Goal: Transaction & Acquisition: Purchase product/service

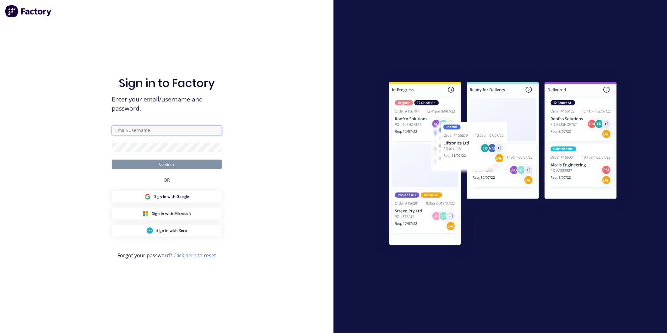
type input "Kyle@axionmetalworks.com.au"
click at [158, 164] on button "Continue" at bounding box center [167, 164] width 110 height 9
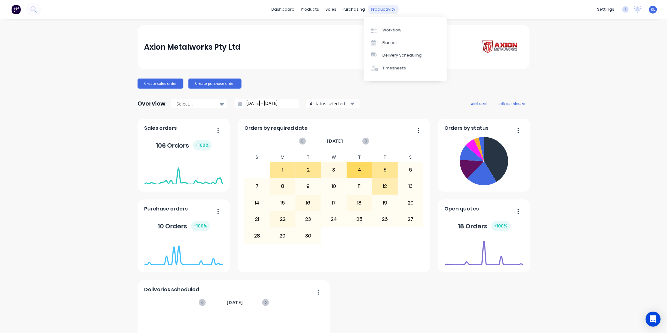
click at [374, 8] on div "productivity" at bounding box center [384, 9] width 30 height 9
click at [393, 32] on div "Workflow" at bounding box center [392, 30] width 19 height 6
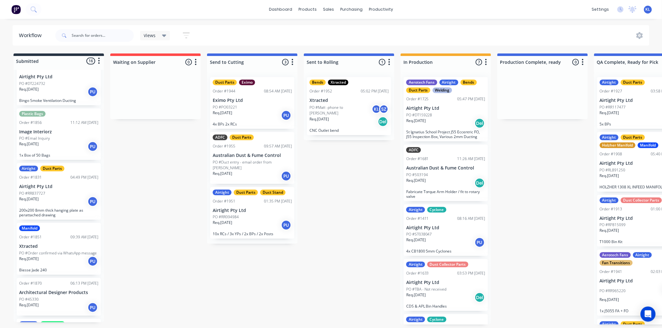
scroll to position [76, 0]
click at [55, 251] on p "PO #Order confirmed via WhatsApp message" at bounding box center [58, 254] width 78 height 6
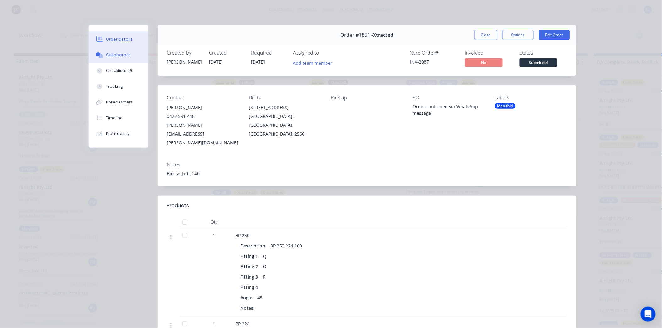
click at [118, 48] on button "Collaborate" at bounding box center [119, 55] width 60 height 16
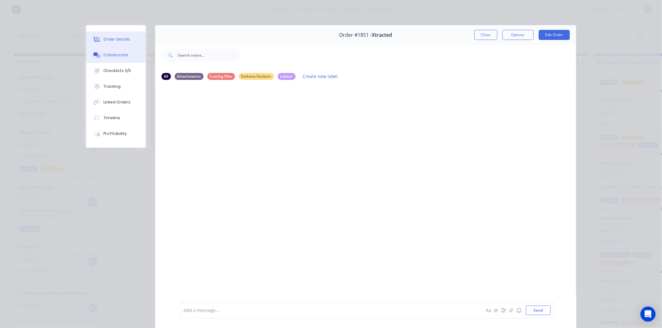
click at [121, 38] on div "Order details" at bounding box center [116, 39] width 27 height 6
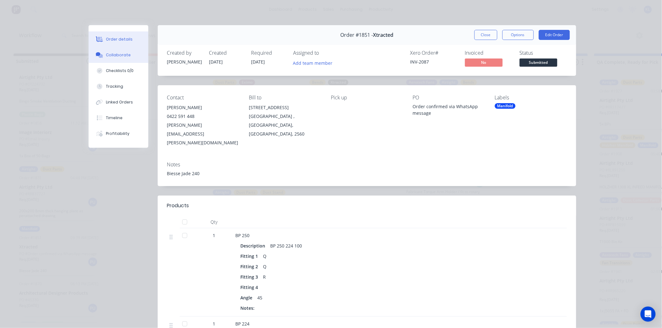
click at [120, 52] on button "Collaborate" at bounding box center [119, 55] width 60 height 16
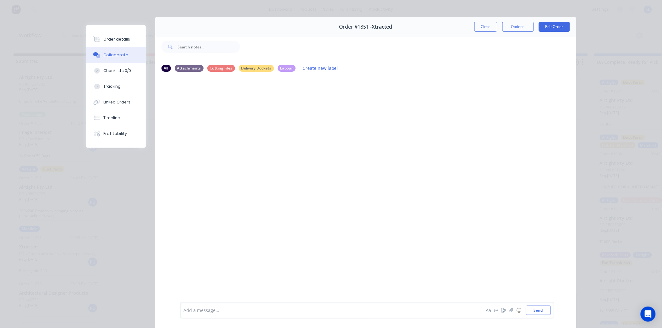
scroll to position [34, 0]
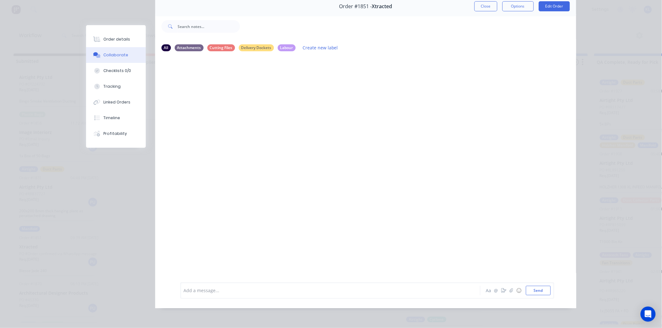
click at [216, 290] on div at bounding box center [321, 290] width 275 height 7
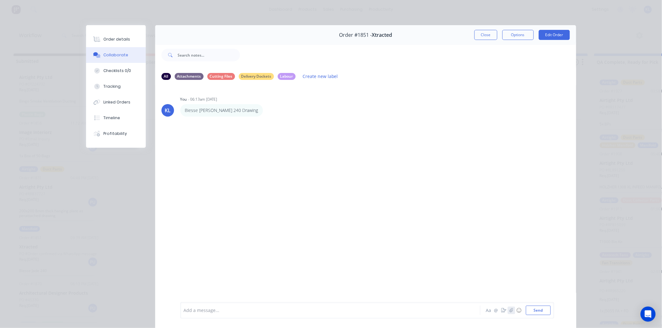
click at [509, 311] on icon "button" at bounding box center [511, 310] width 4 height 4
click at [533, 310] on button "Send" at bounding box center [538, 309] width 25 height 9
click at [118, 36] on button "Order details" at bounding box center [116, 39] width 60 height 16
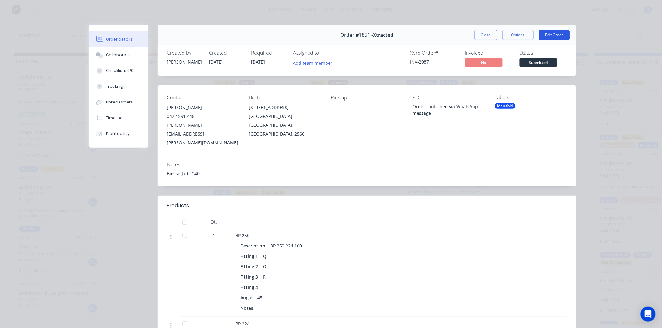
click at [550, 33] on button "Edit Order" at bounding box center [554, 35] width 31 height 10
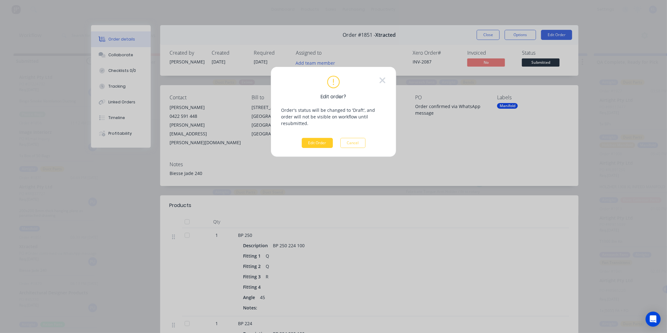
click at [322, 138] on button "Edit Order" at bounding box center [317, 143] width 31 height 10
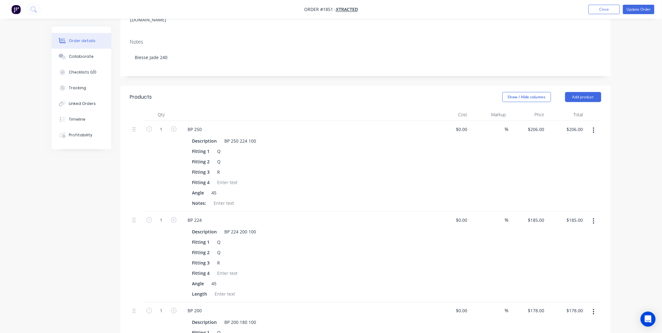
scroll to position [174, 0]
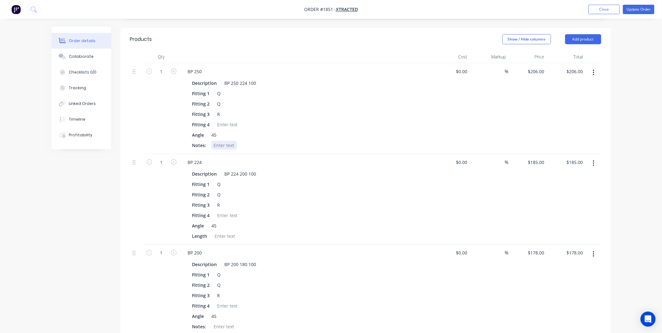
click at [220, 141] on div at bounding box center [223, 145] width 25 height 9
click at [225, 232] on div at bounding box center [224, 236] width 25 height 9
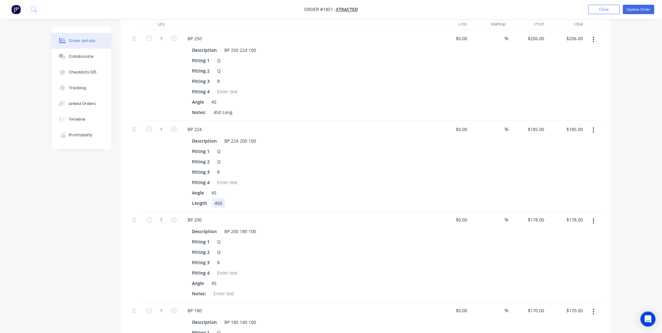
scroll to position [244, 0]
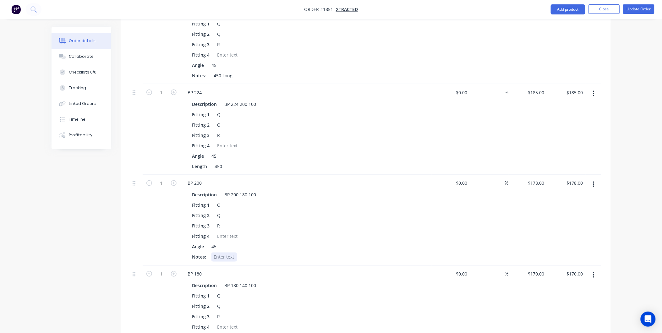
click at [225, 253] on div at bounding box center [223, 257] width 25 height 9
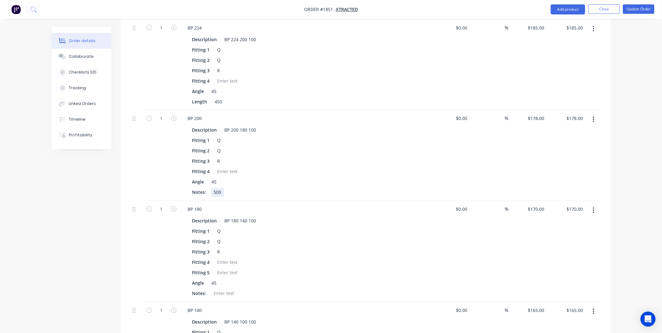
scroll to position [314, 0]
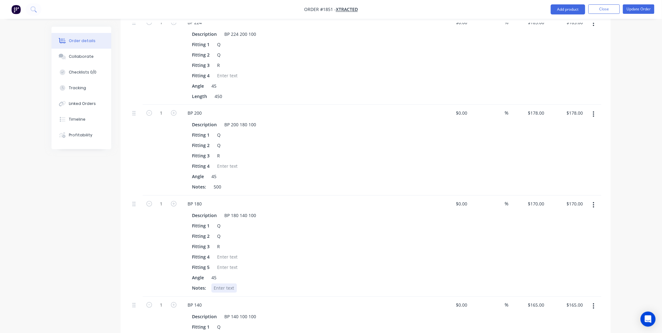
click at [226, 284] on div at bounding box center [223, 288] width 25 height 9
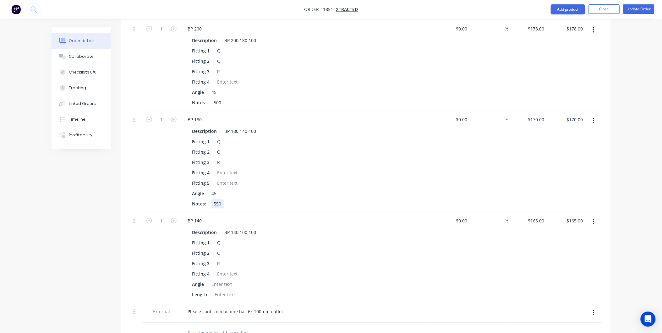
scroll to position [489, 0]
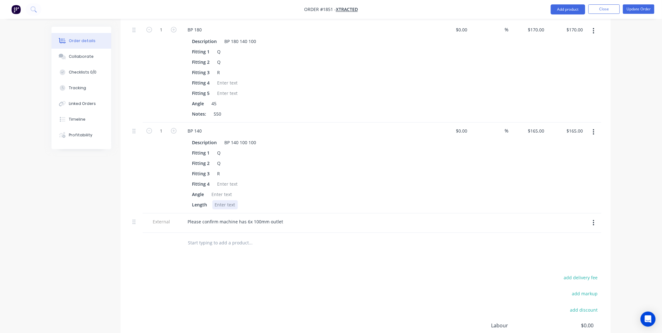
click at [228, 200] on div at bounding box center [224, 204] width 25 height 9
drag, startPoint x: 413, startPoint y: 351, endPoint x: 392, endPoint y: 351, distance: 21.1
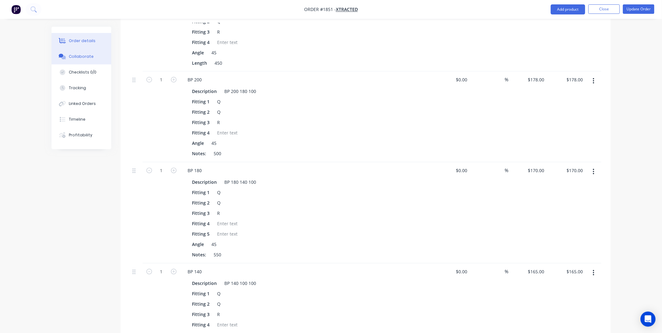
scroll to position [314, 0]
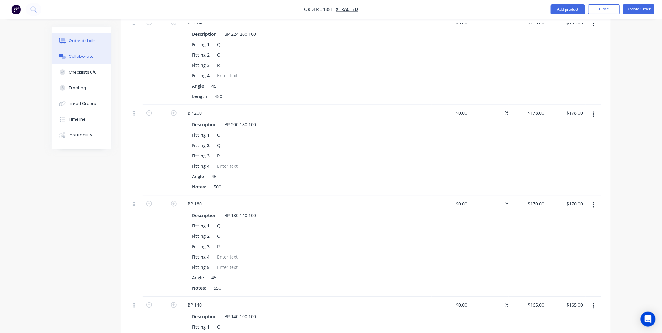
drag, startPoint x: 82, startPoint y: 57, endPoint x: 87, endPoint y: 58, distance: 4.7
click at [85, 57] on div "Collaborate" at bounding box center [81, 57] width 25 height 6
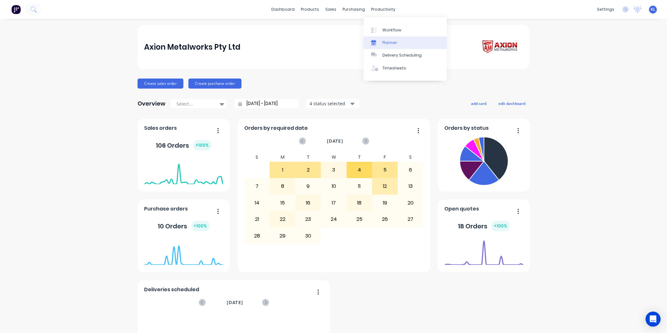
drag, startPoint x: 372, startPoint y: 10, endPoint x: 377, endPoint y: 38, distance: 27.7
click at [373, 10] on div "productivity" at bounding box center [384, 9] width 30 height 9
click at [380, 30] on div at bounding box center [375, 30] width 9 height 6
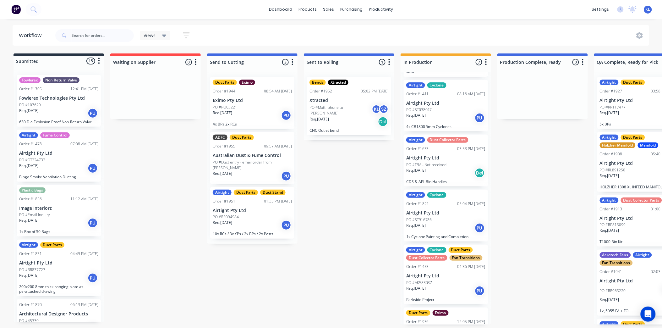
scroll to position [165, 0]
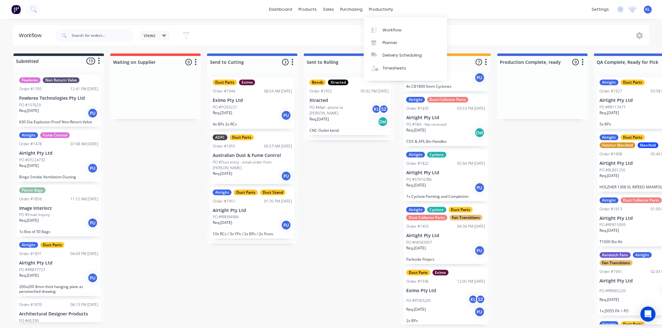
drag, startPoint x: 389, startPoint y: 28, endPoint x: 388, endPoint y: 23, distance: 4.8
click at [389, 28] on div "Workflow" at bounding box center [392, 30] width 19 height 6
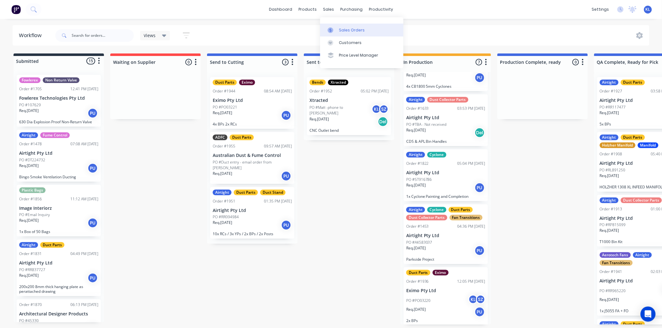
click at [346, 31] on div "Sales Orders" at bounding box center [352, 30] width 26 height 6
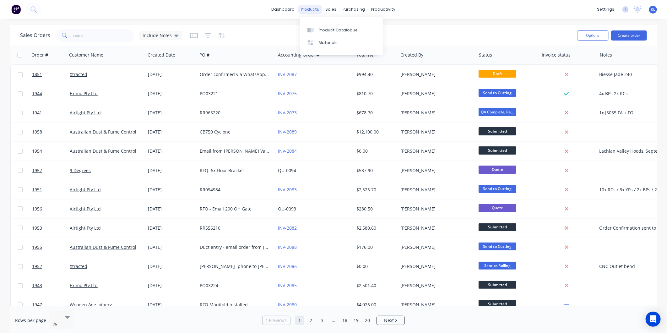
click at [312, 11] on div "products" at bounding box center [310, 9] width 25 height 9
click at [338, 29] on div "Product Catalogue" at bounding box center [338, 30] width 39 height 6
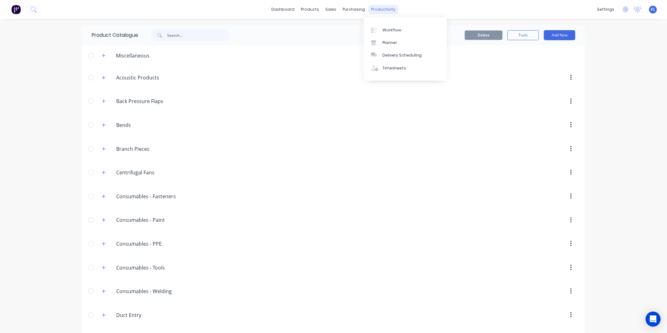
click at [382, 11] on div "productivity" at bounding box center [384, 9] width 30 height 9
click at [386, 31] on div "Workflow" at bounding box center [392, 30] width 19 height 6
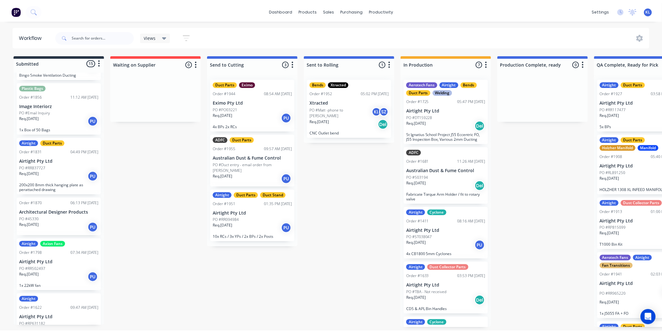
scroll to position [105, 0]
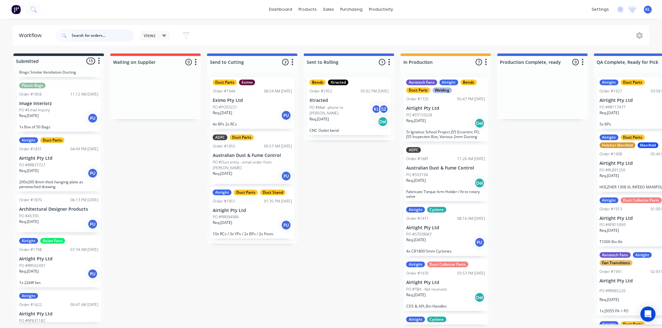
click at [116, 35] on input "text" at bounding box center [103, 35] width 62 height 13
type input "1851"
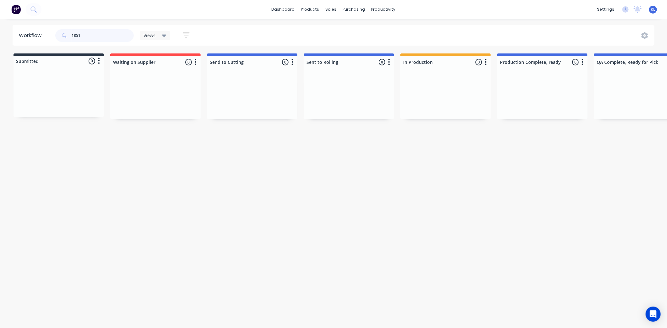
drag, startPoint x: 92, startPoint y: 35, endPoint x: -26, endPoint y: 33, distance: 117.8
click at [0, 33] on html "dashboard products sales purchasing productivity dashboard products Product Cat…" at bounding box center [333, 145] width 667 height 290
click at [385, 12] on div "productivity" at bounding box center [384, 9] width 30 height 9
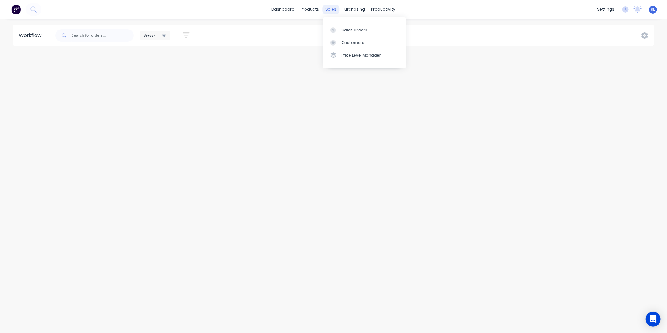
click at [329, 10] on div "sales" at bounding box center [331, 9] width 17 height 9
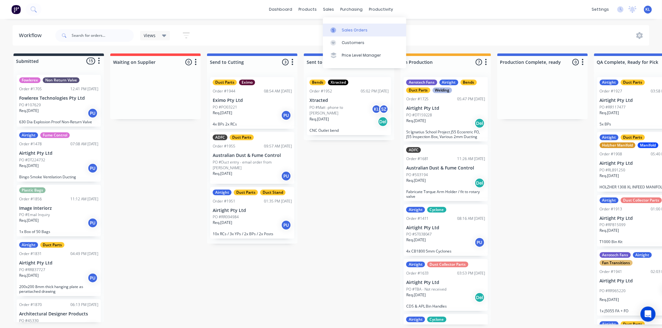
click at [346, 27] on div "Sales Orders" at bounding box center [355, 30] width 26 height 6
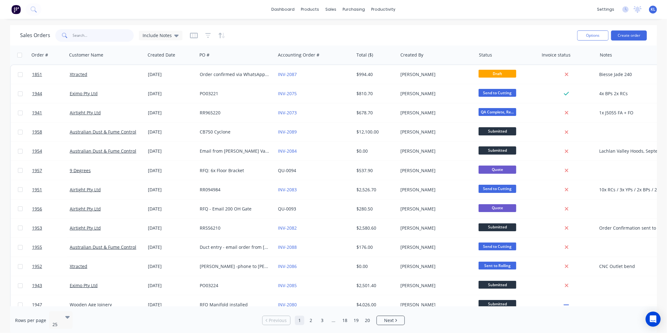
click at [75, 36] on input "text" at bounding box center [103, 35] width 61 height 13
type input "1851"
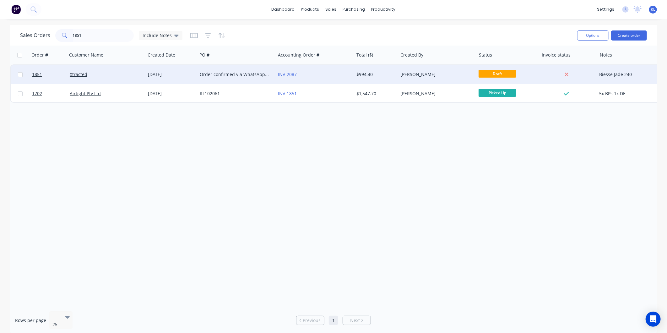
click at [452, 75] on div "Dean Ingram" at bounding box center [436, 74] width 70 height 6
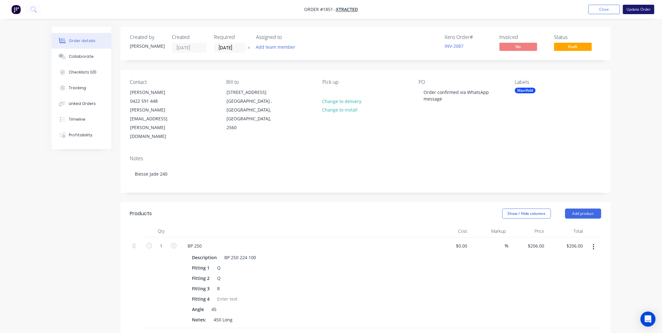
click at [642, 7] on button "Update Order" at bounding box center [638, 9] width 31 height 9
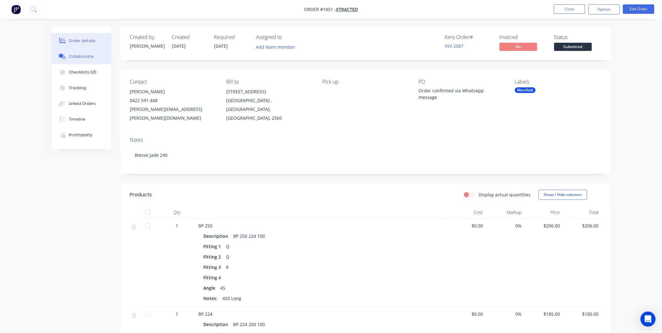
click at [76, 51] on button "Collaborate" at bounding box center [82, 57] width 60 height 16
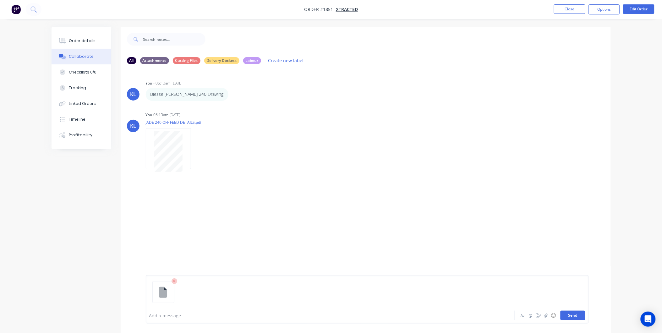
click at [579, 316] on button "Send" at bounding box center [573, 315] width 25 height 9
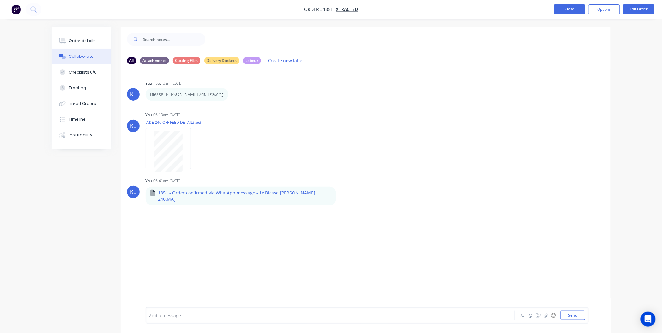
click at [566, 7] on button "Close" at bounding box center [569, 8] width 31 height 9
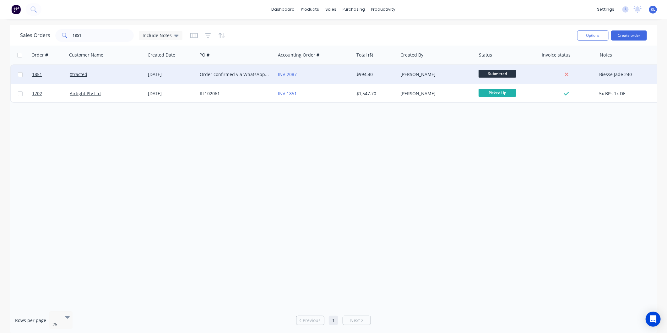
click at [456, 76] on div "Dean Ingram" at bounding box center [436, 74] width 70 height 6
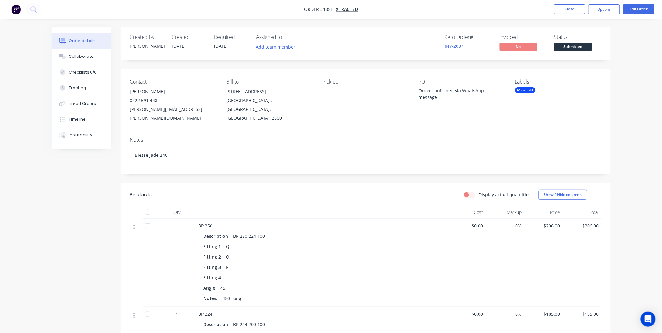
click at [566, 48] on span "Submitted" at bounding box center [573, 47] width 38 height 8
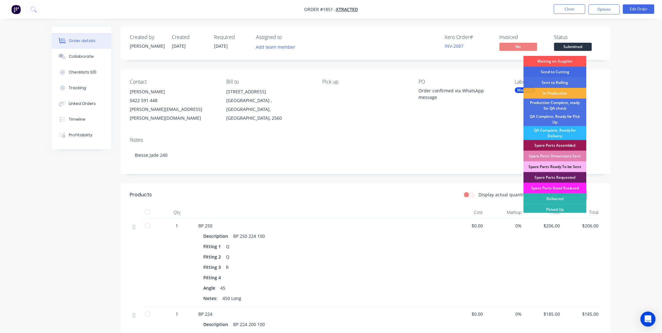
click at [557, 72] on div "Send to Cutting" at bounding box center [555, 72] width 63 height 11
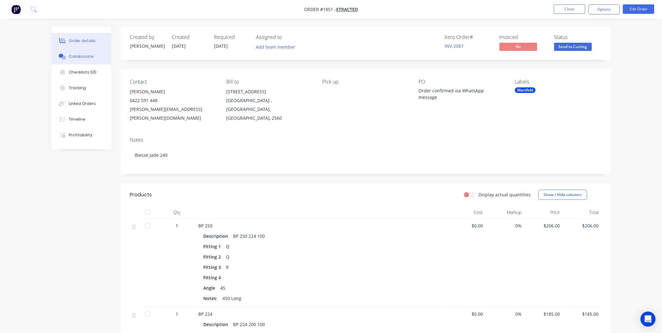
click at [81, 55] on div "Collaborate" at bounding box center [81, 57] width 25 height 6
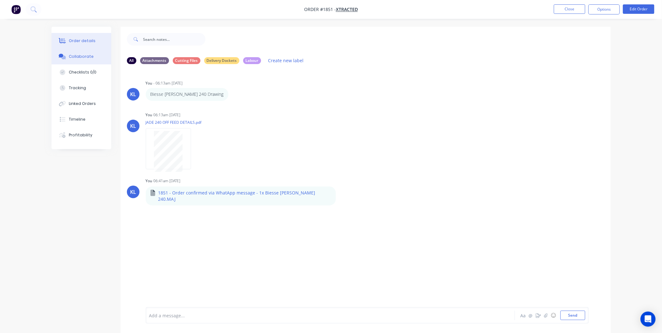
click at [85, 44] on button "Order details" at bounding box center [82, 41] width 60 height 16
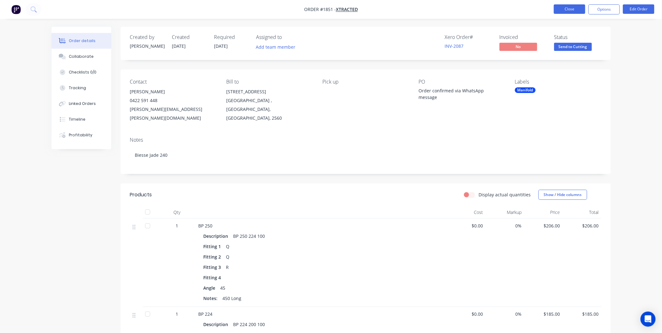
click at [559, 11] on button "Close" at bounding box center [569, 8] width 31 height 9
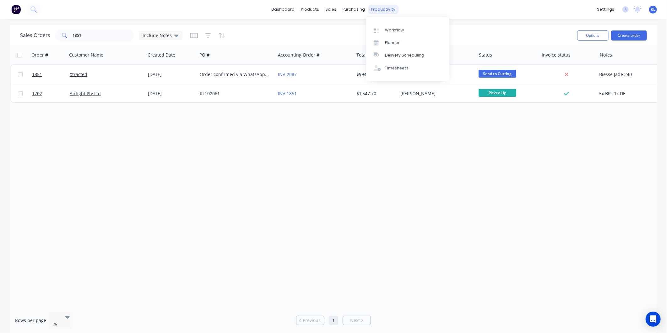
click at [373, 10] on div "productivity" at bounding box center [384, 9] width 30 height 9
click at [383, 27] on div at bounding box center [378, 30] width 9 height 6
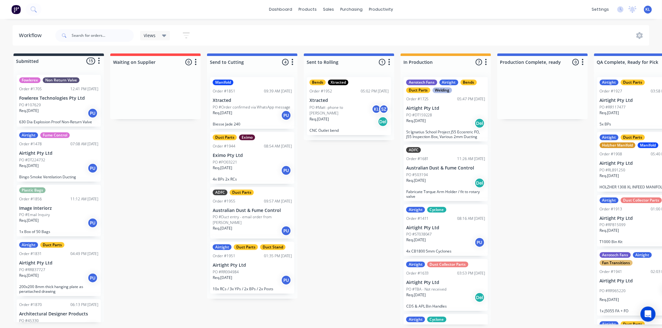
click at [239, 169] on div "Req. 01/09/25 PU" at bounding box center [252, 170] width 79 height 11
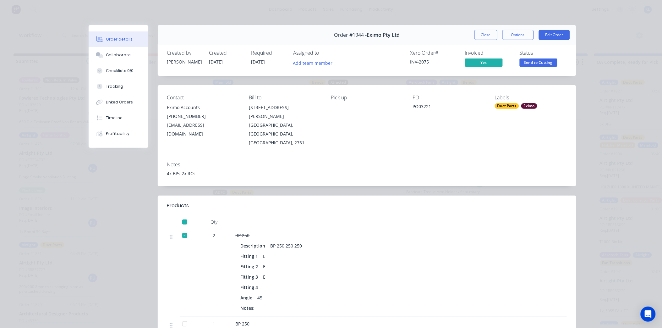
click at [539, 60] on span "Send to Cutting" at bounding box center [539, 62] width 38 height 8
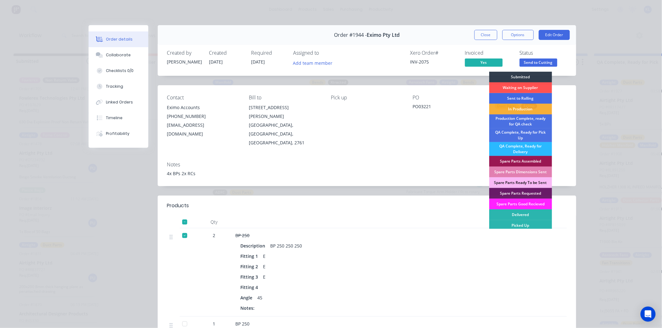
click at [523, 98] on div "Sent to Rolling" at bounding box center [520, 98] width 63 height 11
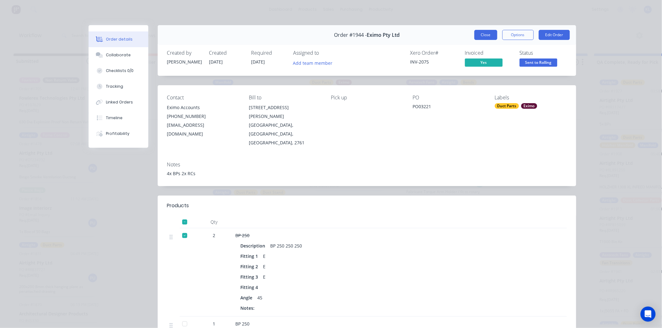
click at [480, 35] on button "Close" at bounding box center [485, 35] width 23 height 10
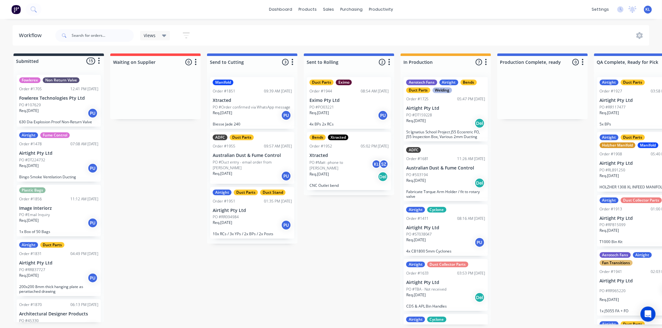
click at [255, 220] on div "Req. 16/09/25 PU" at bounding box center [252, 225] width 79 height 11
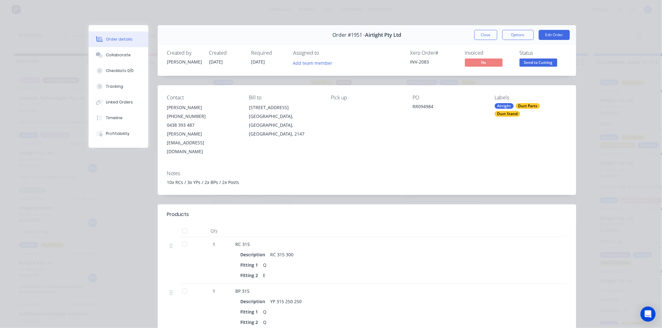
click at [529, 62] on span "Send to Cutting" at bounding box center [539, 62] width 38 height 8
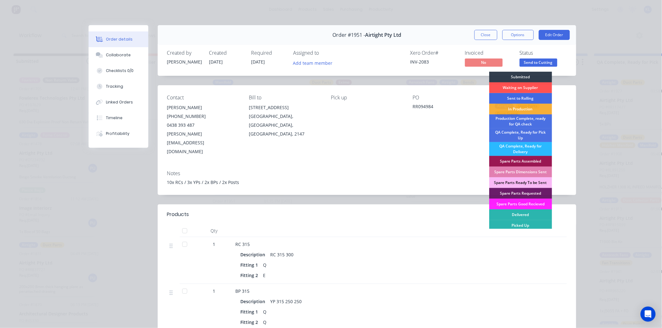
click at [520, 96] on div "Sent to Rolling" at bounding box center [520, 98] width 63 height 11
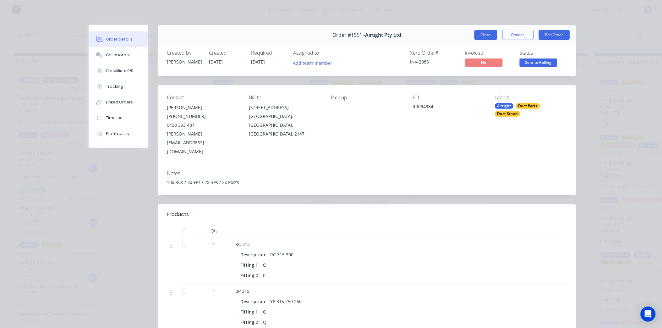
click at [479, 38] on button "Close" at bounding box center [485, 35] width 23 height 10
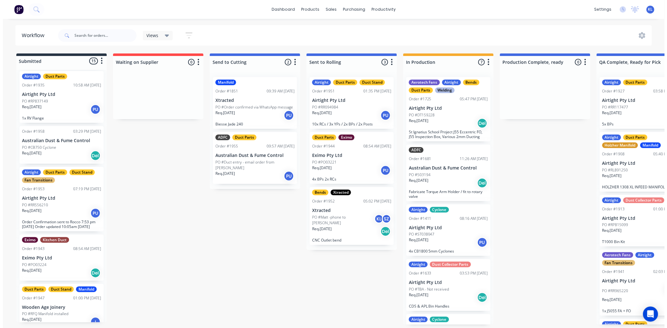
scroll to position [545, 0]
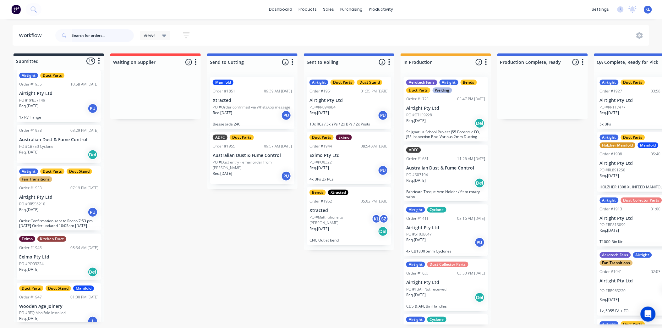
click at [89, 36] on input "text" at bounding box center [103, 35] width 62 height 13
type input "1953"
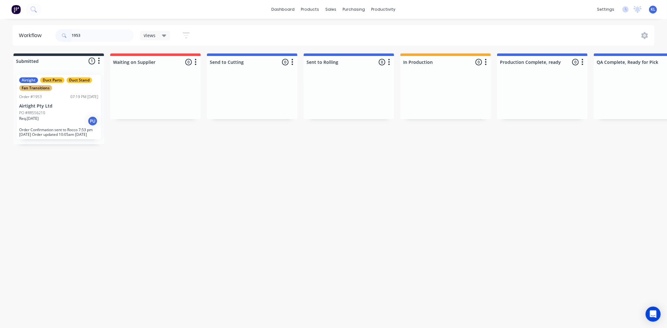
click at [65, 110] on div "PO #RR556210" at bounding box center [58, 113] width 79 height 6
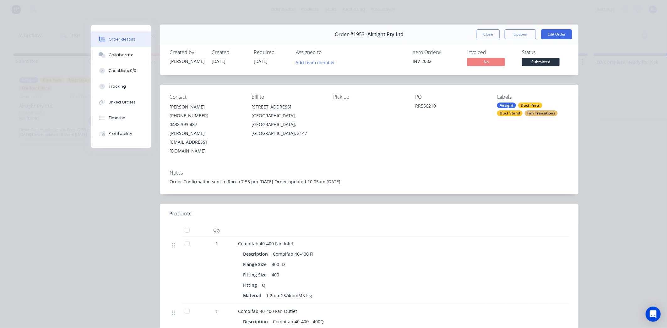
scroll to position [0, 0]
click at [126, 56] on div "Collaborate" at bounding box center [121, 55] width 25 height 6
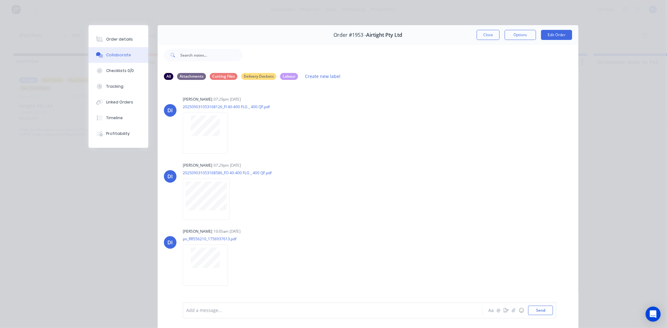
click at [112, 48] on button "Collaborate" at bounding box center [119, 55] width 60 height 16
click at [114, 43] on button "Order details" at bounding box center [119, 39] width 60 height 16
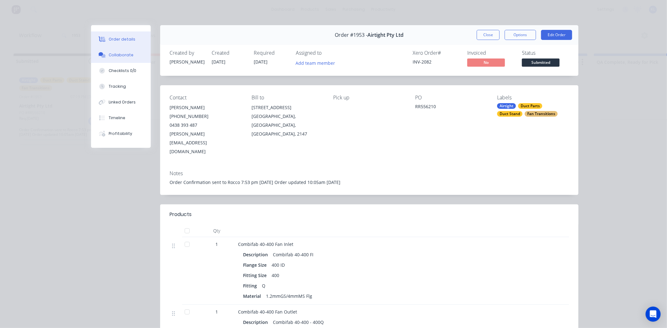
click at [116, 49] on button "Collaborate" at bounding box center [121, 55] width 60 height 16
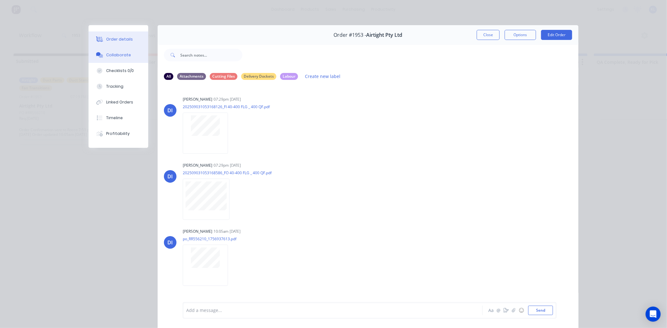
click at [120, 37] on div "Order details" at bounding box center [119, 39] width 27 height 6
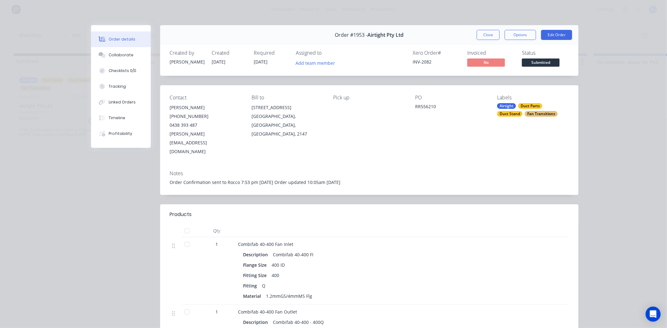
drag, startPoint x: 341, startPoint y: 106, endPoint x: 532, endPoint y: 60, distance: 196.0
drag, startPoint x: 532, startPoint y: 60, endPoint x: 582, endPoint y: 52, distance: 50.9
click at [511, 32] on button "Options" at bounding box center [520, 35] width 31 height 10
click at [438, 37] on div "Order #1953 - Airtight Pty Ltd Close Options PRINT Work Order Delivery Docket E…" at bounding box center [369, 35] width 419 height 20
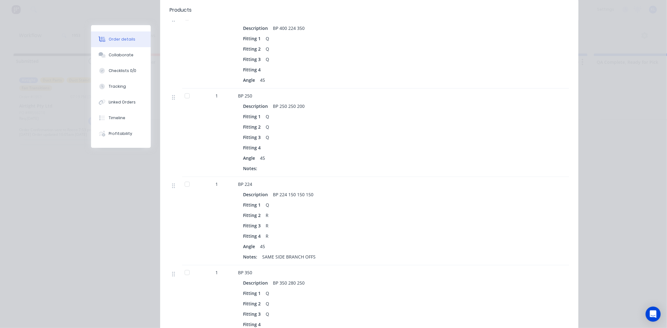
scroll to position [489, 0]
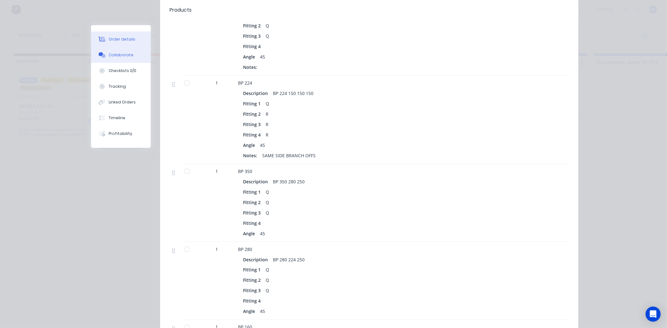
click at [115, 53] on div "Collaborate" at bounding box center [121, 55] width 25 height 6
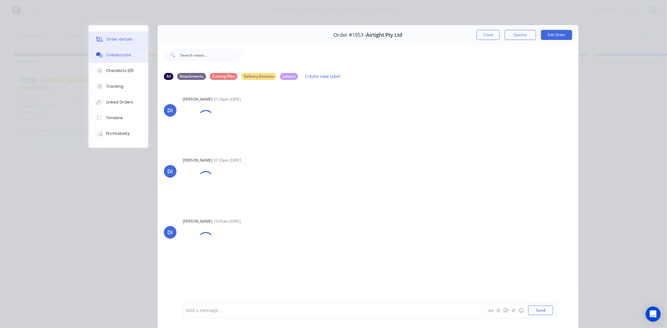
click at [121, 41] on div "Order details" at bounding box center [119, 39] width 27 height 6
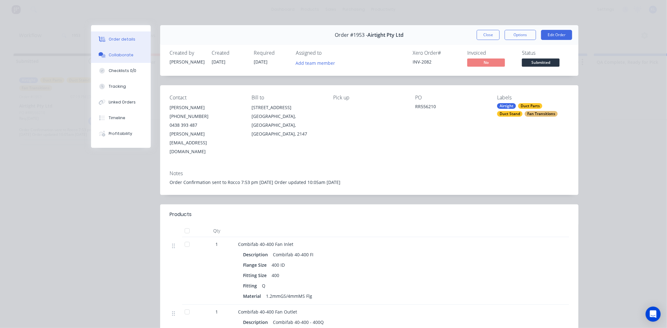
click at [112, 60] on button "Collaborate" at bounding box center [121, 55] width 60 height 16
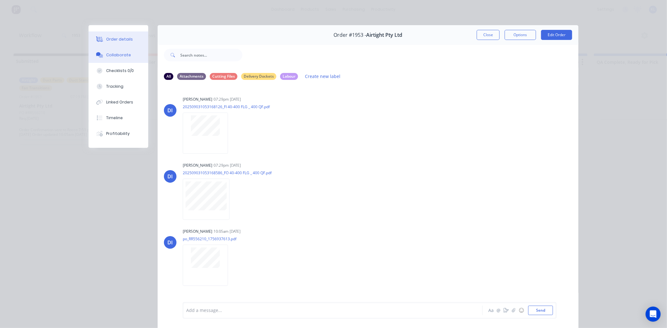
click at [101, 38] on icon at bounding box center [99, 39] width 7 height 6
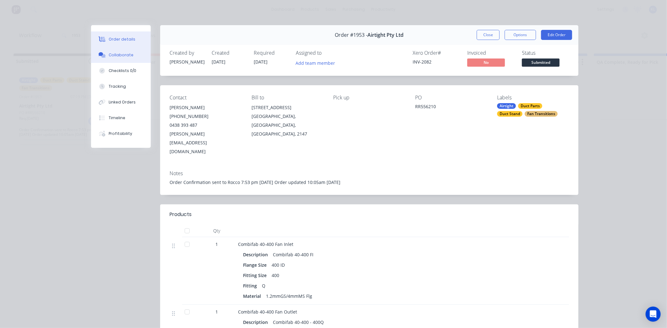
click at [128, 53] on button "Collaborate" at bounding box center [121, 55] width 60 height 16
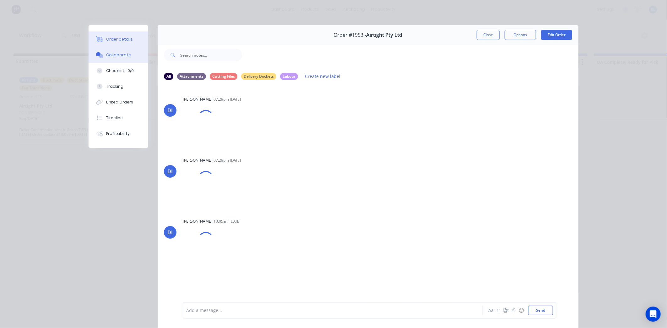
click at [118, 40] on div "Order details" at bounding box center [119, 39] width 27 height 6
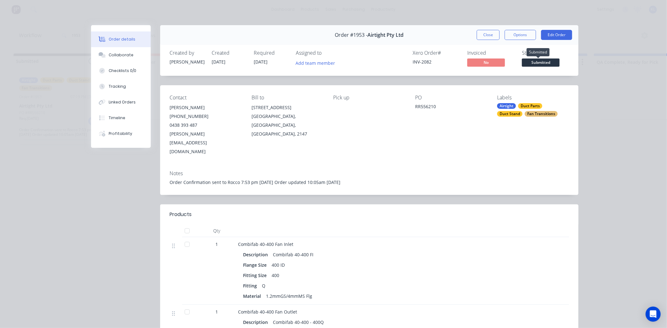
click at [544, 64] on span "Submitted" at bounding box center [541, 62] width 38 height 8
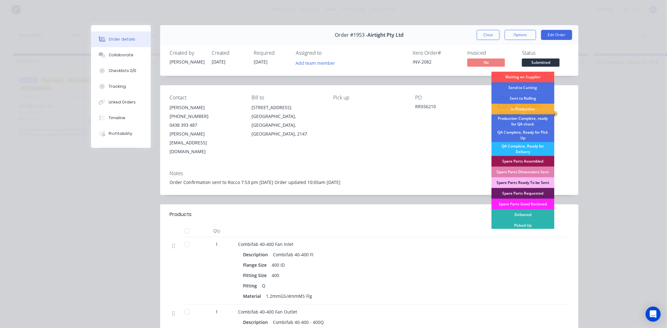
click at [403, 179] on div "Order Confirmation sent to Rocco 7:53 pm 3/9/25 Order updated 10:05am 4/9/25" at bounding box center [370, 182] width 400 height 7
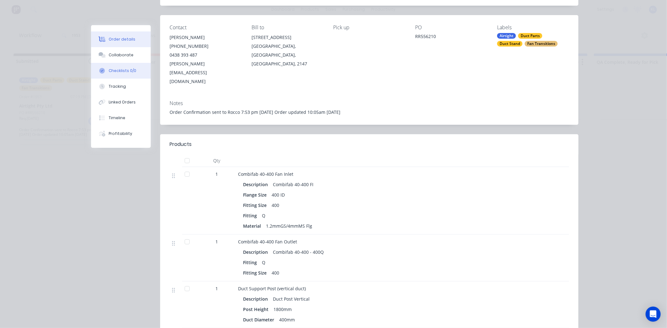
scroll to position [70, 0]
click at [127, 52] on div "Collaborate" at bounding box center [121, 55] width 25 height 6
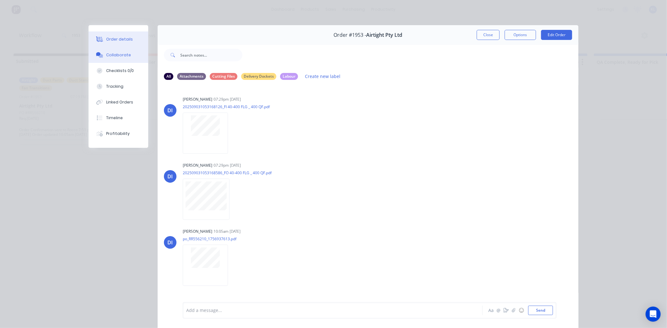
click at [110, 36] on div "Order details" at bounding box center [119, 39] width 27 height 6
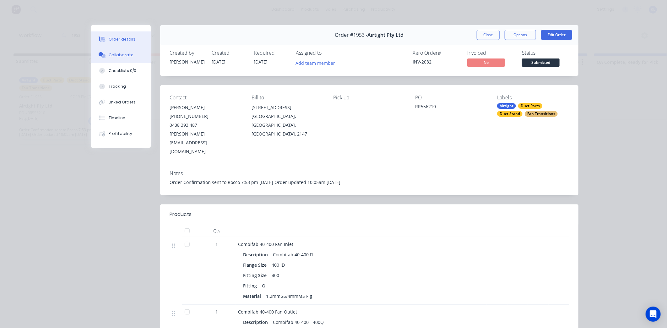
click at [134, 55] on button "Collaborate" at bounding box center [121, 55] width 60 height 16
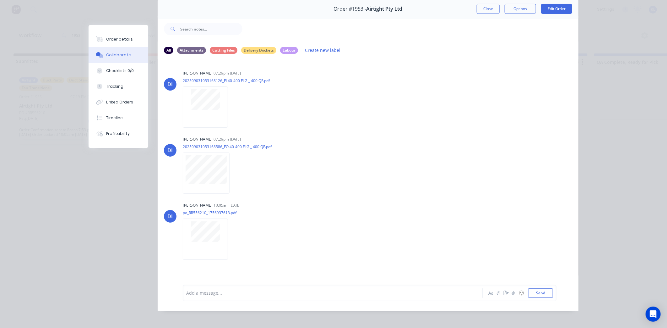
scroll to position [34, 0]
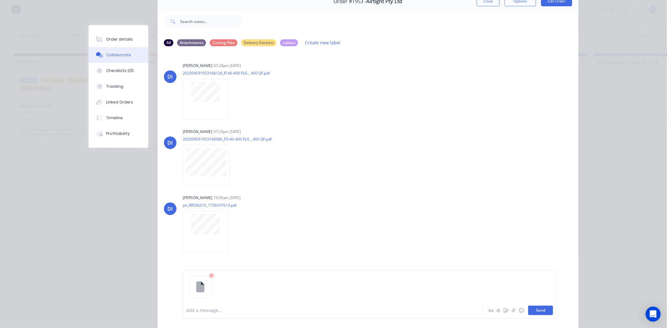
click at [546, 313] on button "Send" at bounding box center [541, 309] width 25 height 9
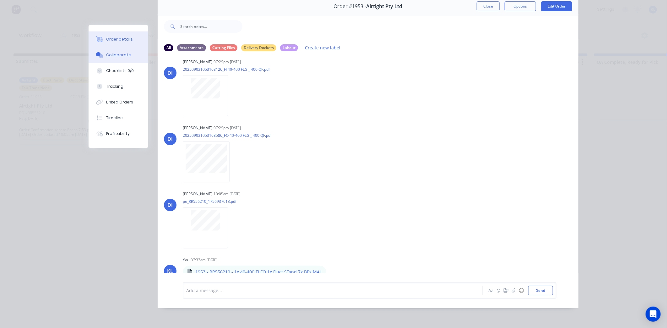
click at [119, 40] on div "Order details" at bounding box center [119, 39] width 27 height 6
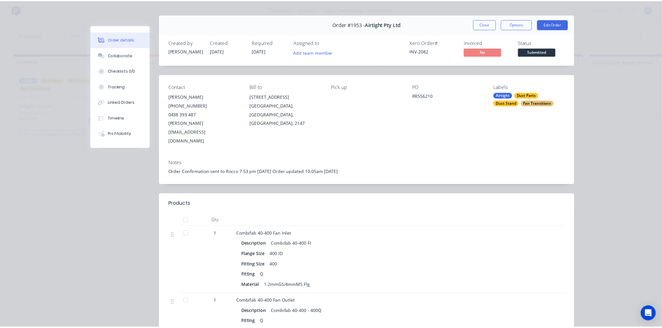
scroll to position [0, 0]
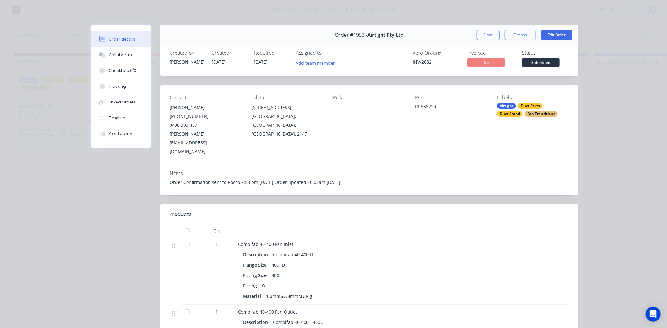
click at [537, 62] on span "Submitted" at bounding box center [541, 62] width 38 height 8
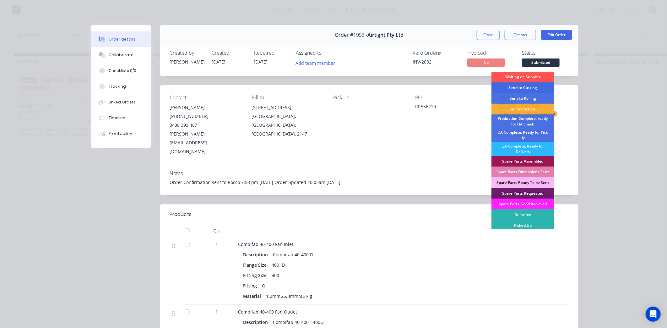
click at [527, 85] on div "Send to Cutting" at bounding box center [523, 87] width 63 height 11
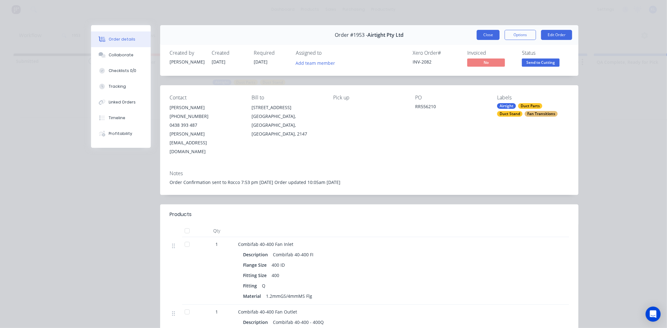
drag, startPoint x: 483, startPoint y: 40, endPoint x: 486, endPoint y: 38, distance: 3.9
click at [486, 38] on div "Order #1953 - Airtight Pty Ltd Close Options Edit Order" at bounding box center [369, 35] width 419 height 20
drag, startPoint x: 486, startPoint y: 38, endPoint x: 491, endPoint y: 36, distance: 5.0
click at [491, 36] on button "Close" at bounding box center [488, 35] width 23 height 10
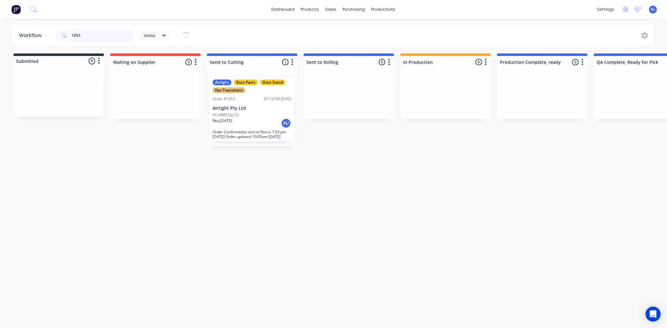
drag, startPoint x: 100, startPoint y: 32, endPoint x: 29, endPoint y: 47, distance: 72.7
click at [33, 47] on div "Workflow 1953 Views Save new view None (Default) edit All edit Production edit …" at bounding box center [333, 170] width 667 height 290
type input "\"
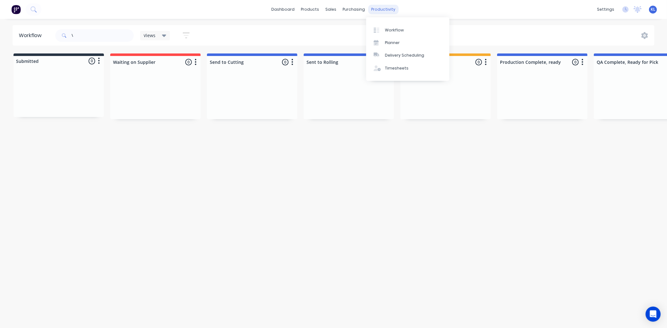
click at [378, 10] on div "productivity" at bounding box center [384, 9] width 30 height 9
click at [385, 26] on link "Workflow" at bounding box center [407, 30] width 83 height 13
click at [85, 35] on input "\" at bounding box center [103, 35] width 62 height 13
click at [383, 8] on div "productivity" at bounding box center [384, 9] width 30 height 9
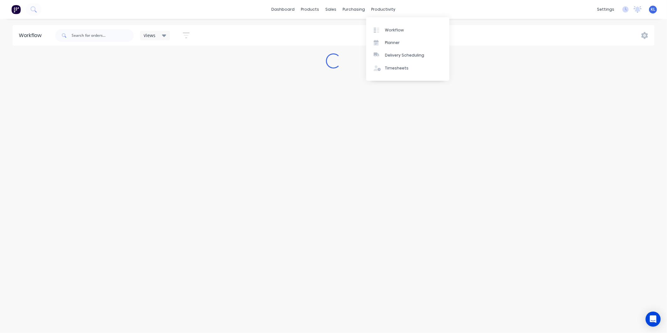
click at [393, 22] on div "Workflow Planner Delivery Scheduling Timesheets" at bounding box center [407, 48] width 83 height 63
click at [395, 27] on div "Workflow" at bounding box center [394, 30] width 19 height 6
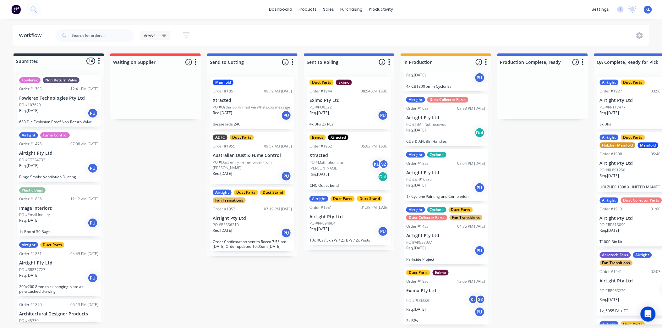
click at [253, 163] on p "PO #Duct entry - email order from Tony" at bounding box center [252, 164] width 79 height 11
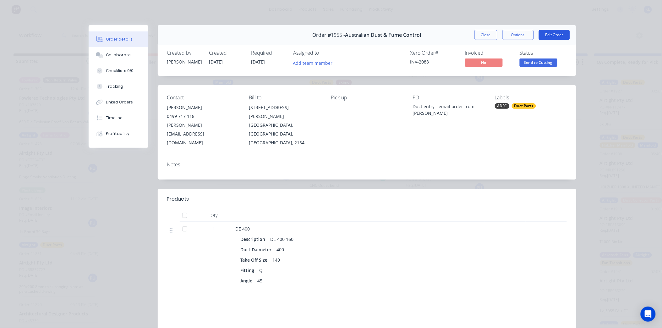
click at [544, 33] on button "Edit Order" at bounding box center [554, 35] width 31 height 10
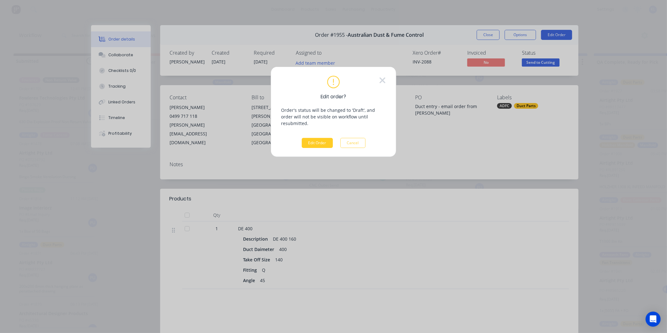
click at [317, 138] on button "Edit Order" at bounding box center [317, 143] width 31 height 10
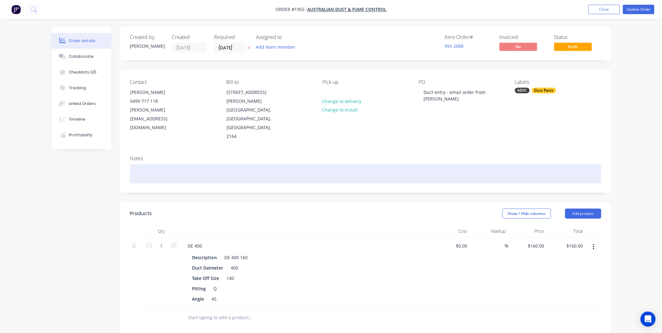
click at [162, 164] on div at bounding box center [365, 173] width 471 height 19
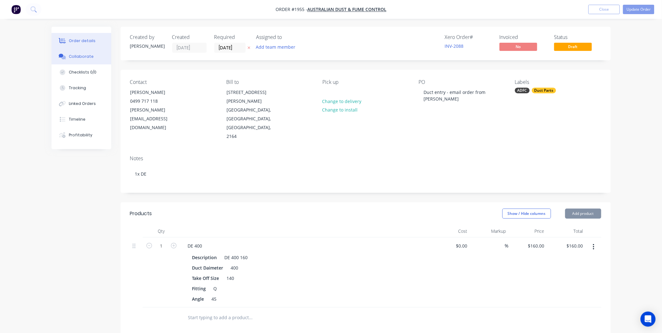
click at [83, 54] on div "Collaborate" at bounding box center [81, 57] width 25 height 6
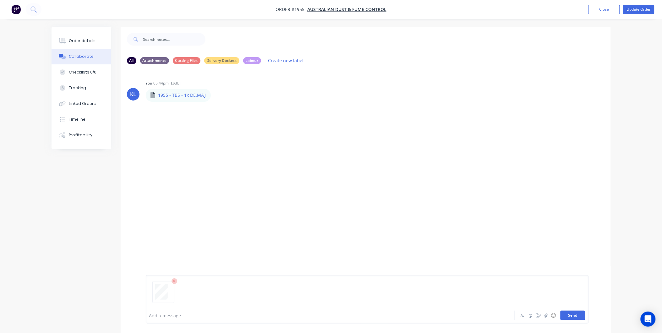
click at [579, 315] on button "Send" at bounding box center [573, 315] width 25 height 9
click at [89, 38] on div "Order details" at bounding box center [82, 41] width 27 height 6
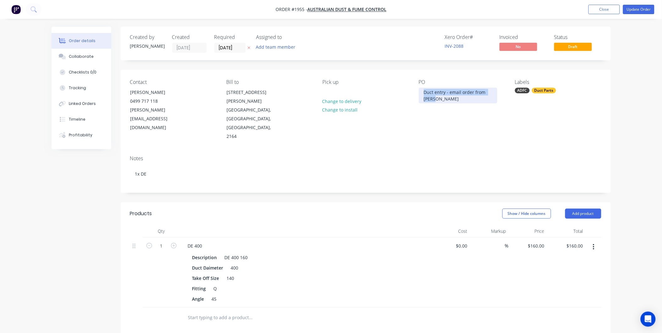
drag, startPoint x: 442, startPoint y: 99, endPoint x: 415, endPoint y: 92, distance: 27.7
click at [415, 92] on div "Contact Tony Voysey 0499 717 118 tony@australiandustcontrol.com.au Bill to 26 H…" at bounding box center [366, 110] width 490 height 81
click at [426, 93] on div at bounding box center [424, 92] width 10 height 9
click at [430, 124] on div "Contact Tony Voysey 0499 717 118 tony@australiandustcontrol.com.au Bill to 26 H…" at bounding box center [366, 110] width 490 height 81
click at [72, 54] on div "Collaborate" at bounding box center [81, 57] width 25 height 6
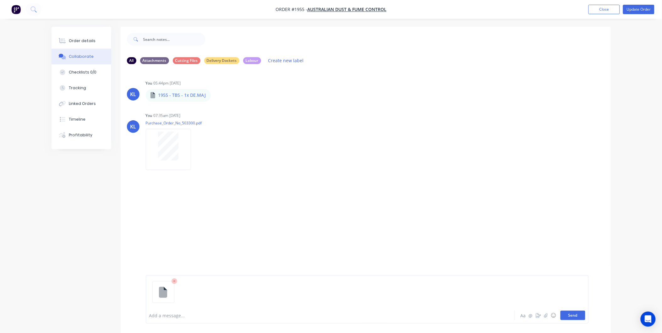
click at [572, 316] on button "Send" at bounding box center [573, 315] width 25 height 9
drag, startPoint x: 80, startPoint y: 44, endPoint x: 114, endPoint y: 41, distance: 34.1
click at [83, 43] on button "Order details" at bounding box center [82, 41] width 60 height 16
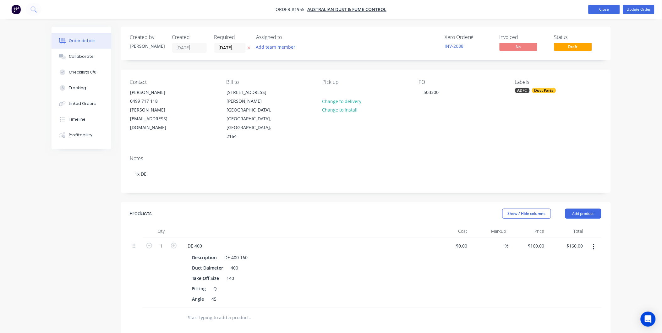
click at [602, 5] on button "Close" at bounding box center [604, 9] width 31 height 9
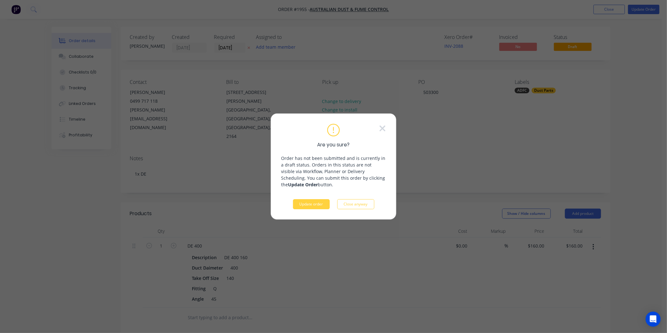
click at [381, 127] on icon at bounding box center [383, 129] width 6 height 6
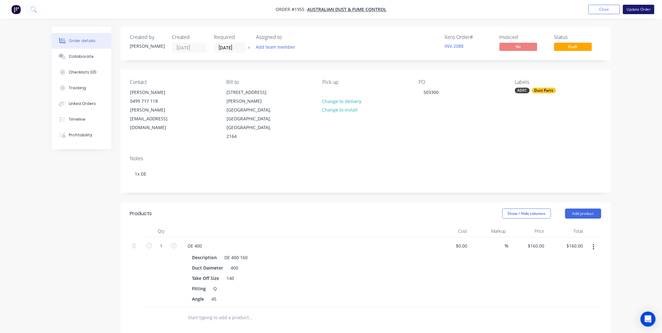
click at [634, 8] on button "Update Order" at bounding box center [638, 9] width 31 height 9
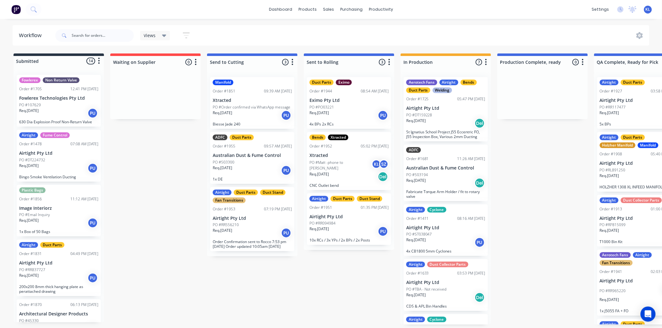
click at [237, 168] on div "Req. 08/09/25 PU" at bounding box center [252, 170] width 79 height 11
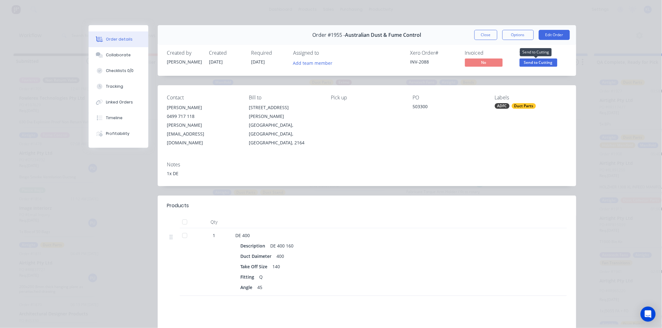
click at [524, 64] on span "Send to Cutting" at bounding box center [539, 62] width 38 height 8
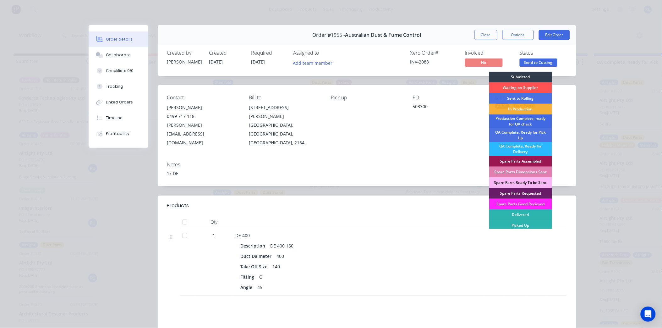
click at [518, 114] on div "Production Complete, ready for QA check" at bounding box center [520, 121] width 63 height 14
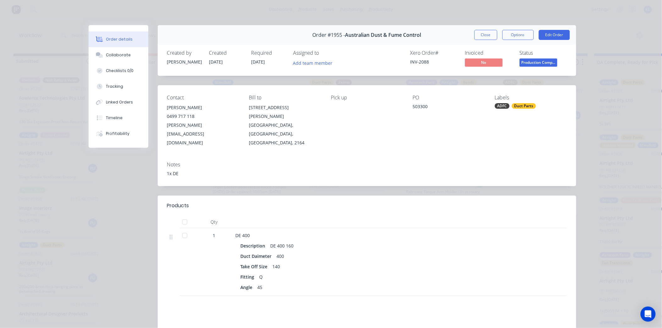
click at [528, 56] on div "Status" at bounding box center [543, 53] width 47 height 6
click at [527, 61] on span "Production Comp..." at bounding box center [539, 62] width 38 height 8
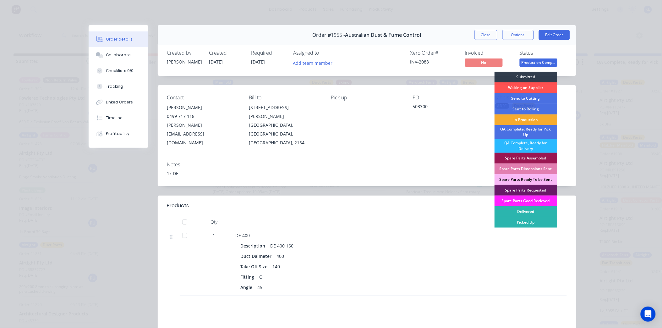
click at [523, 119] on div "In Production" at bounding box center [526, 119] width 63 height 11
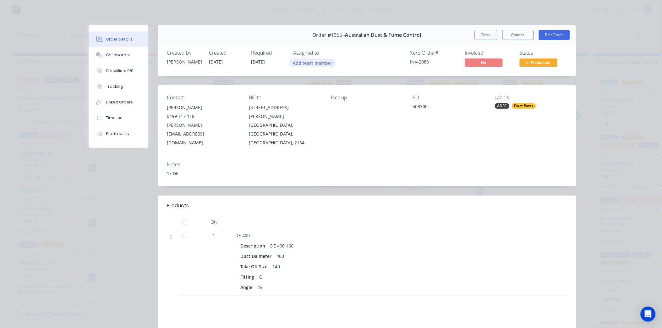
click at [304, 61] on button "Add team member" at bounding box center [313, 62] width 46 height 8
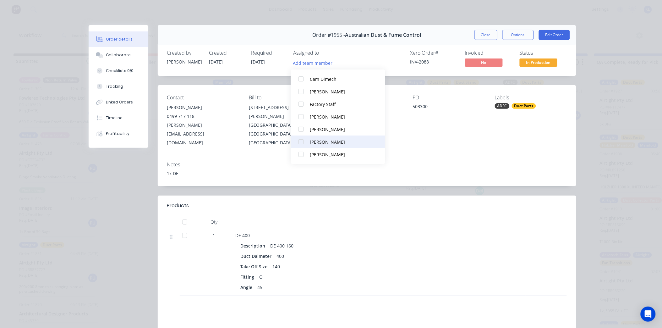
scroll to position [2, 0]
click at [324, 153] on div "Tristan Mellish" at bounding box center [341, 156] width 63 height 7
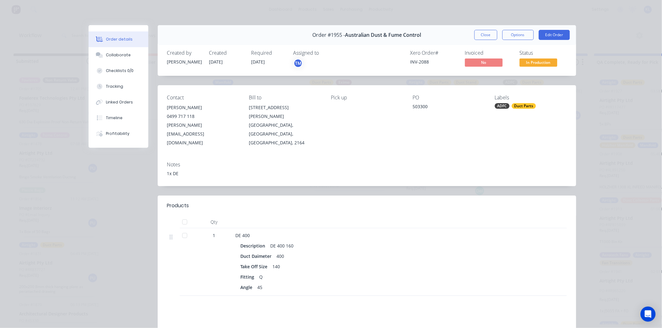
click at [562, 99] on div "Labels" at bounding box center [531, 98] width 72 height 6
drag, startPoint x: 562, startPoint y: 99, endPoint x: 276, endPoint y: 249, distance: 323.8
click at [276, 262] on div "140" at bounding box center [276, 266] width 13 height 9
click at [542, 64] on span "In Production" at bounding box center [539, 62] width 38 height 8
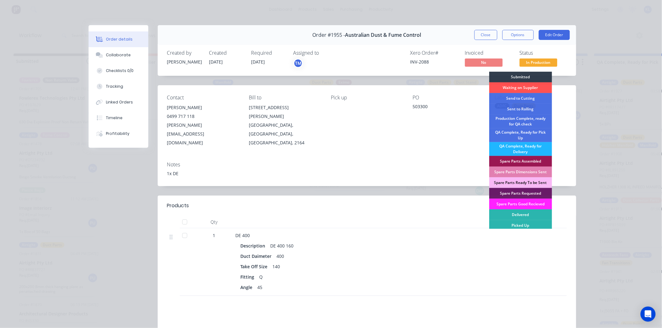
scroll to position [2, 0]
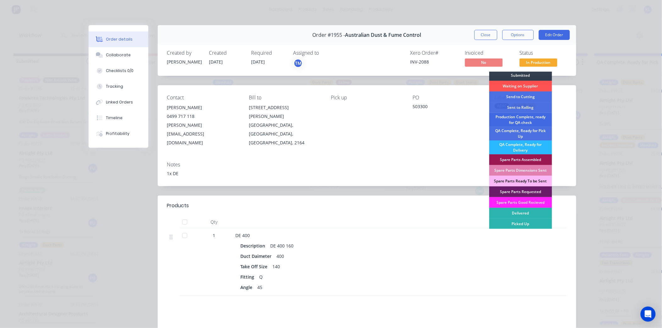
click at [522, 121] on div "Production Complete, ready for QA check" at bounding box center [520, 120] width 63 height 14
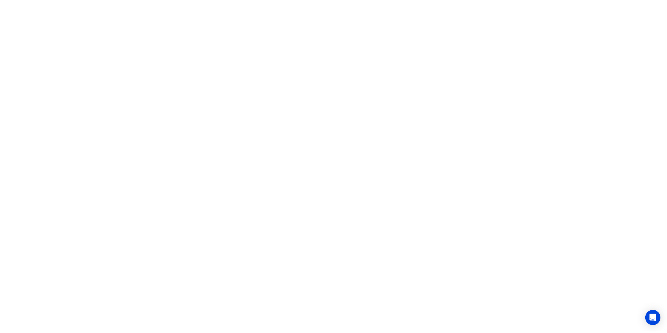
scroll to position [0, 0]
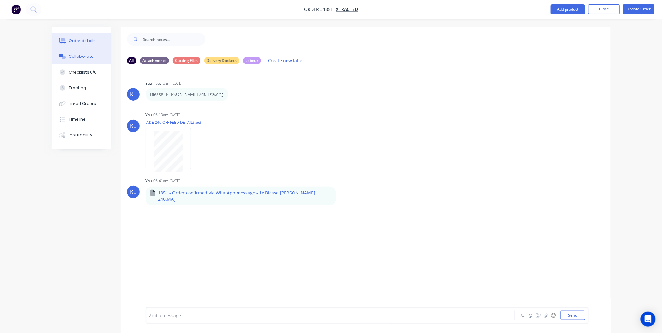
click at [77, 39] on div "Order details" at bounding box center [82, 41] width 27 height 6
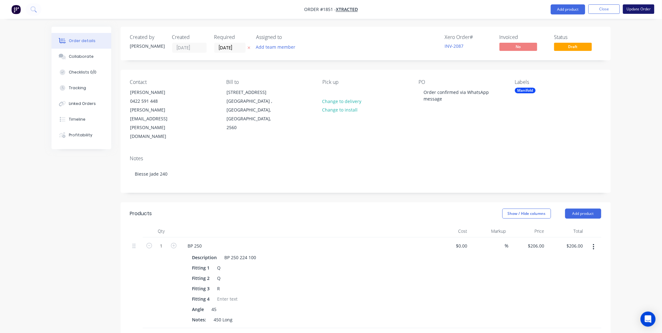
click at [637, 8] on button "Update Order" at bounding box center [638, 8] width 31 height 9
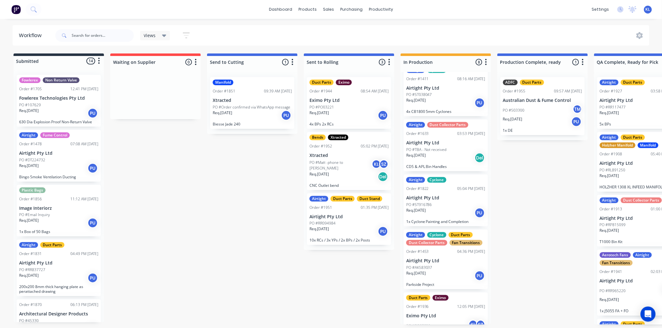
click at [351, 110] on div "Req. 01/09/25 PU" at bounding box center [349, 115] width 79 height 11
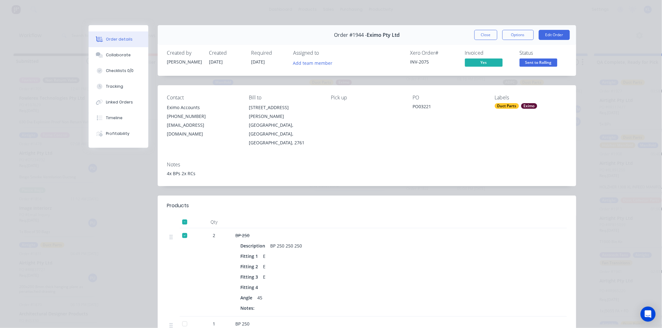
click at [529, 59] on span "Sent to Rolling" at bounding box center [539, 62] width 38 height 8
click at [303, 64] on button "Add team member" at bounding box center [313, 62] width 46 height 8
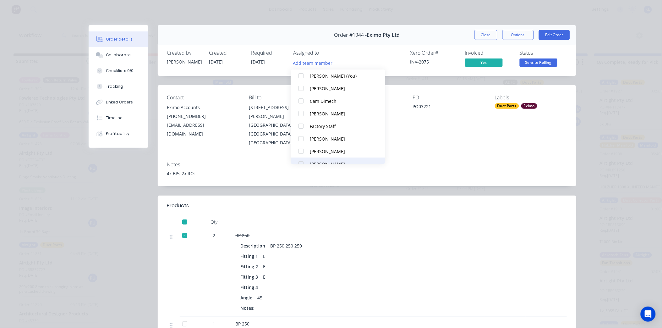
scroll to position [44, 0]
click at [327, 152] on div "Tristan Mellish" at bounding box center [341, 154] width 63 height 7
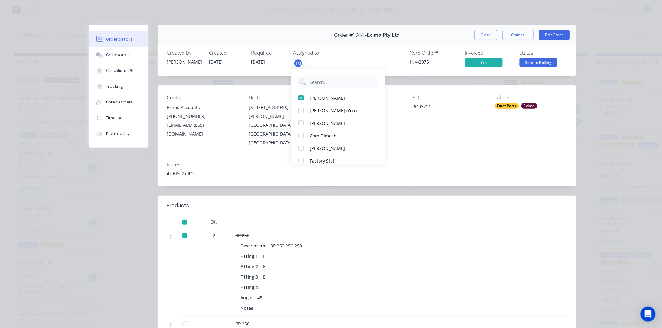
click at [538, 62] on span "Sent to Rolling" at bounding box center [539, 62] width 38 height 8
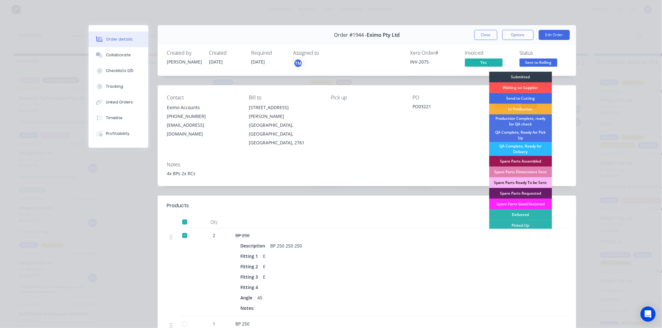
scroll to position [2, 0]
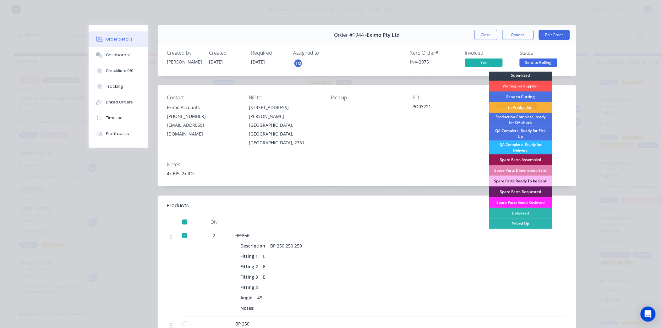
click at [523, 107] on div "In Production" at bounding box center [520, 107] width 63 height 11
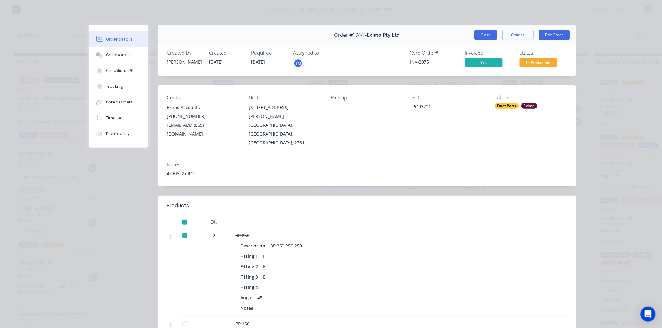
click at [477, 36] on button "Close" at bounding box center [485, 35] width 23 height 10
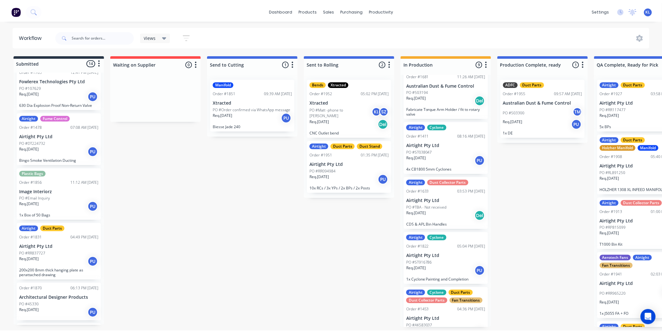
scroll to position [35, 0]
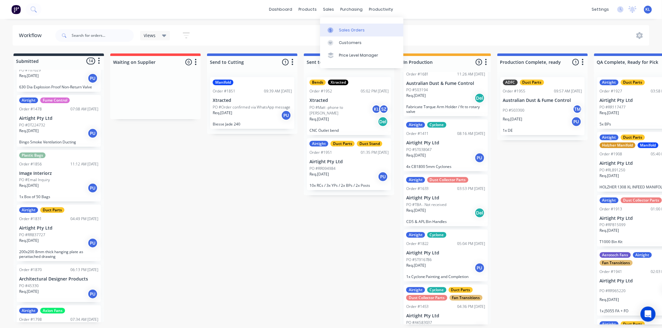
drag, startPoint x: 326, startPoint y: 10, endPoint x: 341, endPoint y: 28, distance: 22.9
click at [326, 10] on div "sales" at bounding box center [328, 9] width 17 height 9
click at [343, 30] on div "Sales Orders" at bounding box center [352, 30] width 26 height 6
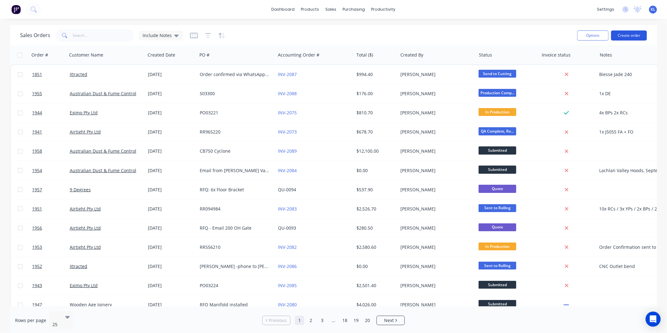
click at [625, 38] on button "Create order" at bounding box center [629, 35] width 36 height 10
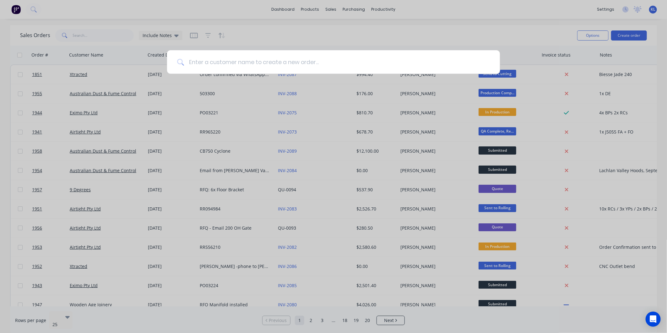
click at [227, 65] on input at bounding box center [337, 62] width 306 height 24
type input "airtight"
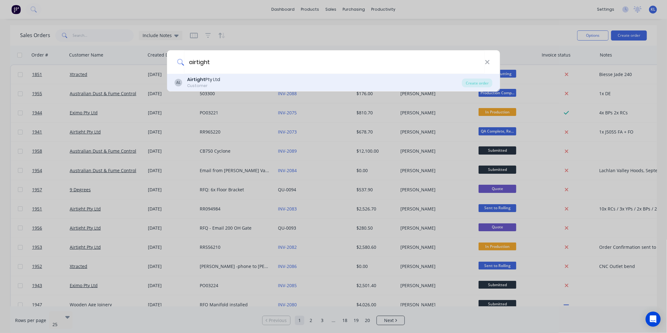
click at [211, 78] on div "Airtight Pty Ltd" at bounding box center [203, 79] width 33 height 7
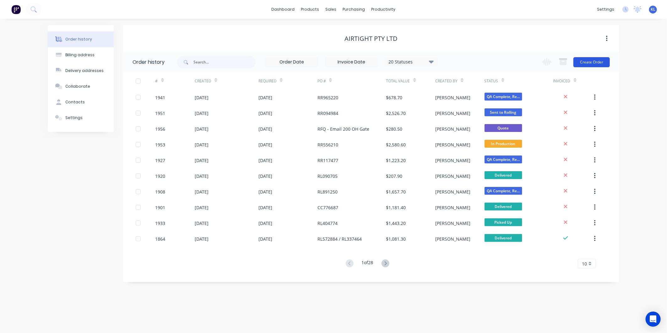
click at [602, 59] on button "Create Order" at bounding box center [592, 62] width 36 height 10
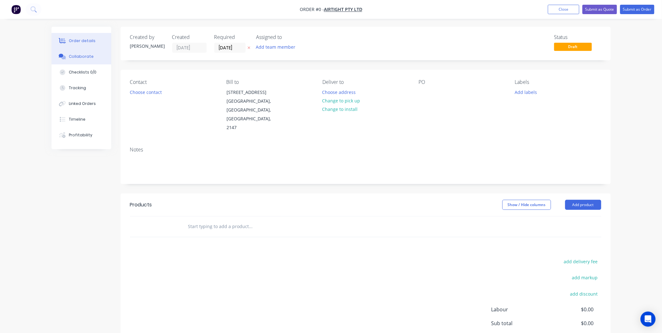
click at [86, 59] on div "Collaborate" at bounding box center [81, 57] width 25 height 6
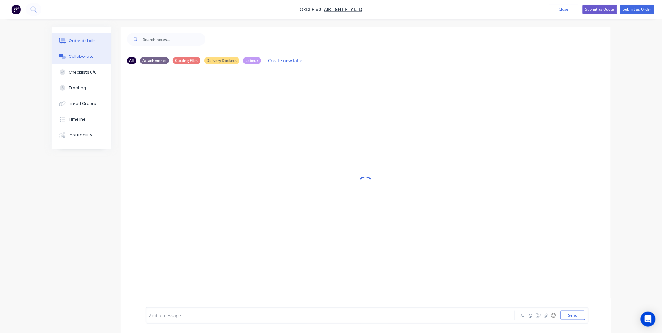
click at [86, 44] on button "Order details" at bounding box center [82, 41] width 60 height 16
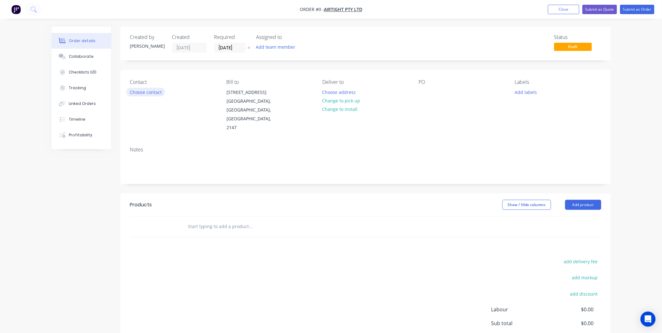
click at [144, 92] on button "Choose contact" at bounding box center [145, 92] width 39 height 8
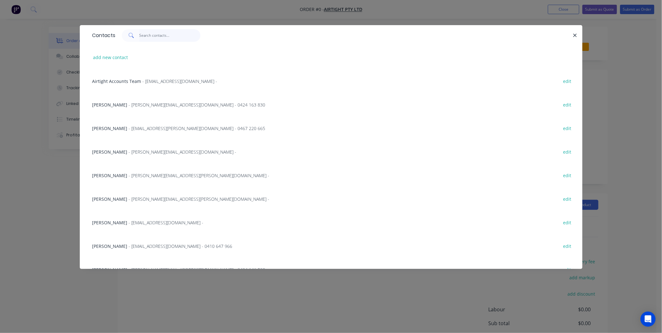
click at [150, 35] on input "text" at bounding box center [169, 35] width 61 height 13
click at [154, 36] on input "text" at bounding box center [169, 35] width 61 height 13
click at [193, 19] on div "Contacts add new contact Airtight Accounts Team - suppliers@airtight.com.au - e…" at bounding box center [331, 166] width 662 height 333
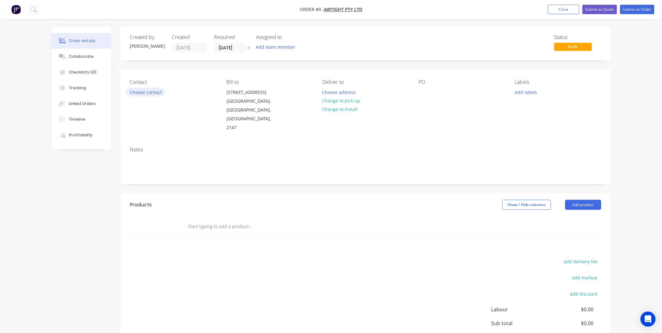
click at [143, 93] on button "Choose contact" at bounding box center [145, 92] width 39 height 8
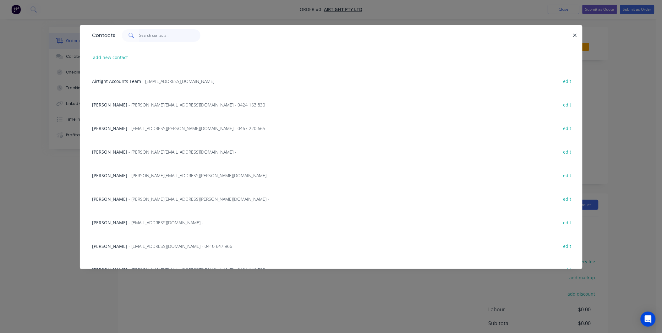
click at [158, 33] on input "text" at bounding box center [169, 35] width 61 height 13
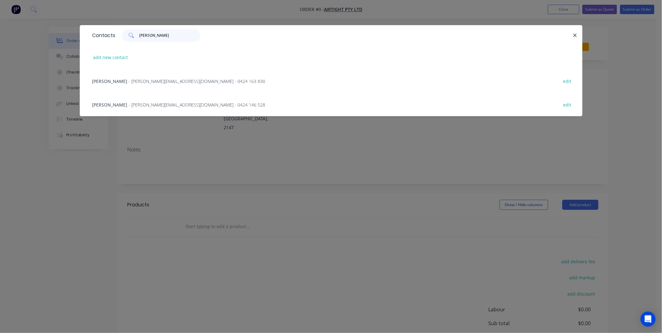
type input "Dani"
click at [132, 99] on div "Daniel Saveluc - Daniel@airtight.com.au - 0424 146 528 edit" at bounding box center [331, 105] width 484 height 24
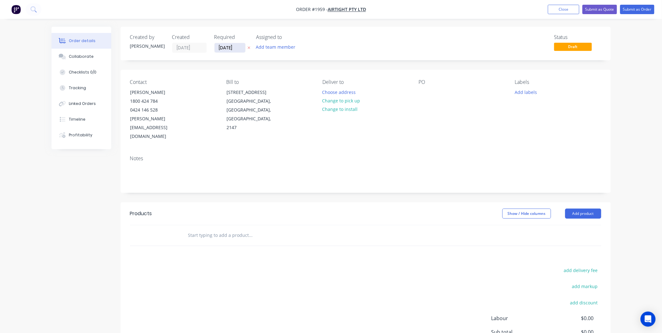
click at [223, 46] on input "05/09/25" at bounding box center [230, 47] width 31 height 9
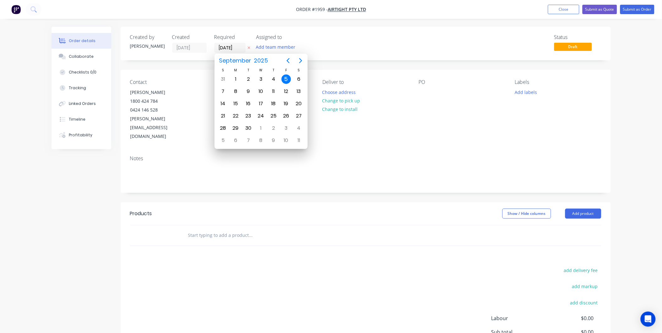
click at [287, 78] on div "5" at bounding box center [286, 78] width 9 height 9
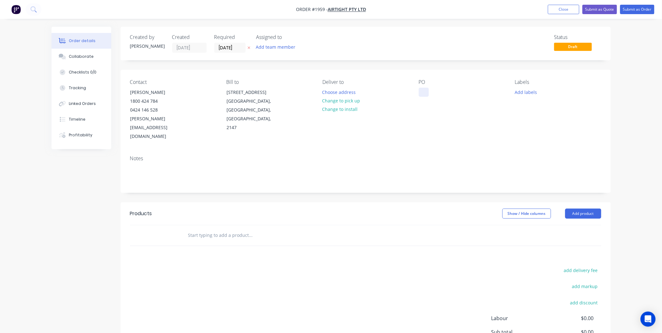
click at [423, 93] on div at bounding box center [424, 92] width 10 height 9
click at [539, 90] on div "Add labels" at bounding box center [558, 92] width 86 height 8
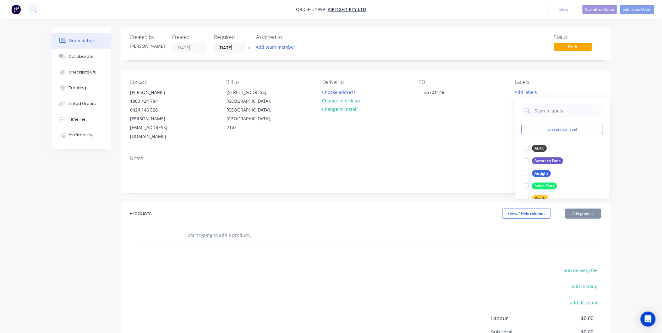
click at [522, 98] on div "Labels Add labels" at bounding box center [558, 110] width 86 height 62
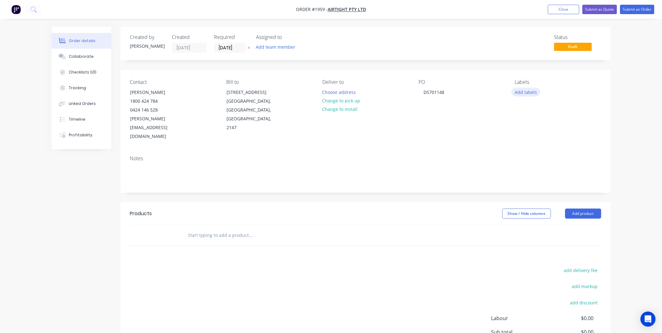
click at [522, 93] on button "Add labels" at bounding box center [526, 92] width 29 height 8
drag, startPoint x: 546, startPoint y: 112, endPoint x: 553, endPoint y: 104, distance: 10.2
click at [546, 112] on input "text" at bounding box center [568, 110] width 66 height 13
click at [527, 135] on div at bounding box center [526, 138] width 13 height 13
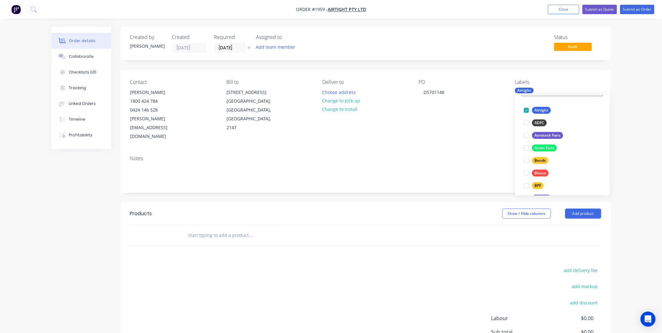
click at [541, 86] on div "Labels Airtight" at bounding box center [558, 110] width 86 height 62
click at [528, 92] on div "Airtight" at bounding box center [524, 91] width 19 height 6
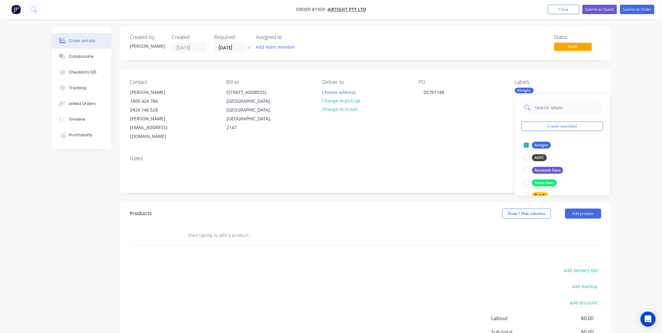
click at [548, 107] on input "text" at bounding box center [568, 107] width 66 height 13
type input "Duct"
click at [527, 146] on div at bounding box center [526, 145] width 13 height 13
click at [466, 156] on div "Notes" at bounding box center [365, 159] width 471 height 6
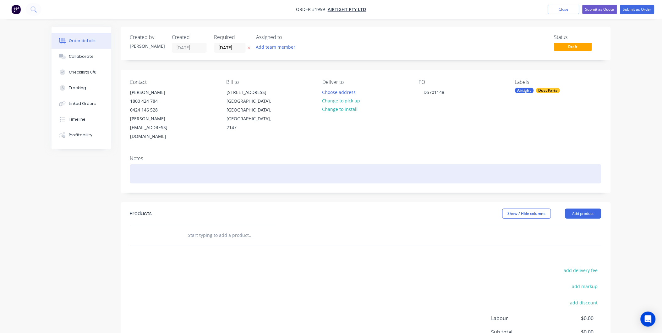
click at [150, 164] on div at bounding box center [365, 173] width 471 height 19
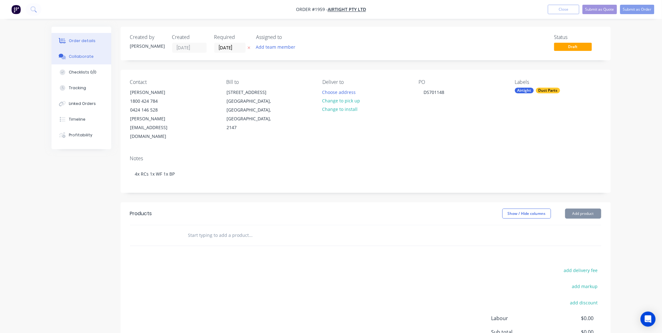
click at [81, 59] on div "Collaborate" at bounding box center [81, 57] width 25 height 6
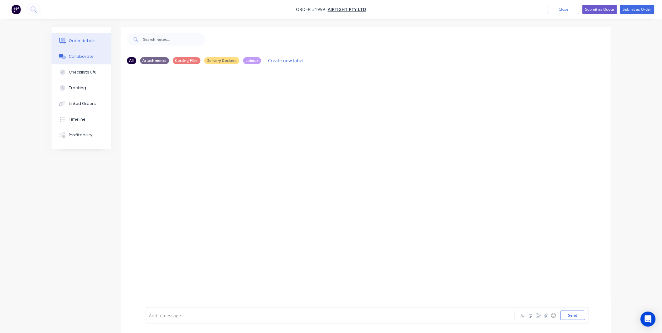
click at [82, 36] on button "Order details" at bounding box center [82, 41] width 60 height 16
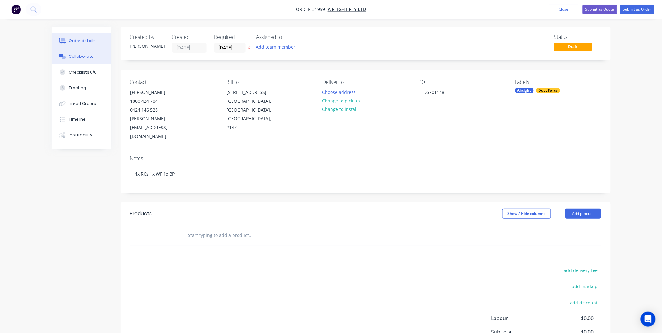
click at [77, 53] on button "Collaborate" at bounding box center [82, 57] width 60 height 16
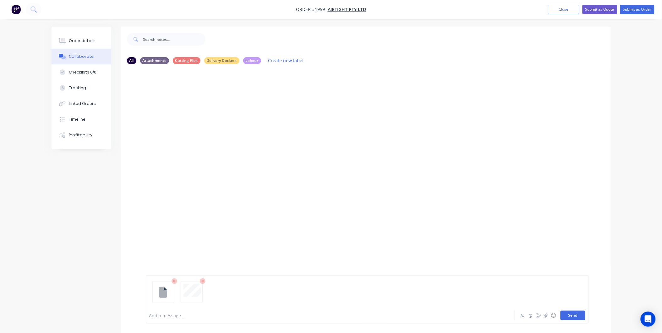
click at [579, 316] on button "Send" at bounding box center [573, 315] width 25 height 9
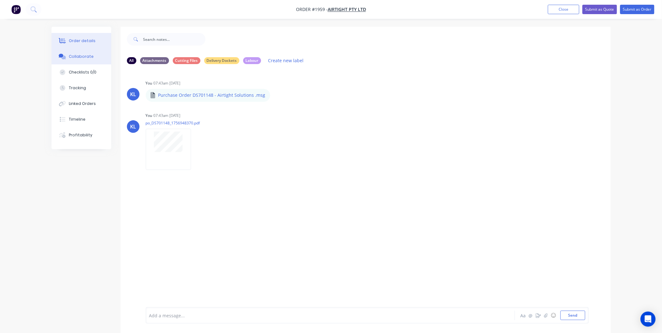
click at [82, 39] on div "Order details" at bounding box center [82, 41] width 27 height 6
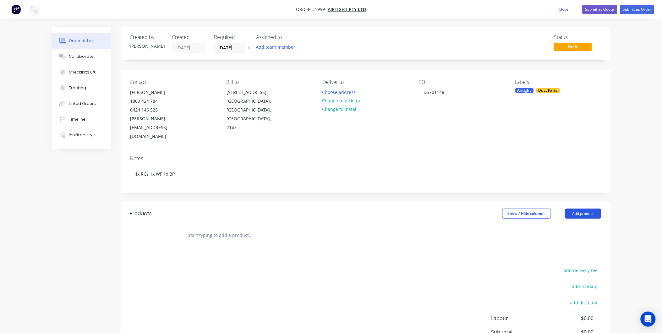
drag, startPoint x: 595, startPoint y: 196, endPoint x: 588, endPoint y: 197, distance: 6.4
click at [594, 209] on button "Add product" at bounding box center [583, 214] width 36 height 10
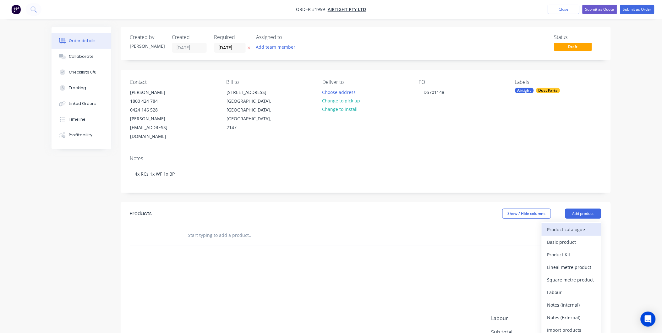
click at [563, 225] on div "Product catalogue" at bounding box center [571, 229] width 48 height 9
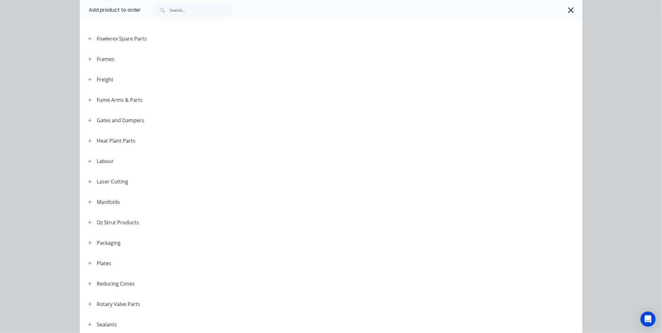
scroll to position [593, 0]
click at [88, 241] on icon "button" at bounding box center [89, 241] width 3 height 3
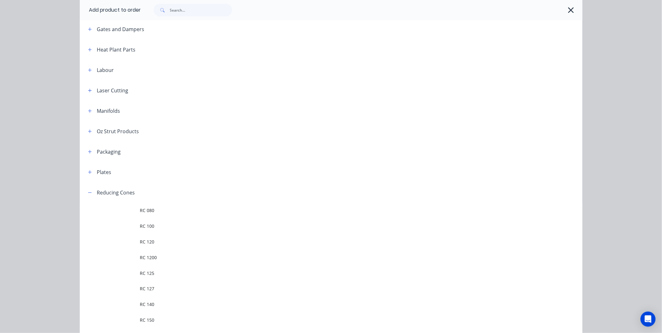
scroll to position [768, 0]
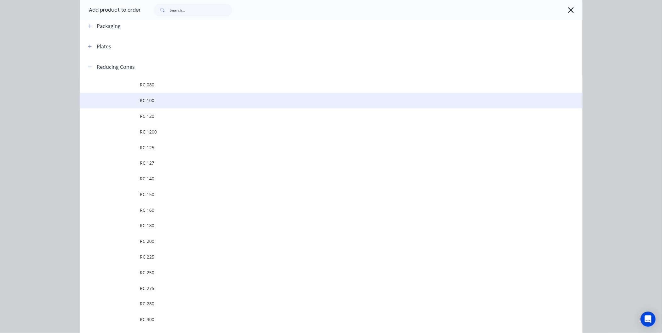
click at [155, 103] on span "RC 100" at bounding box center [317, 100] width 354 height 7
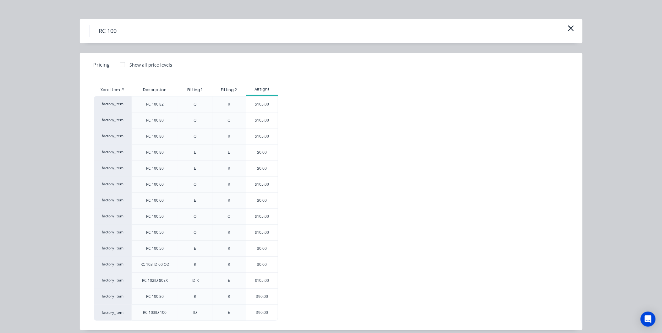
scroll to position [13, 0]
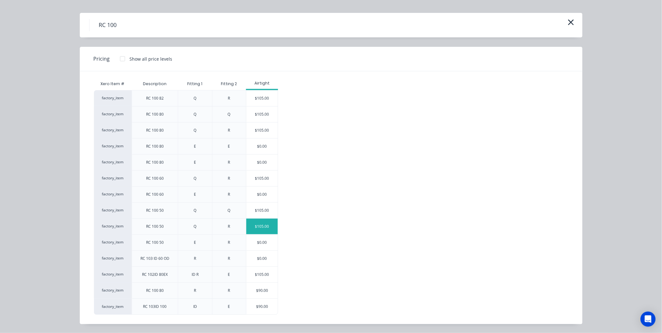
click at [258, 226] on div "$105.00" at bounding box center [261, 227] width 31 height 16
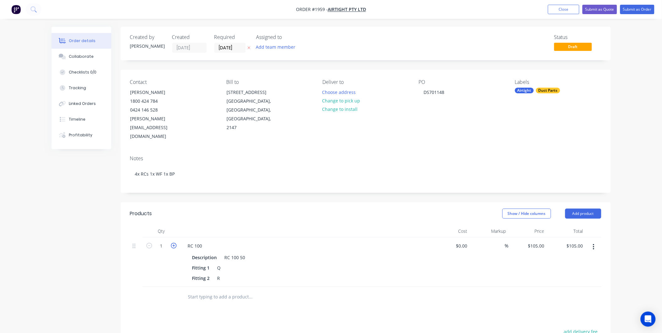
click at [173, 243] on icon "button" at bounding box center [174, 246] width 6 height 6
type input "2"
type input "$210.00"
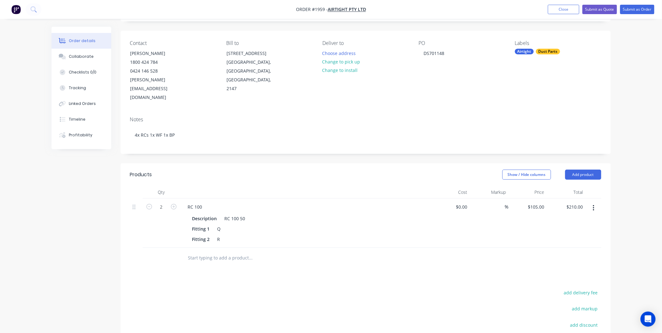
scroll to position [117, 0]
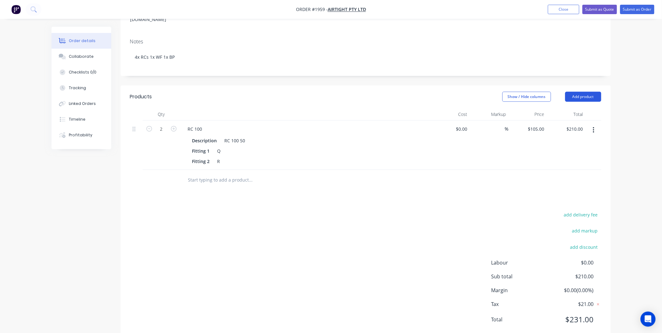
click at [581, 92] on button "Add product" at bounding box center [583, 97] width 36 height 10
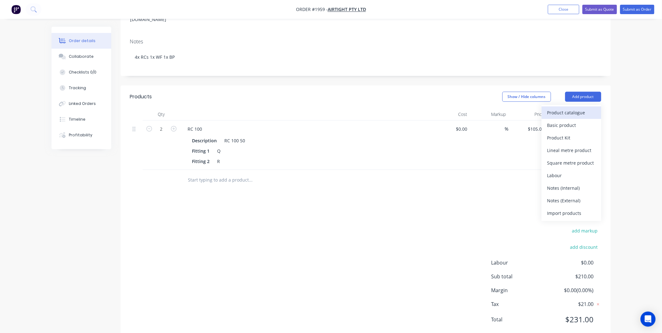
click at [569, 108] on div "Product catalogue" at bounding box center [571, 112] width 48 height 9
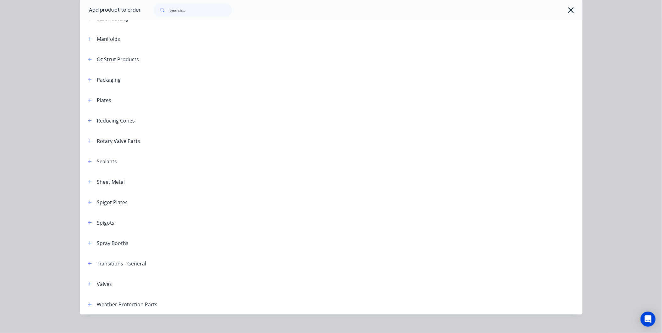
scroll to position [723, 0]
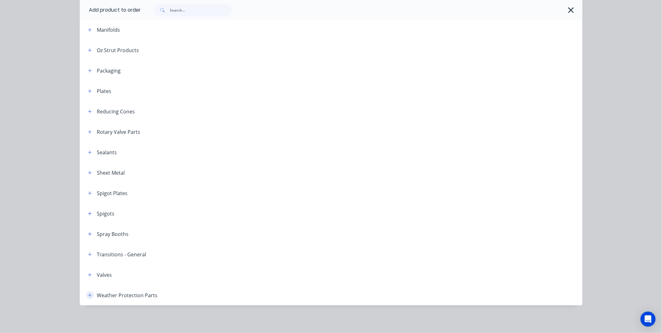
click at [87, 293] on button "button" at bounding box center [90, 295] width 8 height 8
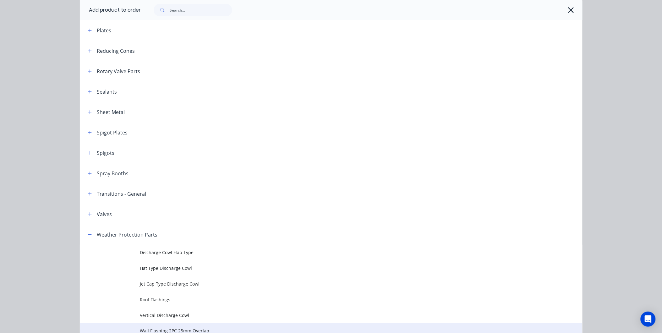
scroll to position [848, 0]
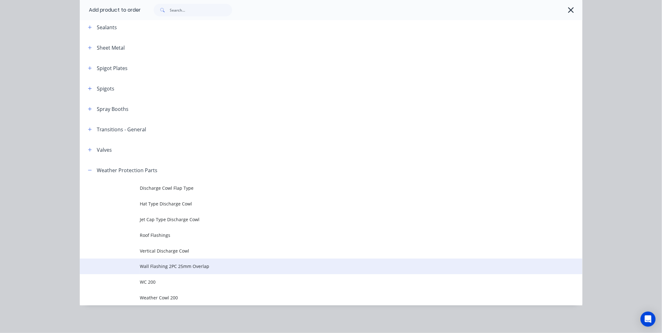
click at [159, 264] on span "Wall Flashing 2PC 25mm Overlap" at bounding box center [317, 266] width 354 height 7
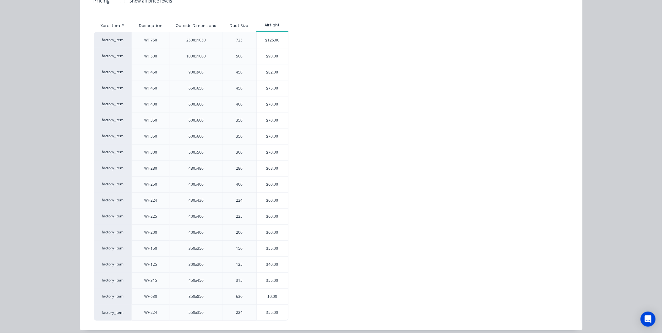
scroll to position [77, 0]
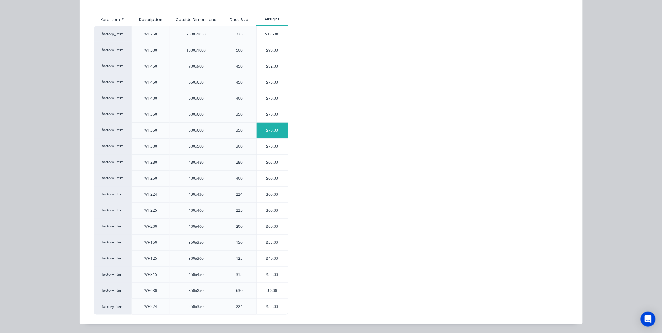
click at [264, 130] on div "$70.00" at bounding box center [272, 131] width 31 height 16
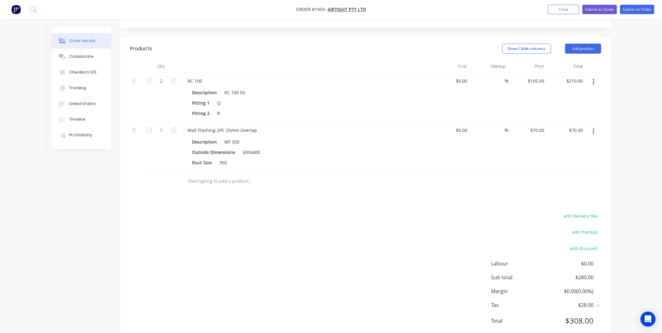
scroll to position [166, 0]
click at [172, 126] on icon "button" at bounding box center [174, 129] width 6 height 6
type input "2"
type input "$140.00"
click at [150, 126] on icon "button" at bounding box center [149, 129] width 6 height 6
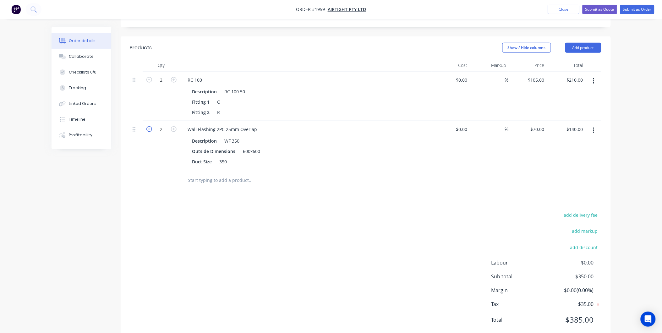
type input "1"
type input "$70.00"
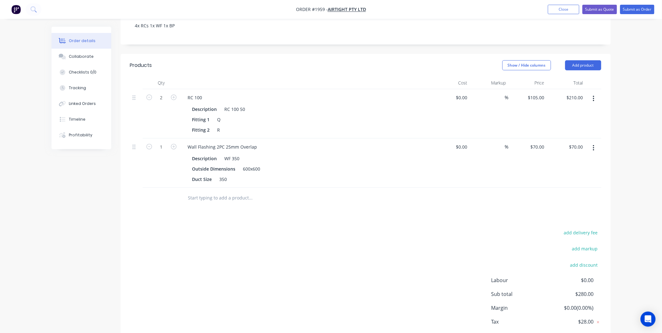
scroll to position [131, 0]
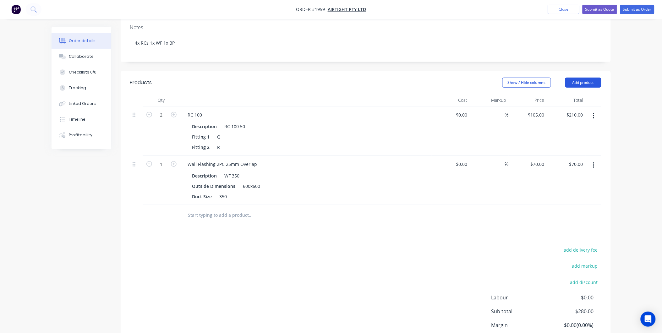
click at [587, 78] on button "Add product" at bounding box center [583, 83] width 36 height 10
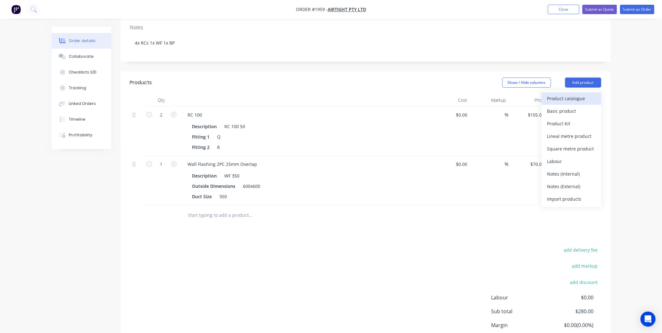
click at [569, 94] on div "Product catalogue" at bounding box center [571, 98] width 48 height 9
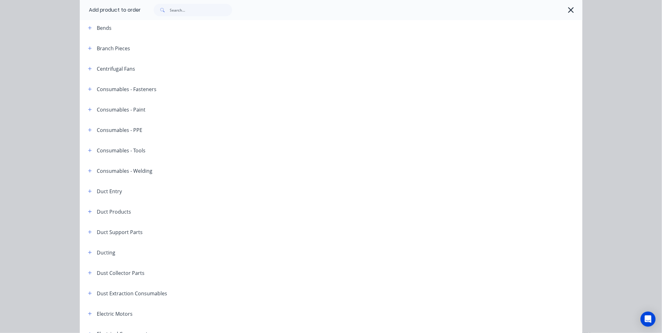
scroll to position [0, 0]
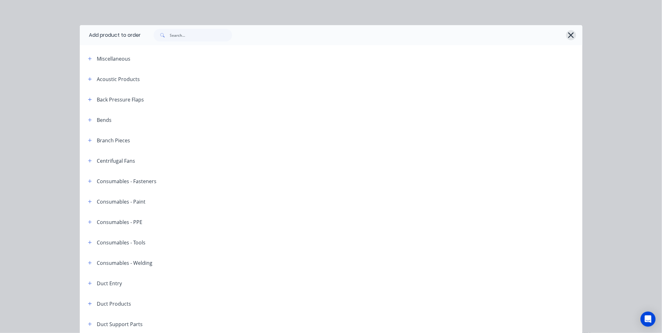
click at [571, 32] on icon "button" at bounding box center [571, 35] width 6 height 6
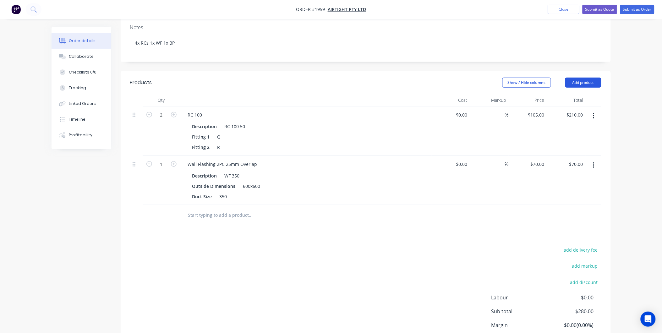
click at [576, 78] on button "Add product" at bounding box center [583, 83] width 36 height 10
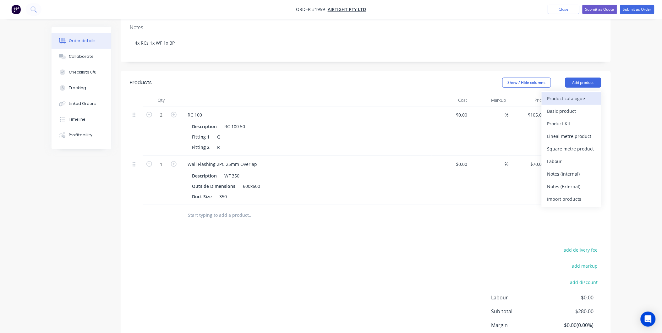
click at [562, 92] on button "Product catalogue" at bounding box center [572, 98] width 60 height 13
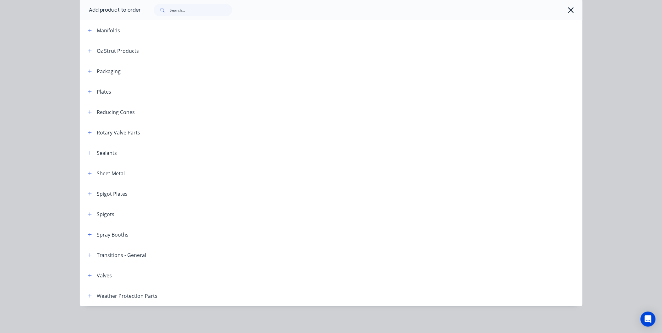
scroll to position [723, 0]
click at [86, 109] on button "button" at bounding box center [90, 111] width 8 height 8
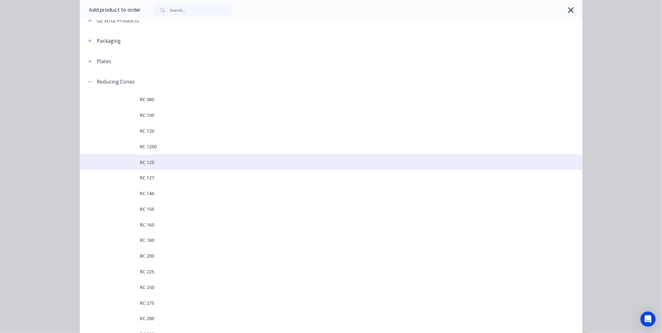
scroll to position [793, 0]
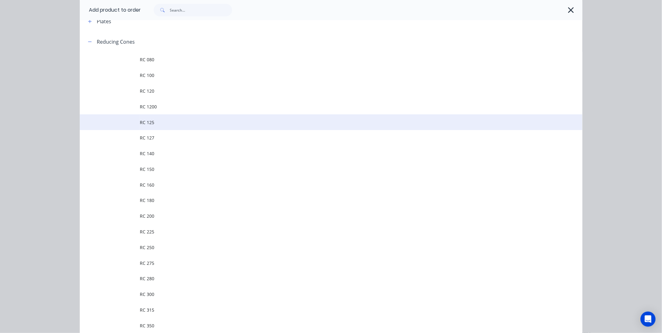
click at [145, 122] on span "RC 125" at bounding box center [317, 122] width 354 height 7
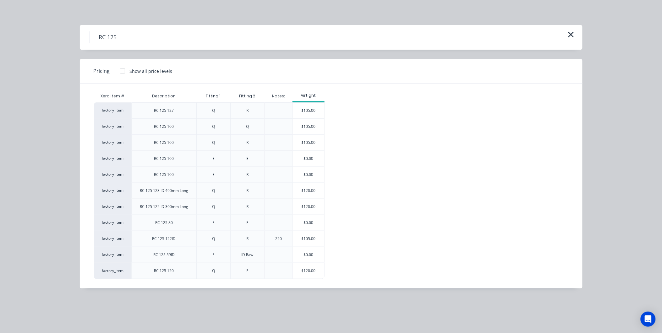
scroll to position [175, 0]
click at [308, 267] on div "$120.00" at bounding box center [308, 271] width 31 height 16
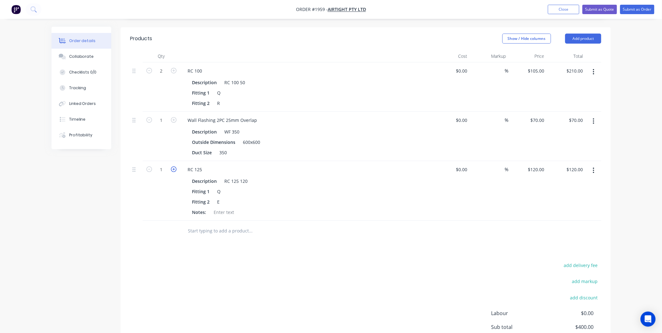
click at [171, 167] on icon "button" at bounding box center [174, 170] width 6 height 6
type input "2"
type input "$240.00"
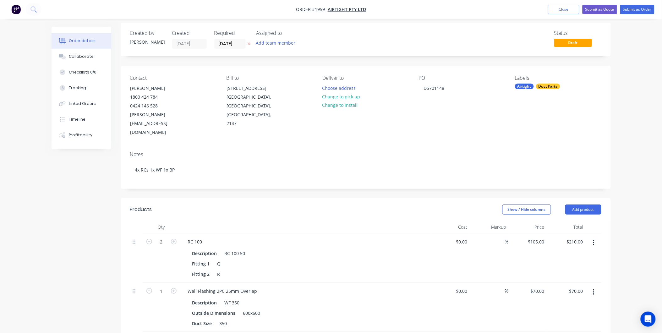
scroll to position [0, 0]
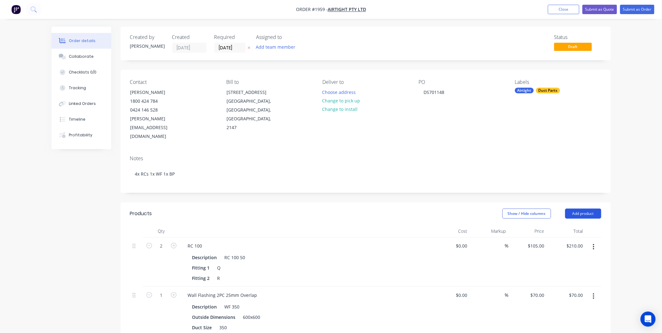
click at [576, 209] on button "Add product" at bounding box center [583, 214] width 36 height 10
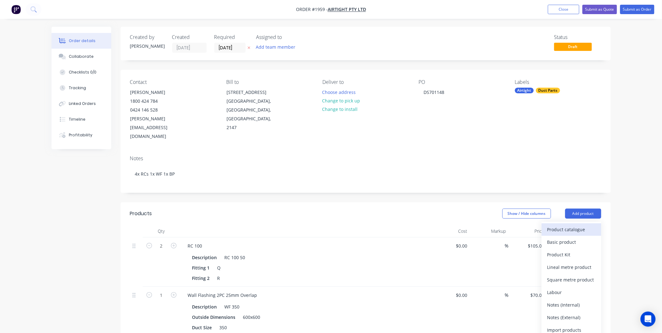
click at [566, 225] on div "Product catalogue" at bounding box center [571, 229] width 48 height 9
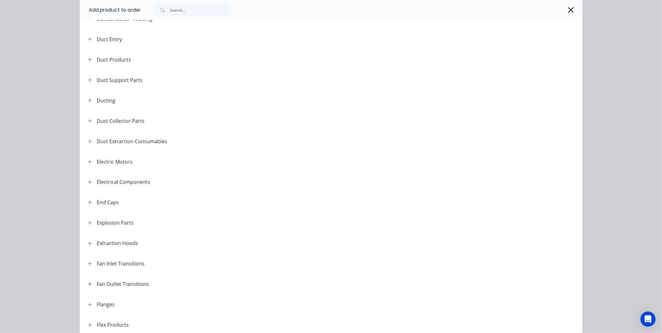
scroll to position [35, 0]
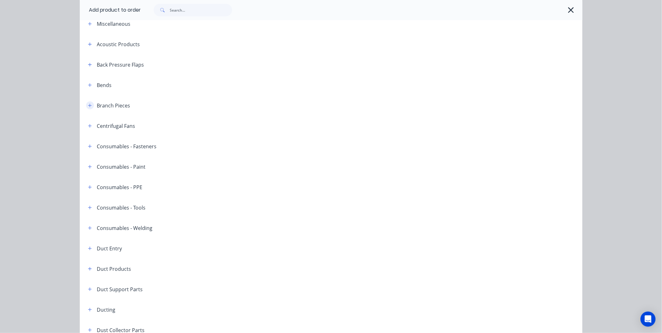
click at [88, 106] on icon "button" at bounding box center [90, 105] width 4 height 4
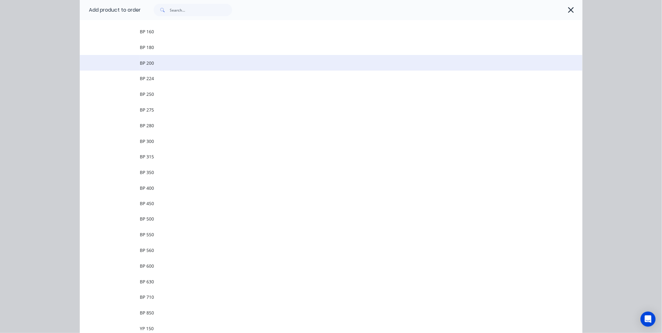
scroll to position [174, 0]
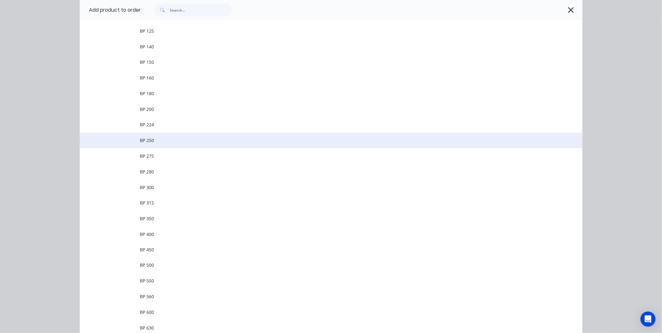
click at [150, 140] on span "BP 250" at bounding box center [317, 140] width 354 height 7
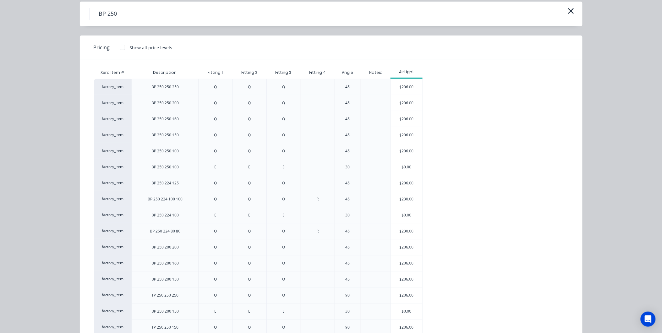
scroll to position [0, 0]
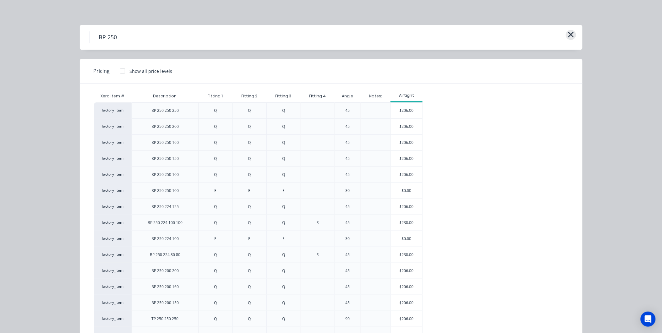
click at [568, 32] on icon "button" at bounding box center [571, 34] width 7 height 9
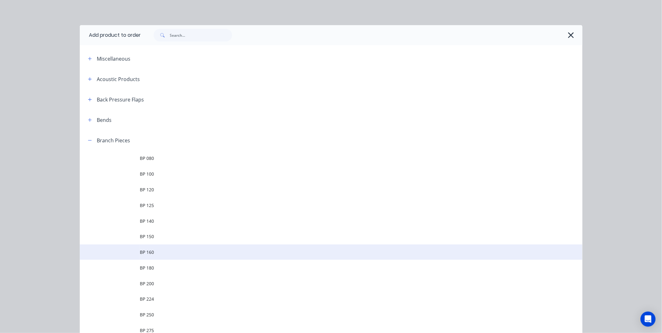
scroll to position [130, 0]
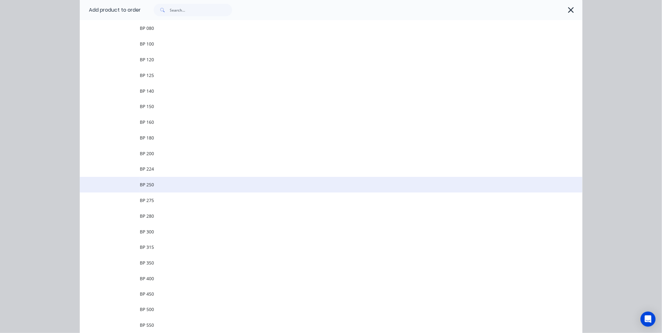
click at [161, 184] on span "BP 250" at bounding box center [317, 184] width 354 height 7
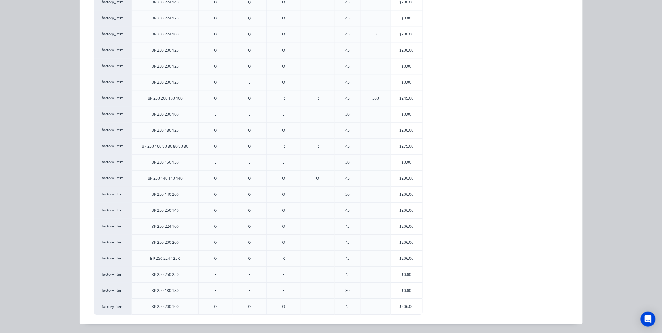
scroll to position [140, 0]
click at [402, 302] on div "$206.00" at bounding box center [406, 307] width 31 height 16
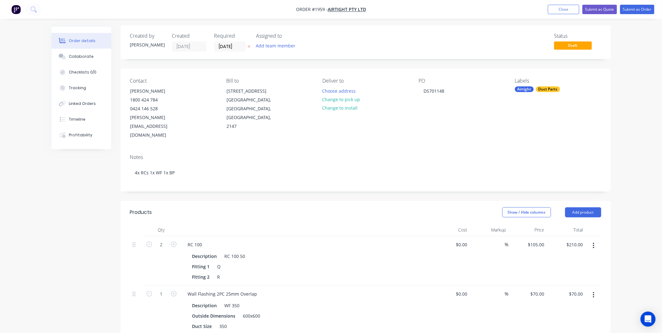
scroll to position [0, 0]
click at [70, 53] on button "Collaborate" at bounding box center [82, 57] width 60 height 16
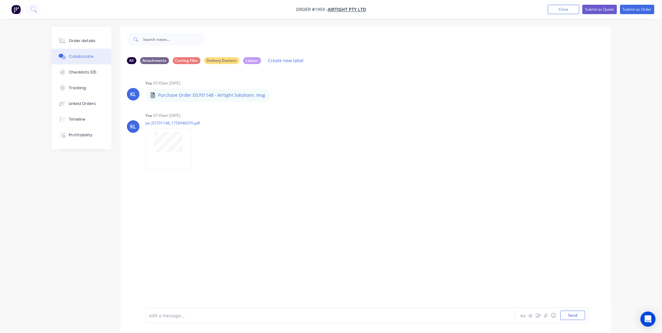
click at [70, 30] on div "Order details Collaborate Checklists 0/0 Tracking Linked Orders Timeline Profit…" at bounding box center [82, 88] width 60 height 123
click at [74, 39] on div "Order details" at bounding box center [82, 41] width 27 height 6
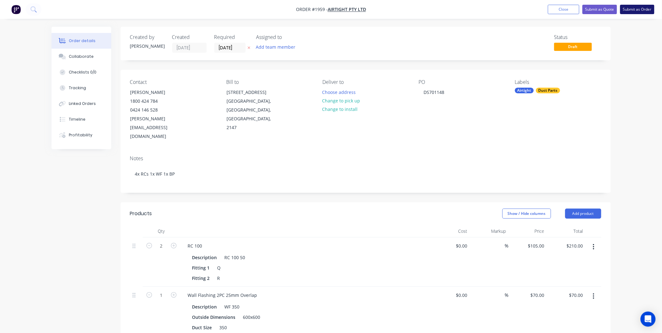
click at [630, 11] on button "Submit as Order" at bounding box center [637, 9] width 34 height 9
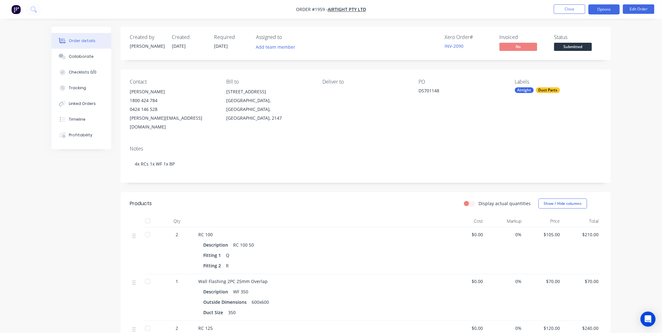
click at [606, 9] on button "Options" at bounding box center [604, 9] width 31 height 10
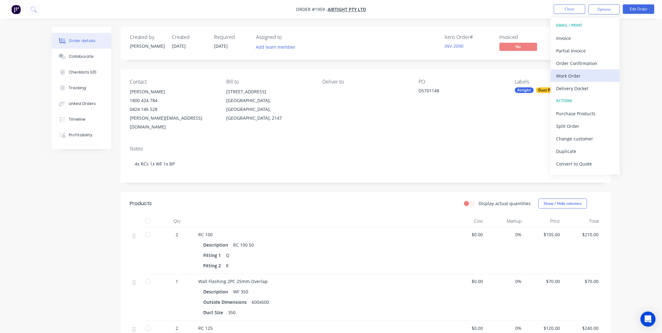
click at [580, 74] on div "Work Order" at bounding box center [586, 75] width 58 height 9
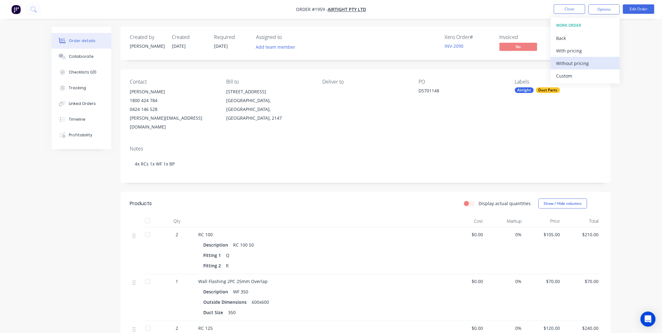
click at [576, 61] on div "Without pricing" at bounding box center [586, 63] width 58 height 9
click at [86, 53] on button "Collaborate" at bounding box center [82, 57] width 60 height 16
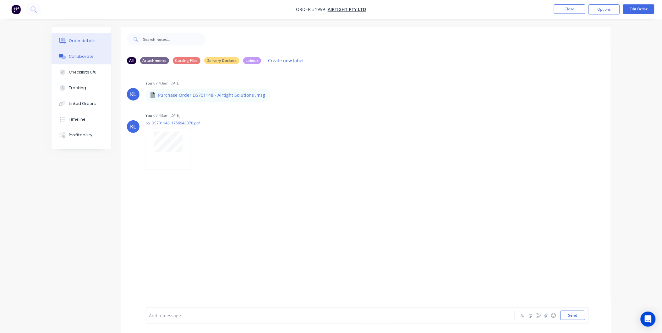
click at [84, 40] on div "Order details" at bounding box center [82, 41] width 27 height 6
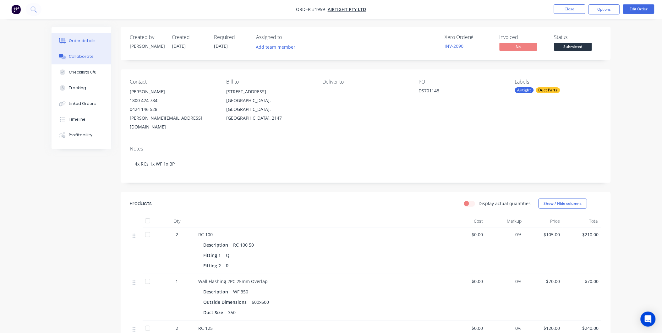
click at [76, 52] on button "Collaborate" at bounding box center [82, 57] width 60 height 16
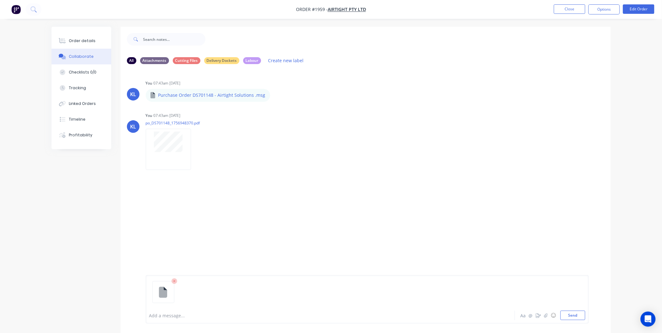
click at [573, 310] on div at bounding box center [367, 295] width 436 height 32
click at [573, 314] on button "Send" at bounding box center [573, 315] width 25 height 9
click at [85, 40] on div "Order details" at bounding box center [82, 41] width 27 height 6
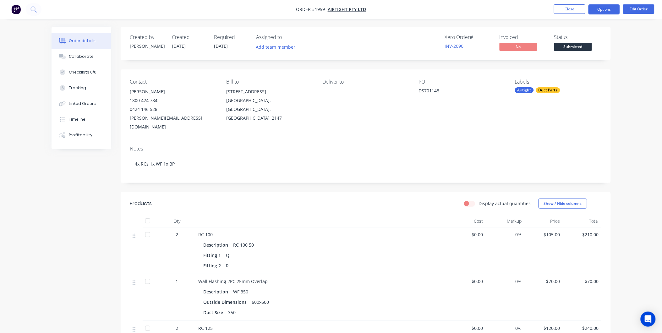
click at [606, 8] on button "Options" at bounding box center [604, 9] width 31 height 10
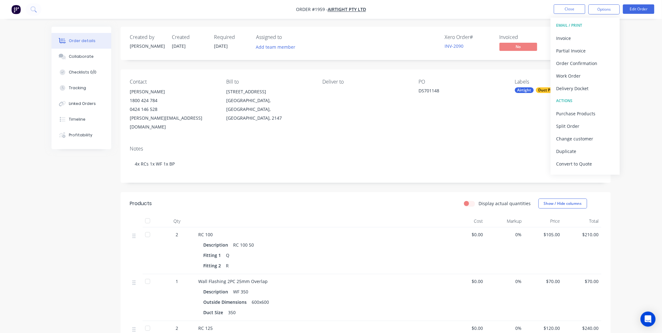
click at [626, 39] on div "Order details Collaborate Checklists 0/0 Tracking Linked Orders Timeline Profit…" at bounding box center [331, 289] width 662 height 579
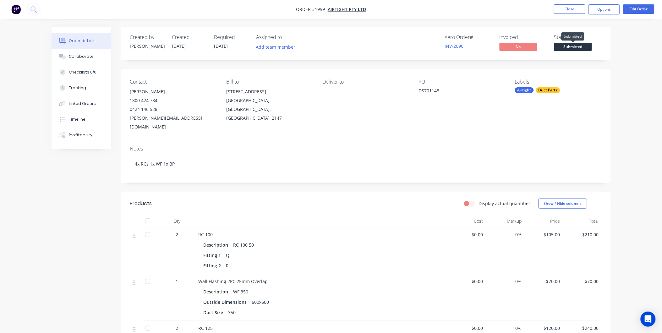
click at [565, 48] on span "Submitted" at bounding box center [573, 47] width 38 height 8
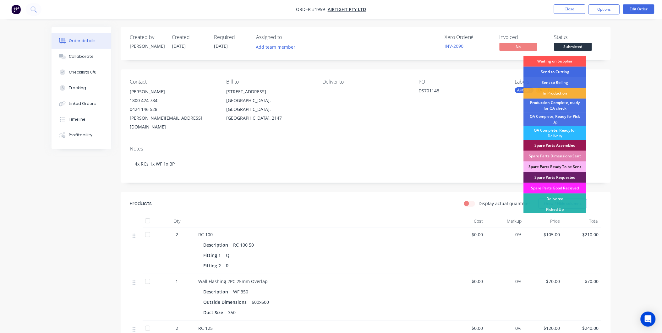
click at [559, 73] on div "Send to Cutting" at bounding box center [555, 72] width 63 height 11
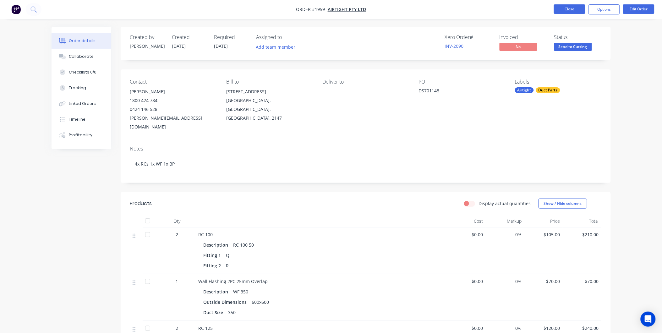
click at [569, 9] on button "Close" at bounding box center [569, 8] width 31 height 9
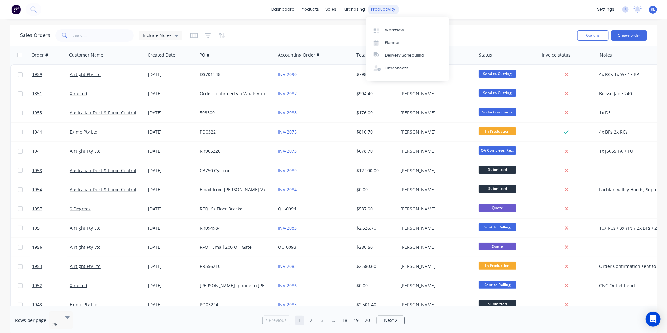
click at [369, 10] on div "productivity" at bounding box center [384, 9] width 30 height 9
click at [329, 10] on div "sales" at bounding box center [331, 9] width 17 height 9
click at [345, 28] on div "Sales Orders" at bounding box center [355, 30] width 26 height 6
click at [310, 8] on div "products" at bounding box center [310, 9] width 25 height 9
click at [332, 30] on div "Product Catalogue" at bounding box center [338, 30] width 39 height 6
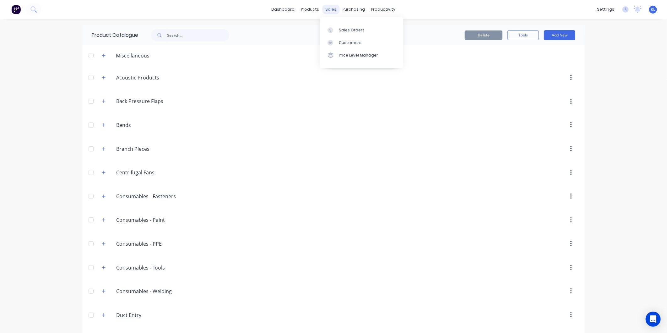
drag, startPoint x: 329, startPoint y: 8, endPoint x: 349, endPoint y: 24, distance: 25.6
click at [329, 8] on div "sales" at bounding box center [331, 9] width 17 height 9
click at [351, 26] on link "Sales Orders" at bounding box center [361, 30] width 83 height 13
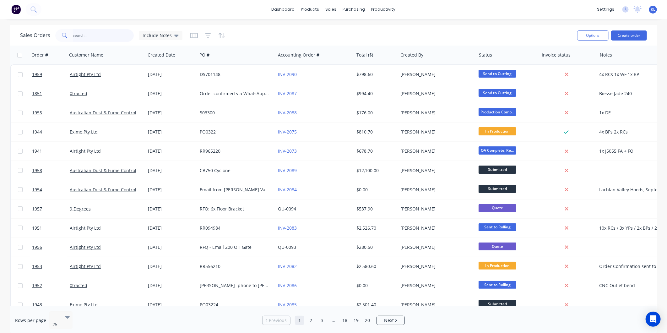
click at [86, 36] on input "text" at bounding box center [103, 35] width 61 height 13
click at [99, 37] on input "text" at bounding box center [103, 35] width 61 height 13
paste input "RR047169"
type input "RR047169"
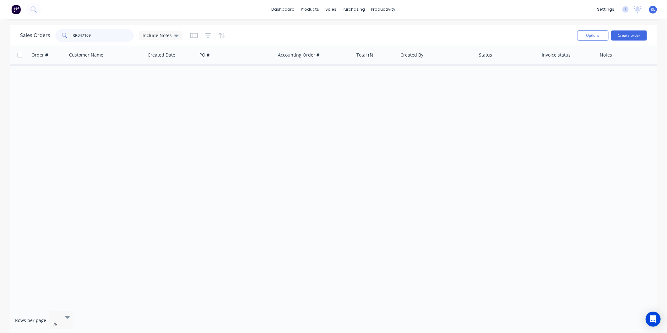
drag, startPoint x: 102, startPoint y: 33, endPoint x: -45, endPoint y: 47, distance: 147.7
click at [0, 47] on html "dashboard products sales purchasing productivity dashboard products Product Cat…" at bounding box center [333, 166] width 667 height 333
click at [629, 35] on button "Create order" at bounding box center [629, 35] width 36 height 10
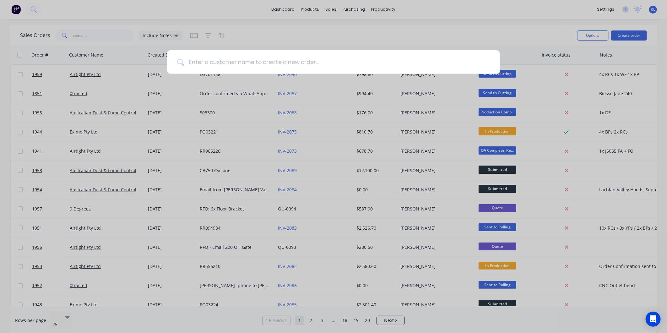
click at [307, 73] on input at bounding box center [337, 62] width 306 height 24
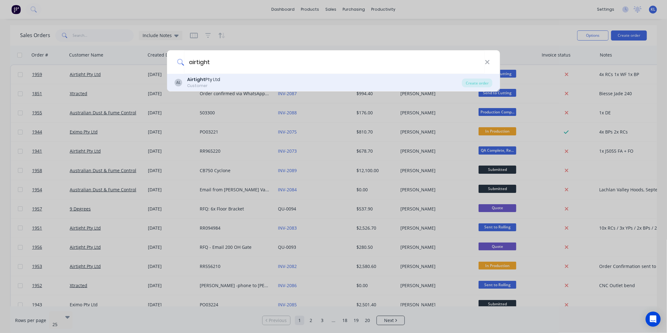
type input "airtight"
click at [228, 88] on div "AL Airtight Pty Ltd Customer" at bounding box center [319, 82] width 288 height 12
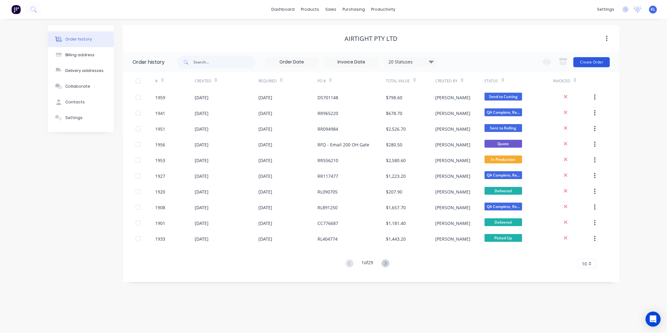
click at [595, 62] on button "Create Order" at bounding box center [592, 62] width 36 height 10
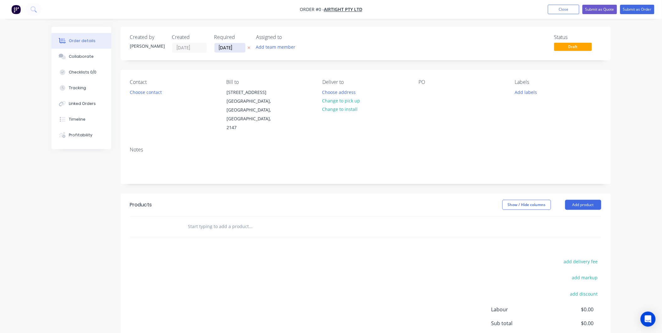
click at [223, 46] on input "05/09/25" at bounding box center [230, 47] width 31 height 9
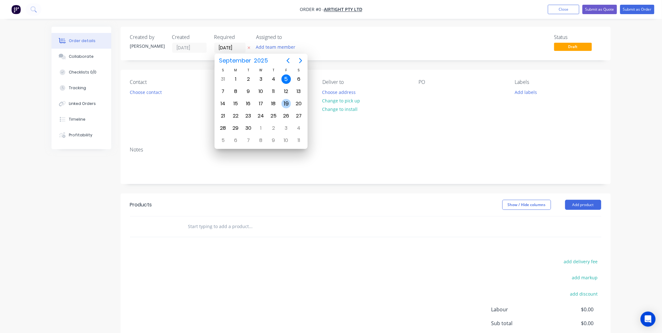
click at [286, 105] on div "19" at bounding box center [286, 103] width 9 height 9
type input "19/09/25"
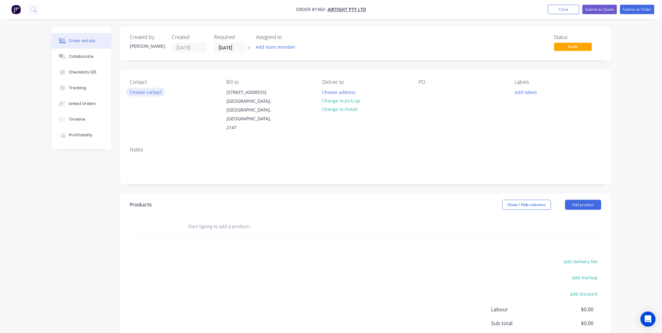
click at [152, 91] on button "Choose contact" at bounding box center [145, 92] width 39 height 8
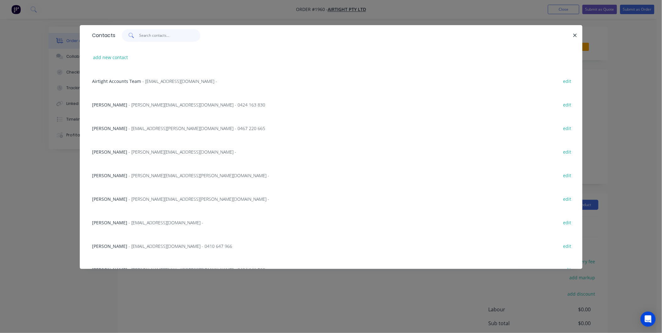
click at [152, 39] on input "text" at bounding box center [169, 35] width 61 height 13
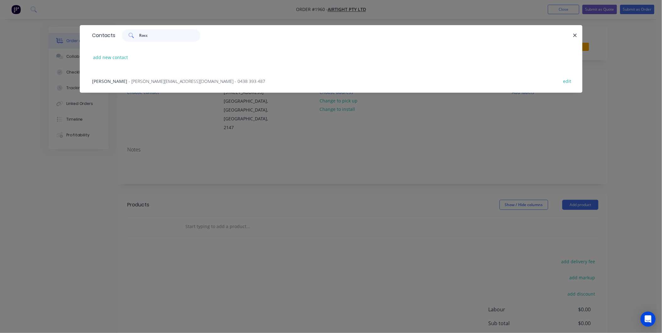
type input "Rocco"
click at [151, 86] on div "Rocco Russo - Rocco.R@airtight.com.au - 0438 393 487 edit" at bounding box center [331, 81] width 484 height 24
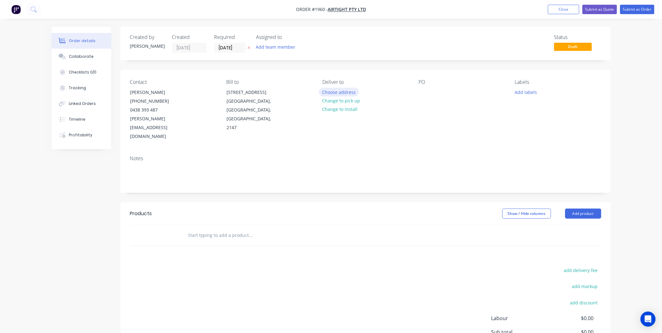
click at [339, 90] on button "Choose address" at bounding box center [339, 92] width 40 height 8
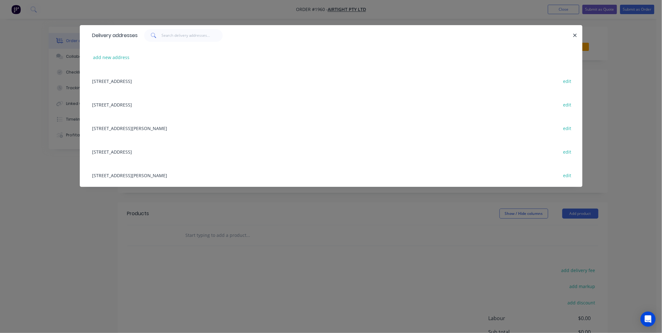
click at [131, 82] on div "18 / 167 Prospect Highway, Seven Hills, New South Wales, Australia, 2147 edit" at bounding box center [331, 81] width 484 height 24
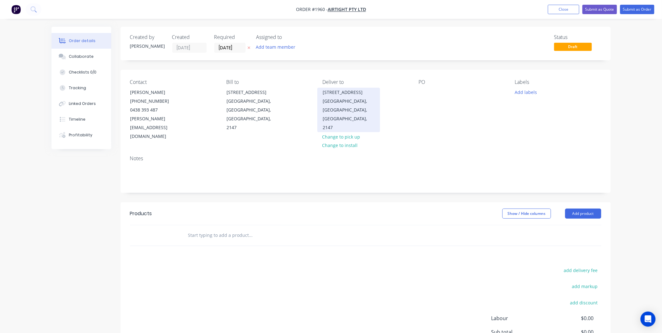
click at [359, 94] on div "18 / 167 Prospect Highway" at bounding box center [349, 92] width 52 height 9
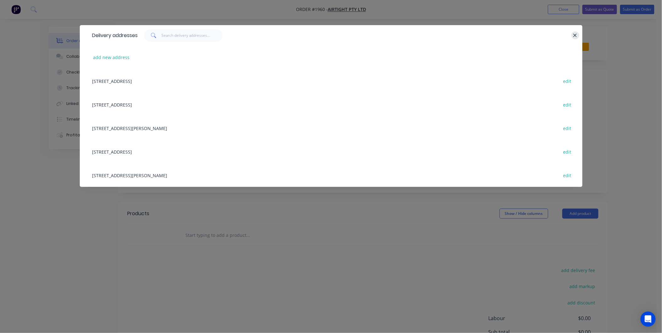
click at [575, 34] on icon "button" at bounding box center [575, 36] width 4 height 6
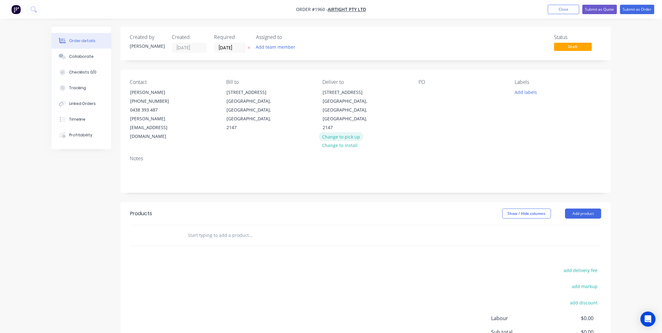
click at [344, 132] on button "Change to pick up" at bounding box center [341, 136] width 45 height 8
click at [423, 89] on div at bounding box center [424, 92] width 10 height 9
click at [422, 95] on div at bounding box center [424, 92] width 10 height 9
paste div
click at [546, 107] on div "Labels Add labels" at bounding box center [558, 110] width 86 height 62
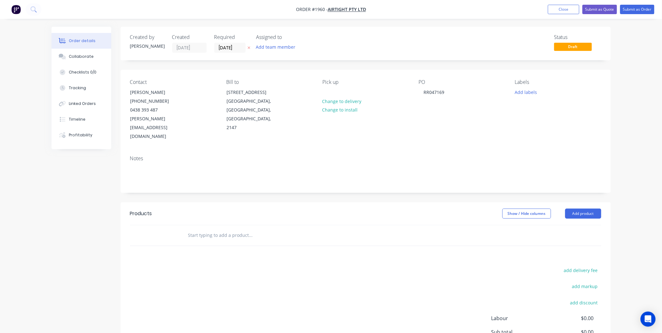
click at [525, 89] on button "Add labels" at bounding box center [526, 92] width 29 height 8
click at [548, 106] on input "text" at bounding box center [568, 110] width 66 height 13
drag, startPoint x: 528, startPoint y: 148, endPoint x: 543, endPoint y: 120, distance: 31.6
click at [528, 148] on div at bounding box center [526, 148] width 13 height 13
drag, startPoint x: 555, startPoint y: 109, endPoint x: 539, endPoint y: 109, distance: 15.4
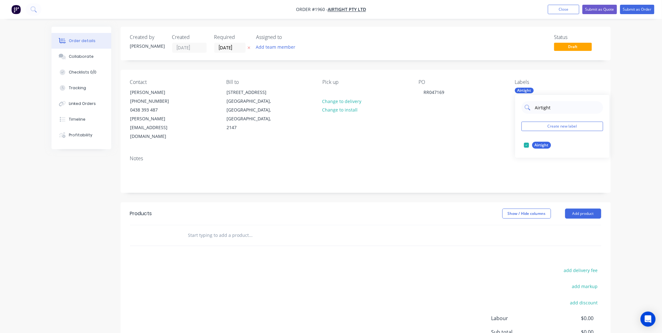
click at [539, 109] on input "Airtight" at bounding box center [568, 107] width 66 height 13
type input "A"
drag, startPoint x: 526, startPoint y: 147, endPoint x: 529, endPoint y: 138, distance: 9.9
click at [526, 147] on div at bounding box center [526, 145] width 13 height 13
click at [557, 106] on input "Duct" at bounding box center [568, 107] width 66 height 13
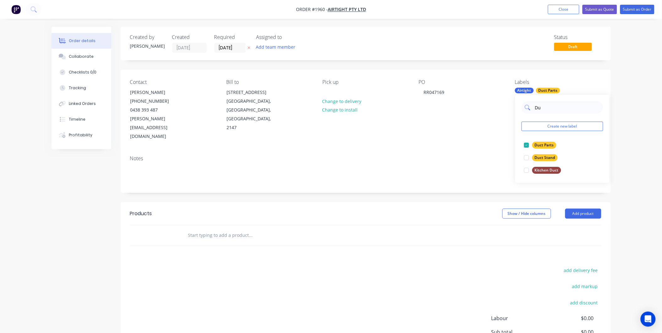
type input "D"
type input "A"
click at [532, 143] on div at bounding box center [526, 145] width 13 height 13
click at [564, 106] on input "S4" at bounding box center [568, 107] width 66 height 13
type input "S"
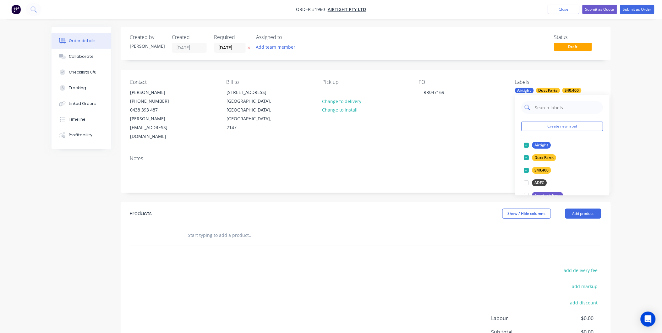
click at [564, 107] on input "text" at bounding box center [568, 107] width 66 height 13
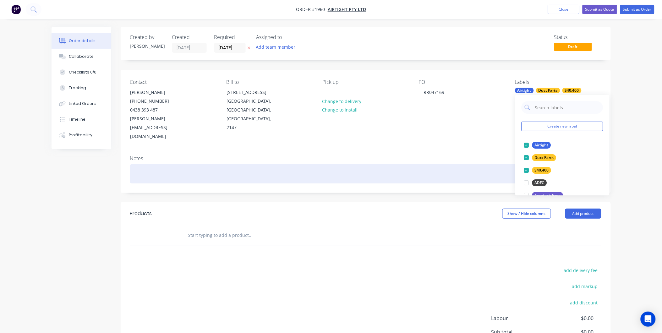
click at [394, 164] on div at bounding box center [365, 173] width 471 height 19
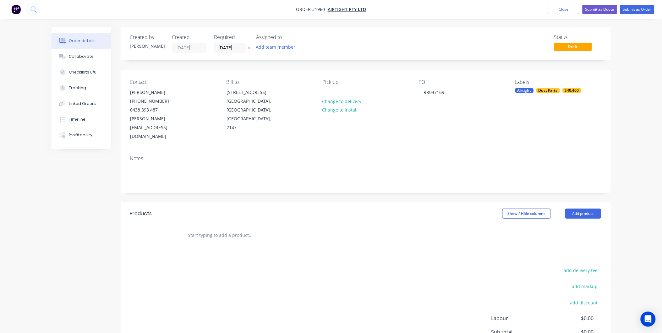
click at [343, 156] on div "Notes" at bounding box center [365, 159] width 471 height 6
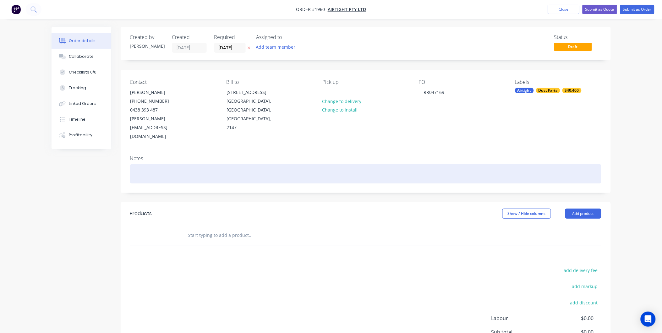
click at [139, 164] on div at bounding box center [365, 173] width 471 height 19
click at [157, 164] on div at bounding box center [365, 173] width 471 height 19
click at [145, 164] on div at bounding box center [365, 173] width 471 height 19
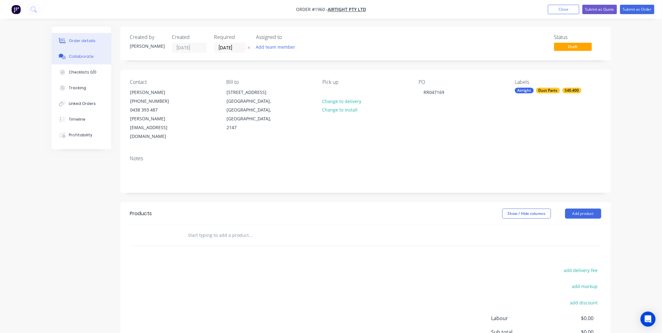
click at [73, 54] on div "Collaborate" at bounding box center [81, 57] width 25 height 6
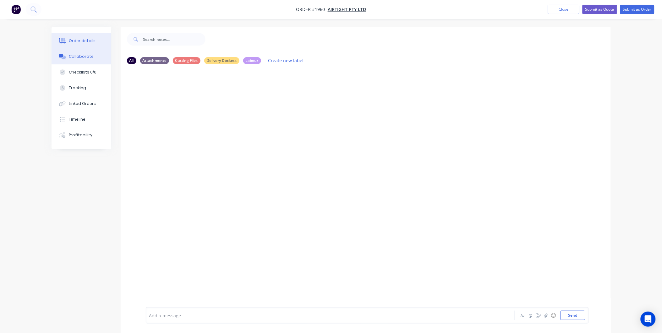
click at [73, 42] on div "Order details" at bounding box center [82, 41] width 27 height 6
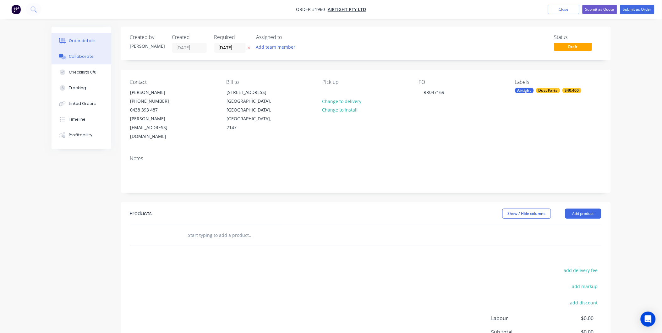
click at [77, 52] on button "Collaborate" at bounding box center [82, 57] width 60 height 16
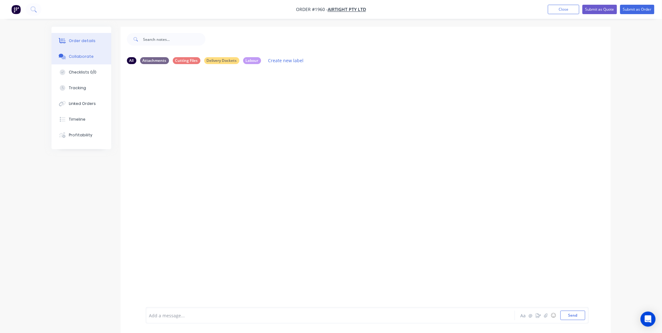
click at [79, 39] on div "Order details" at bounding box center [82, 41] width 27 height 6
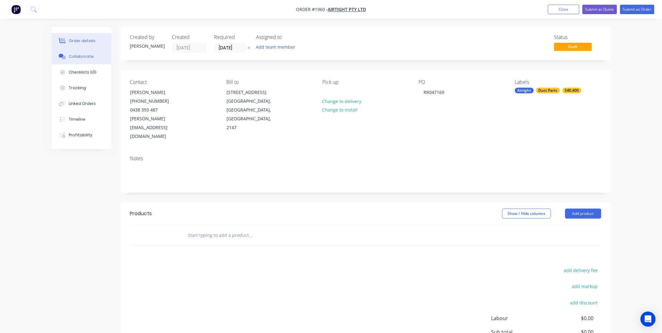
click at [85, 54] on div "Collaborate" at bounding box center [81, 57] width 25 height 6
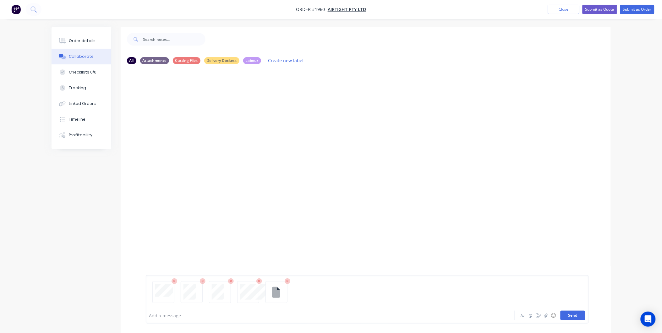
click at [579, 315] on button "Send" at bounding box center [573, 315] width 25 height 9
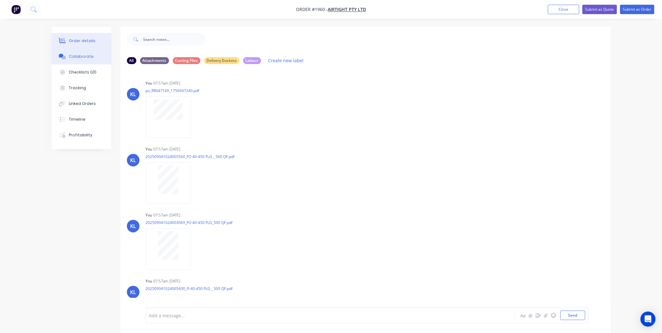
click at [81, 43] on div "Order details" at bounding box center [82, 41] width 27 height 6
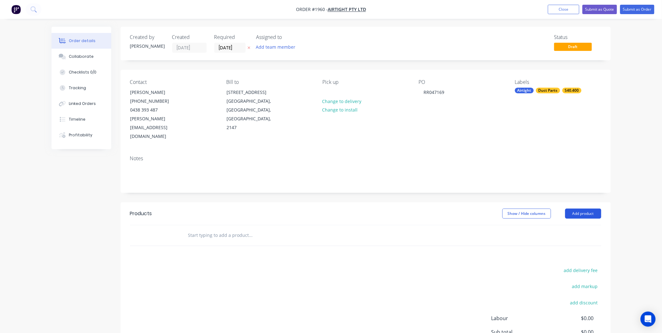
click at [583, 209] on button "Add product" at bounding box center [583, 214] width 36 height 10
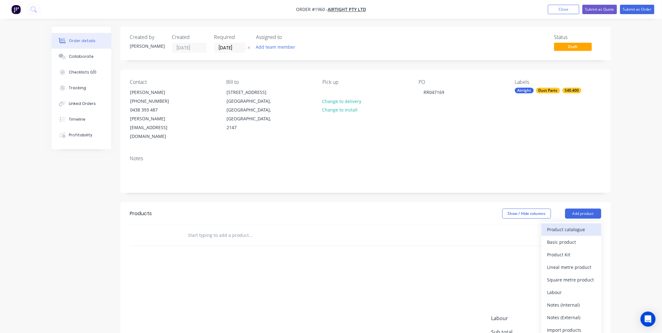
click at [561, 225] on div "Product catalogue" at bounding box center [571, 229] width 48 height 9
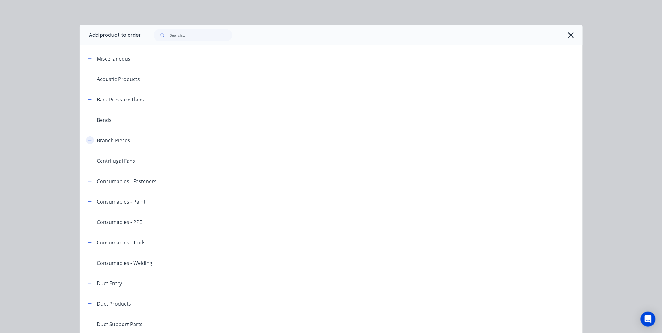
click at [91, 139] on button "button" at bounding box center [90, 140] width 8 height 8
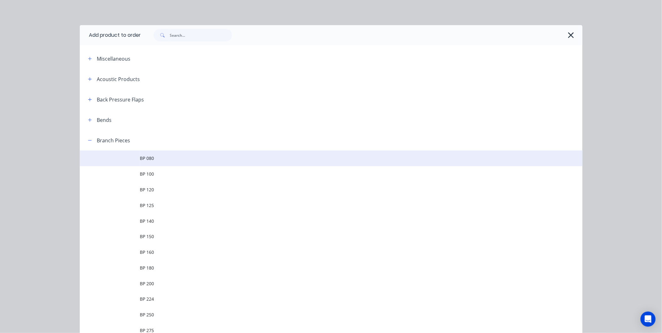
drag, startPoint x: 209, startPoint y: 145, endPoint x: 202, endPoint y: 155, distance: 11.7
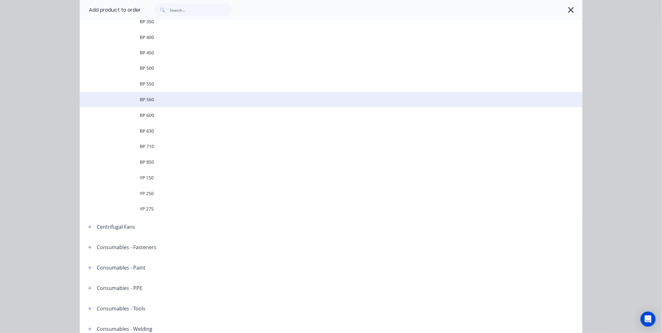
scroll to position [337, 0]
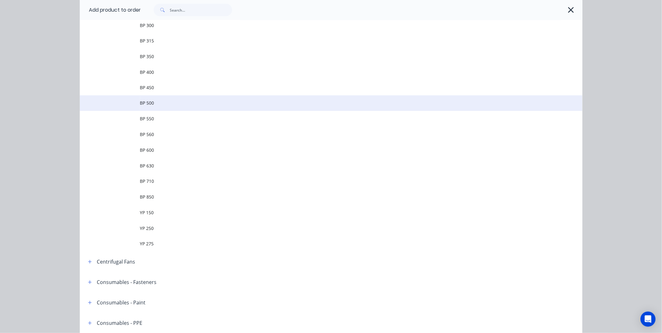
click at [150, 102] on span "BP 500" at bounding box center [317, 103] width 354 height 7
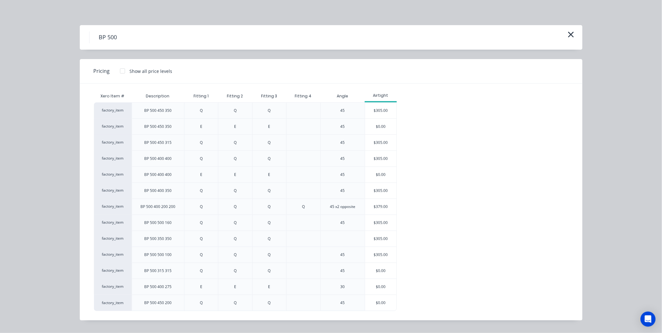
scroll to position [0, 0]
click at [568, 31] on icon "button" at bounding box center [571, 34] width 7 height 9
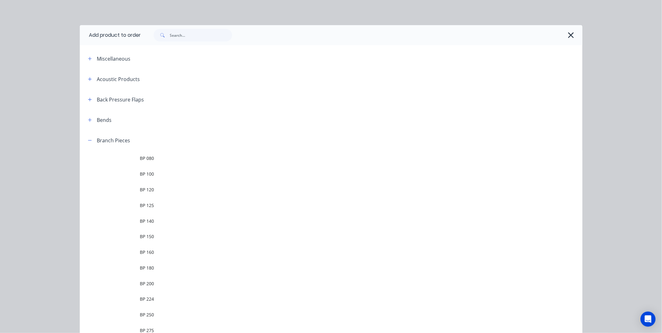
scroll to position [130, 0]
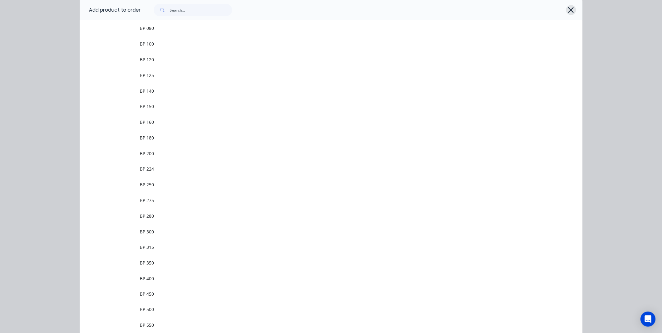
click at [566, 8] on button "button" at bounding box center [571, 10] width 10 height 10
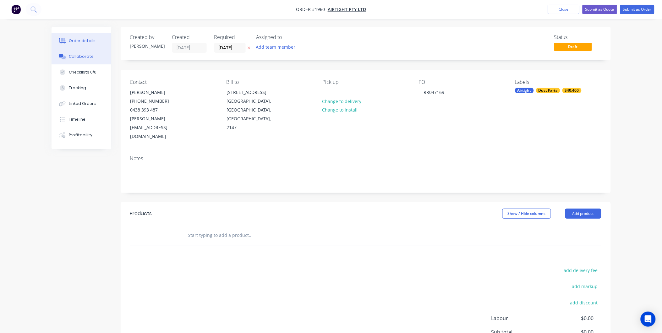
click at [77, 58] on div "Collaborate" at bounding box center [81, 57] width 25 height 6
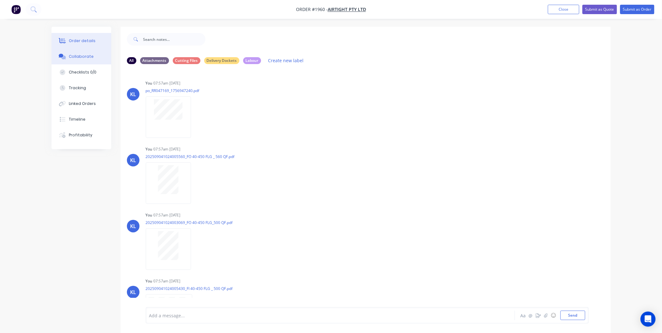
click at [84, 37] on button "Order details" at bounding box center [82, 41] width 60 height 16
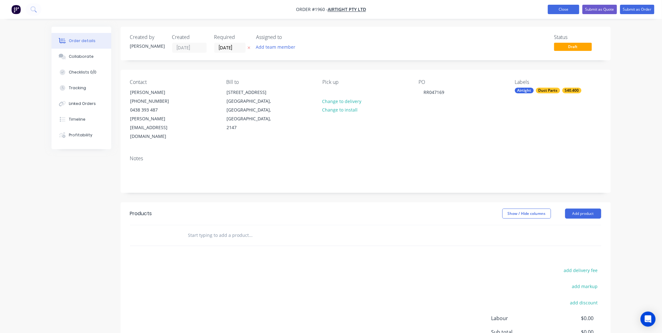
click at [560, 7] on button "Close" at bounding box center [563, 9] width 31 height 9
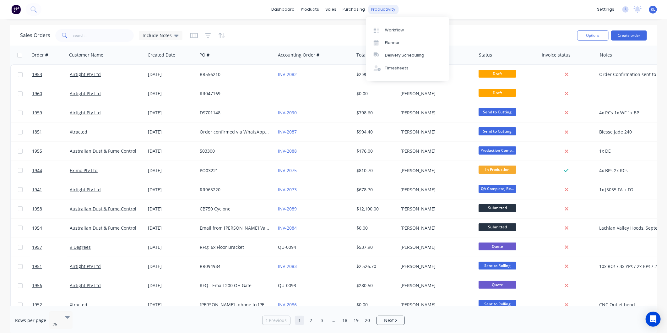
click at [389, 11] on div "productivity" at bounding box center [384, 9] width 30 height 9
click at [390, 28] on div "Workflow" at bounding box center [394, 30] width 19 height 6
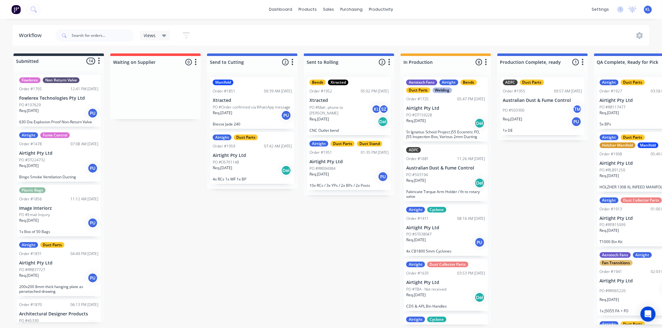
click at [249, 164] on div "PO #DS701148" at bounding box center [252, 162] width 79 height 6
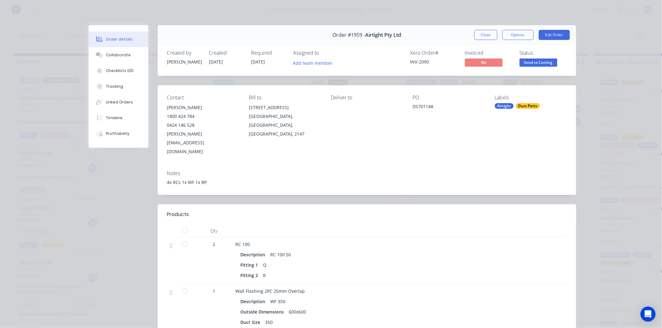
click at [467, 38] on div "Order #1959 - Airtight Pty Ltd Close Options Edit Order" at bounding box center [367, 35] width 419 height 20
click at [477, 38] on button "Close" at bounding box center [485, 35] width 23 height 10
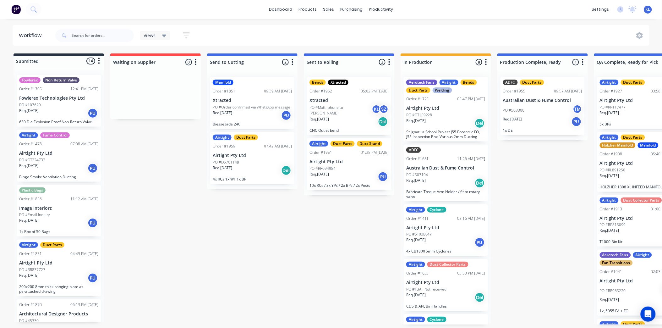
click at [525, 108] on div "PO #503300 TM" at bounding box center [542, 110] width 79 height 12
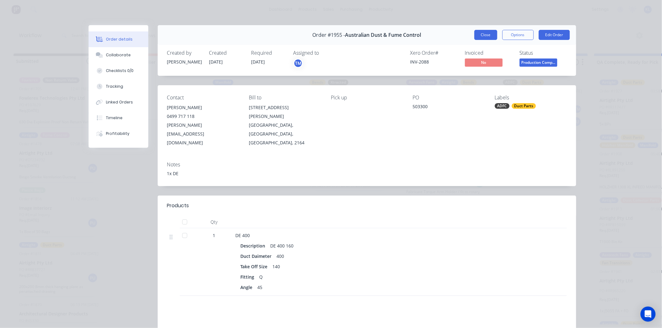
click at [474, 32] on button "Close" at bounding box center [485, 35] width 23 height 10
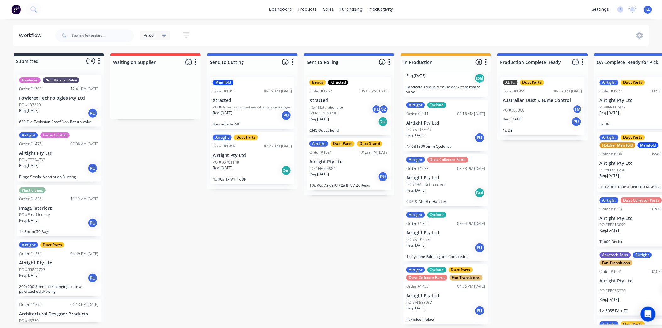
scroll to position [70, 0]
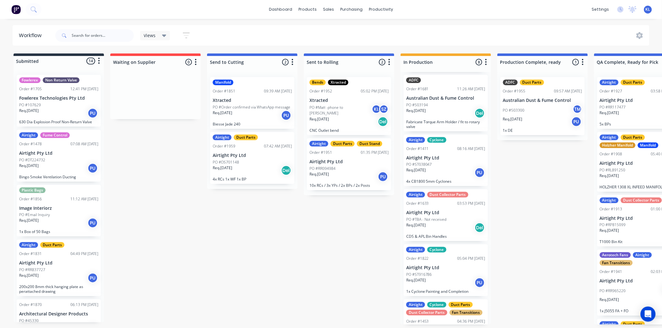
click at [459, 112] on div "Req. 18/07/25 Del" at bounding box center [445, 113] width 79 height 11
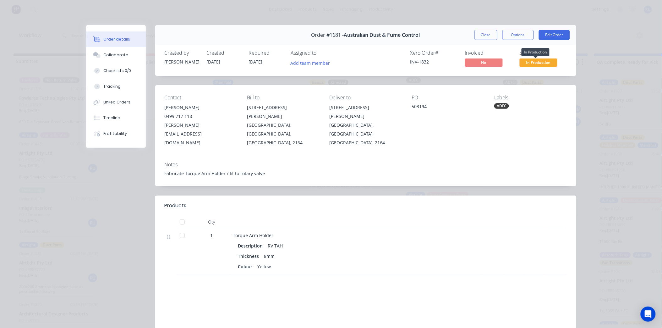
click at [528, 58] on span "In Production" at bounding box center [539, 62] width 38 height 8
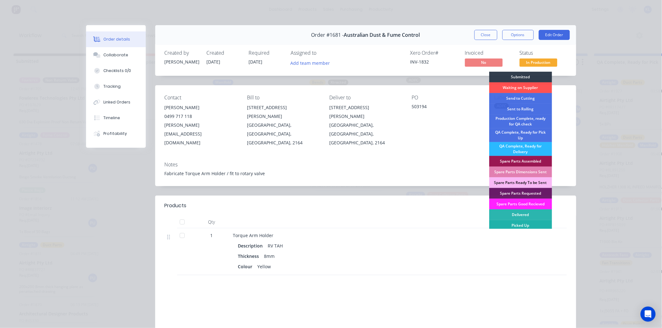
click at [518, 225] on div "Picked Up" at bounding box center [520, 225] width 63 height 11
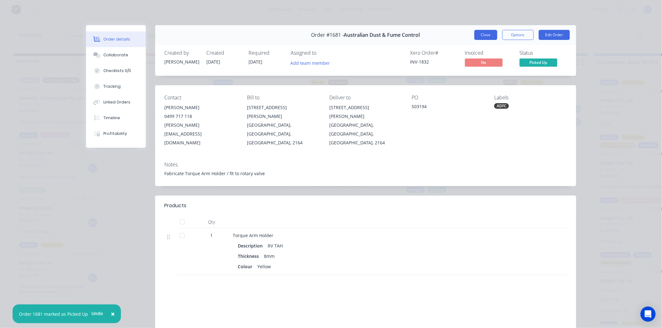
click at [486, 34] on button "Close" at bounding box center [485, 35] width 23 height 10
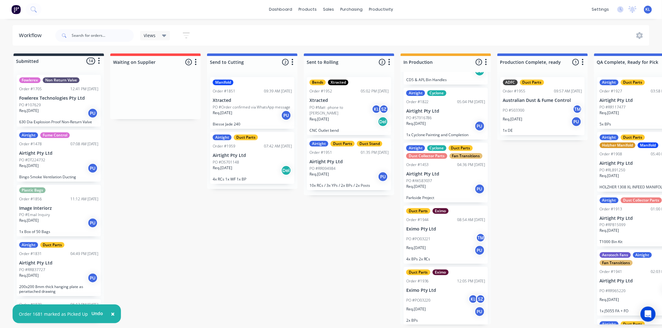
scroll to position [0, 0]
click at [344, 114] on div "PO #Matt -phone to Dean KL SZ" at bounding box center [349, 110] width 79 height 12
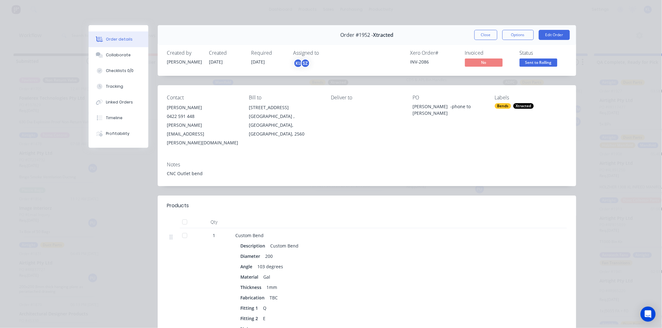
click at [532, 62] on span "Sent to Rolling" at bounding box center [539, 62] width 38 height 8
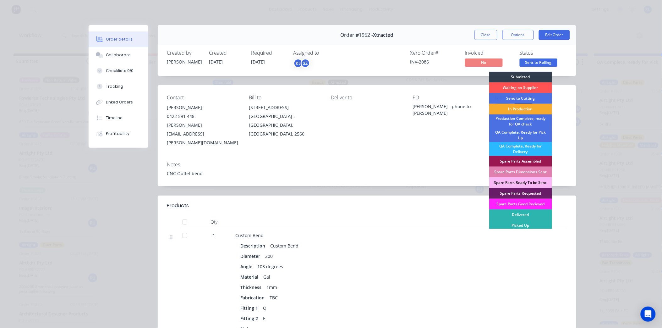
click at [526, 111] on div "In Production" at bounding box center [520, 109] width 63 height 11
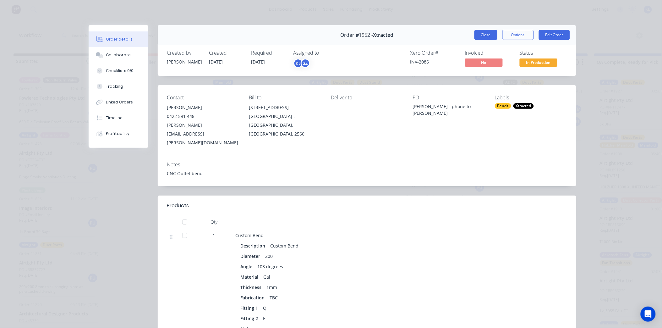
click at [485, 35] on button "Close" at bounding box center [485, 35] width 23 height 10
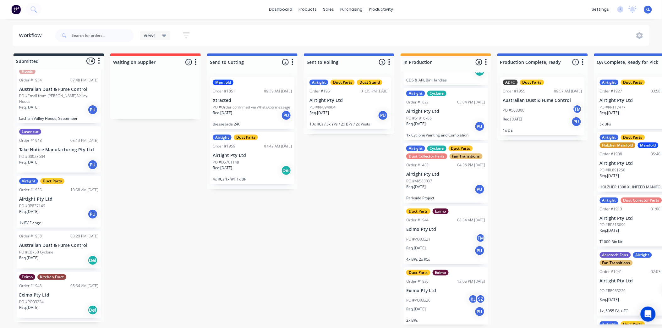
scroll to position [477, 0]
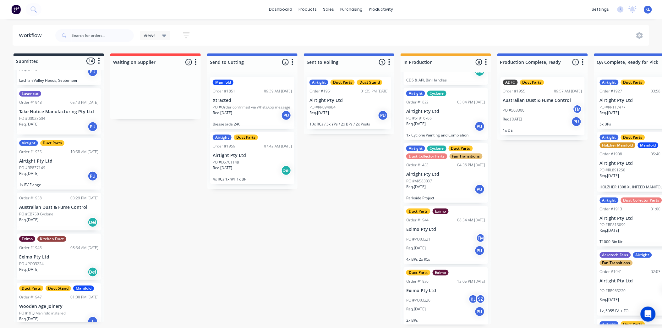
click at [68, 211] on div "PO #CB750 Cyclone" at bounding box center [58, 214] width 79 height 6
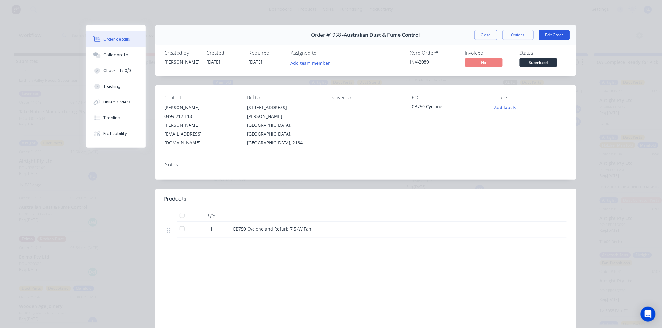
click at [543, 39] on button "Edit Order" at bounding box center [554, 35] width 31 height 10
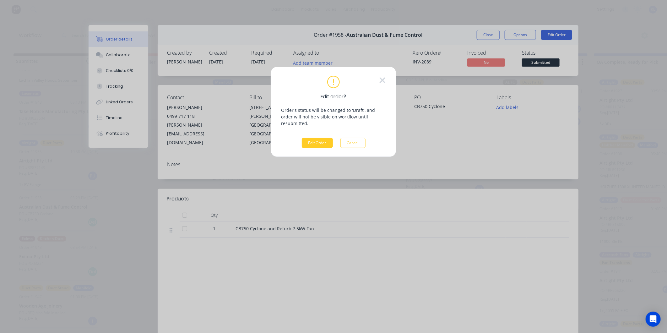
click at [325, 138] on button "Edit Order" at bounding box center [317, 143] width 31 height 10
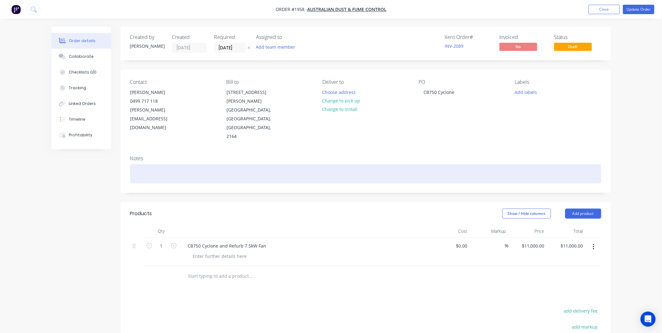
click at [141, 164] on div at bounding box center [365, 173] width 471 height 19
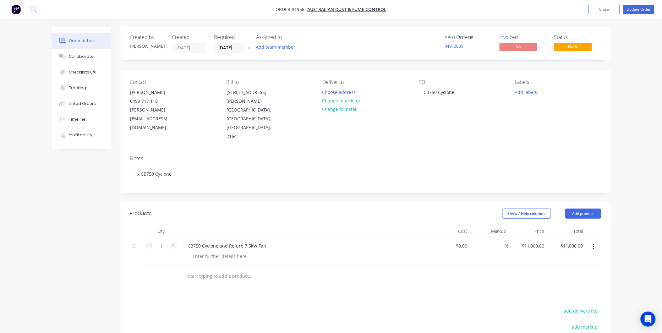
click at [194, 183] on div "Created by Dean Created 04/09/25 Required 12/09/25 Assigned to Add team member …" at bounding box center [366, 232] width 490 height 411
click at [633, 6] on button "Update Order" at bounding box center [638, 9] width 31 height 9
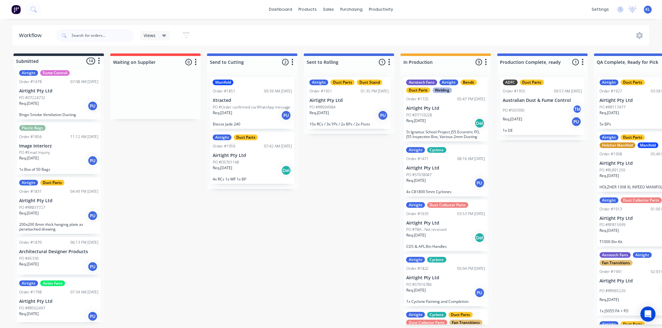
scroll to position [70, 0]
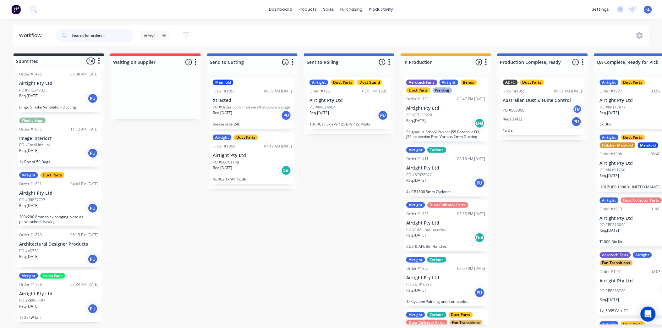
click at [87, 37] on input "text" at bounding box center [103, 35] width 62 height 13
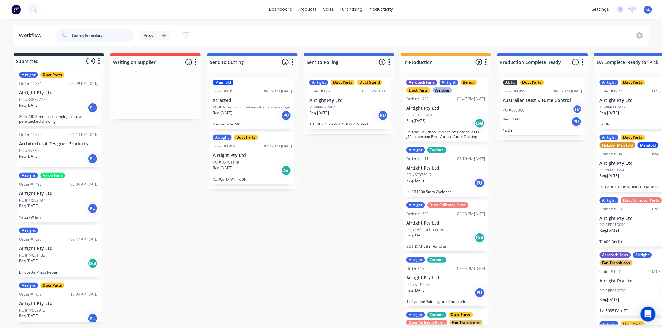
scroll to position [168, 0]
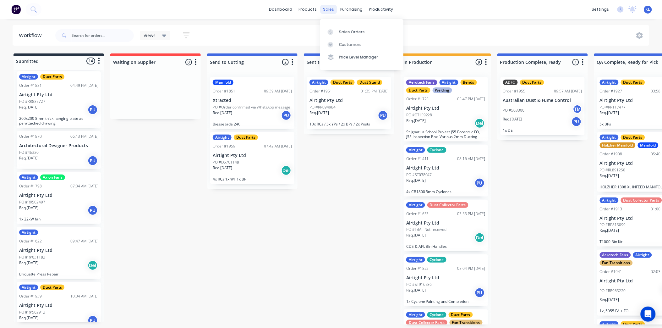
click at [328, 8] on div "sales" at bounding box center [328, 9] width 17 height 9
click at [342, 27] on link "Sales Orders" at bounding box center [361, 31] width 83 height 13
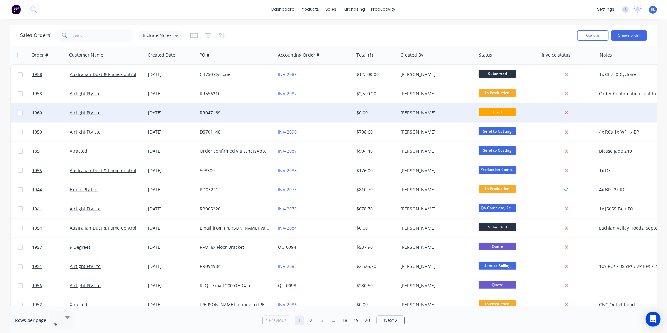
click at [250, 114] on div "RR047169" at bounding box center [235, 113] width 70 height 6
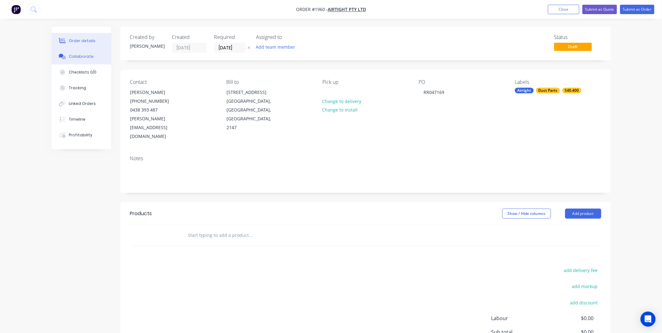
click at [82, 58] on div "Collaborate" at bounding box center [81, 57] width 25 height 6
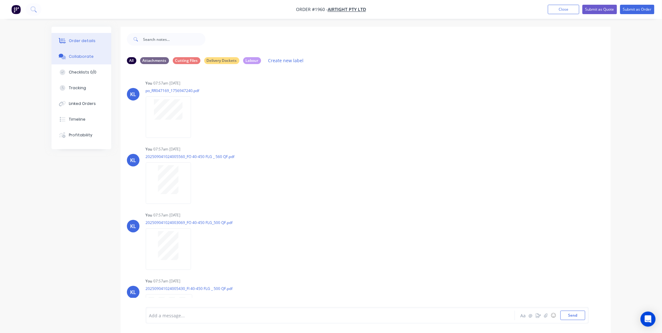
click at [82, 39] on div "Order details" at bounding box center [82, 41] width 27 height 6
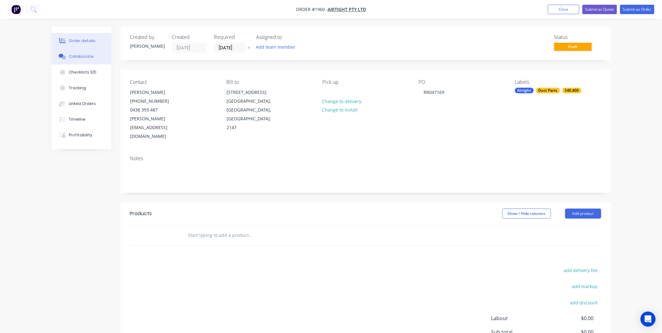
click at [83, 56] on div "Collaborate" at bounding box center [81, 57] width 25 height 6
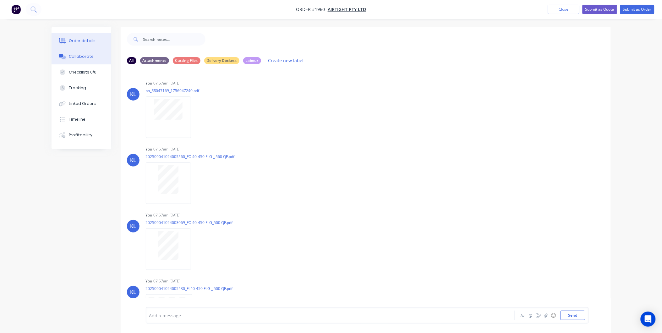
click at [83, 38] on button "Order details" at bounding box center [82, 41] width 60 height 16
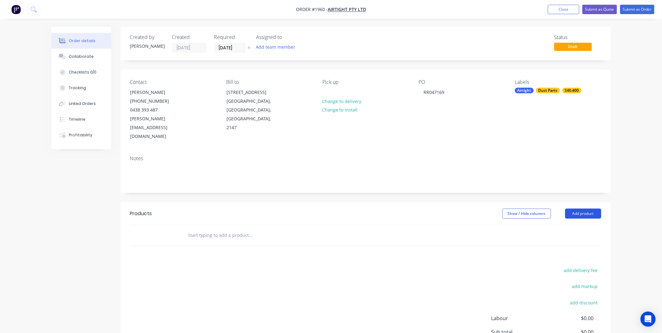
click at [589, 209] on button "Add product" at bounding box center [583, 214] width 36 height 10
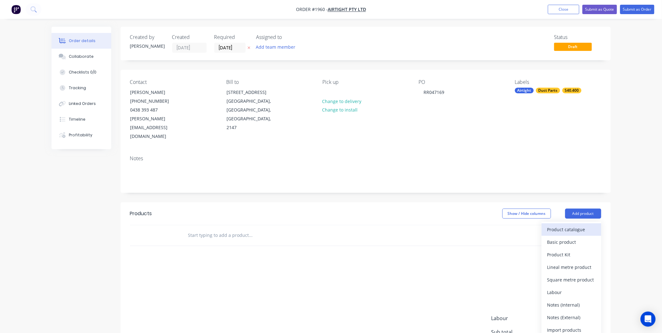
click at [562, 225] on div "Product catalogue" at bounding box center [571, 229] width 48 height 9
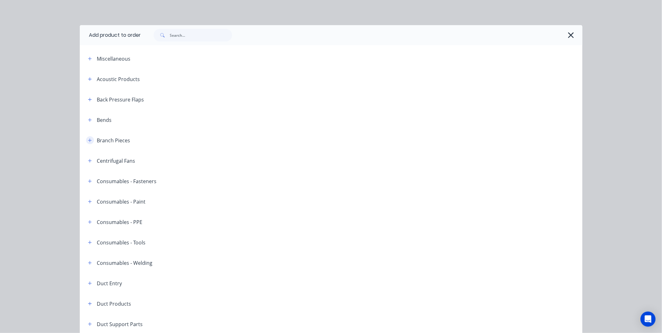
click at [87, 143] on button "button" at bounding box center [90, 140] width 8 height 8
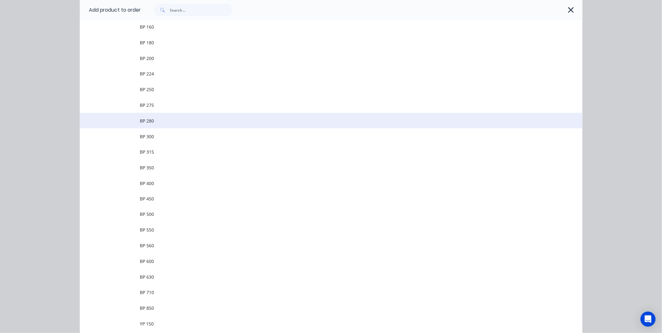
scroll to position [279, 0]
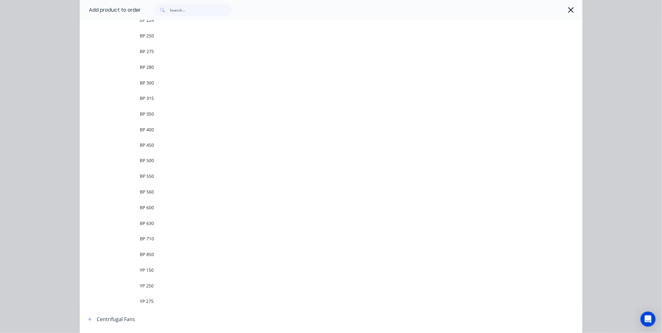
click at [152, 162] on span "BP 500" at bounding box center [317, 160] width 354 height 7
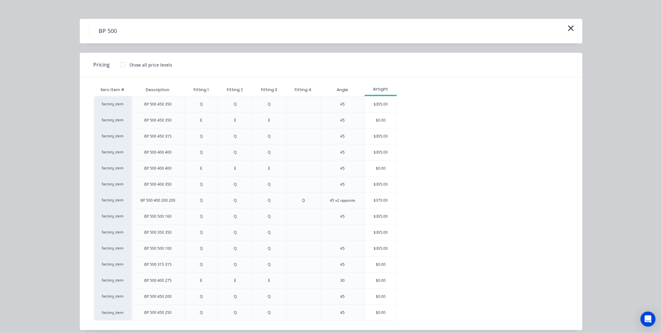
scroll to position [13, 0]
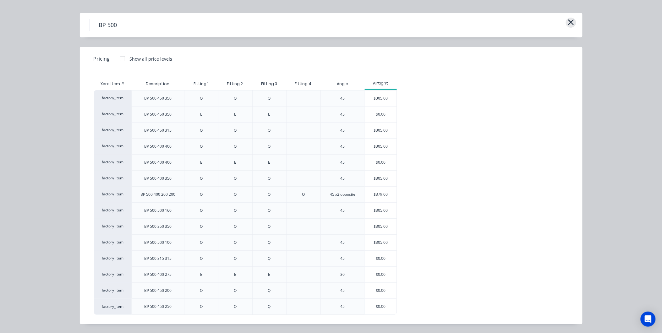
click at [571, 22] on icon "button" at bounding box center [571, 22] width 7 height 9
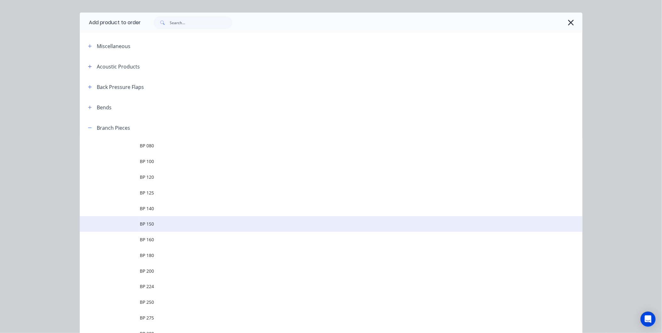
scroll to position [130, 0]
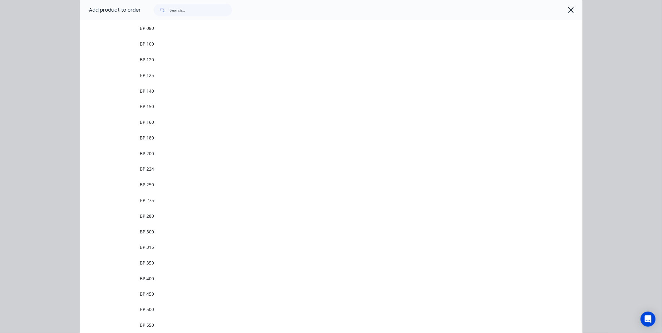
click at [159, 303] on td "BP 500" at bounding box center [361, 310] width 442 height 16
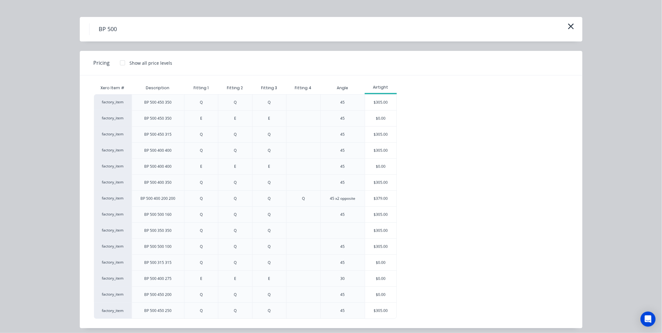
scroll to position [13, 0]
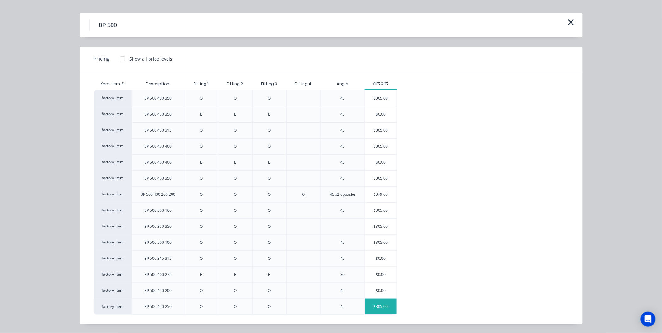
click at [384, 304] on div "$305.00" at bounding box center [380, 307] width 31 height 16
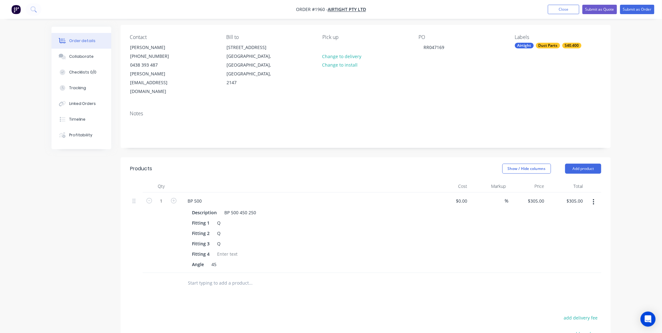
scroll to position [105, 0]
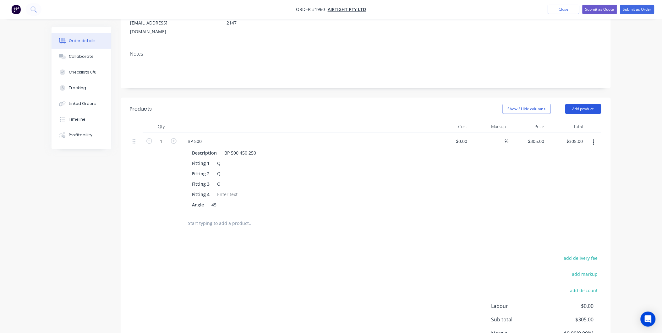
click at [585, 104] on button "Add product" at bounding box center [583, 109] width 36 height 10
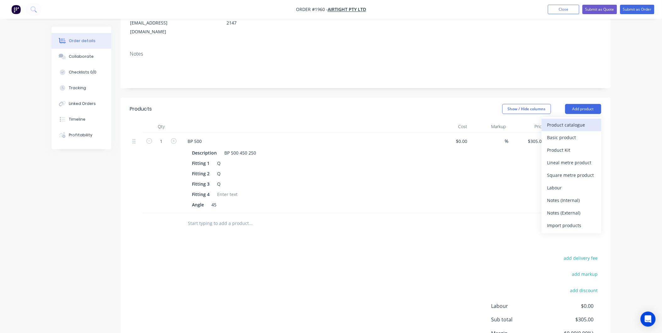
click at [548, 120] on div "Product catalogue" at bounding box center [571, 124] width 48 height 9
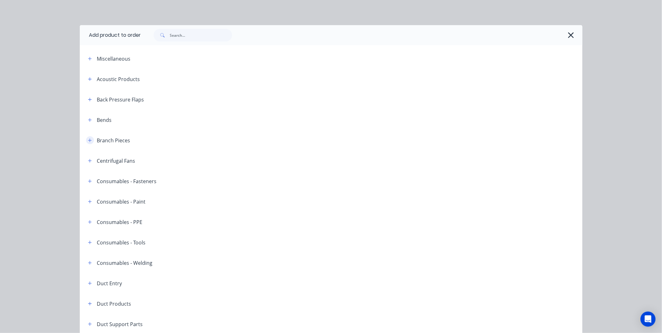
click at [88, 139] on icon "button" at bounding box center [90, 140] width 4 height 4
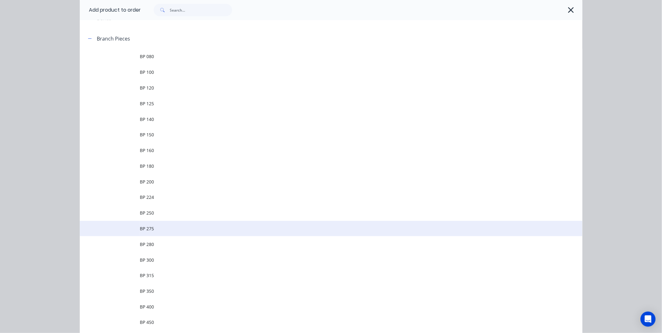
scroll to position [174, 0]
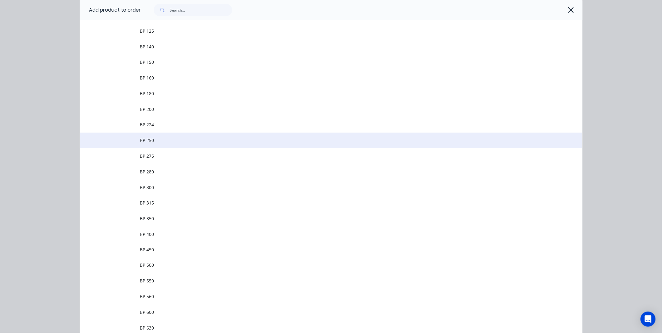
click at [150, 141] on span "BP 250" at bounding box center [317, 140] width 354 height 7
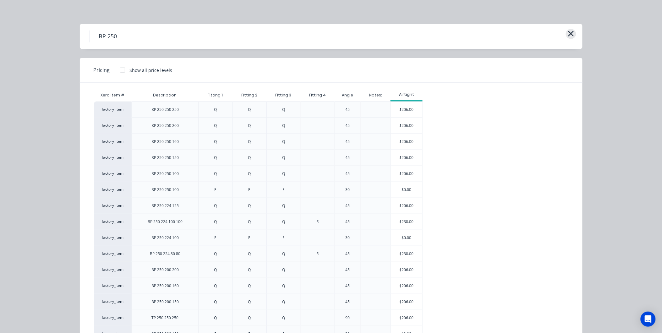
scroll to position [0, 0]
click at [568, 38] on icon "button" at bounding box center [571, 34] width 7 height 9
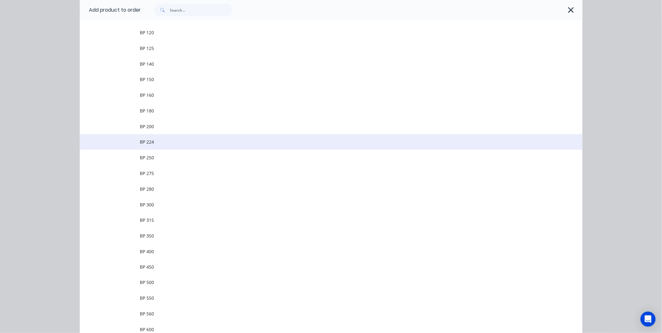
scroll to position [235, 0]
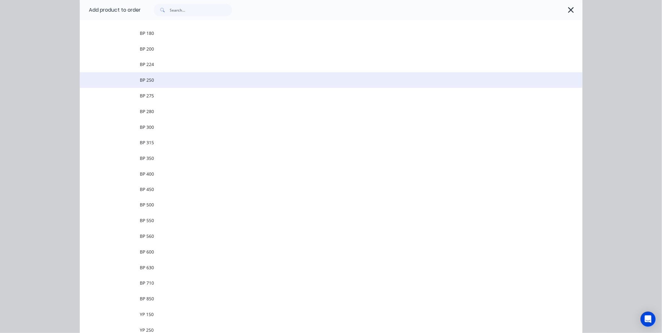
click at [180, 79] on span "BP 250" at bounding box center [317, 80] width 354 height 7
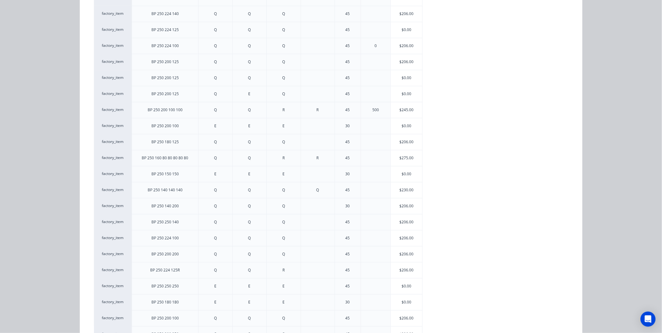
scroll to position [510, 0]
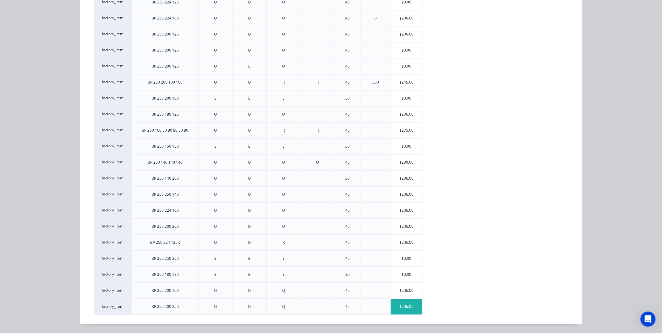
click at [407, 309] on div "$206.00" at bounding box center [406, 307] width 31 height 16
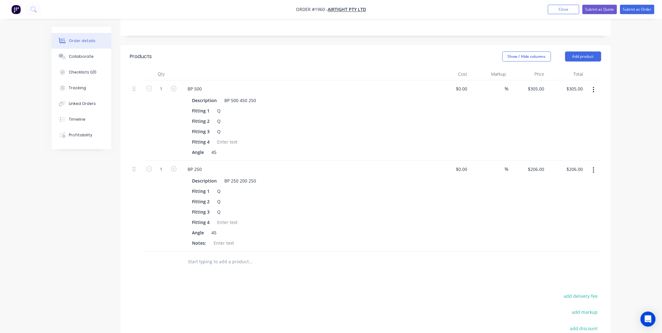
scroll to position [0, 0]
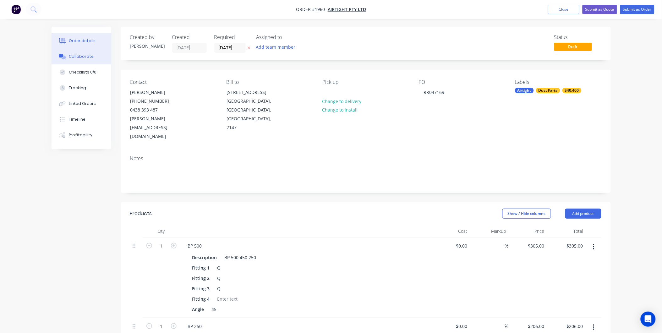
click at [64, 52] on button "Collaborate" at bounding box center [82, 57] width 60 height 16
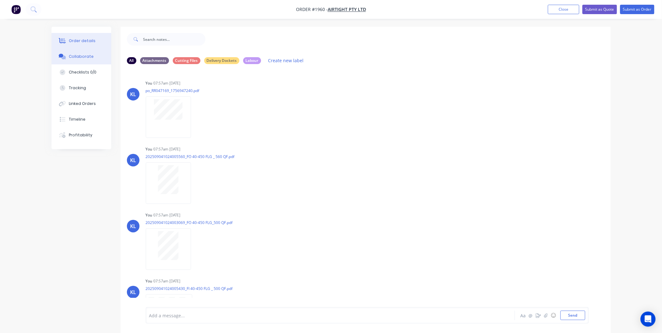
click at [84, 38] on div "Order details" at bounding box center [82, 41] width 27 height 6
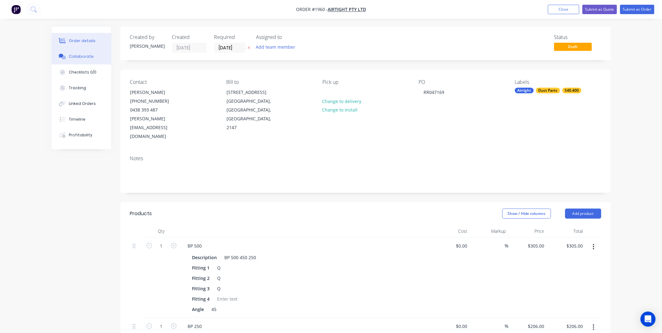
click at [66, 54] on div at bounding box center [62, 57] width 9 height 6
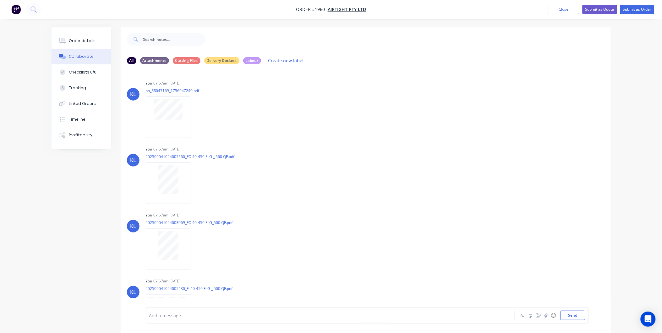
click at [83, 40] on div "Order details" at bounding box center [82, 41] width 27 height 6
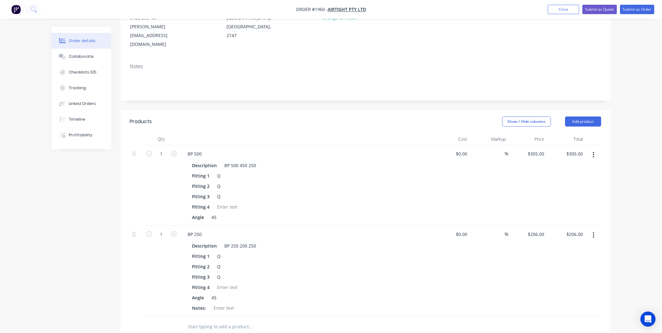
scroll to position [140, 0]
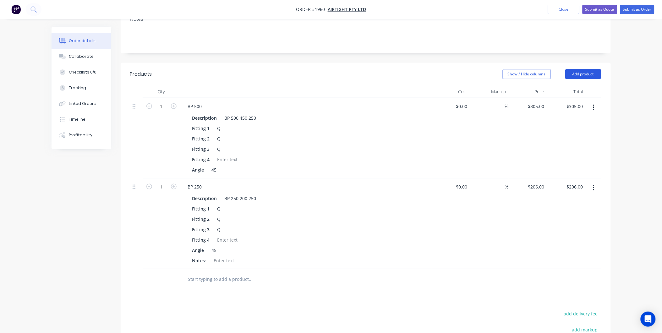
click at [584, 69] on button "Add product" at bounding box center [583, 74] width 36 height 10
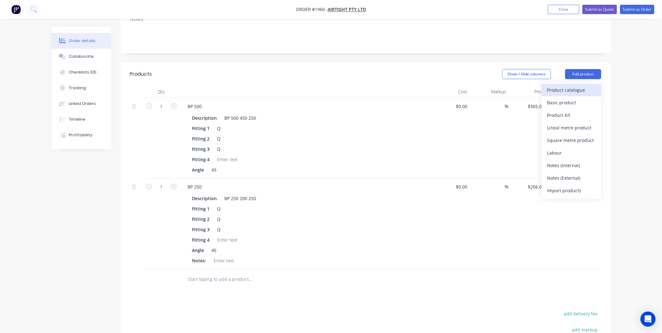
click at [563, 85] on div "Product catalogue" at bounding box center [571, 89] width 48 height 9
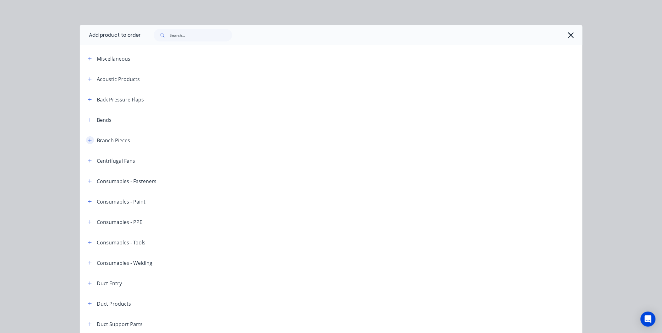
click at [86, 138] on button "button" at bounding box center [90, 140] width 8 height 8
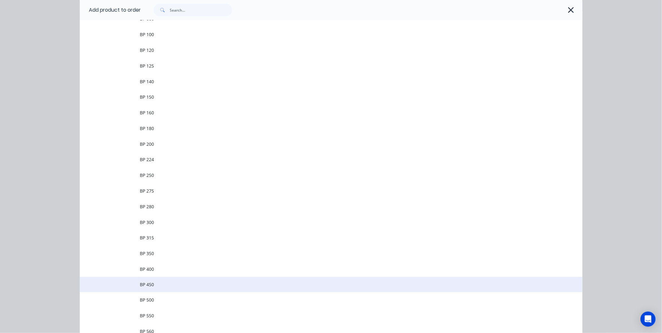
click at [170, 284] on span "BP 450" at bounding box center [317, 285] width 354 height 7
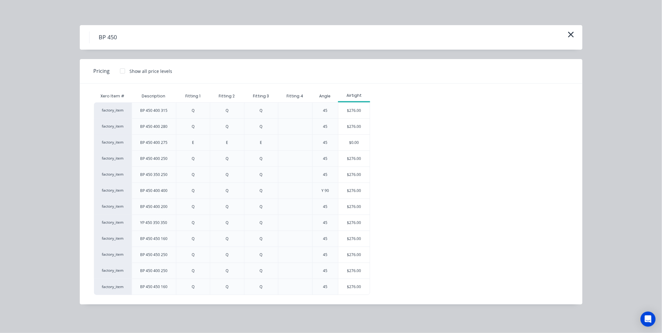
scroll to position [248, 0]
click at [574, 30] on div "BP 450" at bounding box center [331, 37] width 503 height 25
click at [573, 31] on icon "button" at bounding box center [571, 34] width 7 height 9
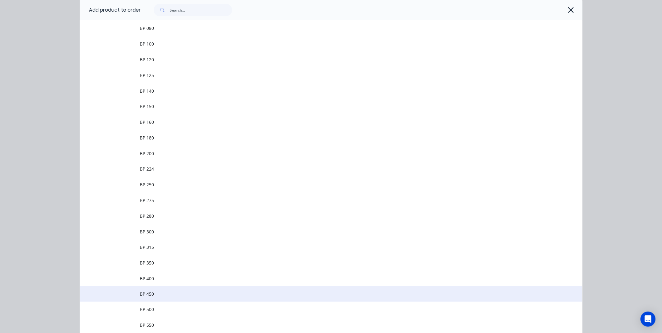
click at [154, 295] on span "BP 450" at bounding box center [317, 294] width 354 height 7
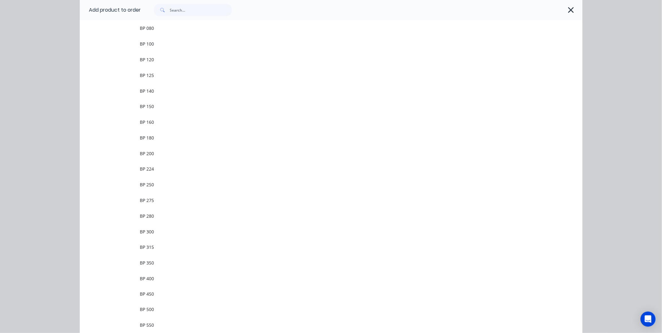
scroll to position [0, 0]
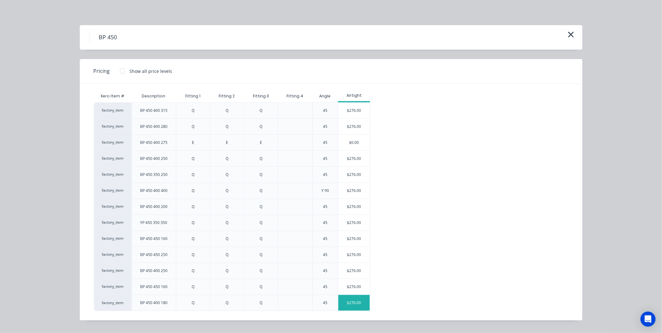
click at [355, 306] on div "$276.00" at bounding box center [353, 303] width 31 height 16
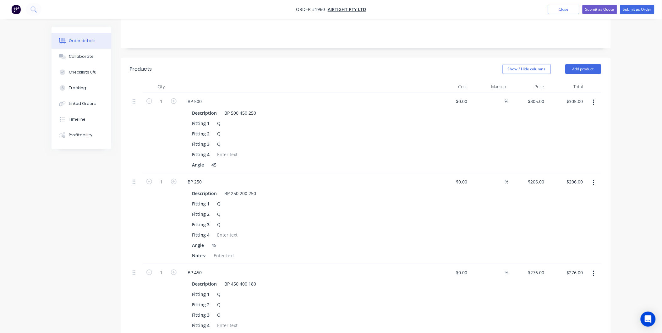
scroll to position [249, 0]
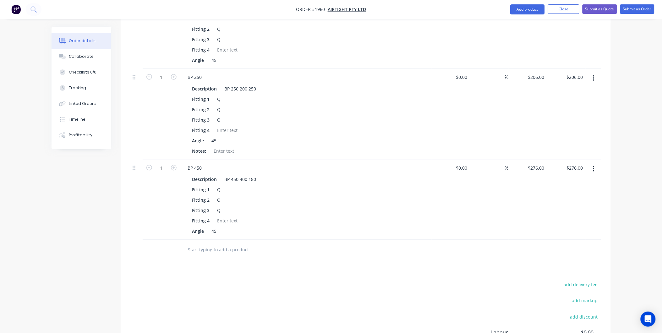
click at [216, 244] on input "text" at bounding box center [251, 250] width 126 height 13
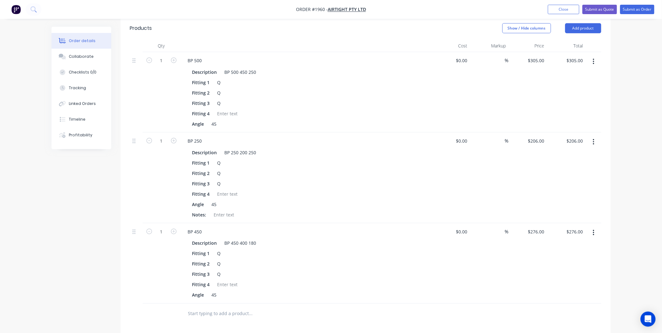
scroll to position [109, 0]
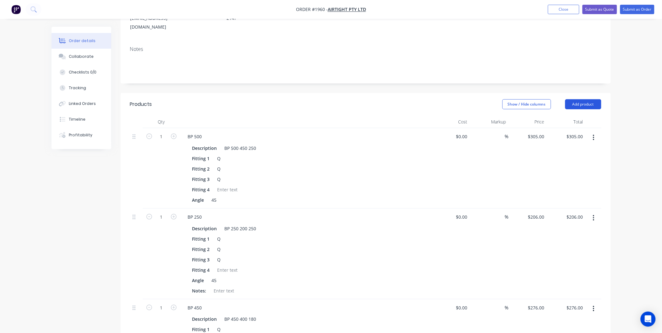
click at [571, 99] on button "Add product" at bounding box center [583, 104] width 36 height 10
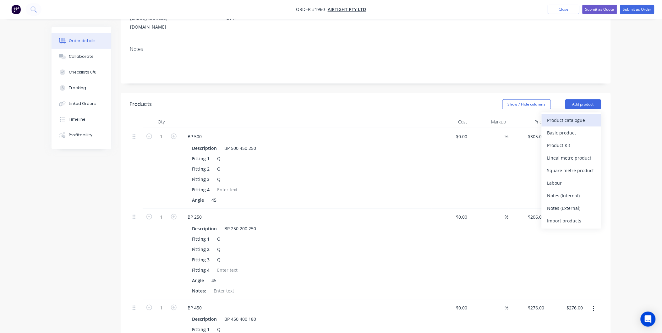
click at [566, 116] on div "Product catalogue" at bounding box center [571, 120] width 48 height 9
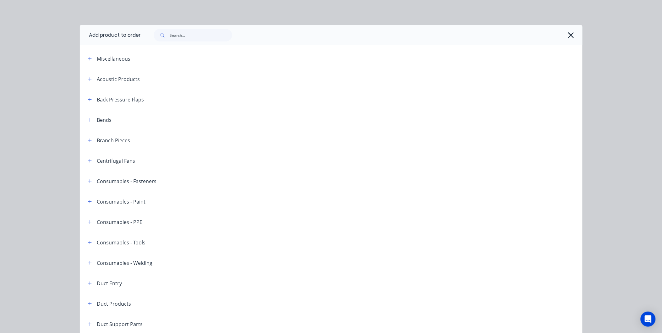
scroll to position [40, 0]
click at [88, 140] on icon "button" at bounding box center [90, 140] width 4 height 4
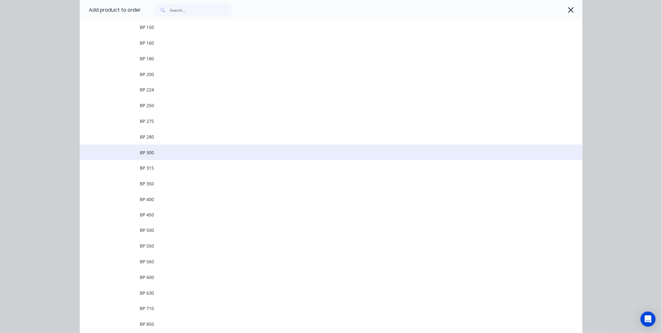
scroll to position [105, 0]
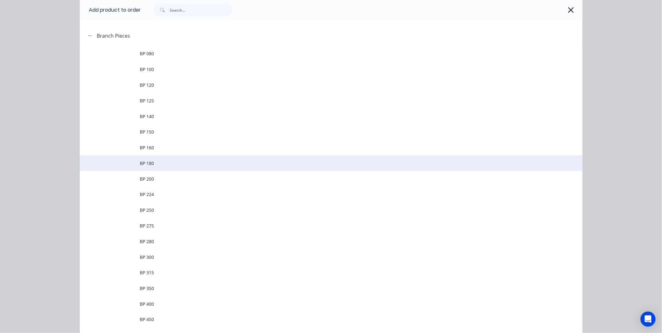
click at [158, 161] on span "BP 180" at bounding box center [317, 163] width 354 height 7
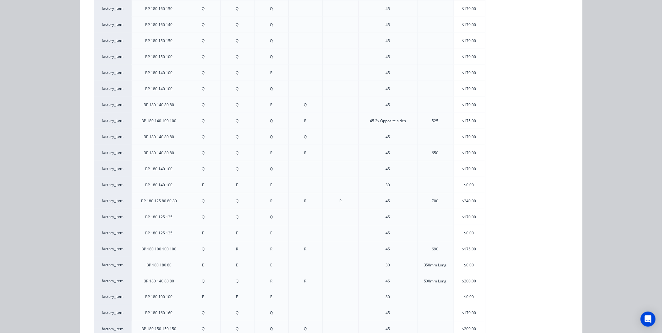
scroll to position [157, 0]
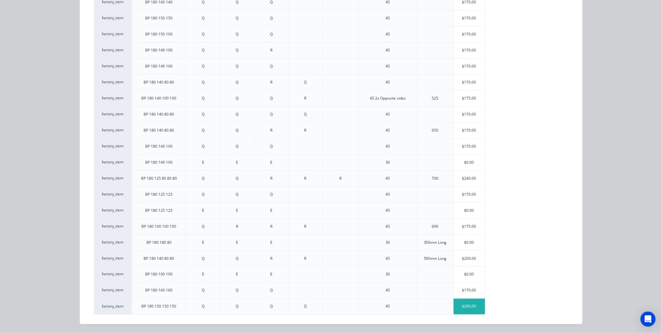
click at [465, 309] on div "$200.00" at bounding box center [469, 307] width 31 height 16
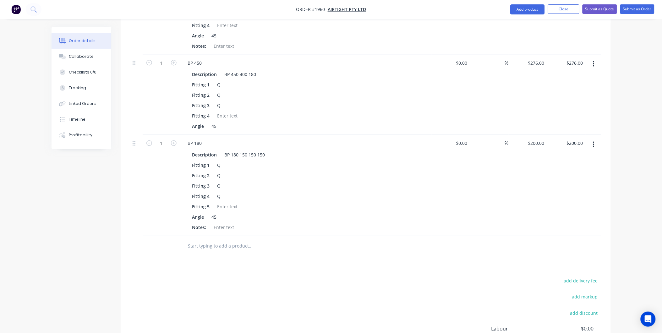
scroll to position [420, 0]
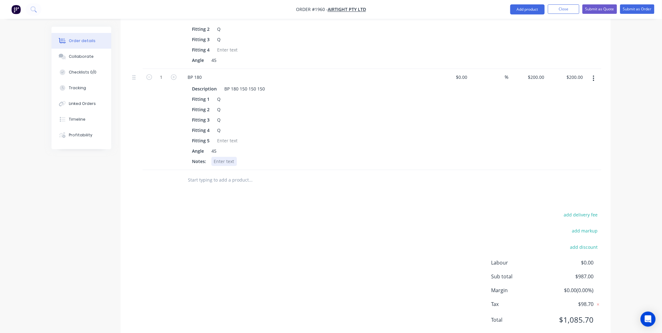
click at [221, 157] on div at bounding box center [223, 161] width 25 height 9
click at [236, 211] on div "add delivery fee add markup add discount Labour $0.00 Sub total $987.00 Margin …" at bounding box center [365, 271] width 471 height 121
click at [198, 174] on input "text" at bounding box center [251, 180] width 126 height 13
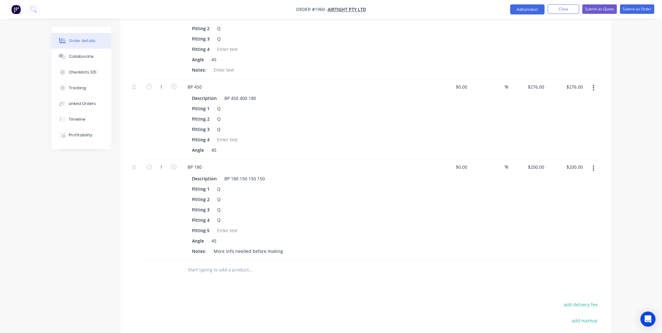
scroll to position [315, 0]
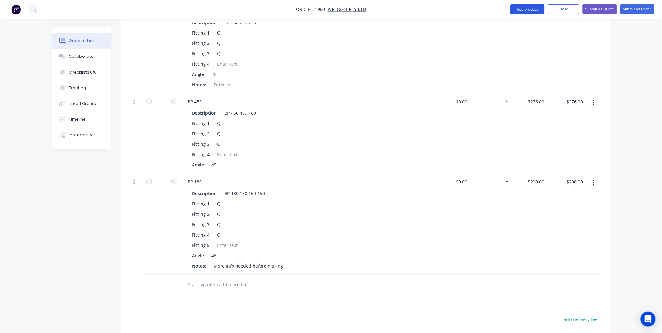
click at [525, 4] on button "Add product" at bounding box center [527, 9] width 35 height 10
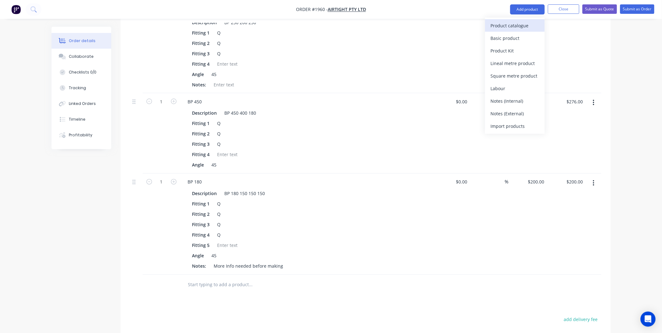
click at [522, 22] on div "Product catalogue" at bounding box center [515, 25] width 48 height 9
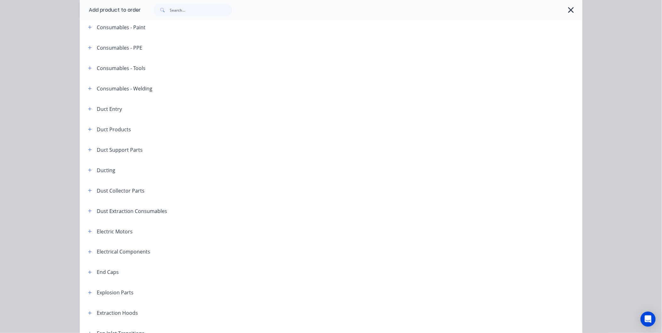
scroll to position [35, 0]
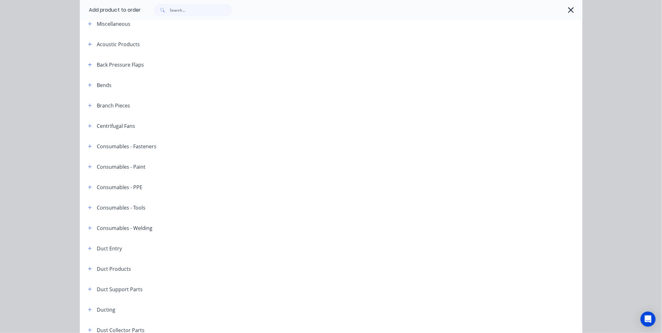
click at [83, 107] on div "Branch Pieces" at bounding box center [106, 105] width 47 height 8
click at [86, 106] on button "button" at bounding box center [90, 105] width 8 height 8
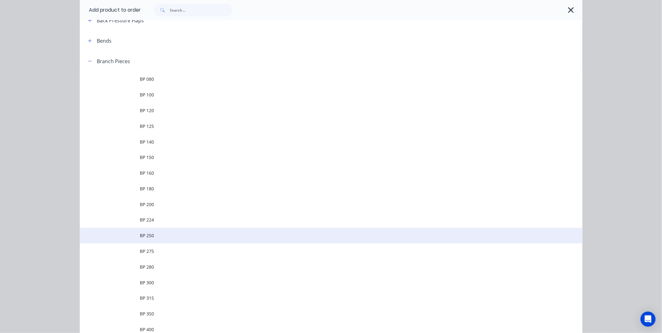
scroll to position [140, 0]
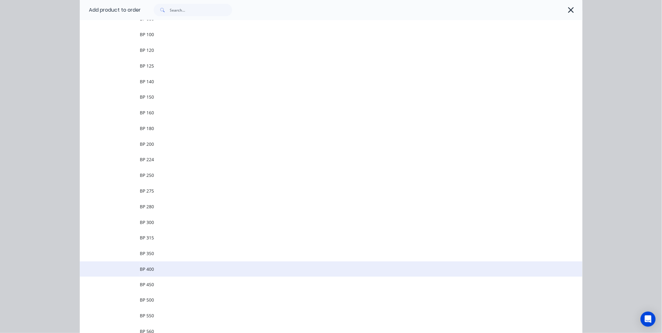
click at [145, 267] on span "BP 400" at bounding box center [317, 269] width 354 height 7
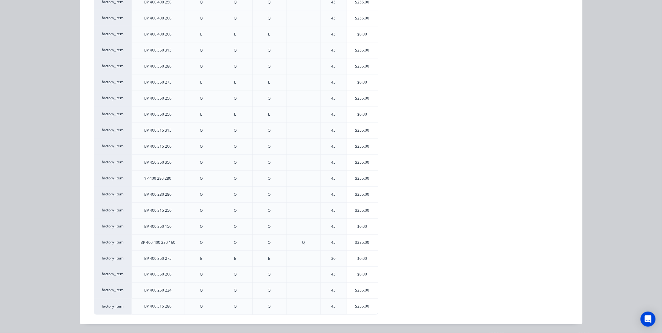
scroll to position [385, 0]
click at [359, 310] on div "$255.00" at bounding box center [362, 307] width 31 height 16
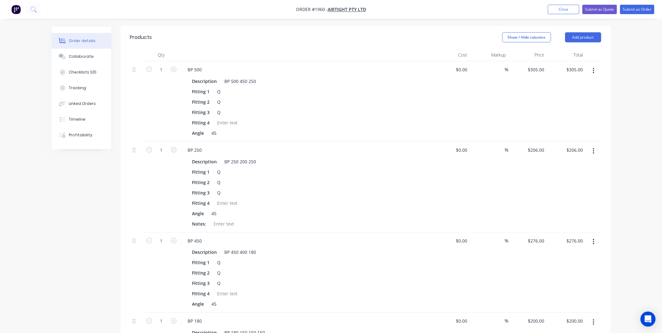
scroll to position [139, 0]
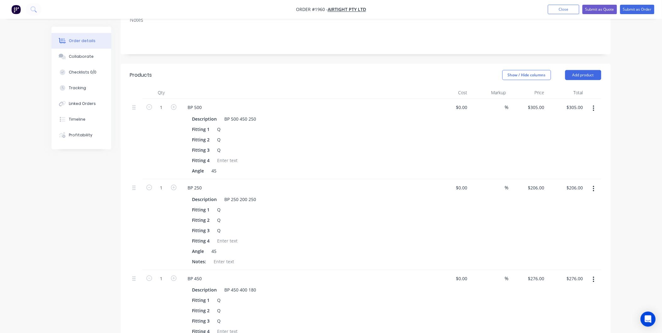
click at [586, 64] on header "Products Show / Hide columns Add product" at bounding box center [366, 75] width 490 height 23
click at [585, 70] on button "Add product" at bounding box center [583, 75] width 36 height 10
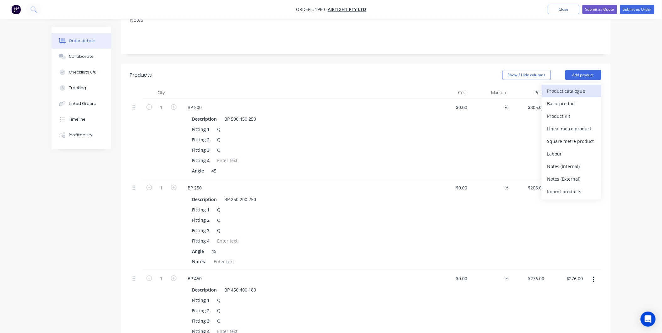
click at [563, 86] on div "Product catalogue" at bounding box center [571, 90] width 48 height 9
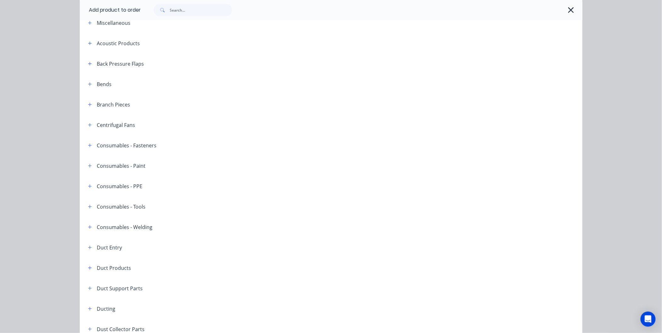
scroll to position [70, 0]
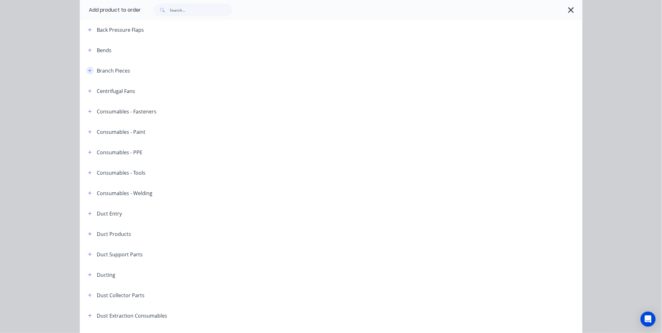
click at [89, 67] on button "button" at bounding box center [90, 71] width 8 height 8
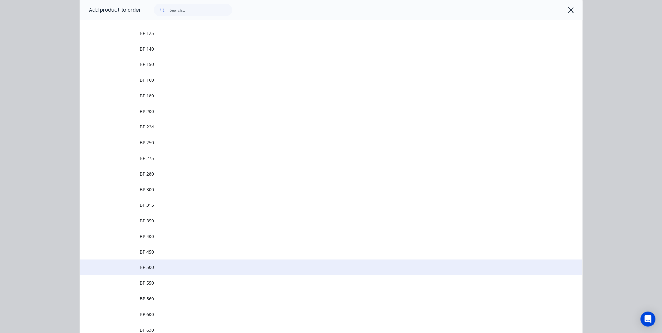
scroll to position [244, 0]
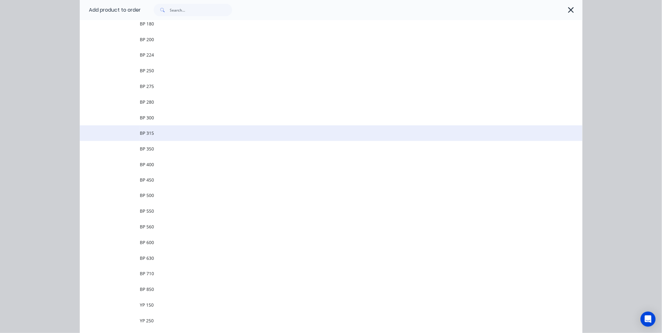
click at [158, 130] on span "BP 315" at bounding box center [317, 133] width 354 height 7
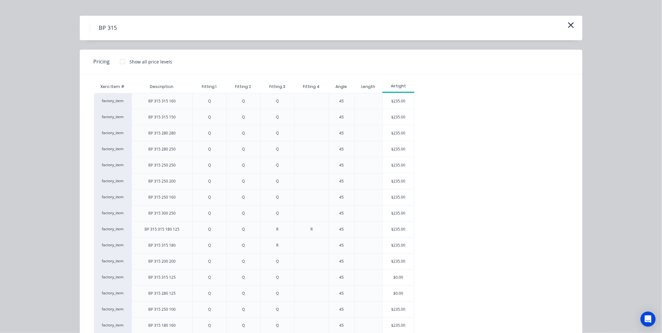
scroll to position [0, 0]
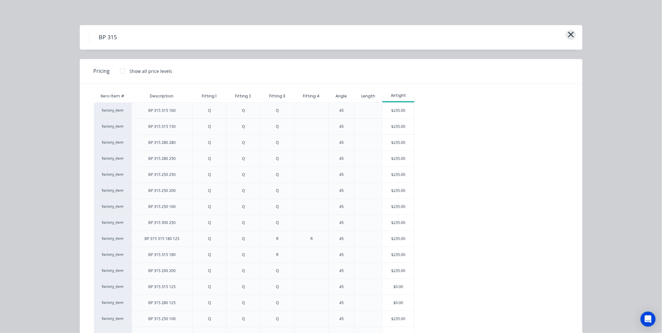
click at [569, 38] on icon "button" at bounding box center [571, 34] width 7 height 9
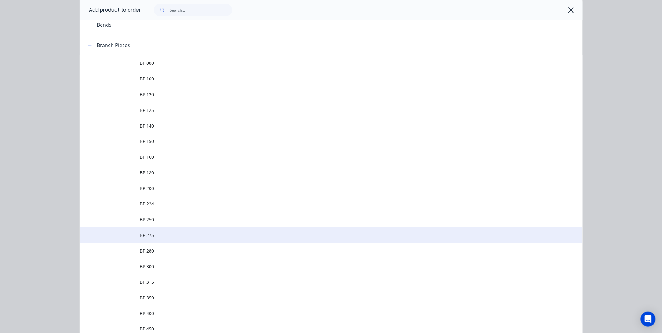
scroll to position [96, 0]
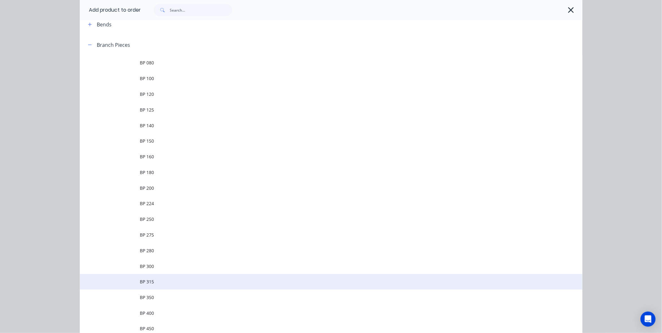
click at [156, 282] on span "BP 315" at bounding box center [317, 281] width 354 height 7
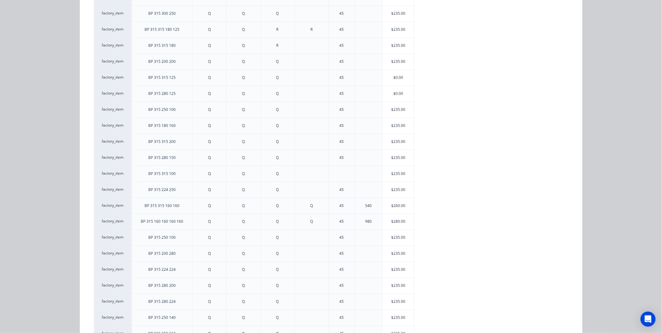
scroll to position [285, 0]
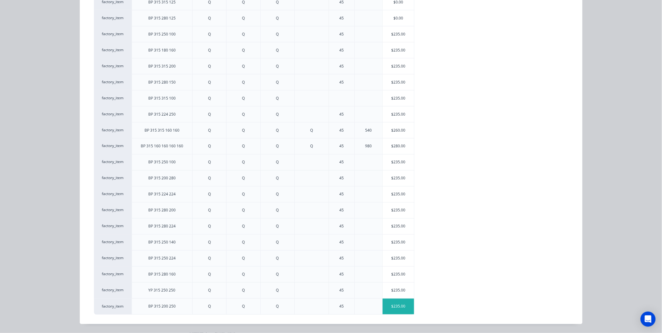
click at [402, 306] on div "$235.00" at bounding box center [398, 307] width 31 height 16
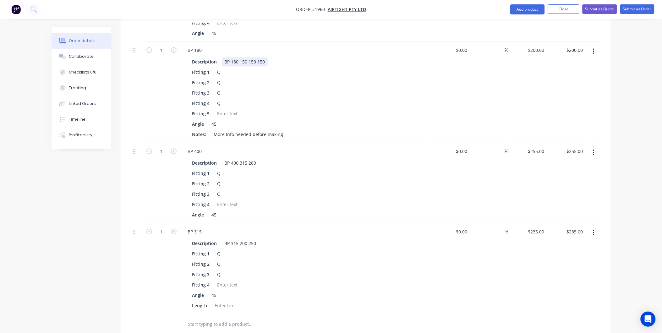
scroll to position [558, 0]
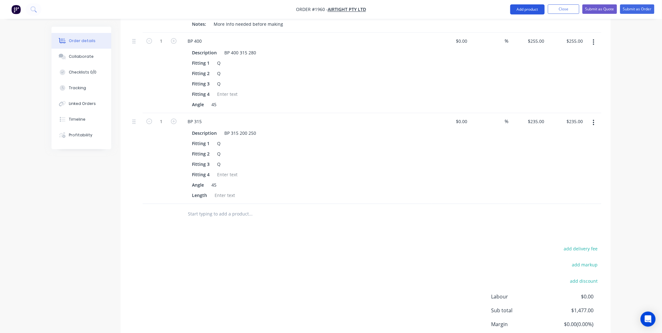
click at [530, 5] on button "Add product" at bounding box center [527, 9] width 35 height 10
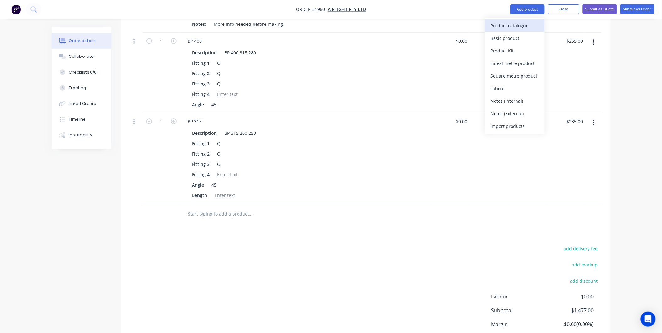
click at [525, 27] on div "Product catalogue" at bounding box center [515, 25] width 48 height 9
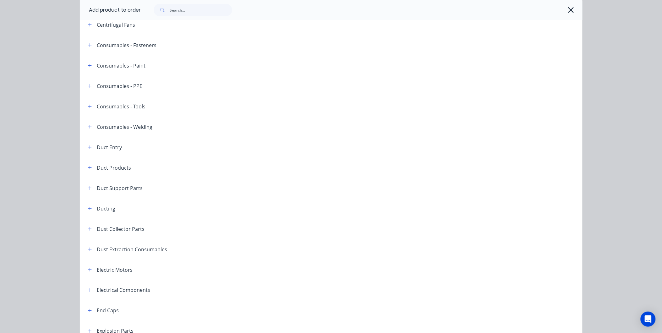
scroll to position [70, 0]
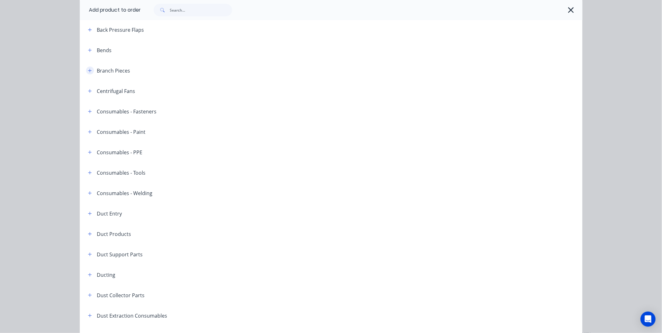
click at [86, 68] on button "button" at bounding box center [90, 71] width 8 height 8
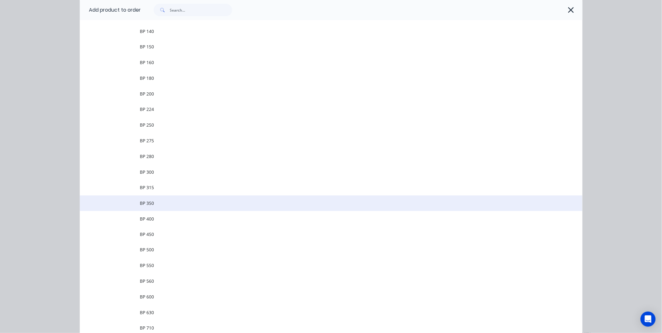
scroll to position [244, 0]
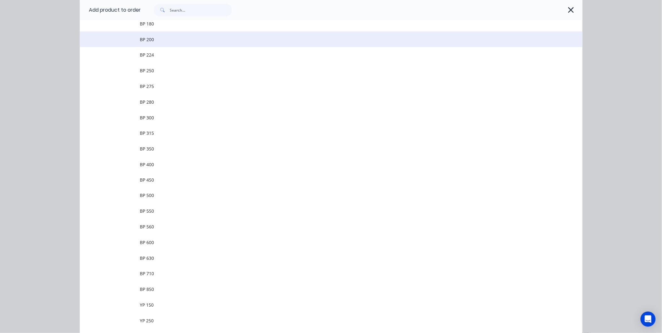
click at [167, 43] on td "BP 200" at bounding box center [361, 39] width 442 height 16
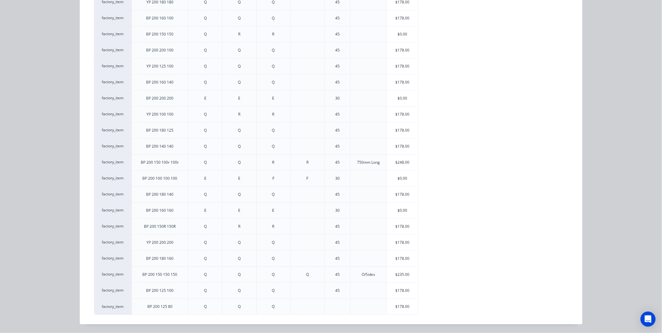
scroll to position [600, 0]
click at [400, 305] on div "$178.00" at bounding box center [402, 307] width 31 height 16
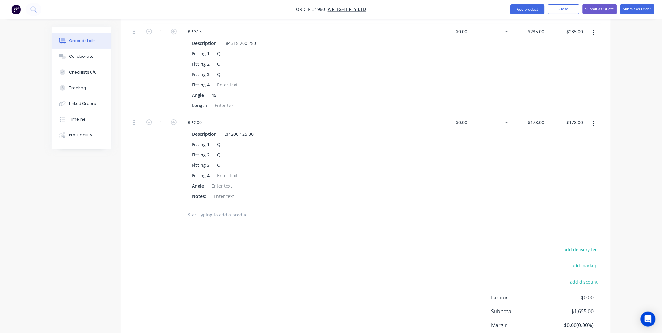
scroll to position [682, 0]
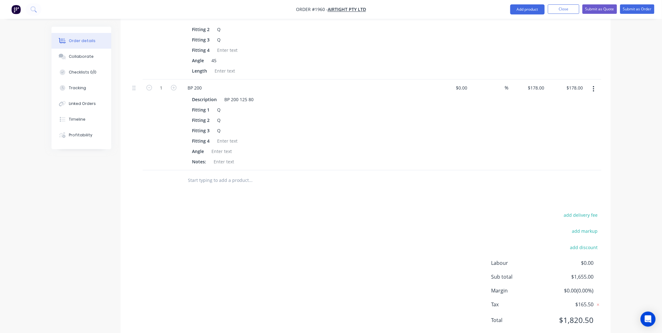
drag, startPoint x: 153, startPoint y: 172, endPoint x: 299, endPoint y: 188, distance: 146.6
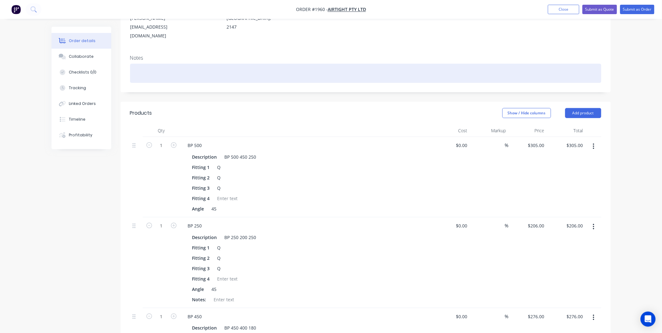
scroll to position [0, 0]
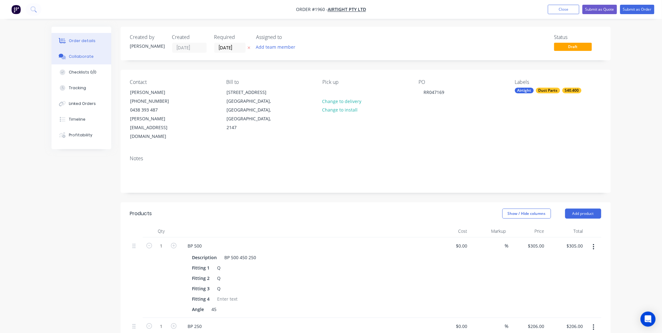
click at [83, 58] on div "Collaborate" at bounding box center [81, 57] width 25 height 6
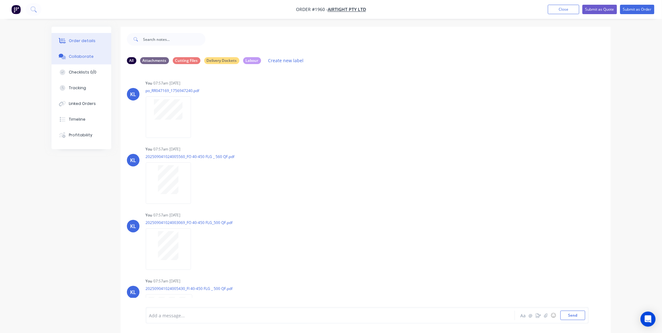
click at [80, 38] on div "Order details" at bounding box center [82, 41] width 27 height 6
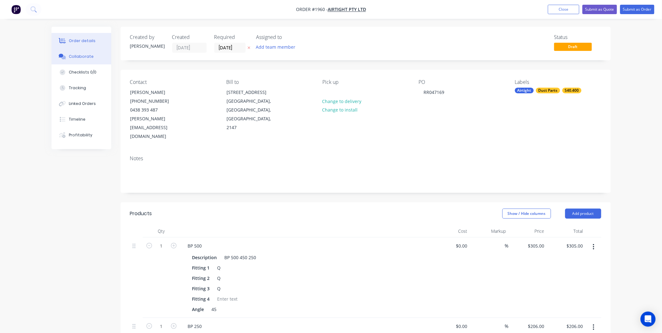
click at [79, 52] on button "Collaborate" at bounding box center [82, 57] width 60 height 16
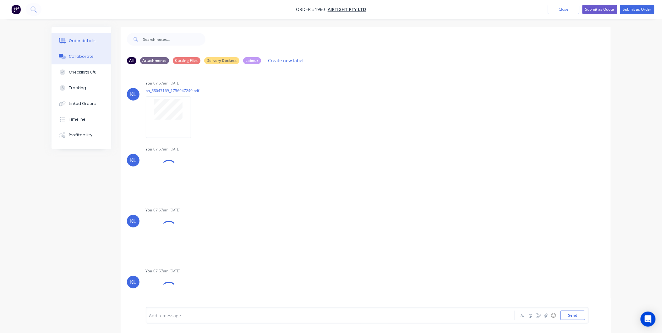
click at [74, 38] on div "Order details" at bounding box center [82, 41] width 27 height 6
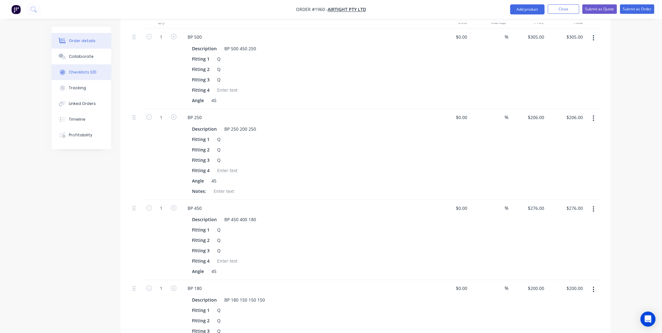
scroll to position [209, 0]
click at [75, 55] on div "Collaborate" at bounding box center [81, 57] width 25 height 6
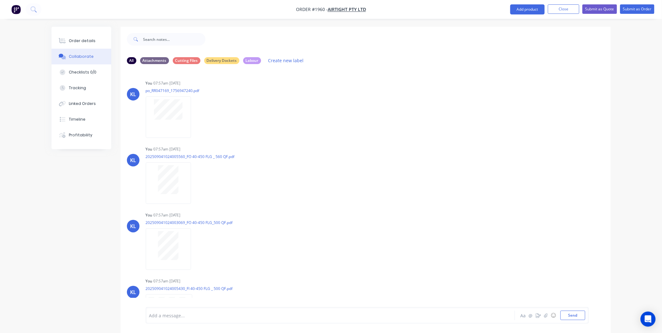
drag, startPoint x: 82, startPoint y: 38, endPoint x: 115, endPoint y: 38, distance: 32.7
click at [82, 38] on div "Order details" at bounding box center [82, 41] width 27 height 6
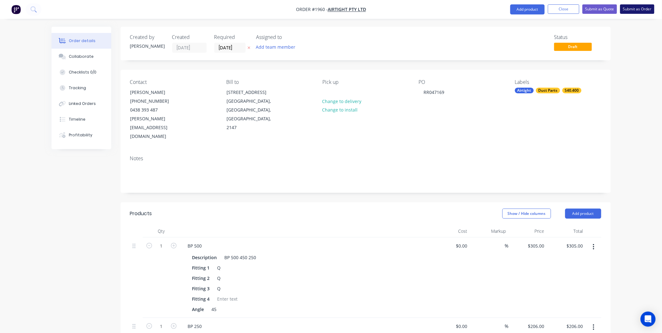
click at [637, 9] on button "Submit as Order" at bounding box center [637, 8] width 34 height 9
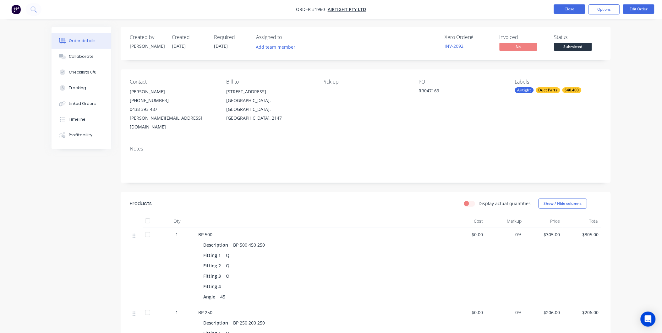
click at [569, 12] on button "Close" at bounding box center [569, 8] width 31 height 9
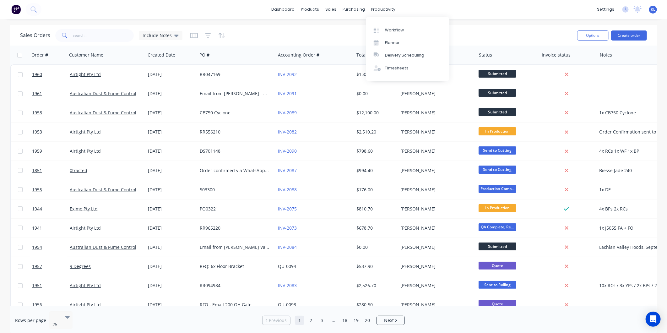
click at [386, 4] on div "dashboard products sales purchasing productivity dashboard products Product Cat…" at bounding box center [333, 9] width 667 height 19
click at [385, 33] on link "Workflow" at bounding box center [407, 30] width 83 height 13
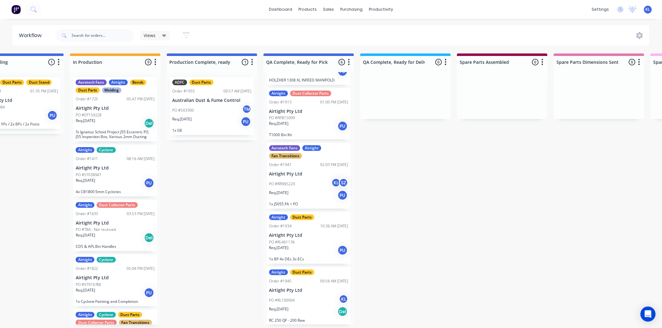
scroll to position [2, 286]
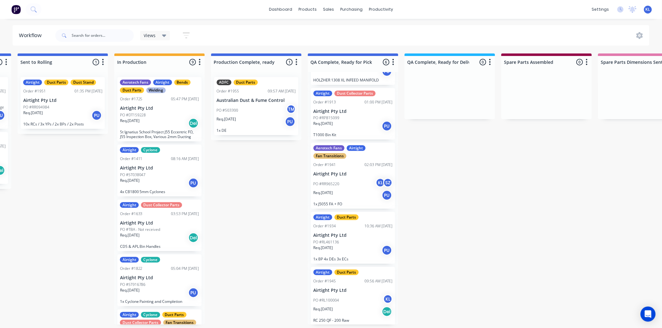
click at [359, 253] on div "Airtight Duct Parts Order #1934 10:36 AM 29/08/25 Airtight Pty Ltd PO #RL461136…" at bounding box center [353, 238] width 84 height 52
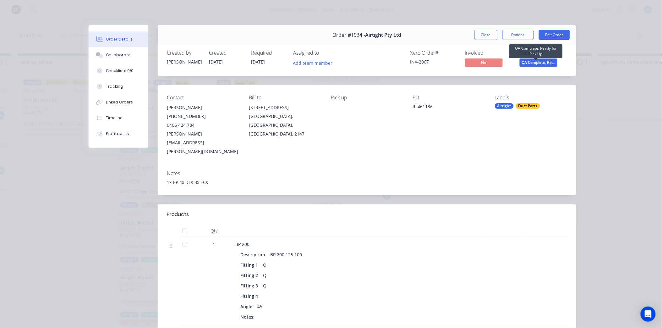
click at [538, 63] on span "QA Complete, Re..." at bounding box center [539, 62] width 38 height 8
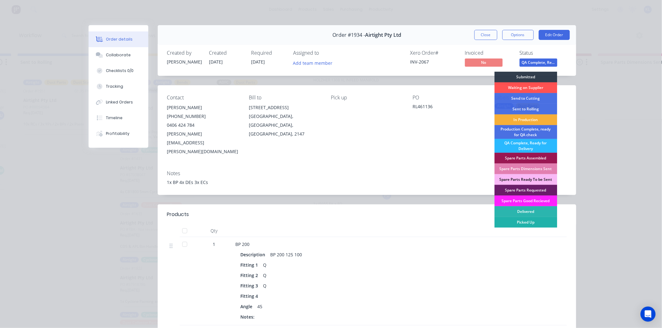
click at [522, 222] on div "Picked Up" at bounding box center [526, 222] width 63 height 11
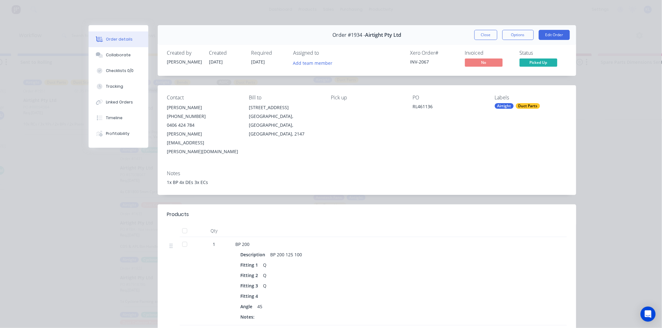
scroll to position [52, 0]
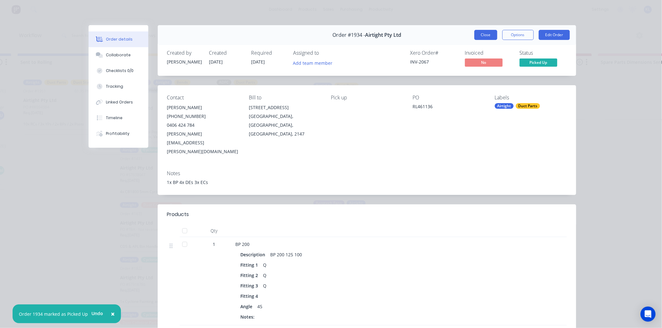
click at [480, 32] on button "Close" at bounding box center [485, 35] width 23 height 10
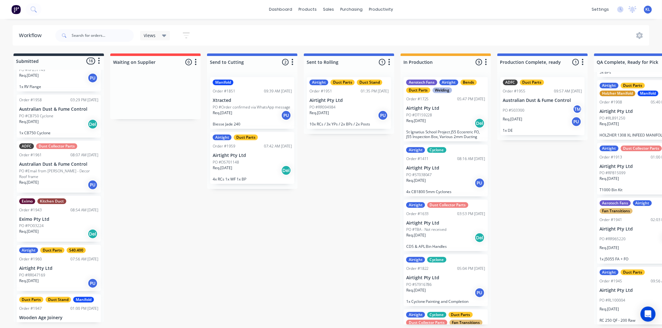
scroll to position [581, 0]
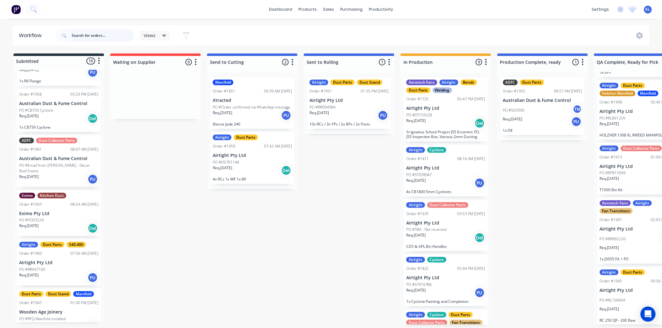
click at [100, 36] on input "text" at bounding box center [103, 35] width 62 height 13
click at [55, 266] on div "PO #RR047169" at bounding box center [58, 269] width 79 height 6
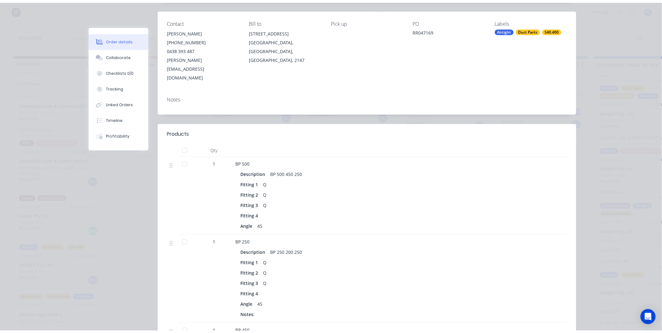
scroll to position [0, 0]
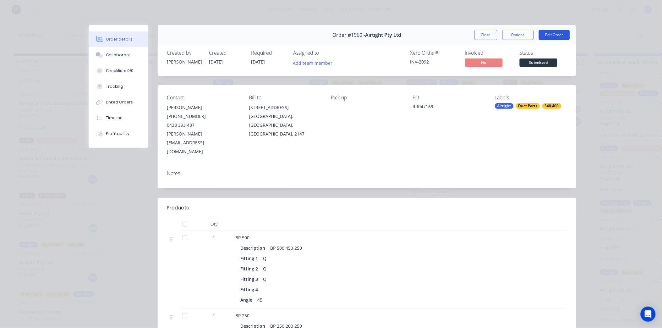
click at [546, 36] on button "Edit Order" at bounding box center [554, 35] width 31 height 10
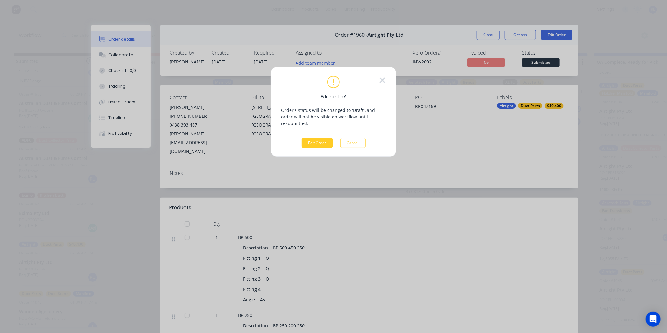
click at [325, 138] on button "Edit Order" at bounding box center [317, 143] width 31 height 10
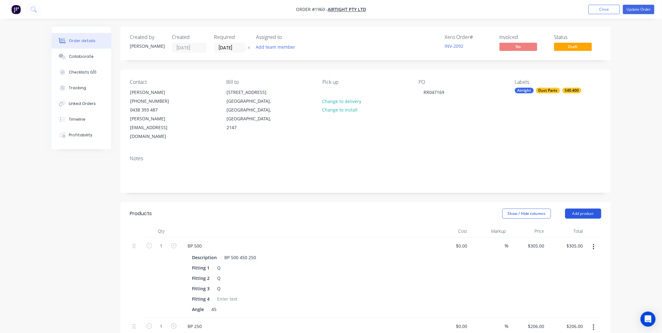
click at [582, 209] on button "Add product" at bounding box center [583, 214] width 36 height 10
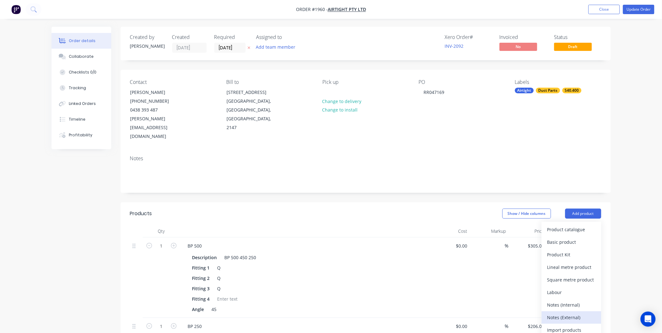
click at [570, 313] on div "Notes (External)" at bounding box center [571, 317] width 48 height 9
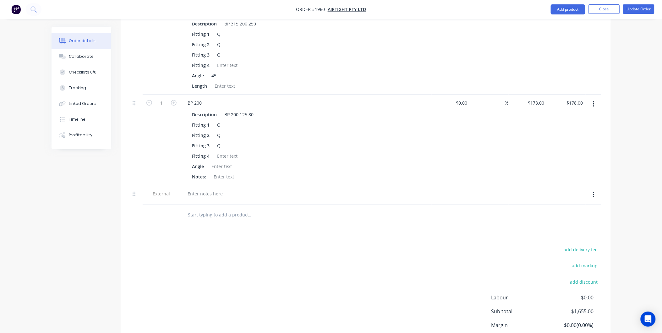
scroll to position [702, 0]
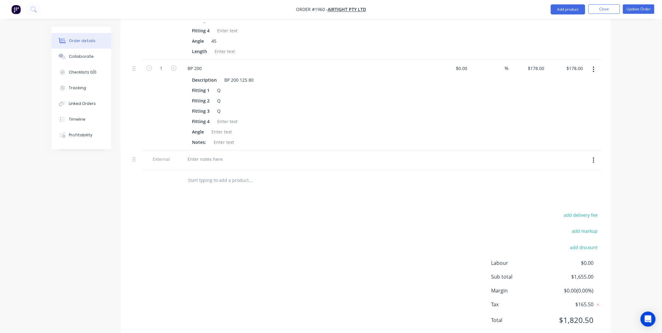
click at [212, 151] on div at bounding box center [305, 160] width 251 height 19
click at [214, 155] on div at bounding box center [205, 159] width 45 height 9
click at [300, 155] on div "There is an order for an S40 fan, but the Fan Inlet is 320" at bounding box center [247, 159] width 128 height 9
click at [315, 155] on div "There is an order for an S40 fan, but the Fan Inlet is is for a S40400 and the …" at bounding box center [291, 159] width 217 height 9
click at [379, 249] on div "add delivery fee add markup add discount Labour $0.00 Sub total $1,655.00 Margi…" at bounding box center [365, 271] width 471 height 121
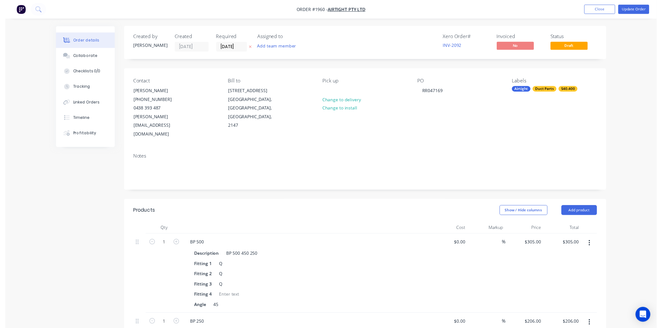
scroll to position [0, 0]
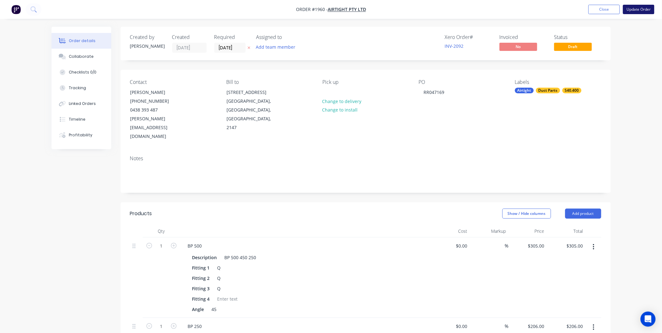
click at [643, 10] on button "Update Order" at bounding box center [638, 9] width 31 height 9
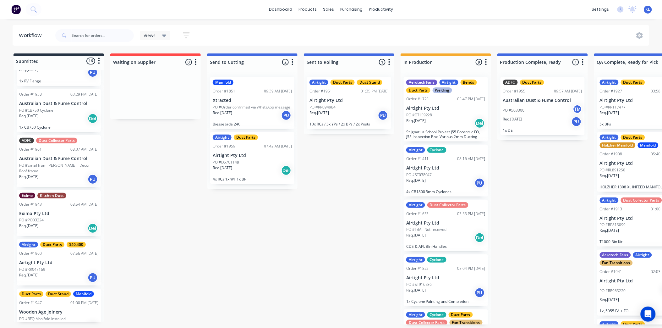
scroll to position [2, 0]
click at [47, 266] on div "PO #RR047169" at bounding box center [58, 269] width 79 height 6
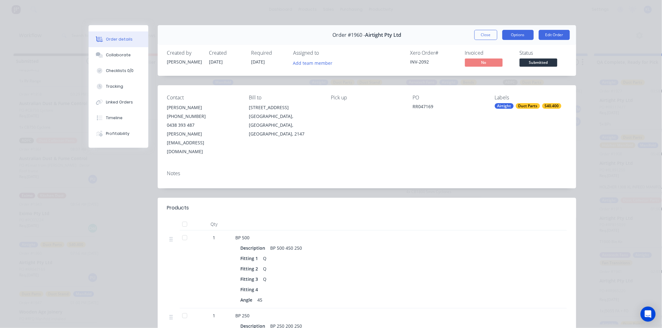
click at [516, 31] on button "Options" at bounding box center [517, 35] width 31 height 10
click at [225, 165] on div "Notes" at bounding box center [367, 176] width 419 height 23
click at [544, 36] on button "Edit Order" at bounding box center [554, 35] width 31 height 10
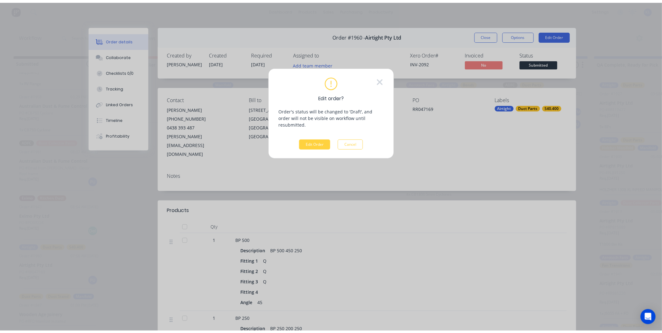
scroll to position [0, 0]
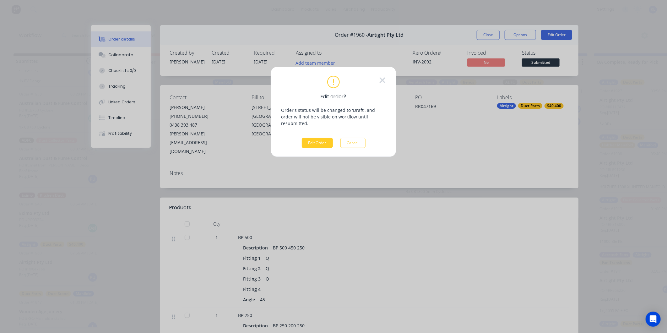
click at [310, 138] on button "Edit Order" at bounding box center [317, 143] width 31 height 10
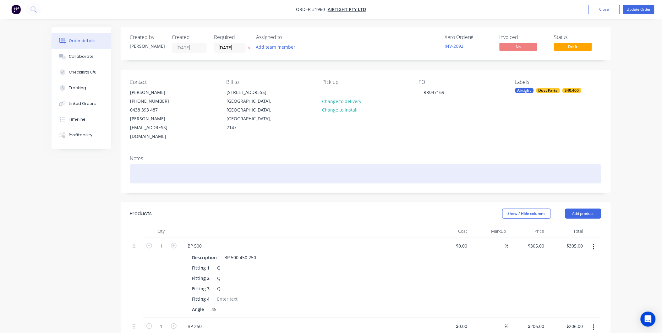
click at [145, 164] on div at bounding box center [365, 173] width 471 height 19
click at [156, 164] on div at bounding box center [365, 173] width 471 height 19
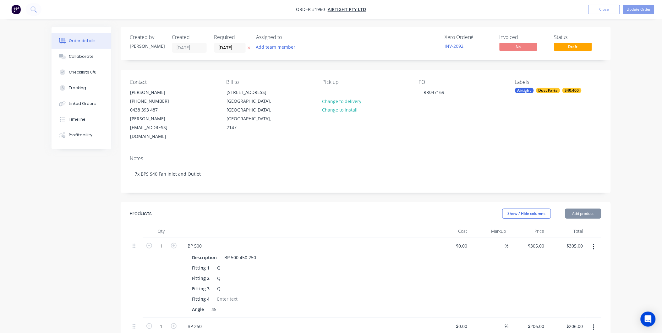
click at [413, 174] on div "Notes 7x BPS S40 Fan Inlet and Outlet" at bounding box center [366, 172] width 490 height 42
click at [635, 10] on button "Update Order" at bounding box center [638, 9] width 31 height 9
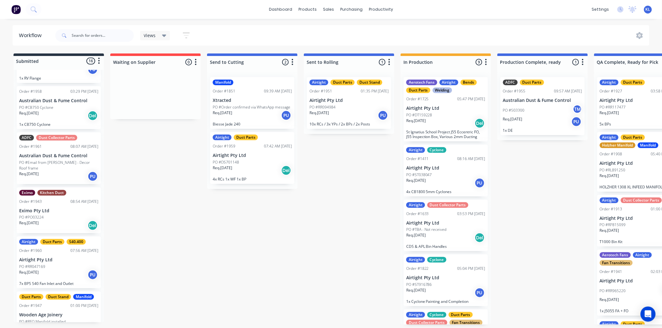
scroll to position [586, 0]
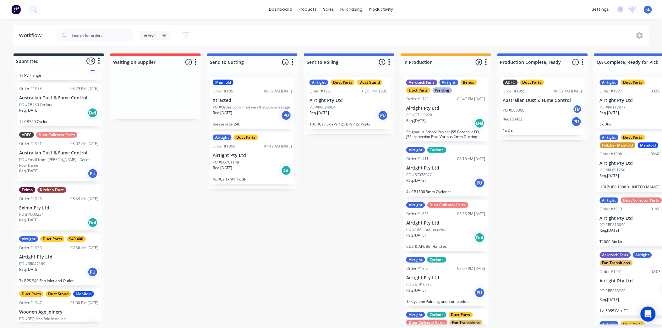
click at [45, 254] on p "Airtight Pty Ltd" at bounding box center [58, 256] width 79 height 5
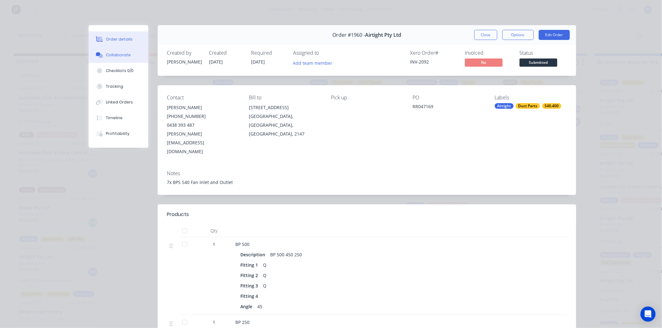
click at [112, 56] on div "Collaborate" at bounding box center [118, 55] width 25 height 6
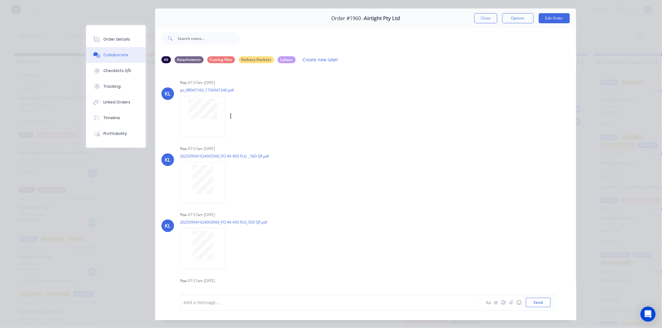
scroll to position [0, 0]
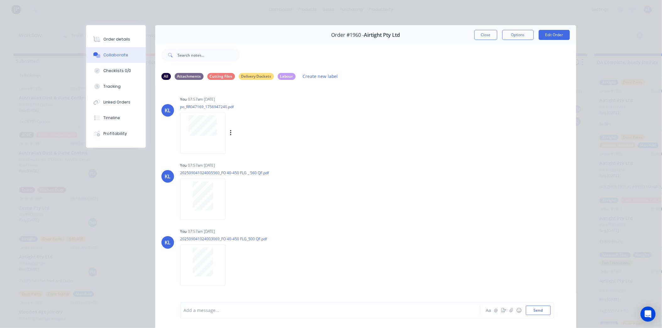
click at [194, 141] on div at bounding box center [202, 132] width 45 height 41
click at [115, 44] on button "Order details" at bounding box center [116, 39] width 60 height 16
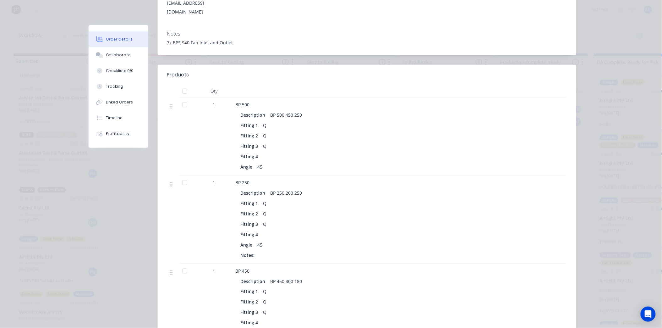
scroll to position [209, 0]
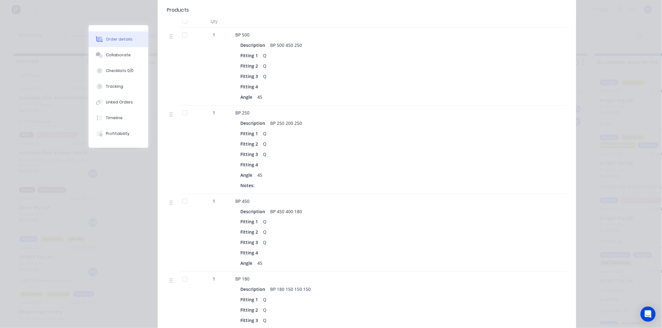
click at [292, 117] on div "Description BP 250 200 250 Fitting 1 Q Fitting 2 Q Fitting 3 Q Fitting 4 Angle …" at bounding box center [359, 153] width 246 height 73
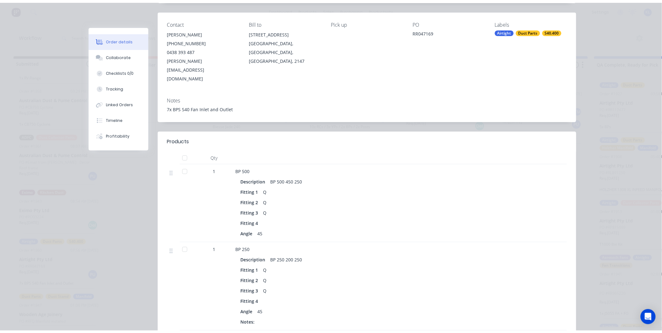
scroll to position [35, 0]
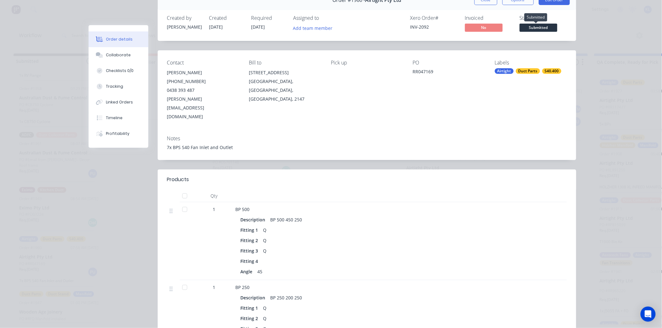
click at [535, 29] on span "Submitted" at bounding box center [539, 28] width 38 height 8
click at [557, 5] on button "Edit Order" at bounding box center [554, 0] width 31 height 10
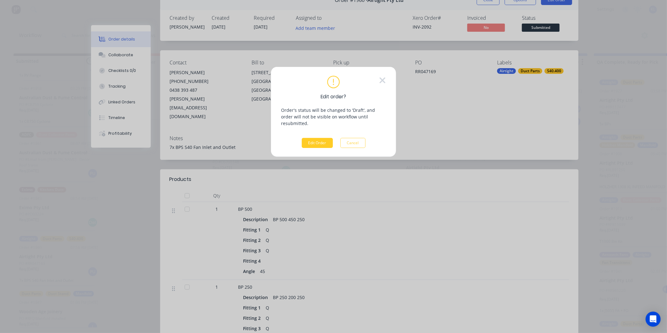
click at [328, 138] on button "Edit Order" at bounding box center [317, 143] width 31 height 10
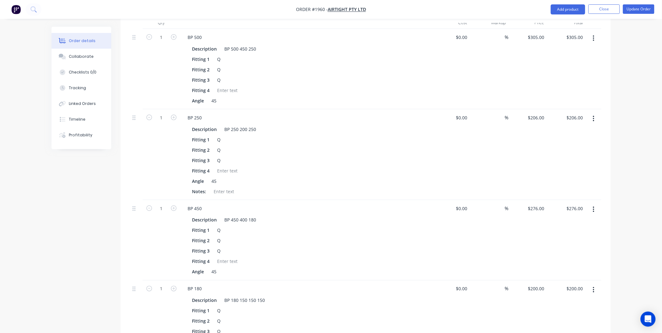
scroll to position [209, 0]
click at [223, 186] on div at bounding box center [223, 190] width 25 height 9
click at [73, 212] on div "Created by Kyle Created 05/09/25 Required 19/09/25 Assigned to Add team member …" at bounding box center [331, 330] width 559 height 1026
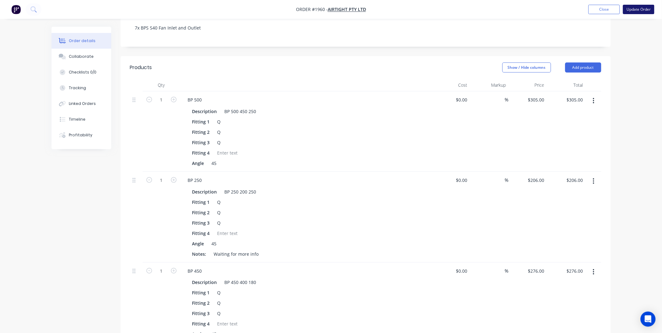
scroll to position [35, 0]
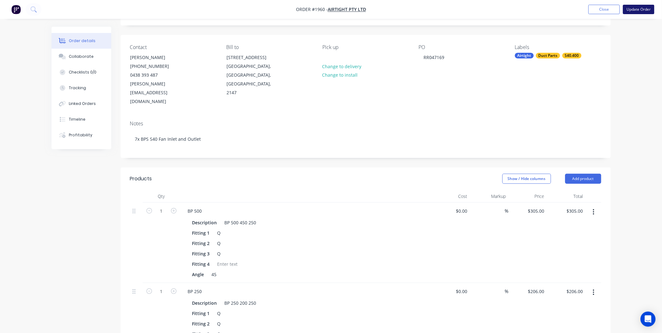
click at [641, 7] on button "Update Order" at bounding box center [638, 9] width 31 height 9
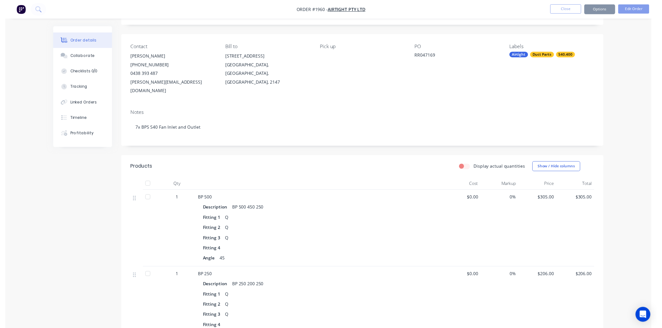
scroll to position [0, 0]
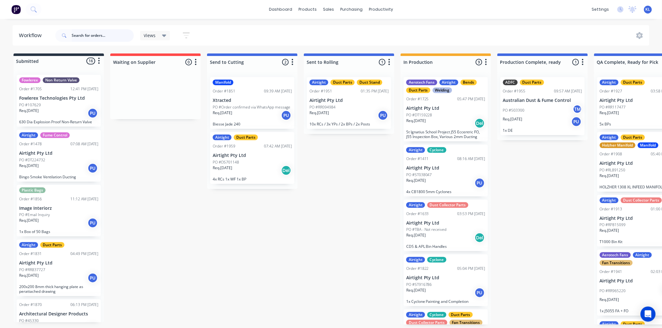
click at [95, 36] on input "text" at bounding box center [103, 35] width 62 height 13
type input "1960"
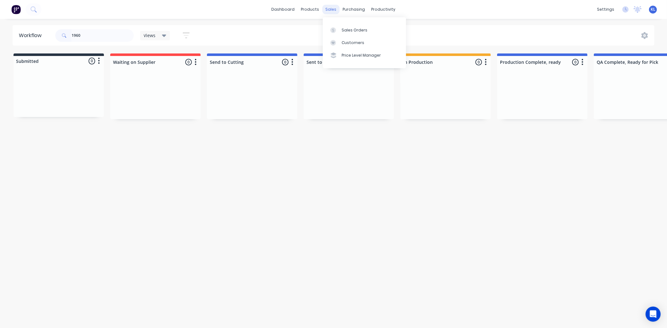
click at [337, 10] on div "sales" at bounding box center [331, 9] width 17 height 9
click at [343, 24] on link "Sales Orders" at bounding box center [364, 30] width 83 height 13
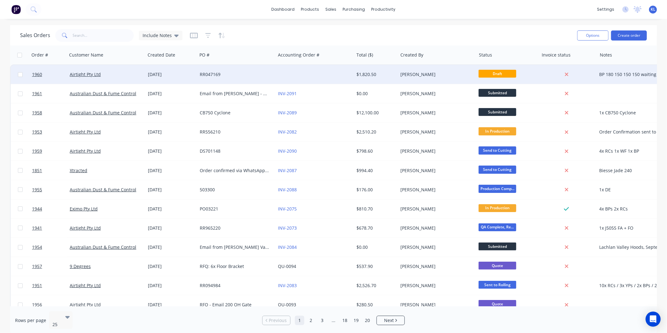
click at [445, 74] on div "[PERSON_NAME]" at bounding box center [436, 74] width 70 height 6
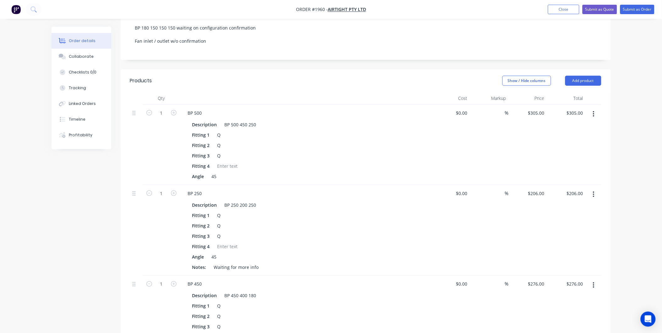
scroll to position [70, 0]
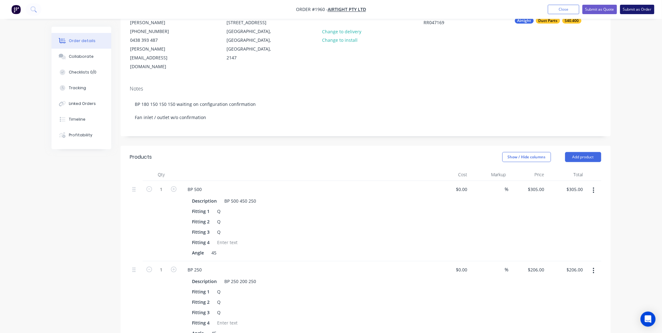
click at [622, 11] on button "Submit as Order" at bounding box center [637, 9] width 34 height 9
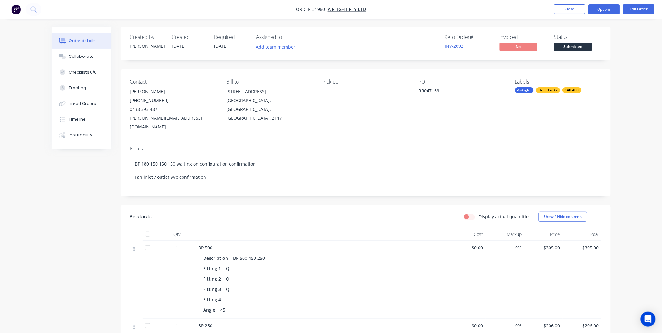
click at [609, 9] on button "Options" at bounding box center [604, 9] width 31 height 10
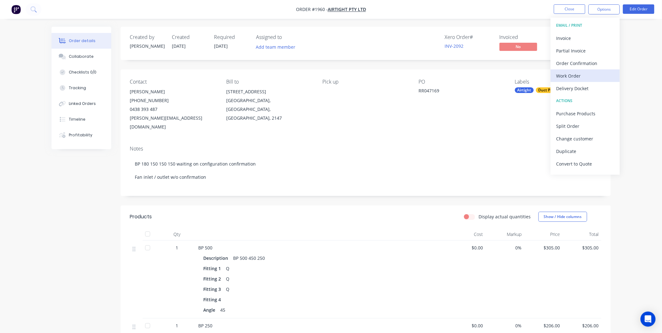
click at [574, 74] on div "Work Order" at bounding box center [586, 75] width 58 height 9
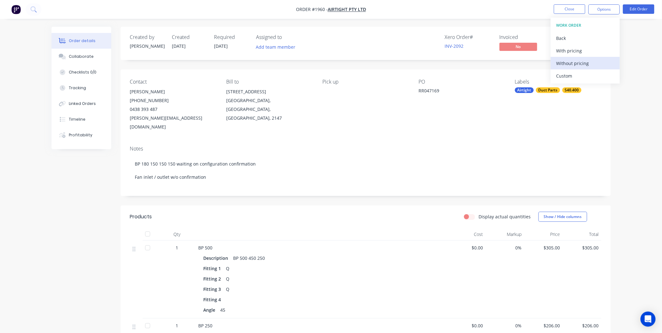
click at [574, 60] on div "Without pricing" at bounding box center [586, 63] width 58 height 9
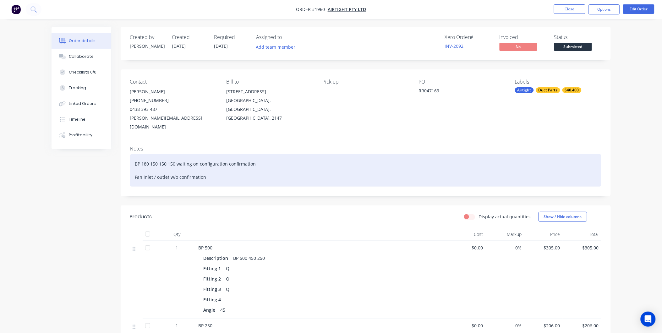
click at [228, 167] on div "BP 180 150 150 150 waiting on configuration confirmation Fan inlet / outlet w/o…" at bounding box center [365, 170] width 471 height 32
click at [265, 154] on div "BP 180 150 150 150 waiting on configuration confirmation Fan inlet / outlet w/o…" at bounding box center [365, 170] width 471 height 32
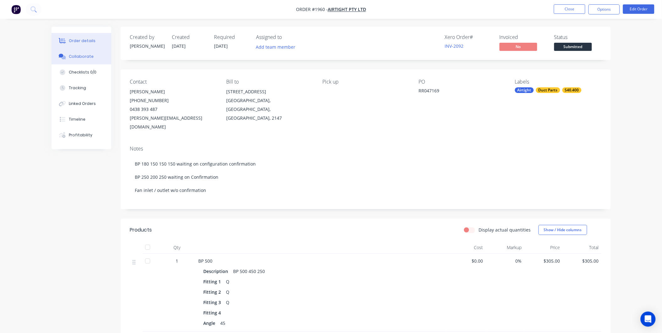
click at [88, 54] on div "Collaborate" at bounding box center [81, 57] width 25 height 6
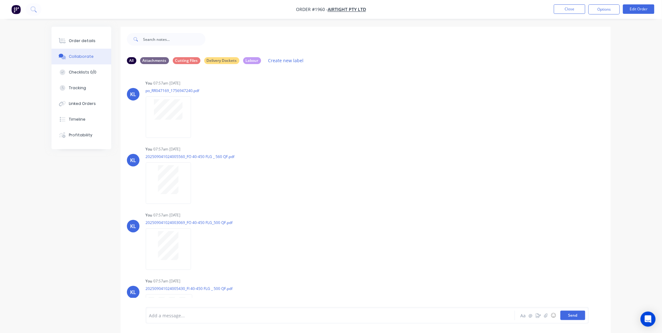
drag, startPoint x: 580, startPoint y: 315, endPoint x: 577, endPoint y: 313, distance: 3.7
click at [580, 315] on button "Send" at bounding box center [573, 315] width 25 height 9
click at [565, 315] on button "Send" at bounding box center [573, 315] width 25 height 9
click at [83, 49] on button "Collaborate" at bounding box center [82, 57] width 60 height 16
click at [89, 45] on button "Order details" at bounding box center [82, 41] width 60 height 16
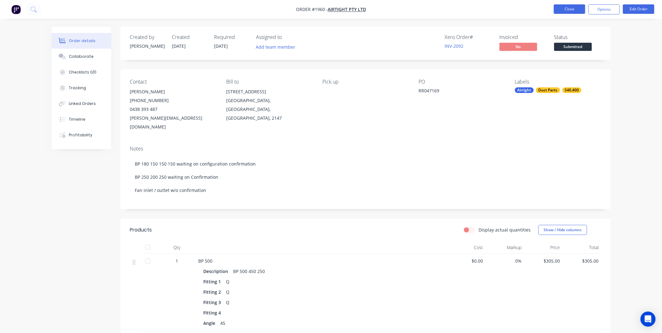
drag, startPoint x: 570, startPoint y: 17, endPoint x: 571, endPoint y: 11, distance: 6.4
click at [570, 17] on nav "Order #1960 - Airtight Pty Ltd Close Options Edit Order" at bounding box center [331, 9] width 662 height 19
click at [570, 11] on button "Close" at bounding box center [569, 8] width 31 height 9
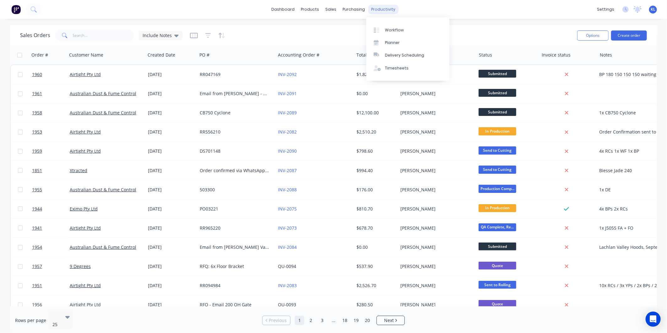
click at [383, 8] on div "productivity" at bounding box center [384, 9] width 30 height 9
click at [390, 25] on link "Workflow" at bounding box center [407, 30] width 83 height 13
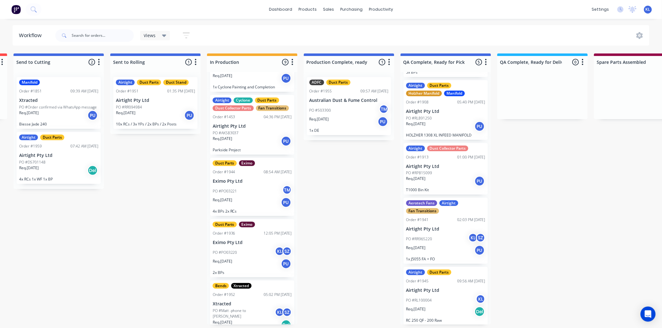
scroll to position [295, 0]
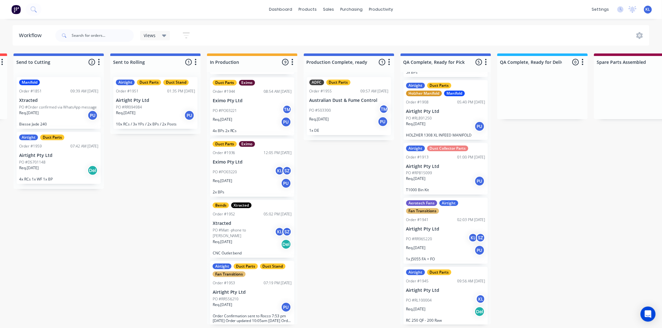
click at [243, 224] on p "Xtracted" at bounding box center [252, 223] width 79 height 5
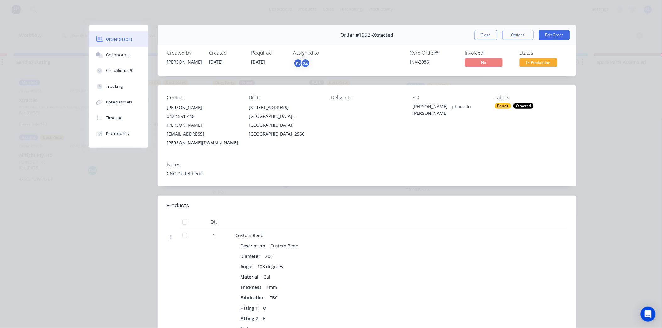
click at [532, 64] on span "In Production" at bounding box center [539, 62] width 38 height 8
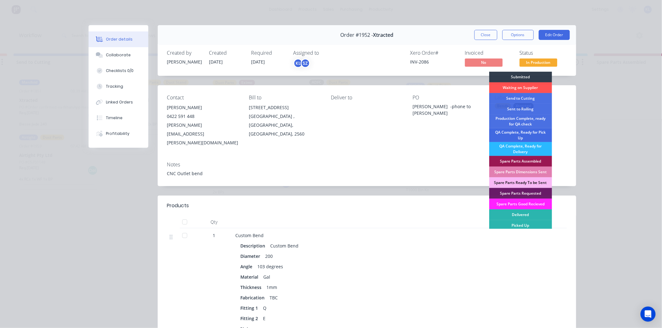
scroll to position [2, 0]
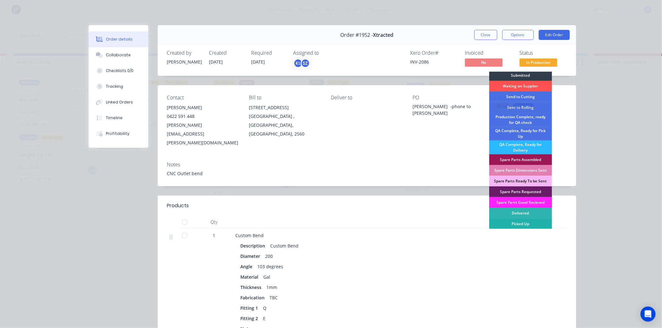
click at [524, 224] on div "Picked Up" at bounding box center [520, 223] width 63 height 11
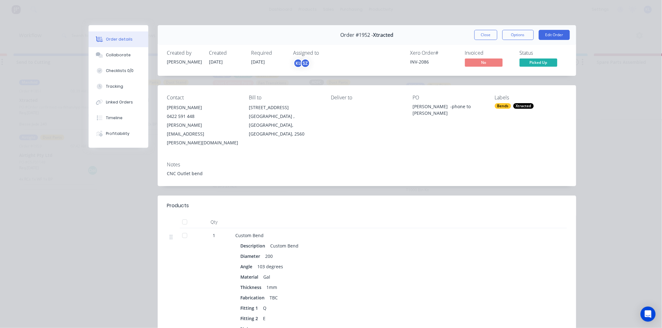
scroll to position [234, 0]
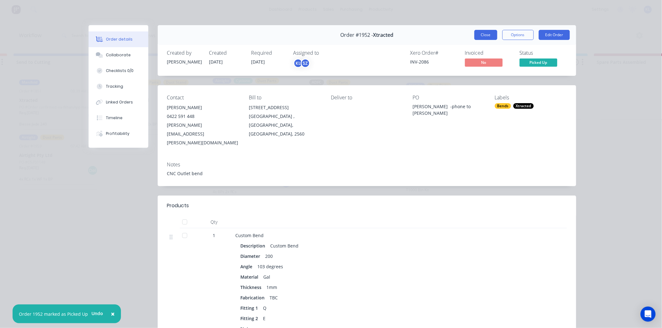
click at [475, 37] on button "Close" at bounding box center [485, 35] width 23 height 10
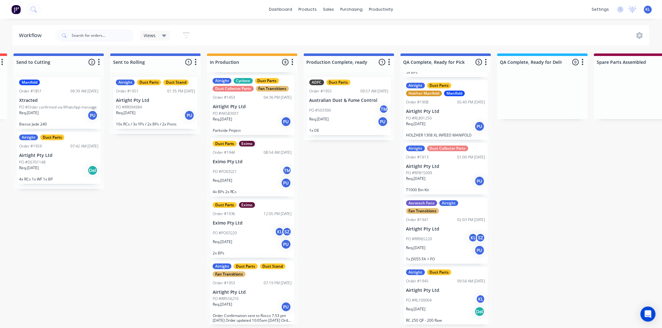
click at [145, 193] on div "Submitted 16 Status colour #273444 hex #273444 Save Cancel Summaries Total orde…" at bounding box center [508, 188] width 1412 height 271
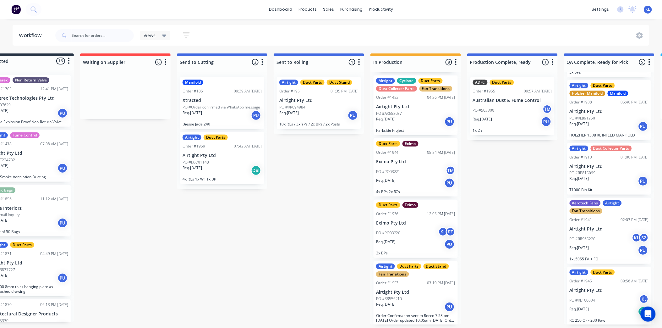
scroll to position [0, 0]
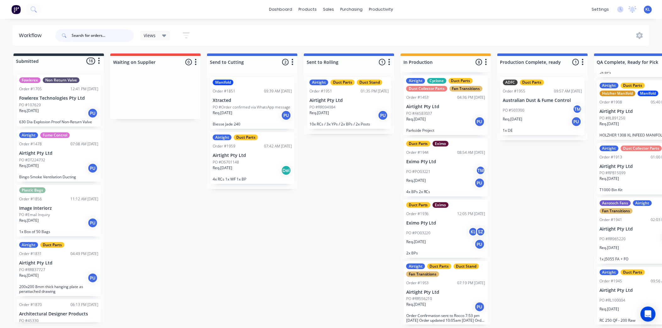
click at [93, 33] on input "text" at bounding box center [103, 35] width 62 height 13
click at [325, 9] on div "sales" at bounding box center [328, 9] width 17 height 9
click at [347, 32] on div "Sales Orders" at bounding box center [352, 30] width 26 height 6
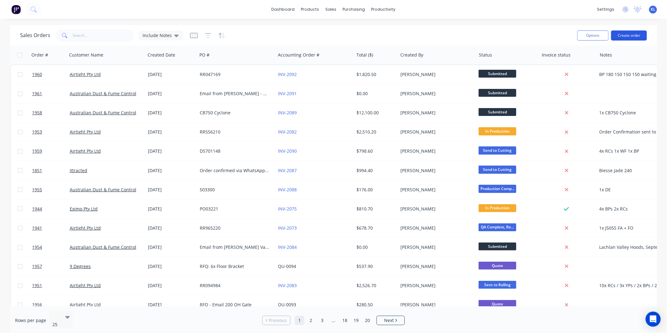
click at [627, 38] on button "Create order" at bounding box center [629, 35] width 36 height 10
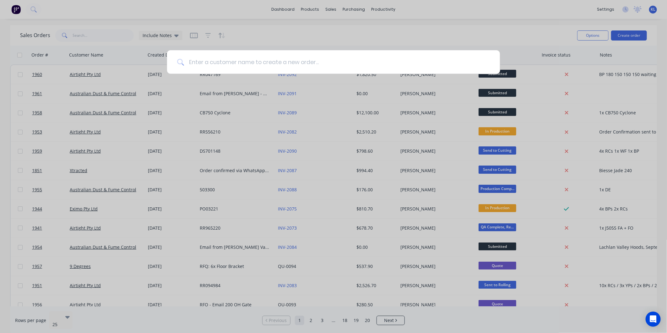
click at [249, 54] on input at bounding box center [337, 62] width 306 height 24
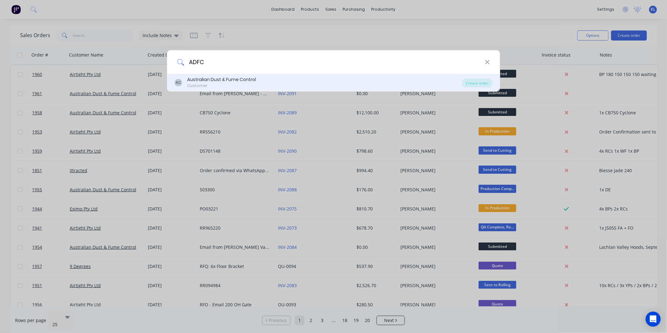
type input "ADFC"
click at [247, 82] on div "Australian Dust & Fume Control" at bounding box center [221, 79] width 69 height 7
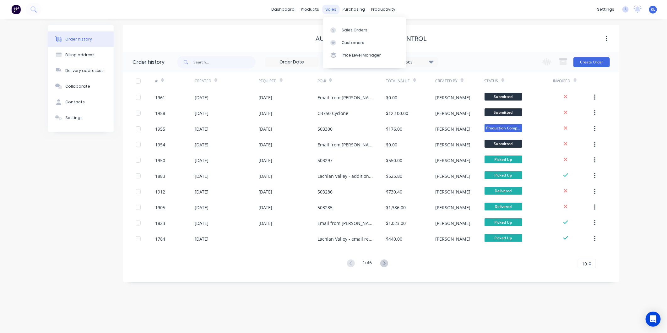
click at [332, 10] on div "sales" at bounding box center [331, 9] width 17 height 9
drag, startPoint x: 384, startPoint y: 3, endPoint x: 381, endPoint y: 13, distance: 10.0
click at [384, 3] on div "dashboard products sales purchasing productivity dashboard products Product Cat…" at bounding box center [333, 9] width 667 height 19
click at [381, 13] on div "productivity" at bounding box center [384, 9] width 30 height 9
drag, startPoint x: 329, startPoint y: 13, endPoint x: 335, endPoint y: 19, distance: 9.1
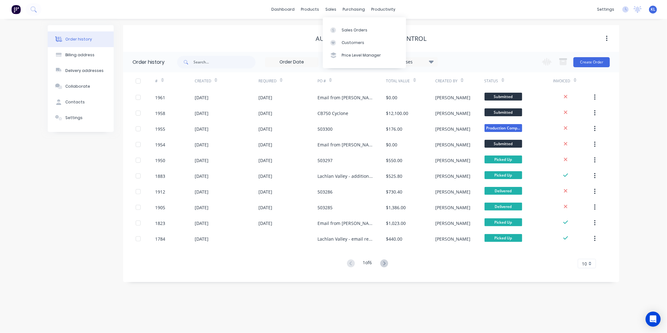
click at [329, 13] on div "sales" at bounding box center [331, 9] width 17 height 9
click at [344, 29] on div "Sales Orders" at bounding box center [355, 30] width 26 height 6
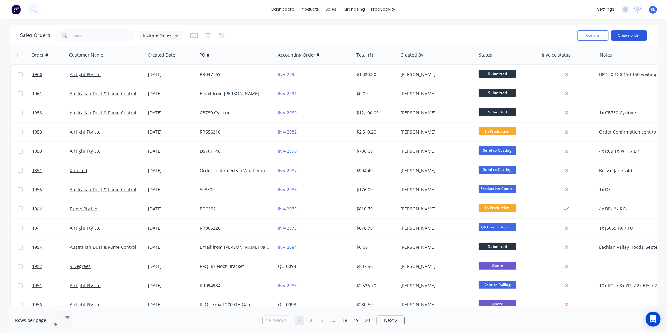
click at [623, 39] on button "Create order" at bounding box center [629, 35] width 36 height 10
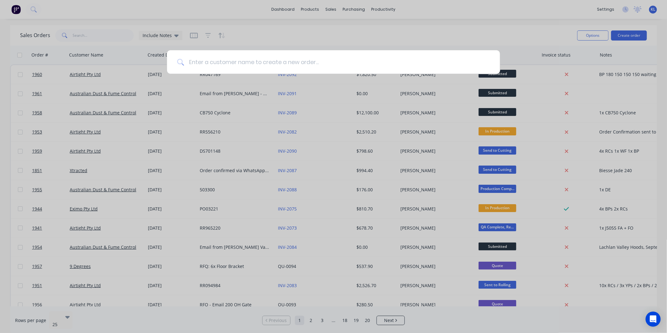
click at [277, 57] on input at bounding box center [337, 62] width 306 height 24
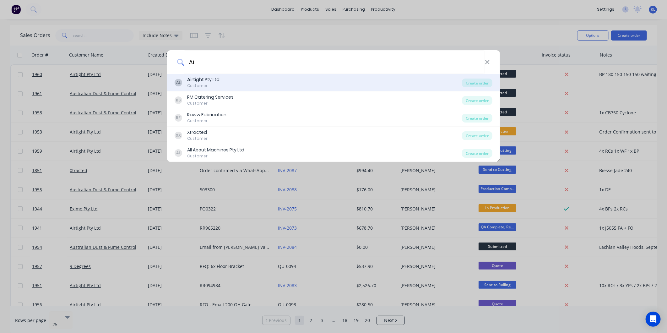
type input "Ai"
click at [231, 84] on div "AL Ai rtight Pty Ltd Customer" at bounding box center [319, 82] width 288 height 12
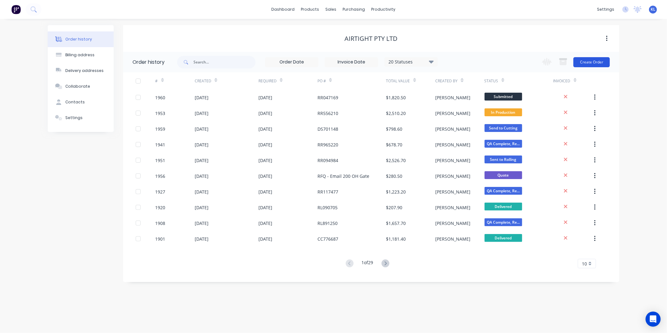
click at [588, 60] on button "Create Order" at bounding box center [592, 62] width 36 height 10
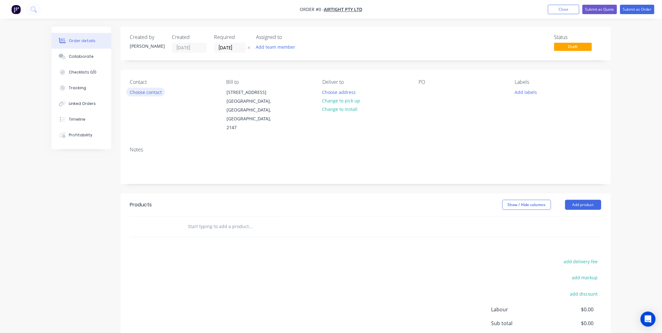
click at [145, 96] on button "Choose contact" at bounding box center [145, 92] width 39 height 8
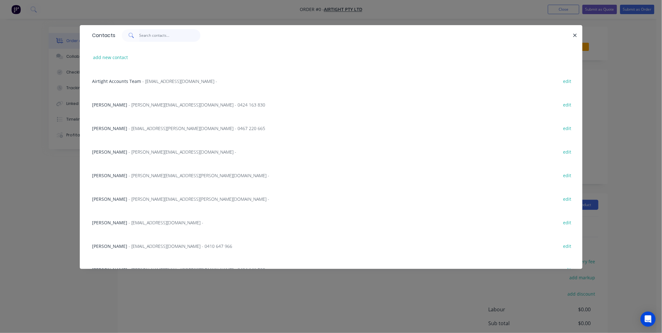
click at [164, 38] on input "text" at bounding box center [169, 35] width 61 height 13
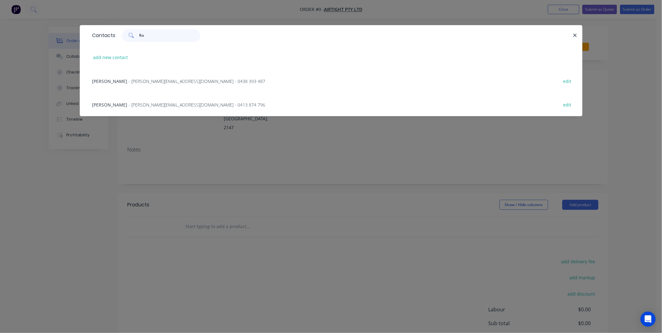
type input "Ro"
click at [133, 83] on span "- Rocco.R@airtight.com.au - 0438 393 487" at bounding box center [197, 81] width 137 height 6
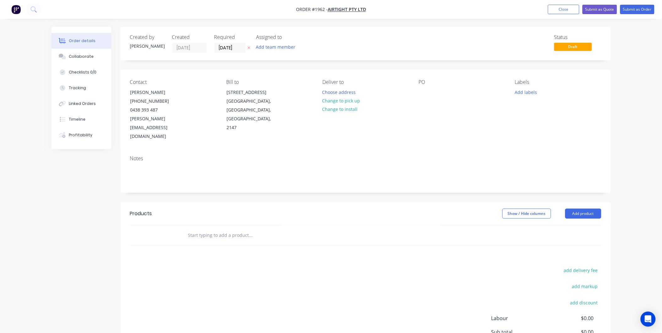
click at [233, 225] on div at bounding box center [293, 235] width 226 height 20
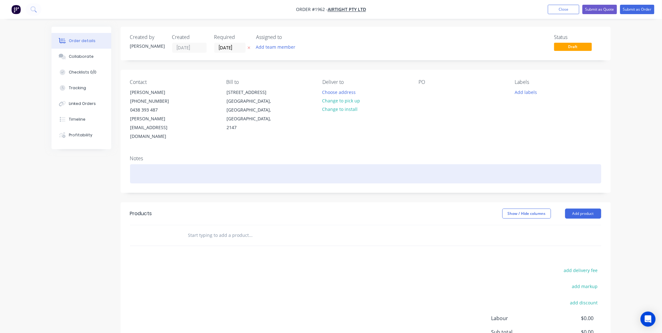
click at [161, 164] on div at bounding box center [365, 173] width 471 height 19
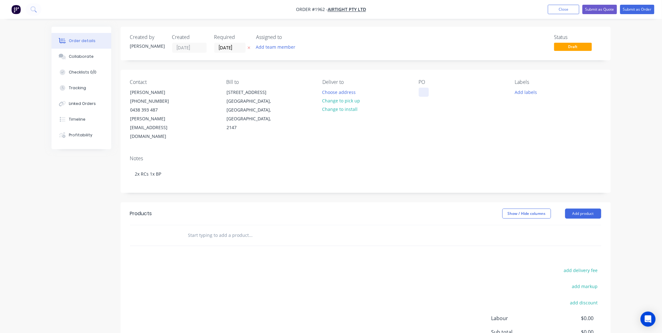
click at [423, 94] on div at bounding box center [424, 92] width 10 height 9
click at [421, 92] on div at bounding box center [424, 92] width 10 height 9
paste div
click at [513, 89] on button "Add labels" at bounding box center [526, 92] width 29 height 8
click at [545, 113] on input "text" at bounding box center [568, 110] width 66 height 13
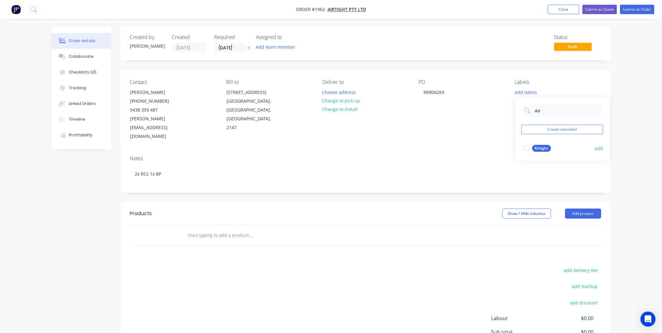
click at [530, 148] on div at bounding box center [526, 148] width 13 height 13
click at [545, 108] on input "Air" at bounding box center [568, 107] width 66 height 13
type input "A"
type input "Duct"
click at [527, 147] on div at bounding box center [526, 145] width 13 height 13
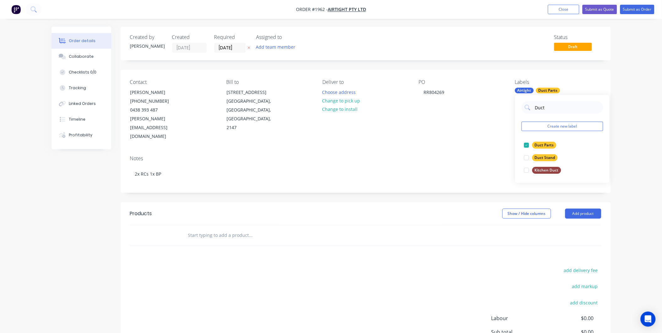
click at [429, 151] on div "Notes 2x RCs 1x BP" at bounding box center [366, 172] width 490 height 42
click at [77, 57] on div "Collaborate" at bounding box center [81, 57] width 25 height 6
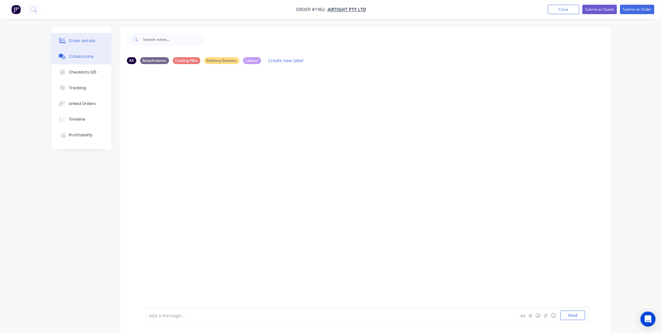
click at [84, 46] on button "Order details" at bounding box center [82, 41] width 60 height 16
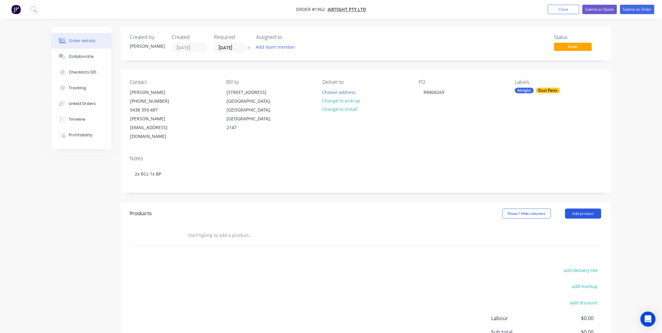
click at [580, 209] on button "Add product" at bounding box center [583, 214] width 36 height 10
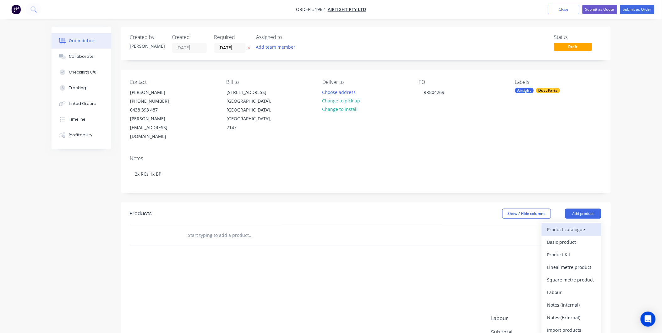
click at [564, 225] on div "Product catalogue" at bounding box center [571, 229] width 48 height 9
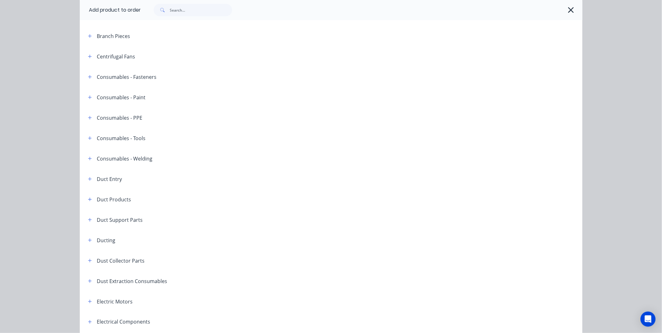
scroll to position [105, 0]
click at [88, 36] on icon "button" at bounding box center [90, 36] width 4 height 4
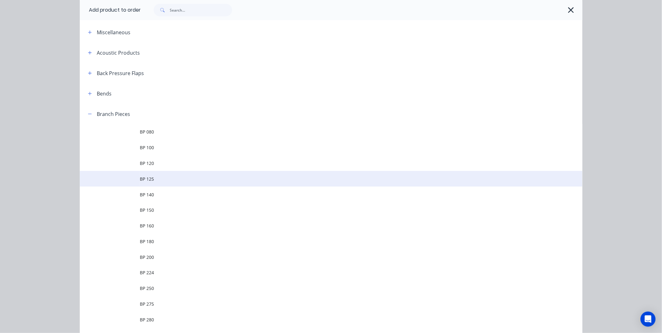
scroll to position [0, 0]
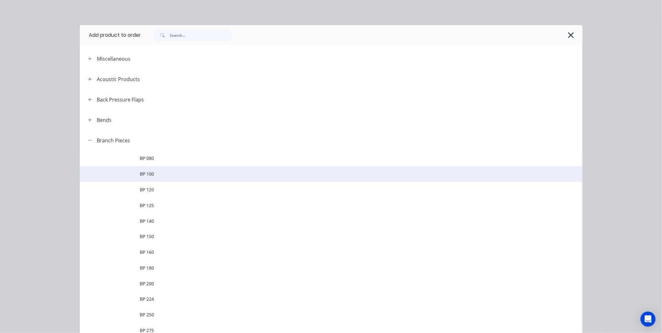
click at [161, 173] on span "BP 100" at bounding box center [317, 174] width 354 height 7
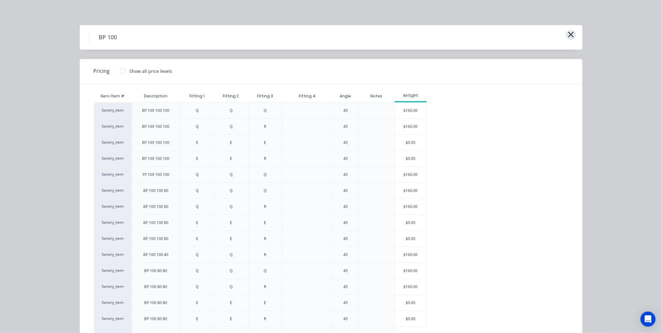
click at [568, 36] on icon "button" at bounding box center [571, 34] width 7 height 9
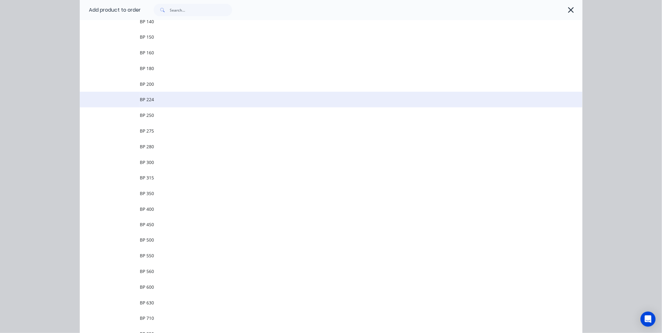
scroll to position [200, 0]
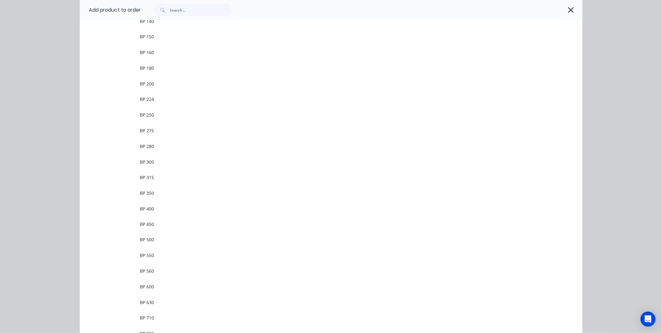
click at [562, 10] on div at bounding box center [358, 10] width 435 height 13
click at [568, 10] on icon "button" at bounding box center [571, 10] width 7 height 9
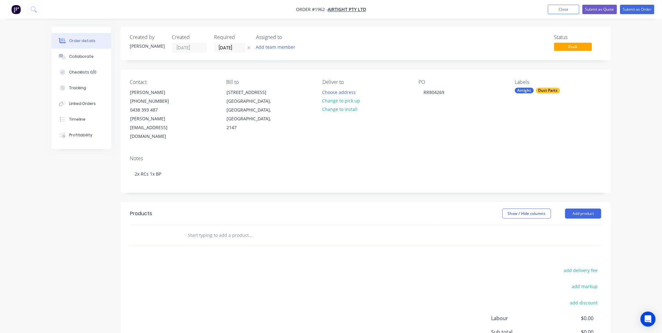
click at [574, 202] on header "Products Show / Hide columns Add product" at bounding box center [366, 213] width 490 height 23
click at [568, 209] on button "Add product" at bounding box center [583, 214] width 36 height 10
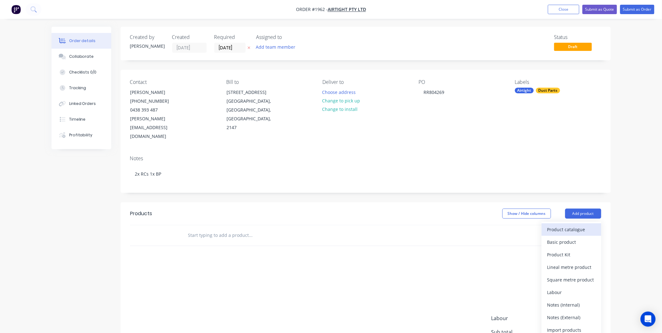
click at [580, 225] on div "Product catalogue" at bounding box center [571, 229] width 48 height 9
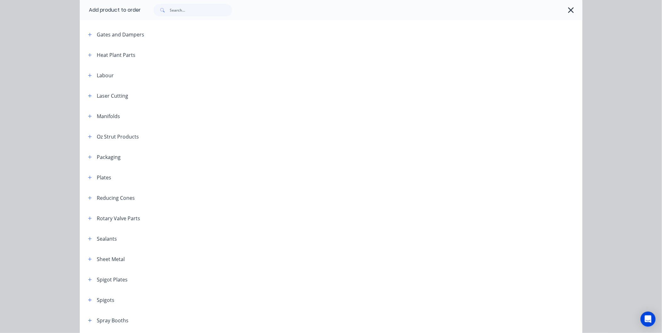
scroll to position [723, 0]
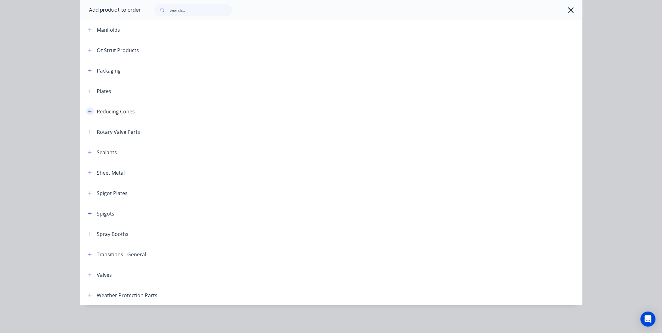
click at [90, 111] on button "button" at bounding box center [90, 111] width 8 height 8
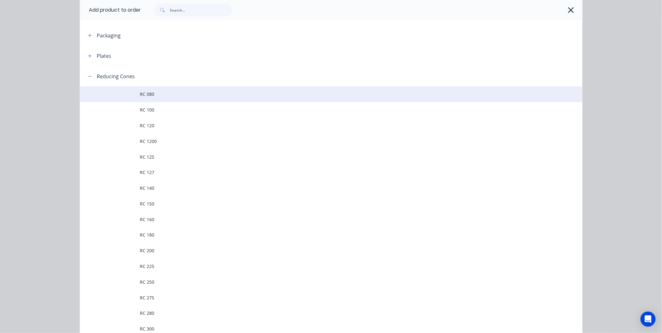
scroll to position [758, 0]
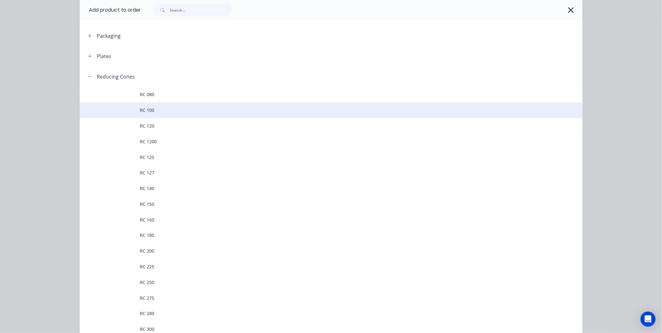
click at [185, 110] on span "RC 100" at bounding box center [317, 110] width 354 height 7
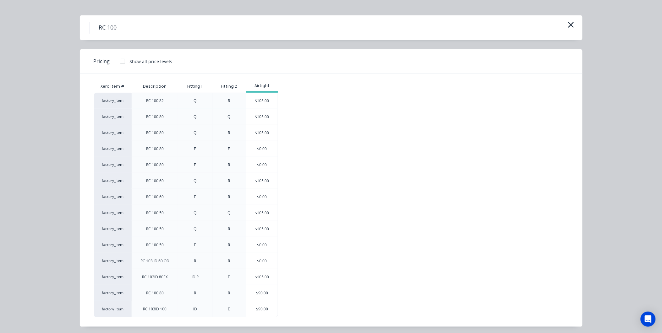
scroll to position [13, 0]
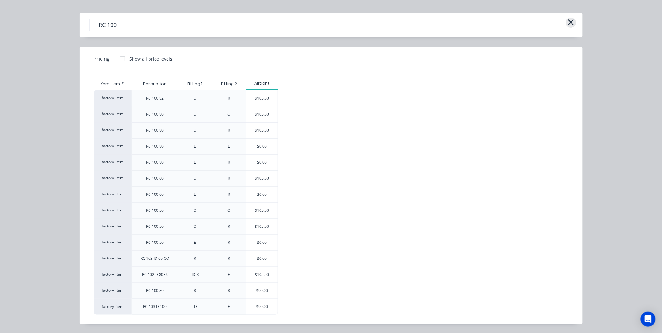
click at [566, 22] on button "button" at bounding box center [571, 23] width 10 height 10
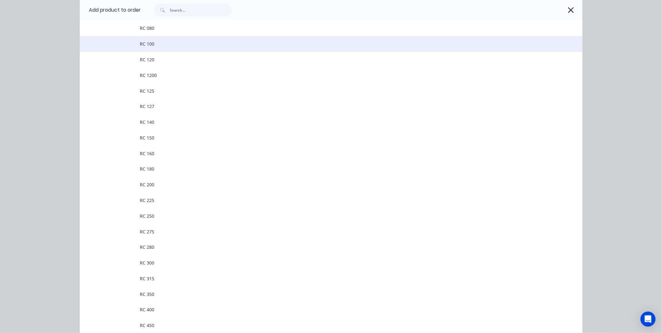
click at [182, 41] on span "RC 100" at bounding box center [317, 44] width 354 height 7
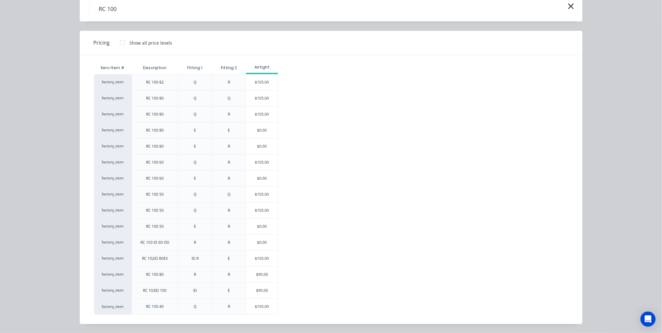
scroll to position [65, 0]
click at [261, 308] on div "$105.00" at bounding box center [261, 307] width 31 height 16
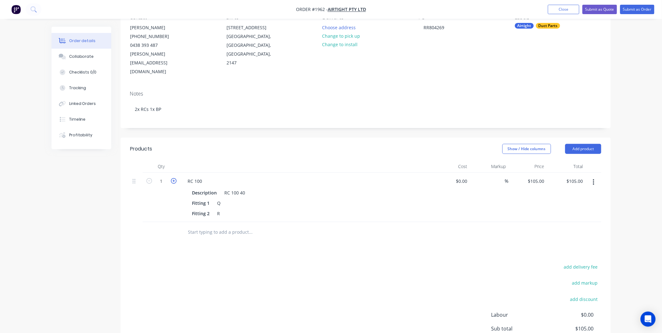
click at [173, 178] on icon "button" at bounding box center [174, 181] width 6 height 6
type input "2"
type input "$210.00"
click at [576, 144] on button "Add product" at bounding box center [583, 149] width 36 height 10
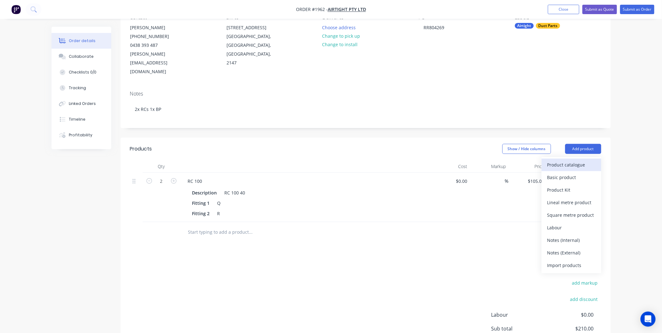
click at [557, 160] on div "Product catalogue" at bounding box center [571, 164] width 48 height 9
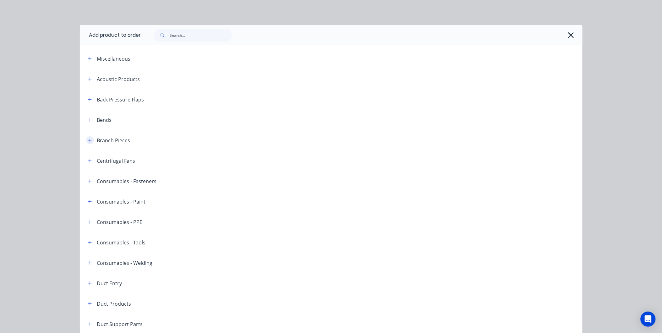
click at [88, 143] on button "button" at bounding box center [90, 140] width 8 height 8
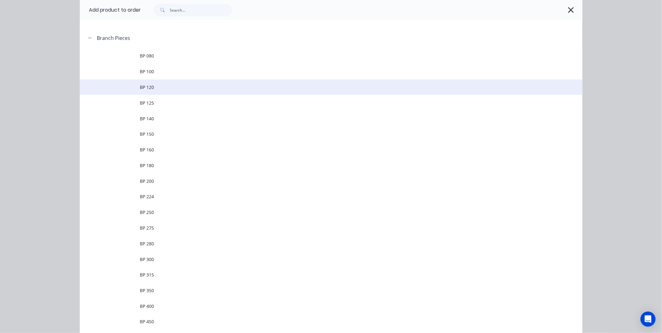
scroll to position [105, 0]
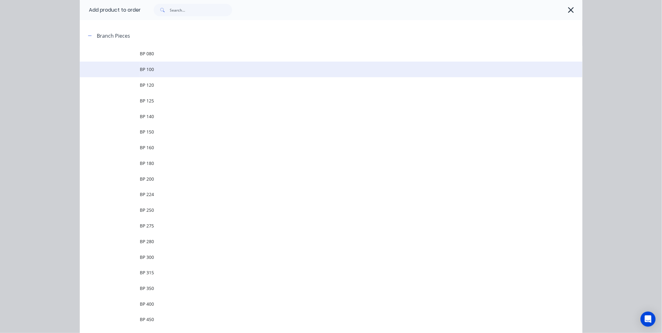
click at [161, 71] on span "BP 100" at bounding box center [317, 69] width 354 height 7
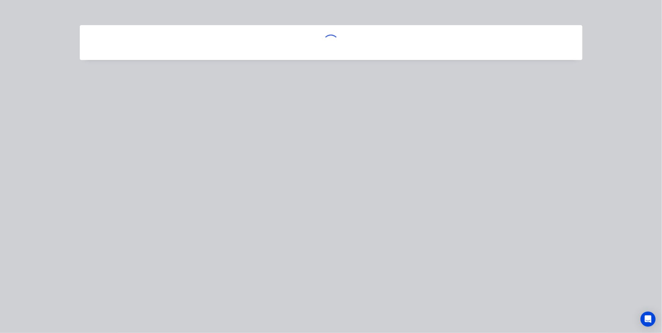
scroll to position [0, 0]
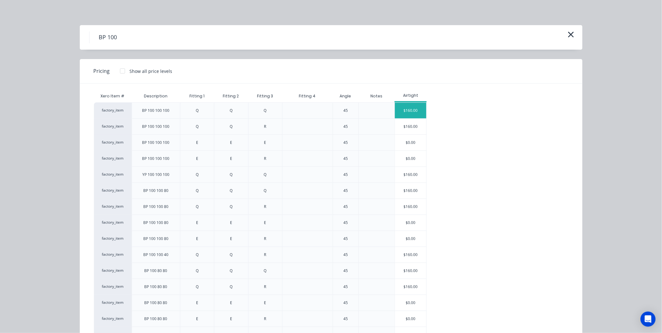
click at [404, 109] on div "$160.00" at bounding box center [410, 111] width 31 height 16
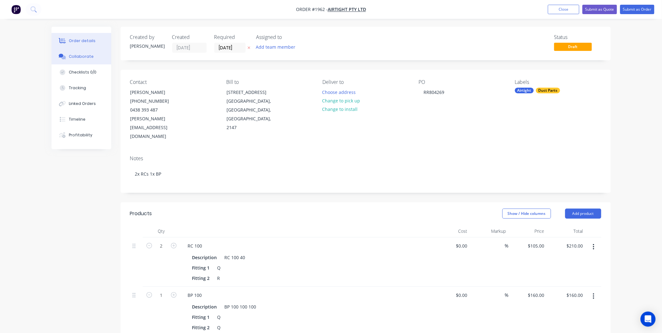
click at [83, 55] on div "Collaborate" at bounding box center [81, 57] width 25 height 6
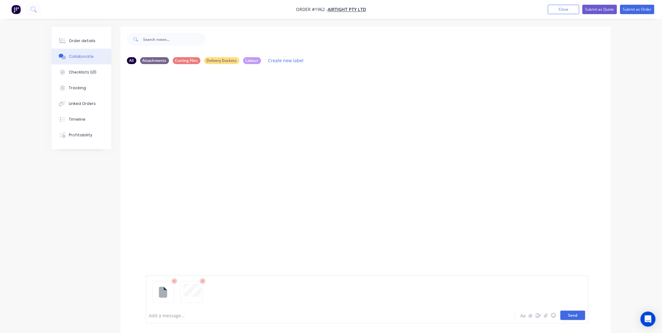
click at [580, 316] on button "Send" at bounding box center [573, 315] width 25 height 9
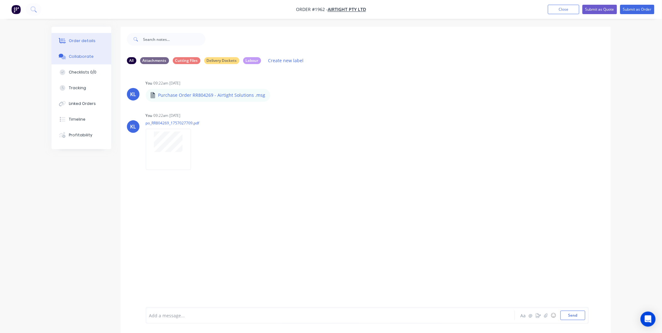
click at [84, 41] on div "Order details" at bounding box center [82, 41] width 27 height 6
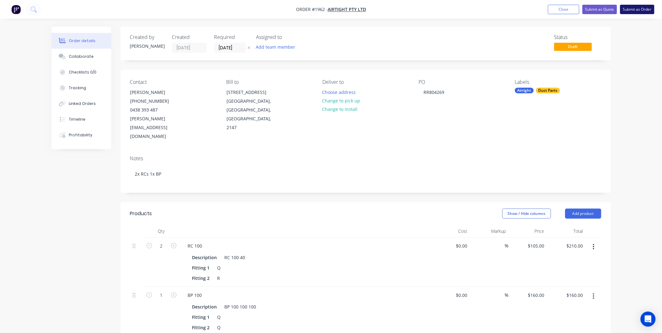
click at [626, 9] on button "Submit as Order" at bounding box center [637, 9] width 34 height 9
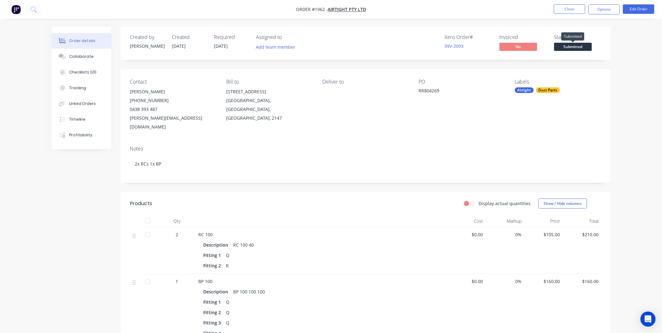
click at [572, 46] on span "Submitted" at bounding box center [573, 47] width 38 height 8
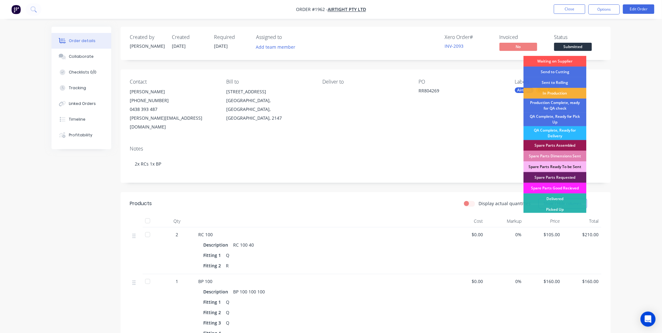
click at [445, 99] on div "PO RR804269" at bounding box center [462, 105] width 86 height 52
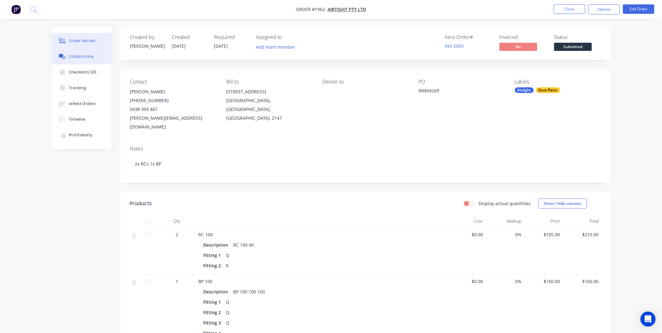
click at [76, 51] on button "Collaborate" at bounding box center [82, 57] width 60 height 16
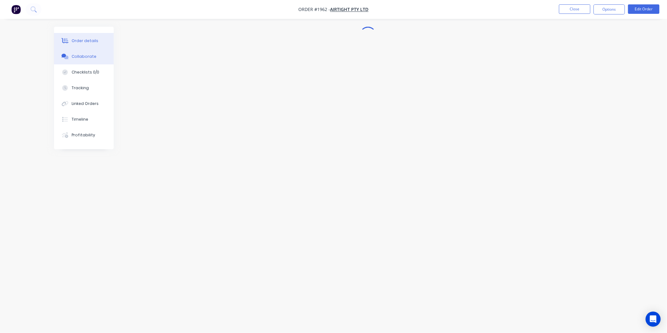
click at [86, 44] on button "Order details" at bounding box center [84, 41] width 60 height 16
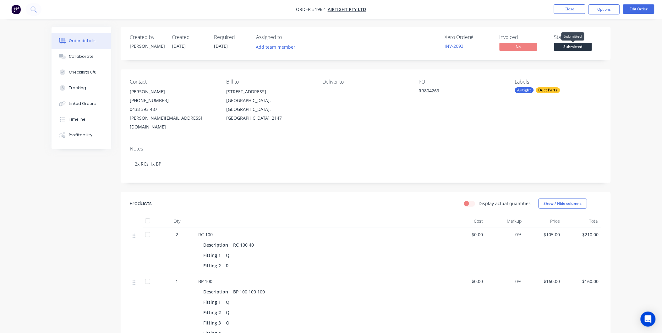
click at [569, 46] on span "Submitted" at bounding box center [573, 47] width 38 height 8
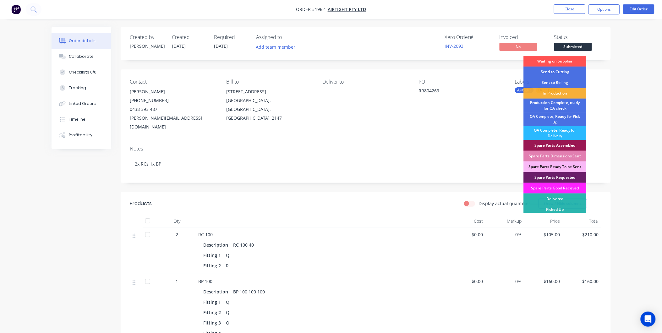
click at [630, 79] on div "Order details Collaborate Checklists 0/0 Tracking Linked Orders Timeline Profit…" at bounding box center [331, 237] width 662 height 474
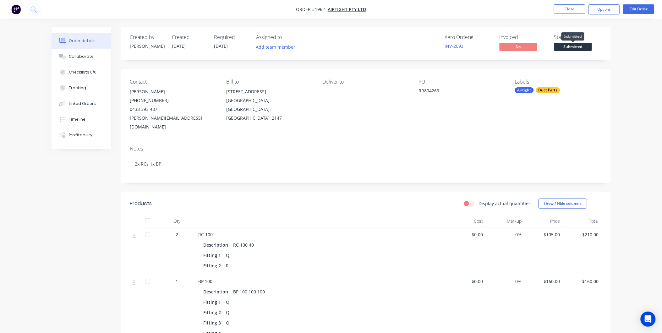
click at [561, 48] on span "Submitted" at bounding box center [573, 47] width 38 height 8
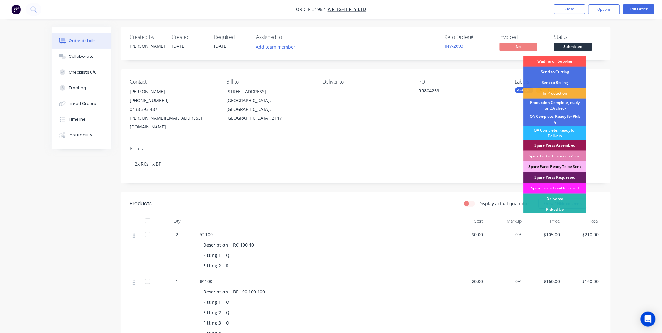
click at [638, 61] on div "Order details Collaborate Checklists 0/0 Tracking Linked Orders Timeline Profit…" at bounding box center [331, 237] width 662 height 474
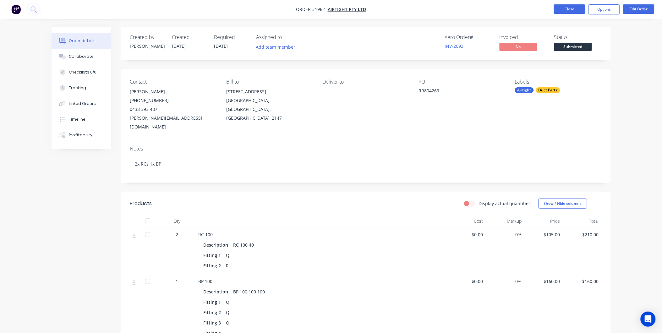
click at [570, 6] on button "Close" at bounding box center [569, 8] width 31 height 9
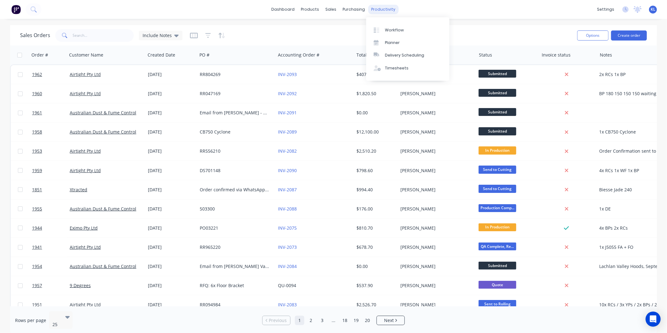
click at [376, 5] on div "productivity" at bounding box center [384, 9] width 30 height 9
click at [388, 27] on div "Workflow" at bounding box center [394, 30] width 19 height 6
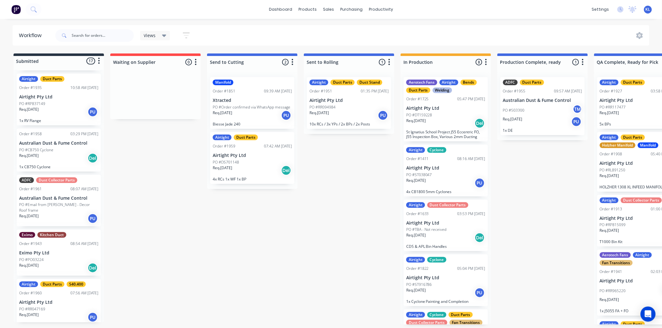
scroll to position [436, 0]
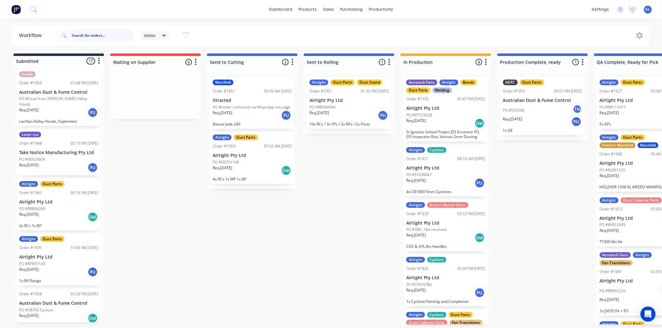
click at [101, 35] on input "text" at bounding box center [103, 35] width 62 height 13
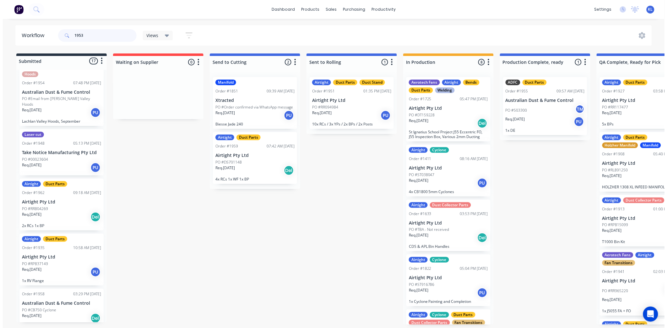
scroll to position [0, 0]
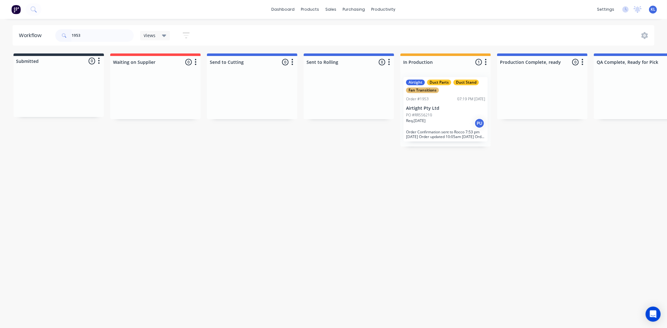
click at [465, 117] on div "PO #RR556210" at bounding box center [445, 115] width 79 height 6
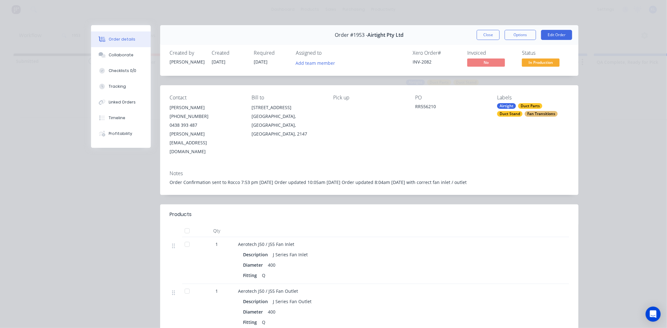
click at [522, 59] on span "In Production" at bounding box center [541, 62] width 38 height 8
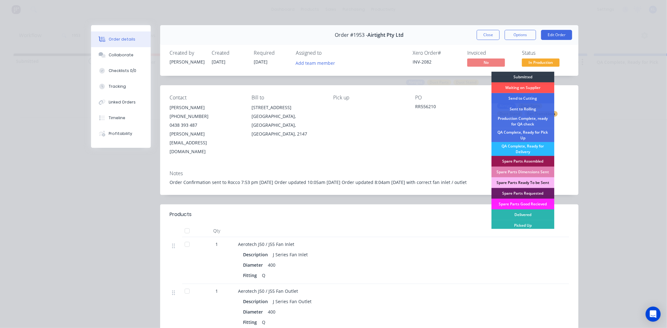
click at [517, 96] on div "Send to Cutting" at bounding box center [523, 98] width 63 height 11
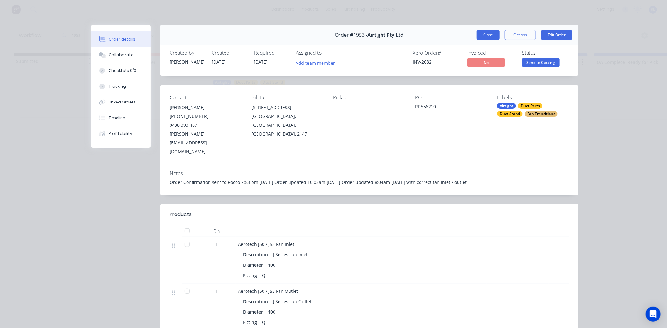
click at [480, 34] on button "Close" at bounding box center [488, 35] width 23 height 10
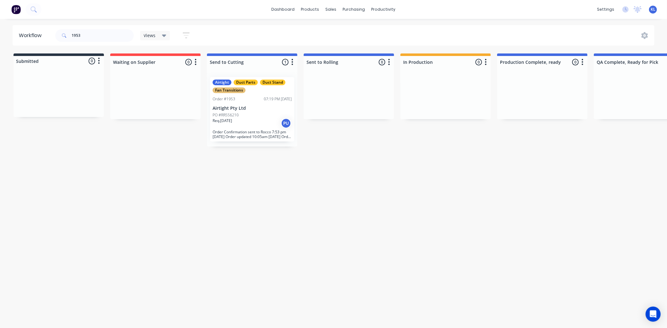
click at [230, 232] on div "Workflow 1953 Views Save new view None (Default) edit All edit Production edit …" at bounding box center [333, 170] width 667 height 290
click at [246, 117] on div "PO #RR556210" at bounding box center [252, 115] width 79 height 6
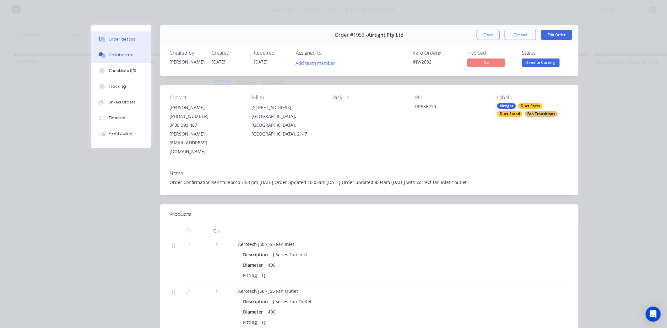
click at [109, 52] on div "Collaborate" at bounding box center [121, 55] width 25 height 6
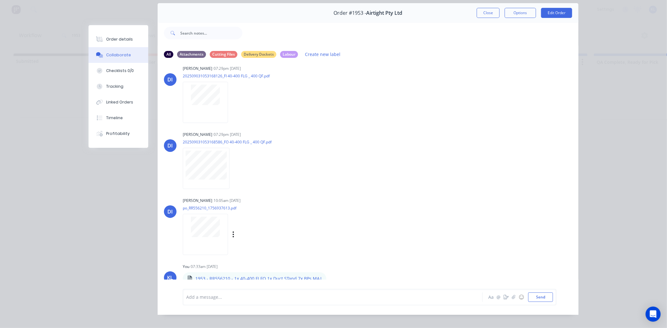
scroll to position [34, 0]
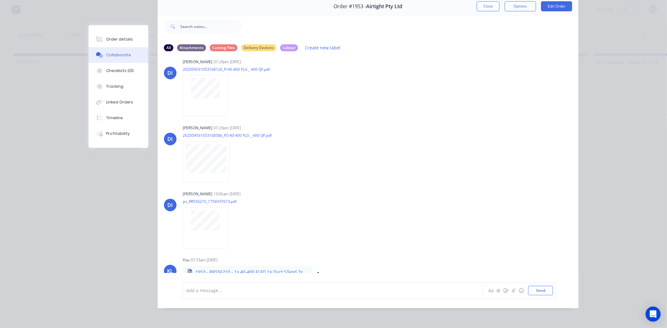
click at [315, 270] on div "Labels Download Delete" at bounding box center [350, 274] width 71 height 9
click at [317, 271] on icon "button" at bounding box center [318, 274] width 2 height 7
click at [338, 262] on button "Delete" at bounding box center [359, 269] width 71 height 14
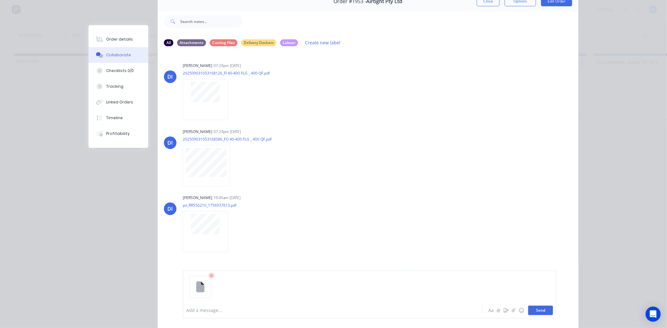
click at [533, 310] on button "Send" at bounding box center [541, 309] width 25 height 9
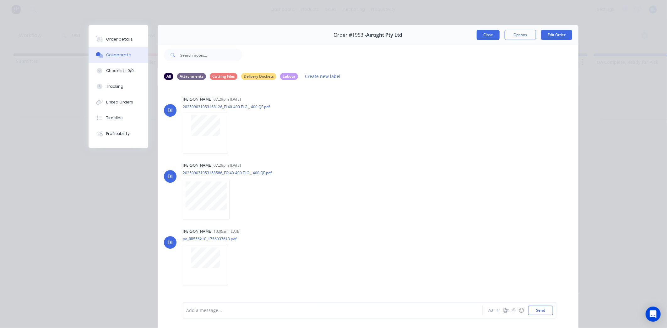
click at [489, 35] on button "Close" at bounding box center [488, 35] width 23 height 10
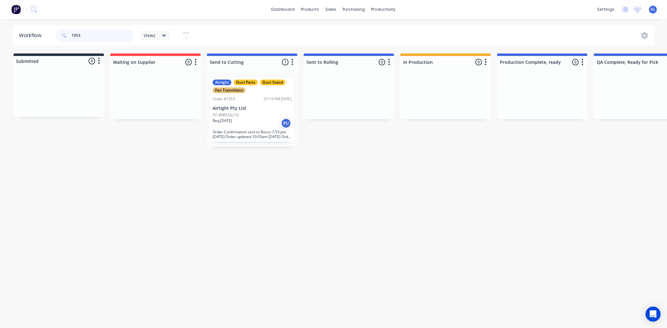
drag, startPoint x: 93, startPoint y: 33, endPoint x: 36, endPoint y: 36, distance: 57.3
click at [36, 36] on header "Workflow 1953 Views Save new view None (Default) edit All edit Production edit …" at bounding box center [334, 35] width 643 height 20
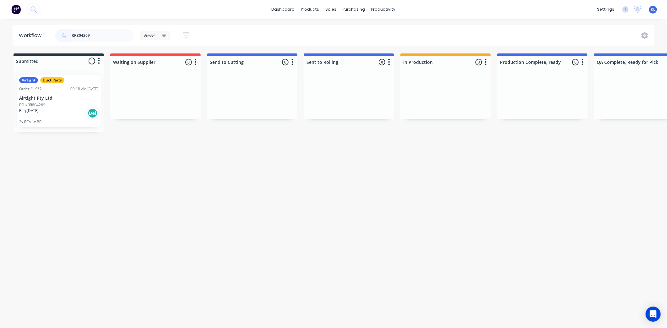
click at [27, 107] on p "PO #RR804269" at bounding box center [32, 105] width 26 height 6
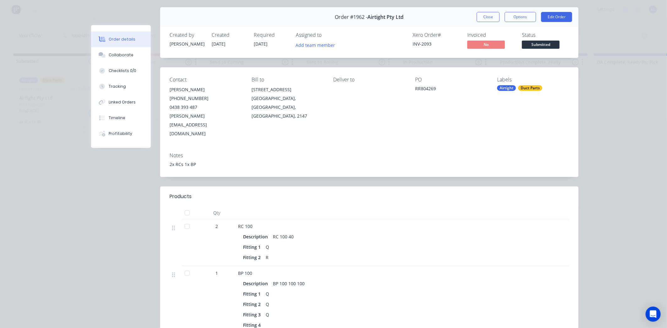
scroll to position [35, 0]
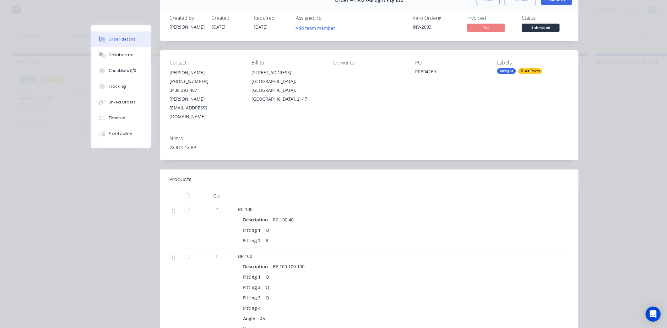
click at [540, 25] on span "Submitted" at bounding box center [541, 28] width 38 height 8
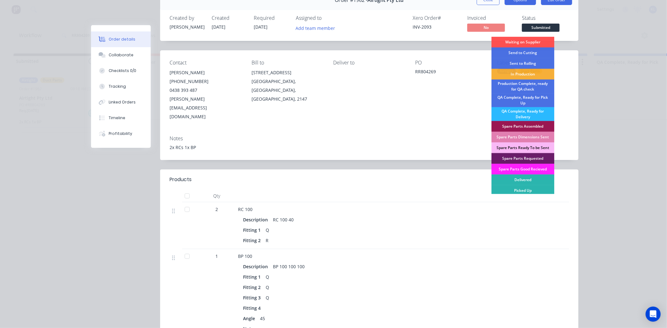
click at [510, 3] on button "Options" at bounding box center [520, 0] width 31 height 10
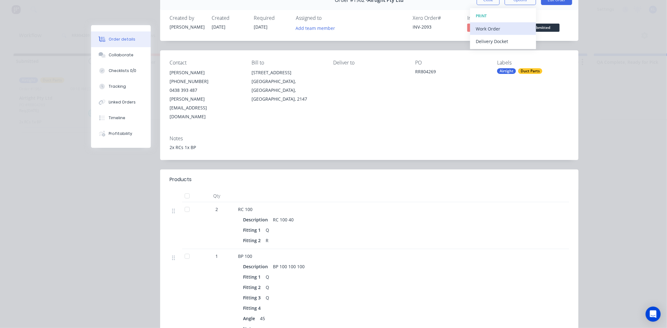
click at [495, 30] on div "Work Order" at bounding box center [503, 28] width 55 height 9
click at [486, 42] on div "Standard" at bounding box center [503, 41] width 55 height 9
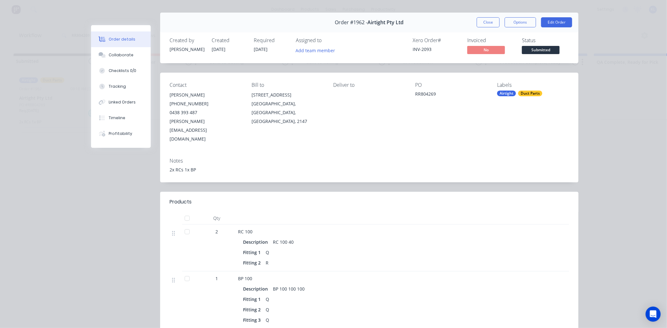
scroll to position [0, 0]
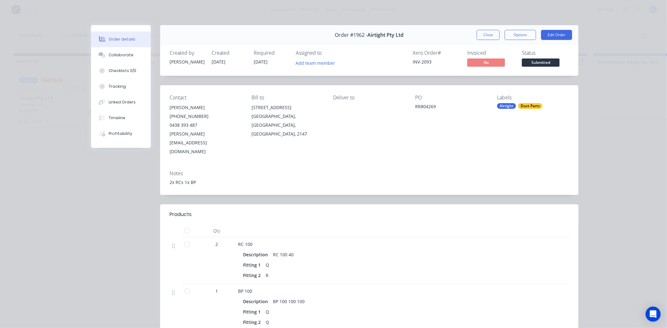
click at [616, 76] on div "Order details Collaborate Checklists 0/0 Tracking Linked Orders Timeline Profit…" at bounding box center [333, 164] width 667 height 328
click at [95, 55] on button "Collaborate" at bounding box center [121, 55] width 60 height 16
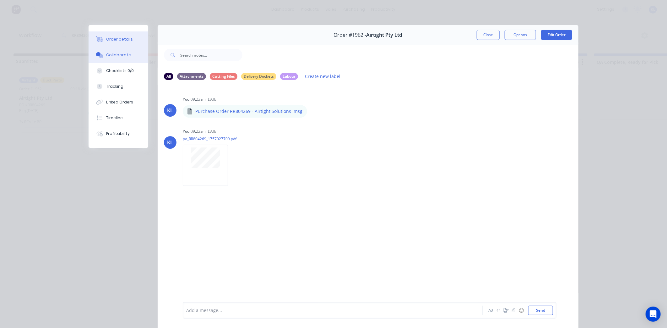
click at [111, 39] on div "Order details" at bounding box center [119, 39] width 27 height 6
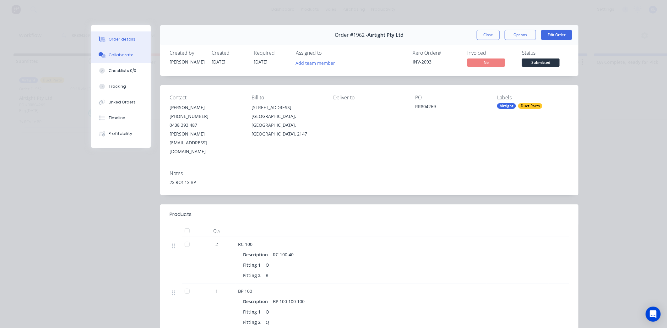
click at [115, 49] on button "Collaborate" at bounding box center [121, 55] width 60 height 16
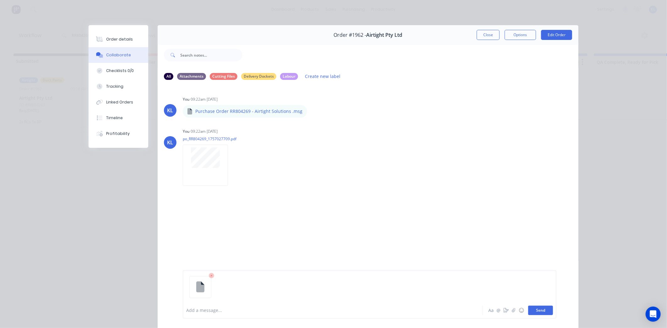
click at [532, 310] on button "Send" at bounding box center [541, 309] width 25 height 9
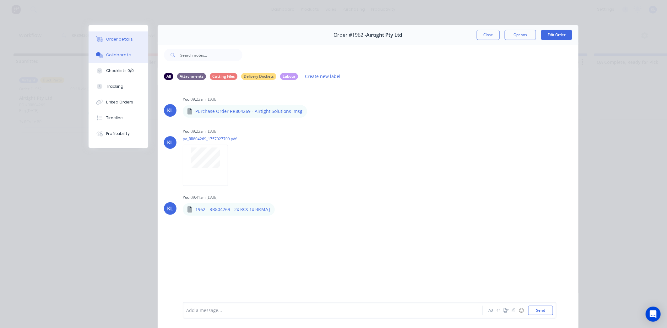
click at [118, 40] on div "Order details" at bounding box center [119, 39] width 27 height 6
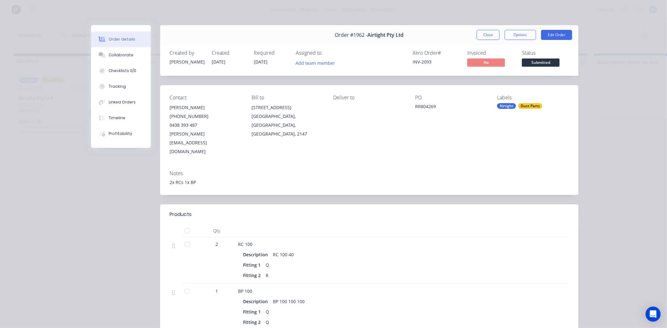
click at [544, 62] on span "Submitted" at bounding box center [541, 62] width 38 height 8
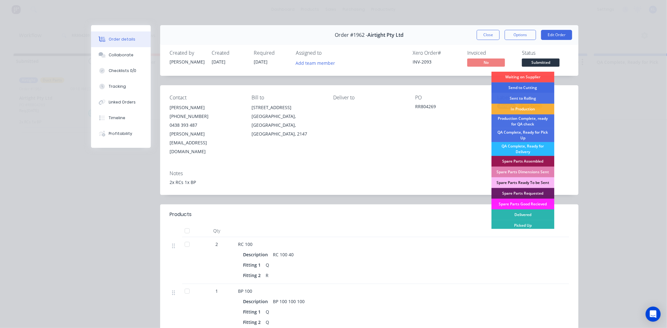
click at [522, 86] on div "Send to Cutting" at bounding box center [523, 87] width 63 height 11
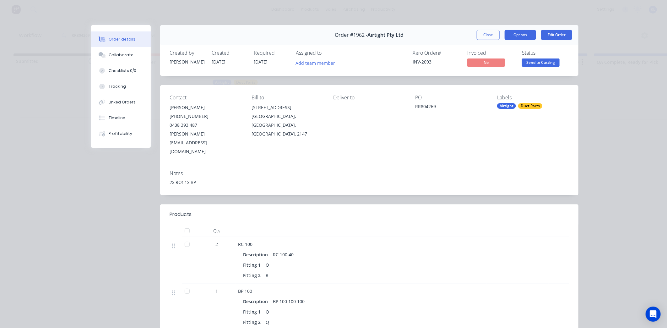
click at [517, 38] on button "Options" at bounding box center [520, 35] width 31 height 10
click at [492, 80] on div "Standard" at bounding box center [503, 76] width 55 height 9
drag, startPoint x: 480, startPoint y: 36, endPoint x: 473, endPoint y: 35, distance: 7.6
click at [480, 36] on button "Close" at bounding box center [488, 35] width 23 height 10
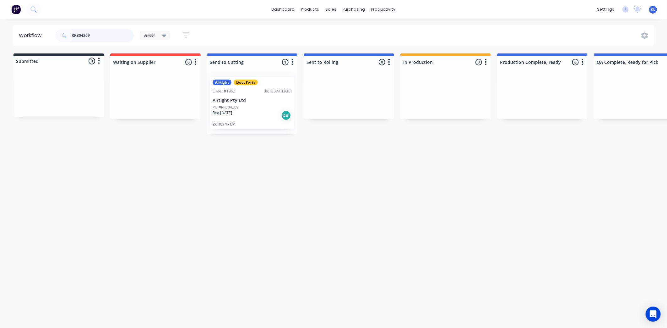
drag, startPoint x: 102, startPoint y: 35, endPoint x: 19, endPoint y: 32, distance: 82.7
click at [20, 32] on header "Workflow RR804269 Views Save new view None (Default) edit All edit Production e…" at bounding box center [334, 35] width 643 height 20
paste input "556210"
type input "RR556210"
click at [219, 104] on div "Airtight Duct Parts Duct Stand Fan Transitions Order #1953 07:19 PM 03/09/25 Ai…" at bounding box center [252, 109] width 84 height 64
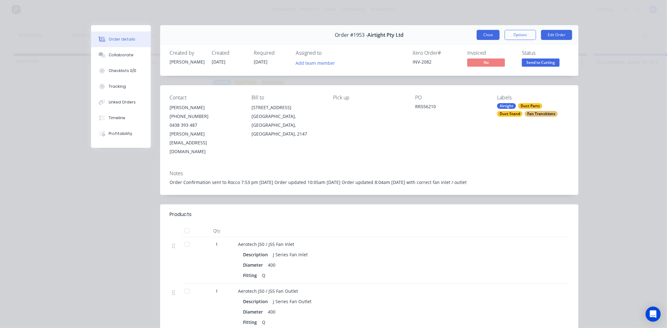
click at [483, 36] on button "Close" at bounding box center [488, 35] width 23 height 10
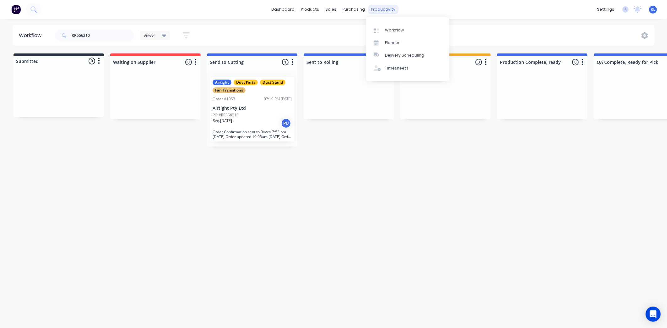
drag, startPoint x: 380, startPoint y: 8, endPoint x: 387, endPoint y: 13, distance: 9.0
click at [380, 8] on div "productivity" at bounding box center [384, 9] width 30 height 9
click at [403, 30] on link "Workflow" at bounding box center [407, 30] width 83 height 13
click at [331, 7] on div "sales" at bounding box center [331, 9] width 17 height 9
click at [378, 10] on div "productivity" at bounding box center [384, 9] width 30 height 9
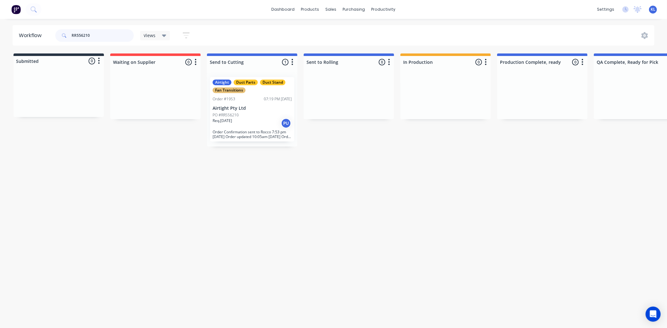
drag, startPoint x: 101, startPoint y: 37, endPoint x: -20, endPoint y: 24, distance: 122.0
click at [0, 24] on html "dashboard products sales purchasing productivity dashboard products Product Cat…" at bounding box center [333, 145] width 667 height 290
click at [386, 11] on div "productivity" at bounding box center [384, 9] width 30 height 9
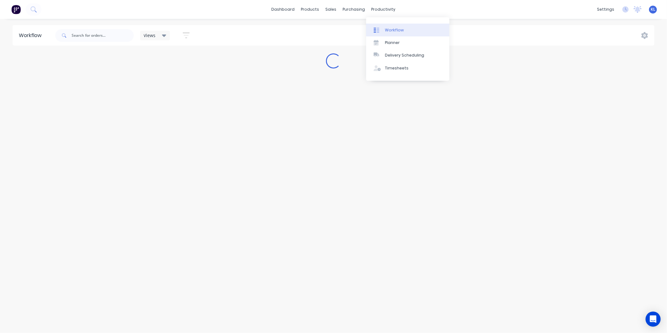
click at [392, 28] on div "Workflow" at bounding box center [394, 30] width 19 height 6
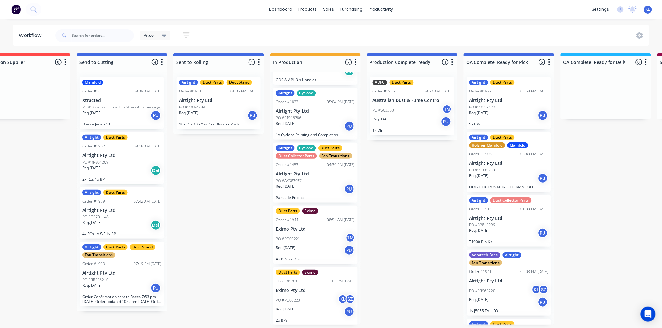
scroll to position [2, 130]
click at [305, 296] on div "PO #PO03220 KL SZ" at bounding box center [315, 300] width 79 height 12
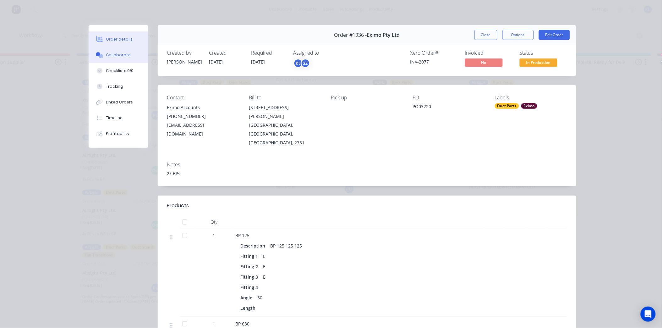
click at [113, 55] on div "Collaborate" at bounding box center [118, 55] width 25 height 6
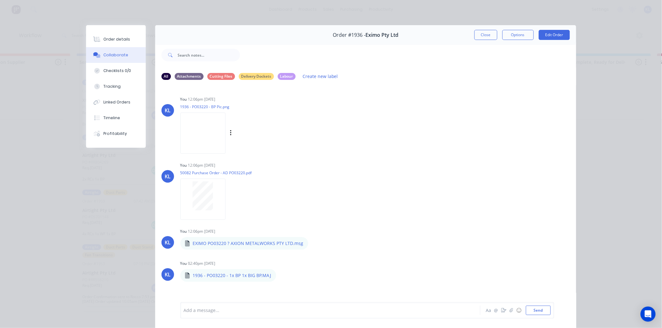
click at [202, 129] on img at bounding box center [202, 132] width 45 height 41
click at [481, 32] on button "Close" at bounding box center [485, 35] width 23 height 10
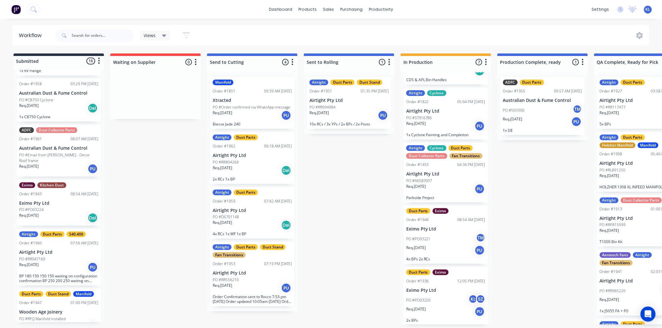
scroll to position [2, 0]
click at [68, 212] on div "Req. 18/09/25 Del" at bounding box center [58, 217] width 79 height 11
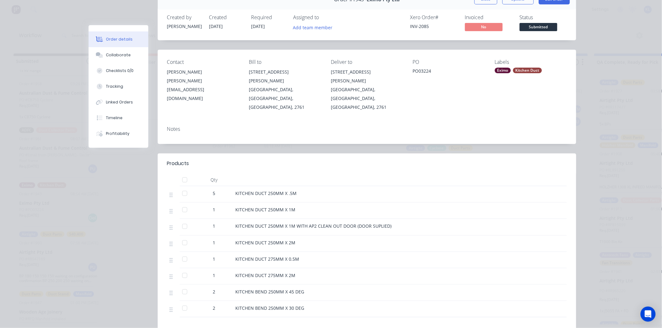
scroll to position [70, 0]
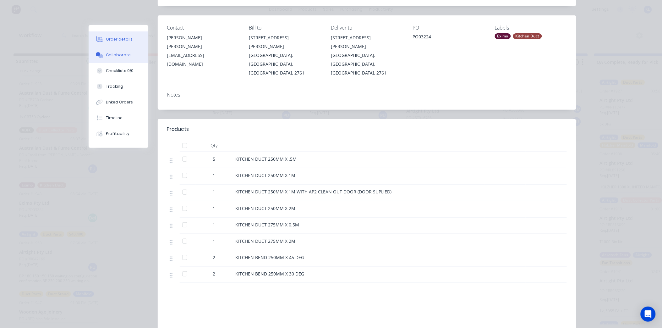
click at [99, 55] on icon at bounding box center [100, 56] width 4 height 4
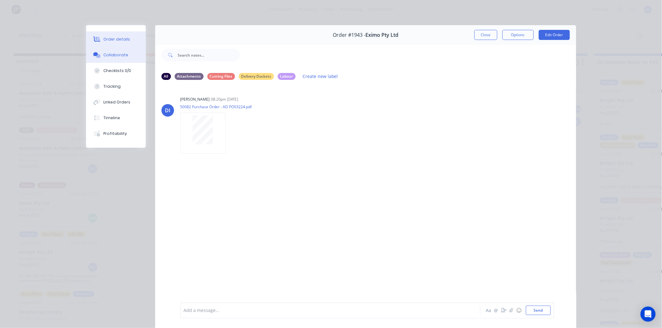
scroll to position [0, 0]
click at [101, 32] on button "Order details" at bounding box center [116, 39] width 60 height 16
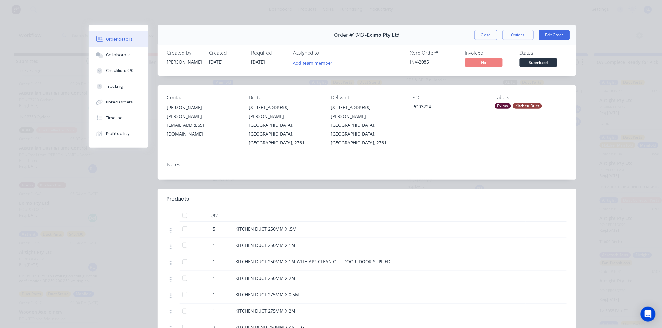
click at [469, 36] on div "Order #1943 - Eximo Pty Ltd Close Options Edit Order" at bounding box center [367, 35] width 419 height 20
click at [474, 35] on button "Close" at bounding box center [485, 35] width 23 height 10
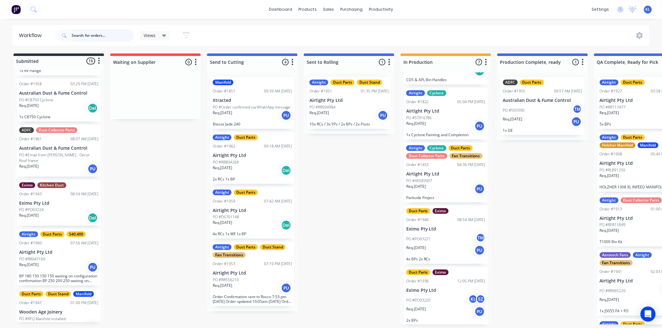
click at [84, 33] on input "text" at bounding box center [103, 35] width 62 height 13
click at [98, 31] on input "text" at bounding box center [103, 35] width 62 height 13
click at [96, 36] on input "text" at bounding box center [103, 35] width 62 height 13
click at [108, 35] on input "text" at bounding box center [103, 35] width 62 height 13
drag, startPoint x: 148, startPoint y: 192, endPoint x: 147, endPoint y: 182, distance: 10.4
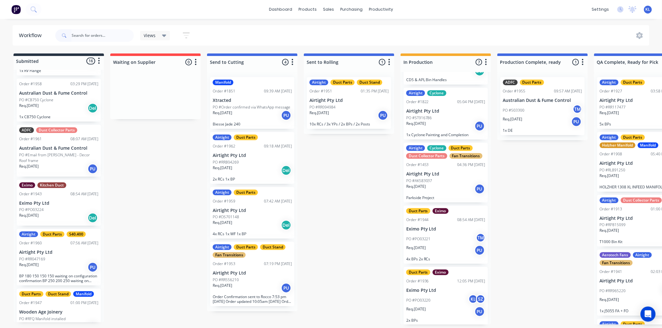
click at [98, 37] on input "text" at bounding box center [103, 35] width 62 height 13
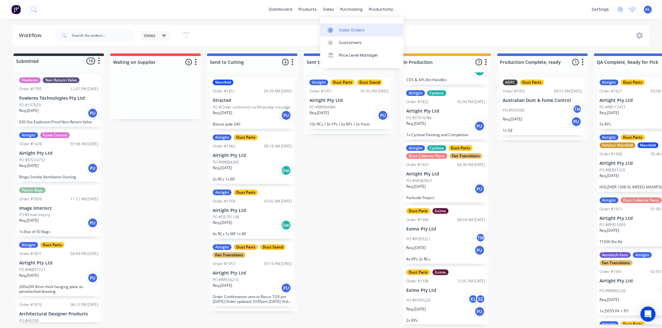
drag, startPoint x: 327, startPoint y: 9, endPoint x: 349, endPoint y: 24, distance: 26.8
click at [327, 9] on div "sales" at bounding box center [328, 9] width 17 height 9
click at [352, 27] on div "Sales Orders" at bounding box center [352, 30] width 26 height 6
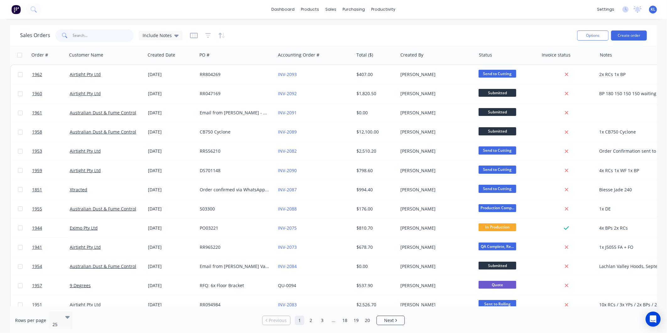
click at [85, 37] on input "text" at bounding box center [103, 35] width 61 height 13
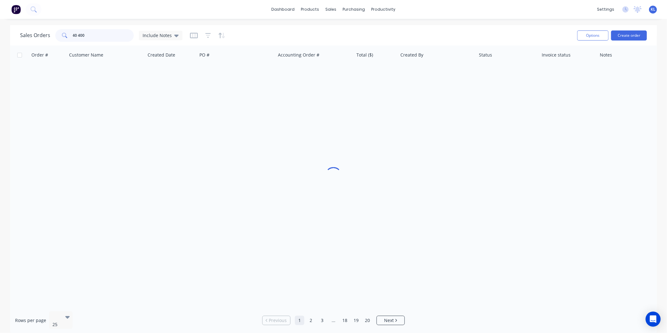
type input "40 400"
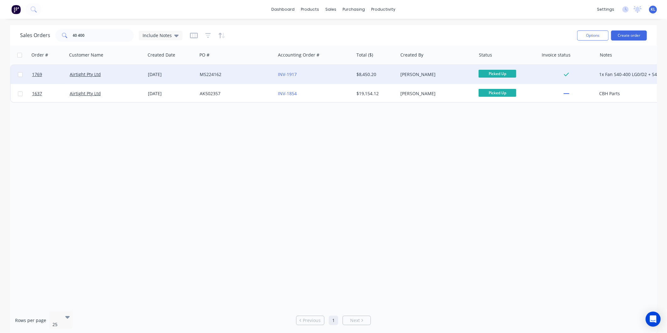
click at [240, 75] on div "MS224162" at bounding box center [235, 74] width 70 height 6
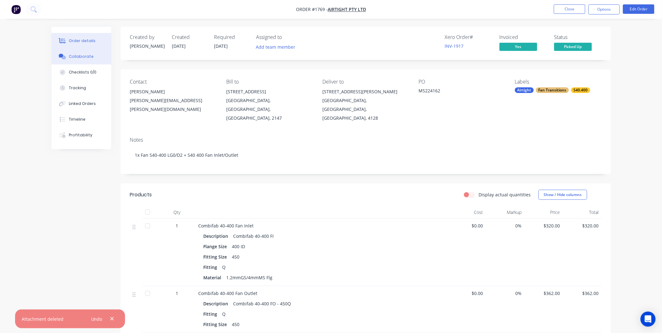
click at [71, 60] on button "Collaborate" at bounding box center [82, 57] width 60 height 16
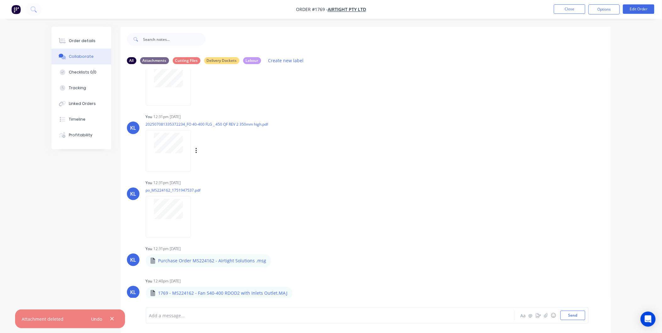
scroll to position [93, 0]
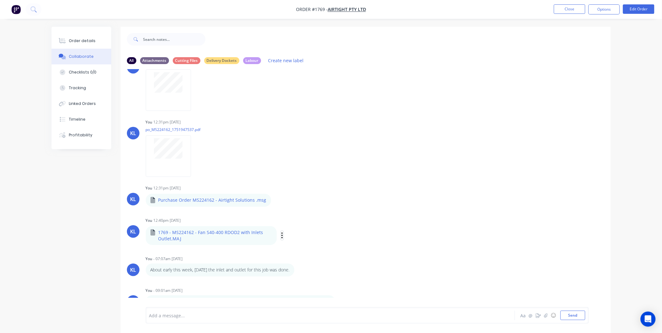
click at [281, 235] on icon "button" at bounding box center [282, 235] width 2 height 7
click at [299, 249] on button "Download" at bounding box center [323, 252] width 71 height 14
click at [485, 205] on div "KL You 12:31pm 14/07/25 Purchase Order MS224162 - Airtight Solutions .msg Purch…" at bounding box center [366, 195] width 490 height 23
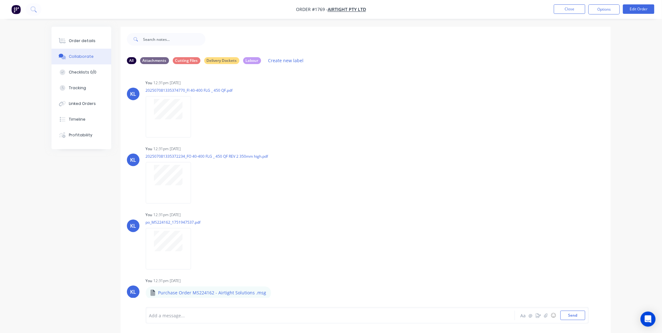
scroll to position [0, 0]
click at [82, 36] on button "Order details" at bounding box center [82, 41] width 60 height 16
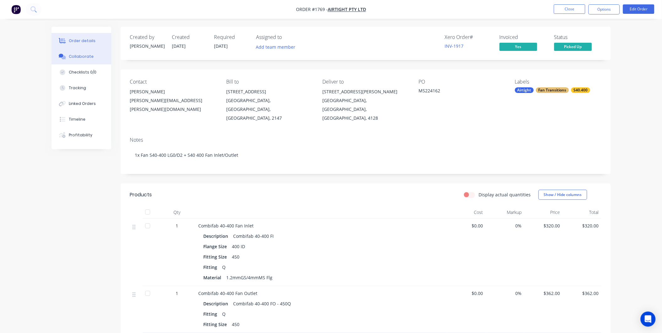
click at [77, 54] on div "Collaborate" at bounding box center [81, 57] width 25 height 6
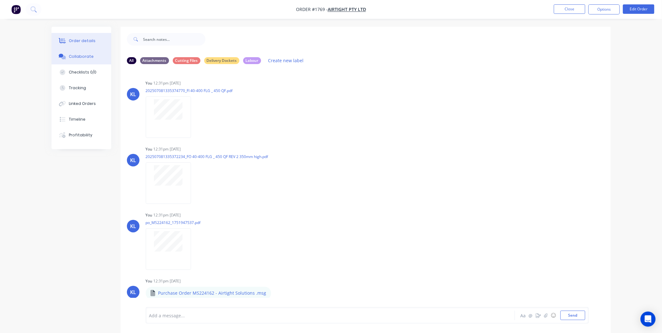
click at [76, 36] on button "Order details" at bounding box center [82, 41] width 60 height 16
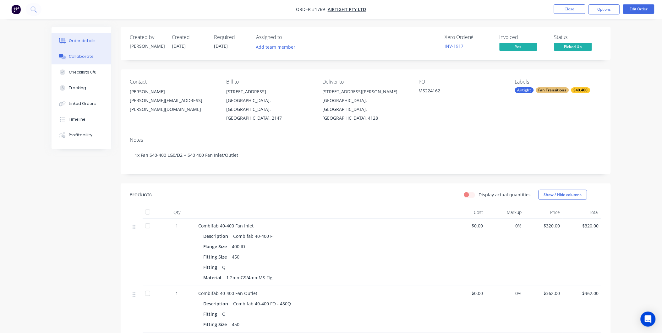
click at [75, 49] on button "Collaborate" at bounding box center [82, 57] width 60 height 16
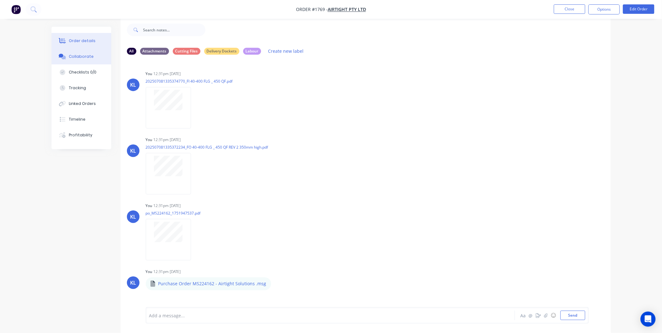
click at [77, 40] on div "Order details" at bounding box center [82, 41] width 27 height 6
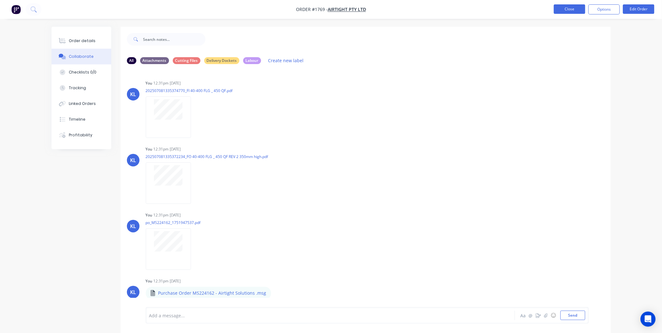
click at [568, 8] on button "Close" at bounding box center [569, 8] width 31 height 9
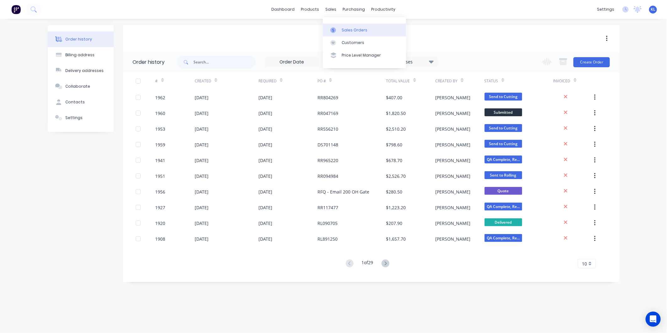
click at [343, 27] on div "Sales Orders" at bounding box center [355, 30] width 26 height 6
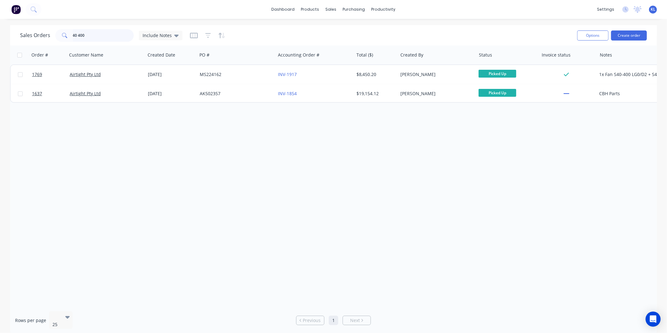
click at [100, 39] on input "40 400" at bounding box center [103, 35] width 61 height 13
type input "4"
type input "airtight"
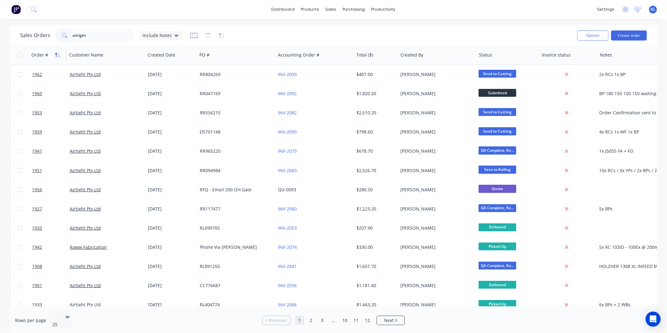
click at [56, 56] on icon "button" at bounding box center [56, 55] width 2 height 4
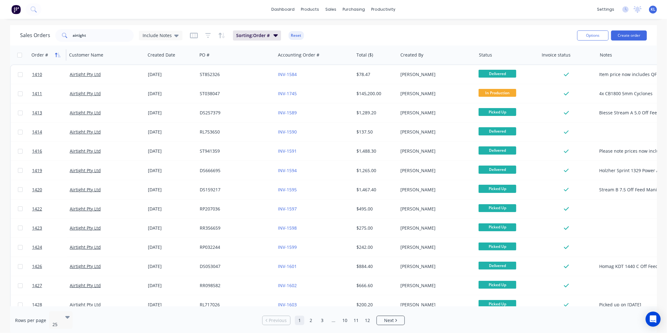
click at [58, 54] on icon "button" at bounding box center [59, 55] width 3 height 4
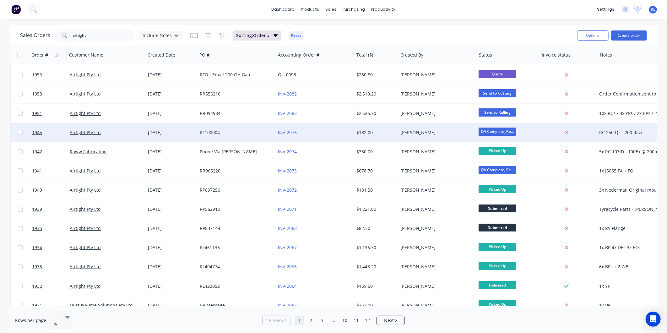
scroll to position [70, 0]
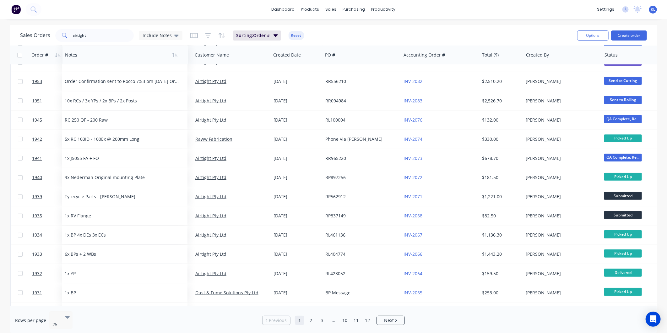
drag, startPoint x: 608, startPoint y: 56, endPoint x: 73, endPoint y: 58, distance: 535.1
click at [73, 58] on div at bounding box center [122, 55] width 115 height 13
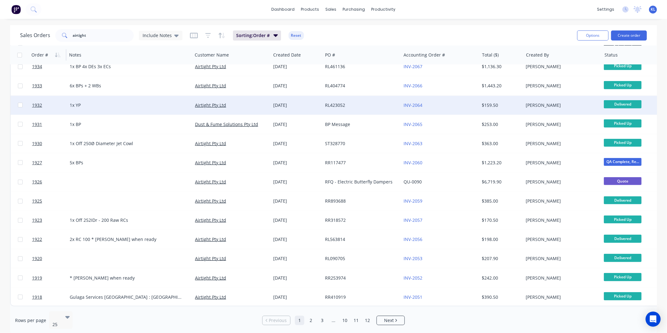
scroll to position [241, 0]
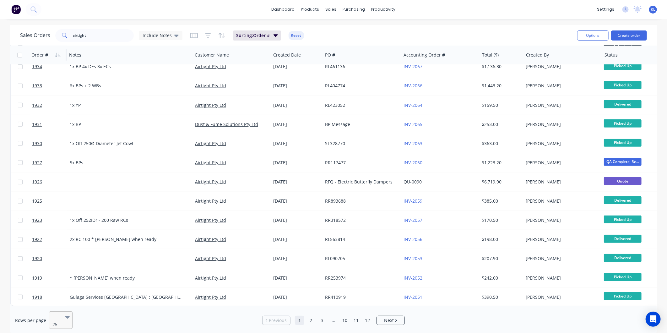
click at [65, 318] on icon at bounding box center [67, 317] width 4 height 7
click at [310, 316] on link "2" at bounding box center [310, 320] width 9 height 9
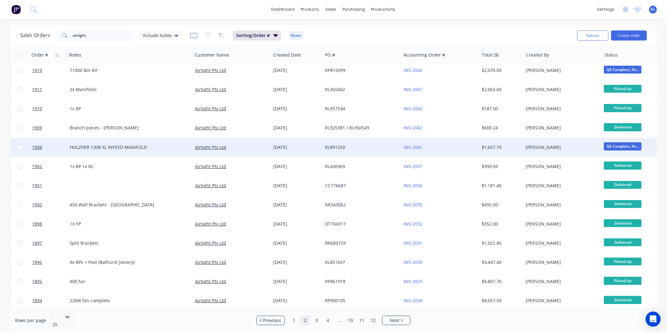
scroll to position [70, 0]
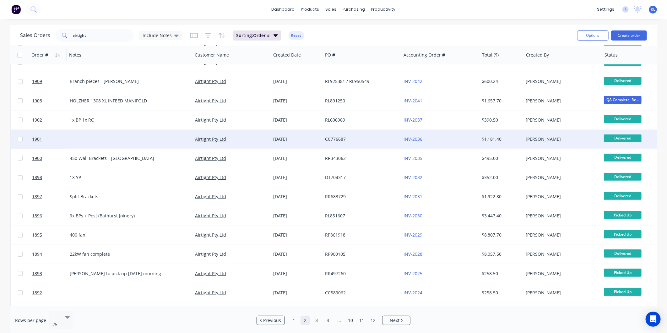
click at [121, 137] on div at bounding box center [129, 139] width 125 height 19
click at [243, 136] on div "Airtight Pty Ltd" at bounding box center [230, 139] width 70 height 6
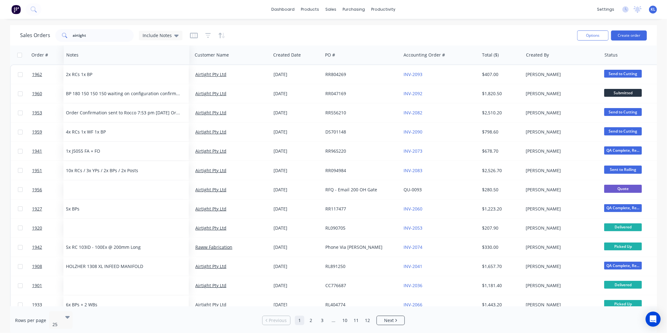
drag, startPoint x: 607, startPoint y: 56, endPoint x: 71, endPoint y: 45, distance: 536.2
click at [71, 45] on div "Sales Orders airtight Include Notes Options Create order Order # Customer Name …" at bounding box center [333, 180] width 647 height 310
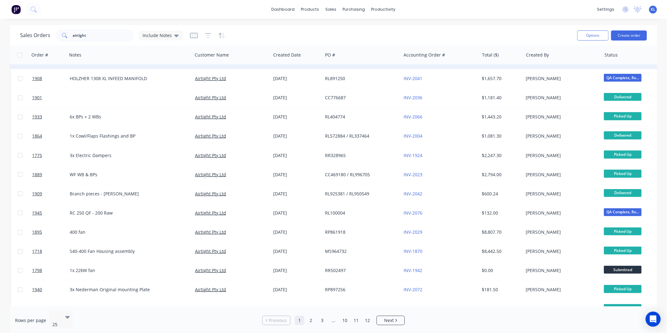
scroll to position [241, 0]
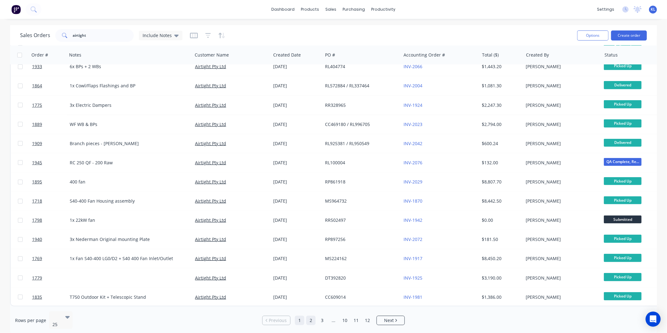
click at [313, 316] on link "2" at bounding box center [310, 320] width 9 height 9
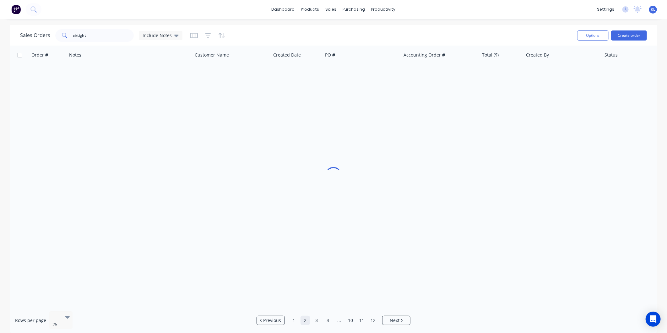
scroll to position [0, 0]
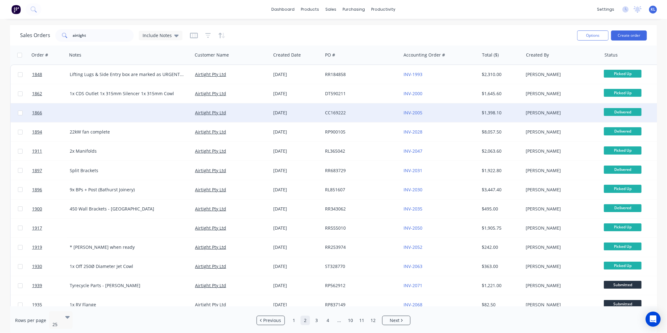
drag, startPoint x: 86, startPoint y: 112, endPoint x: 90, endPoint y: 92, distance: 20.2
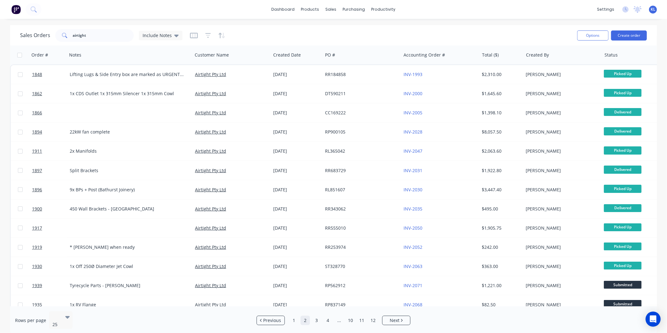
click at [136, 39] on div "Sales Orders airtight Include Notes" at bounding box center [101, 35] width 162 height 13
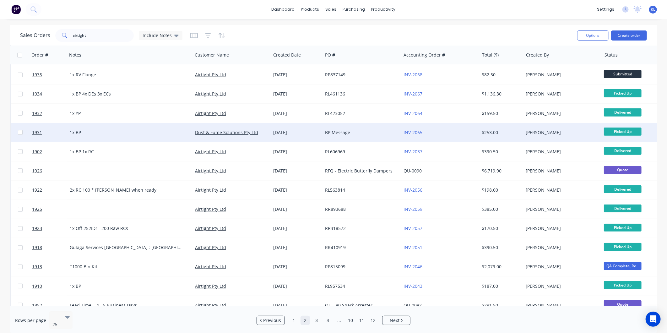
scroll to position [241, 0]
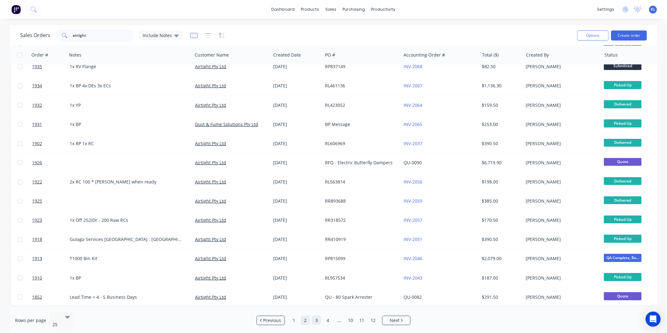
click at [319, 317] on link "3" at bounding box center [316, 320] width 9 height 9
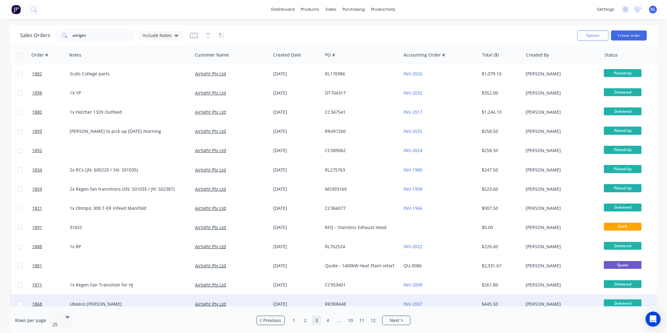
scroll to position [0, 0]
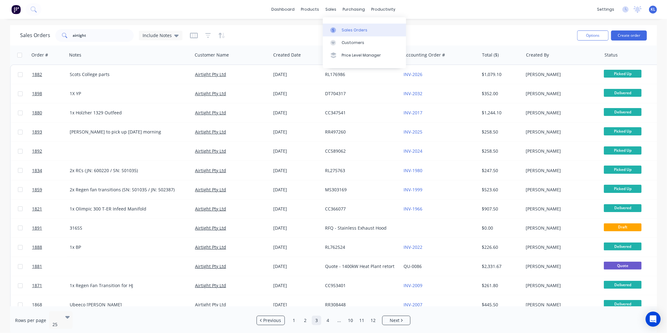
click at [349, 30] on div "Sales Orders" at bounding box center [355, 30] width 26 height 6
click at [337, 27] on div "Product Catalogue" at bounding box center [338, 30] width 39 height 6
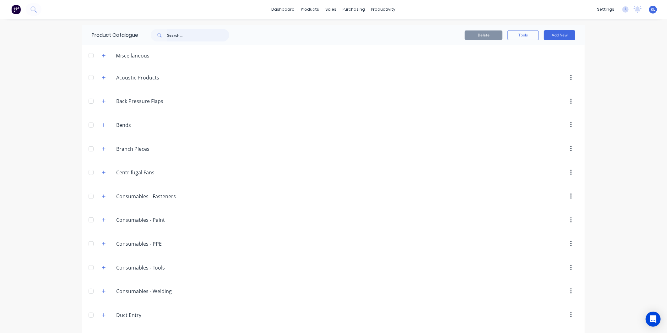
click at [182, 36] on input "text" at bounding box center [198, 35] width 62 height 13
type input "s"
click at [376, 7] on div "productivity" at bounding box center [384, 9] width 30 height 9
click at [307, 10] on div "products" at bounding box center [310, 9] width 25 height 9
click at [326, 25] on link "Product Catalogue" at bounding box center [338, 30] width 83 height 13
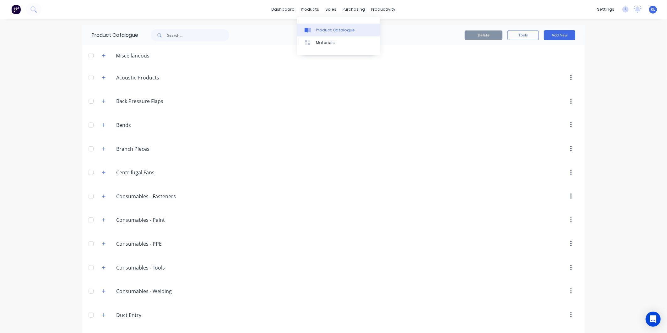
click at [335, 32] on div "Product Catalogue" at bounding box center [335, 30] width 39 height 6
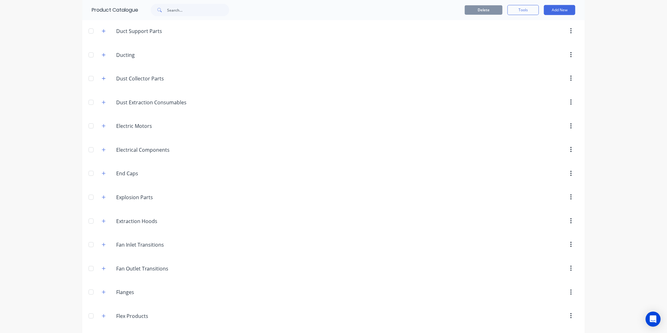
scroll to position [419, 0]
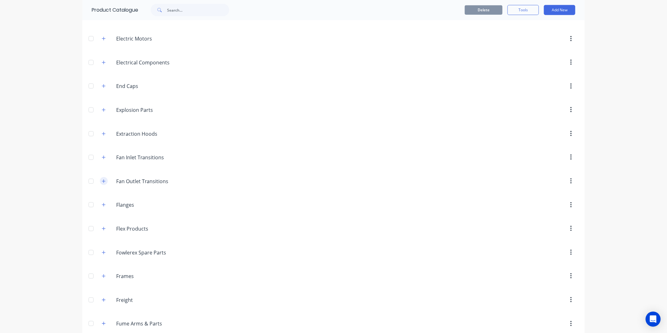
click at [102, 180] on icon "button" at bounding box center [104, 181] width 4 height 4
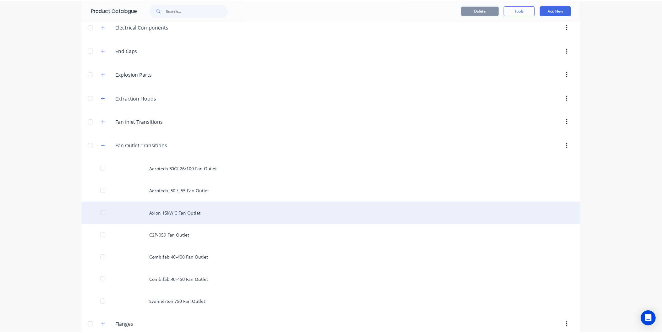
scroll to position [489, 0]
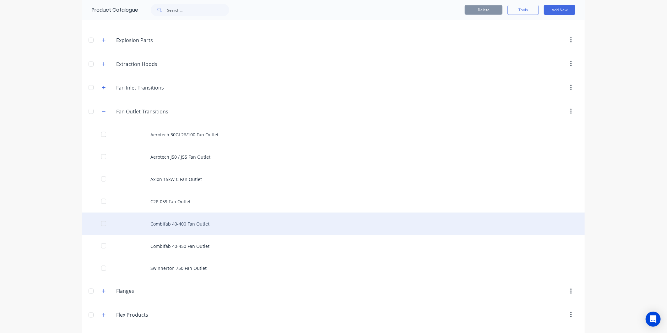
click at [210, 227] on div "Combifab 40-400 Fan Outlet" at bounding box center [333, 224] width 503 height 22
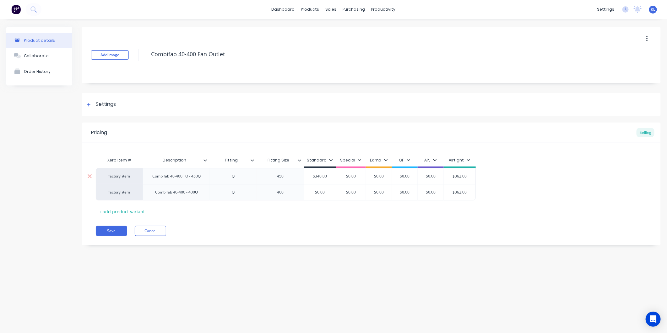
type textarea "x"
click at [43, 75] on button "Order History" at bounding box center [39, 71] width 66 height 16
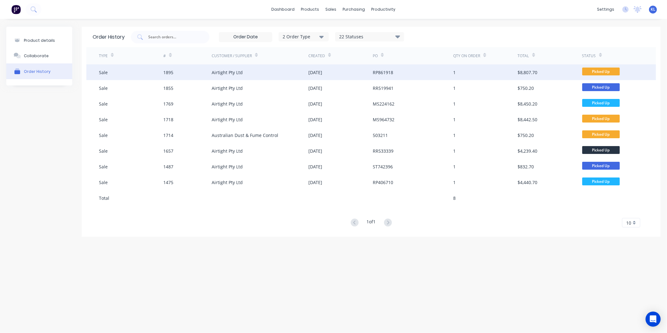
click at [283, 70] on div "Airtight Pty Ltd" at bounding box center [260, 72] width 97 height 16
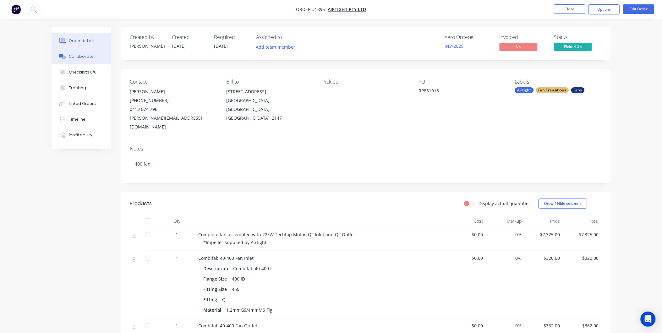
click at [86, 55] on div "Collaborate" at bounding box center [81, 57] width 25 height 6
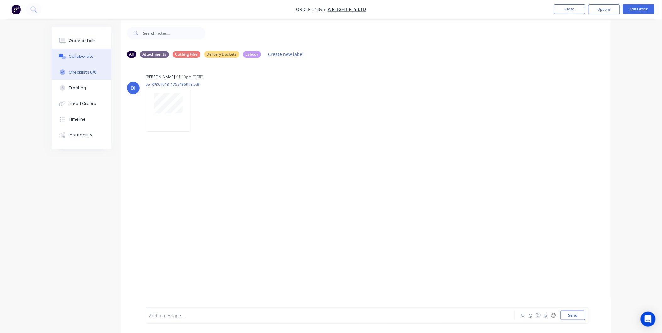
scroll to position [10, 0]
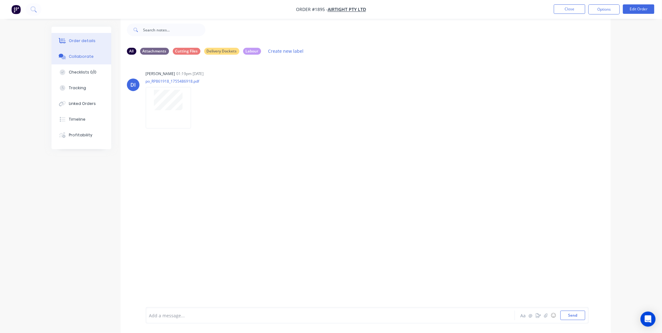
click at [69, 40] on div "Order details" at bounding box center [82, 41] width 27 height 6
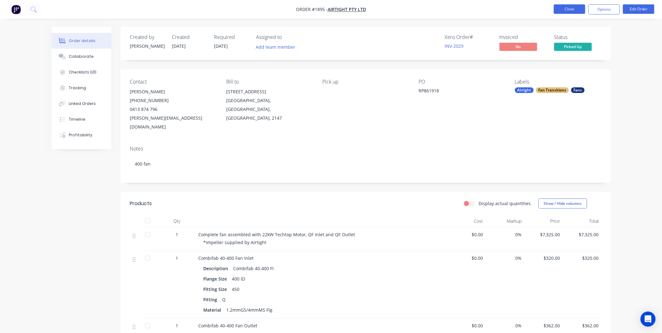
click at [571, 11] on button "Close" at bounding box center [569, 8] width 31 height 9
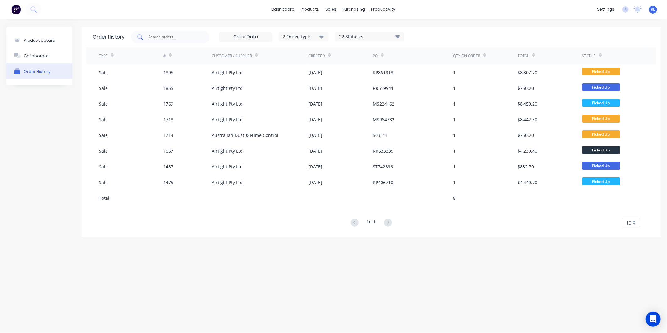
click at [154, 39] on input "text" at bounding box center [174, 37] width 52 height 6
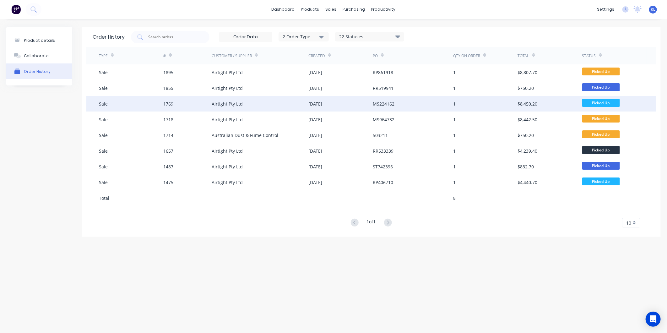
click at [191, 106] on div "1769" at bounding box center [187, 104] width 48 height 16
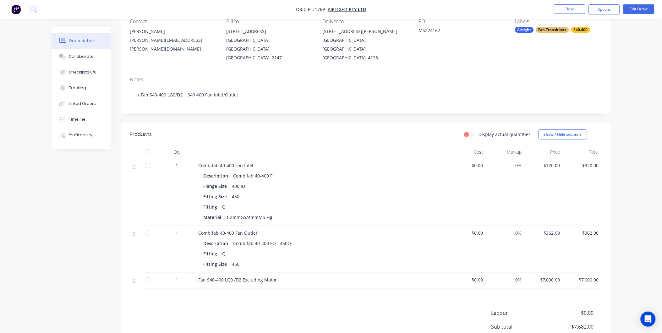
scroll to position [70, 0]
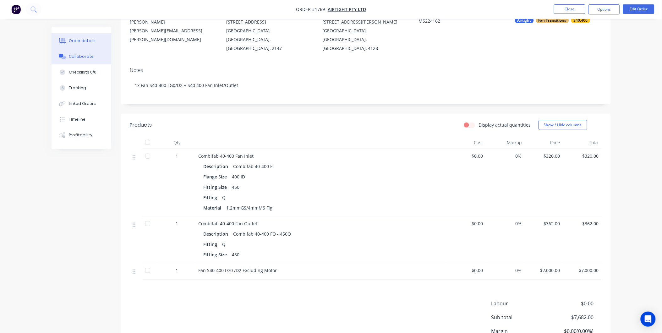
click at [81, 57] on div "Collaborate" at bounding box center [81, 57] width 25 height 6
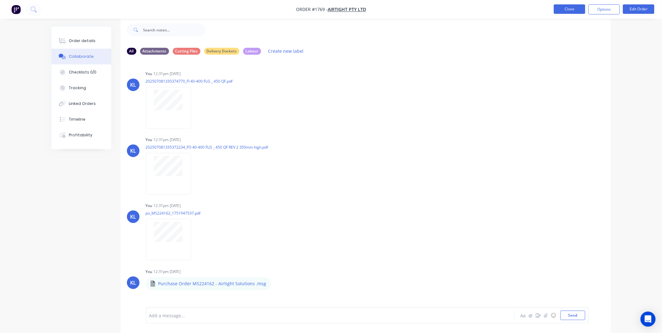
click at [579, 10] on button "Close" at bounding box center [569, 8] width 31 height 9
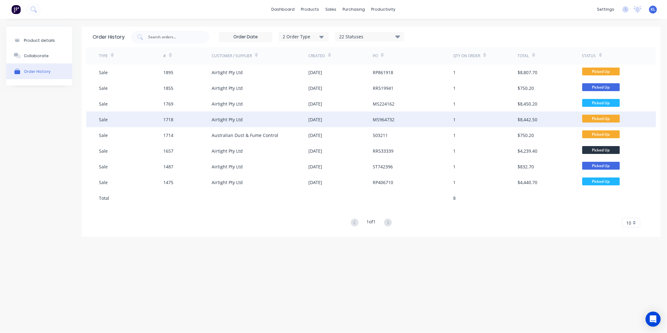
click at [261, 116] on div "Airtight Pty Ltd" at bounding box center [260, 120] width 97 height 16
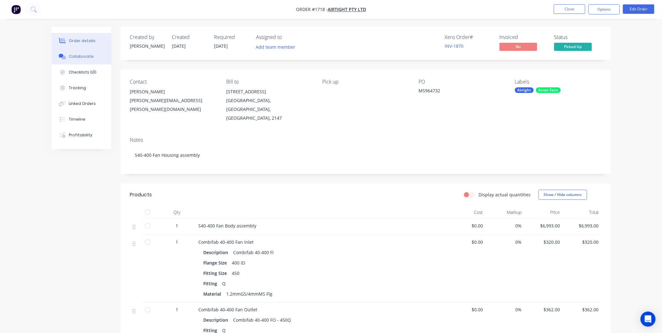
click at [80, 54] on div "Collaborate" at bounding box center [81, 57] width 25 height 6
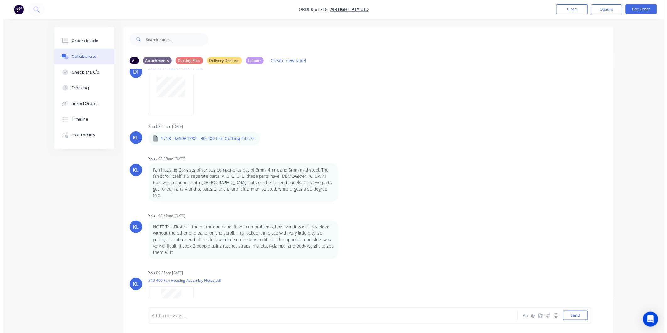
scroll to position [39, 0]
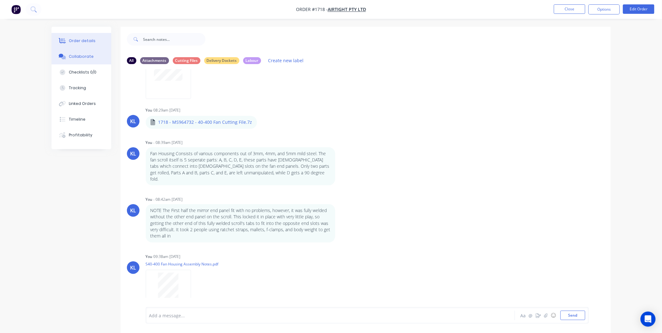
click at [90, 36] on button "Order details" at bounding box center [82, 41] width 60 height 16
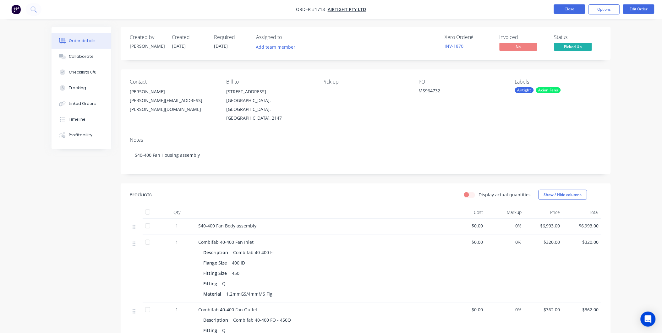
click at [567, 9] on button "Close" at bounding box center [569, 8] width 31 height 9
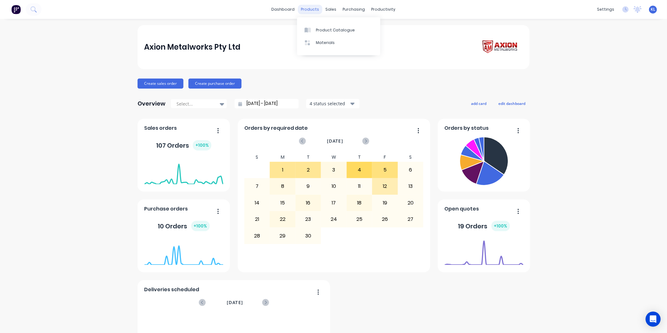
click at [308, 8] on div "products" at bounding box center [310, 9] width 25 height 9
click at [332, 31] on div "Product Catalogue" at bounding box center [335, 30] width 39 height 6
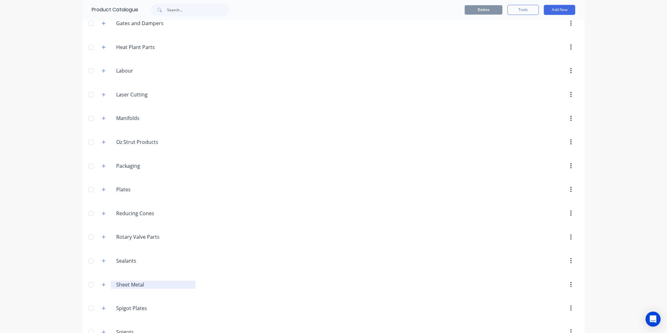
scroll to position [803, 0]
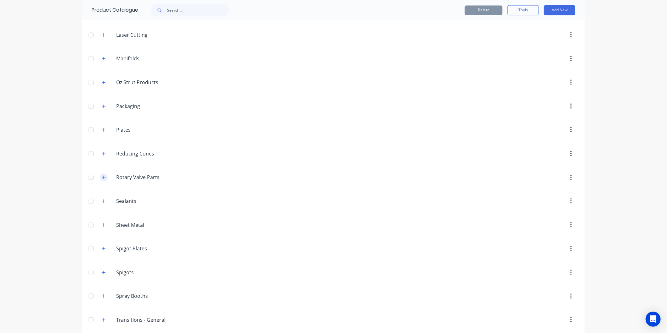
click at [101, 181] on button "button" at bounding box center [104, 177] width 8 height 8
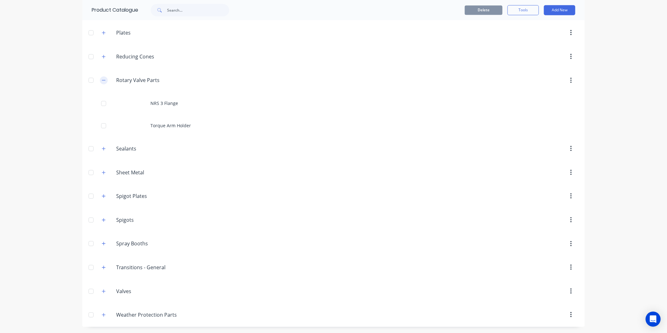
click at [104, 79] on button "button" at bounding box center [104, 80] width 8 height 8
click at [102, 101] on icon "button" at bounding box center [104, 101] width 4 height 4
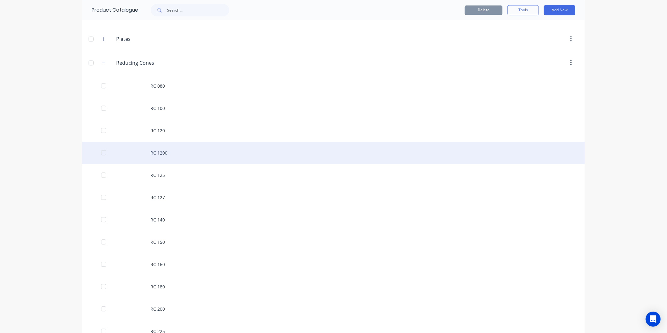
scroll to position [928, 0]
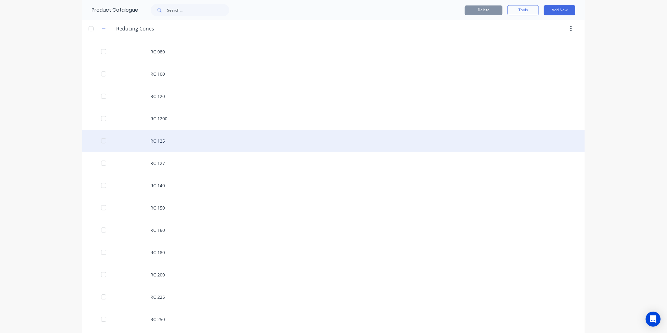
click at [156, 140] on div "RC 125" at bounding box center [333, 141] width 503 height 22
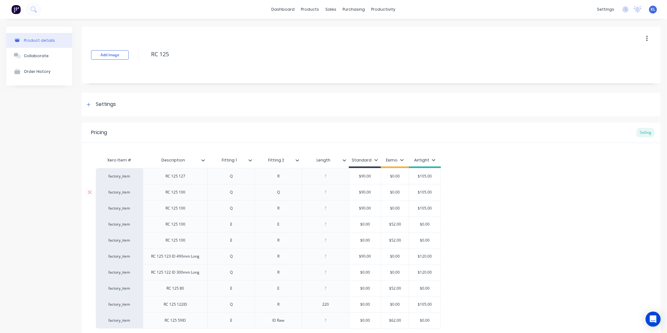
scroll to position [58, 0]
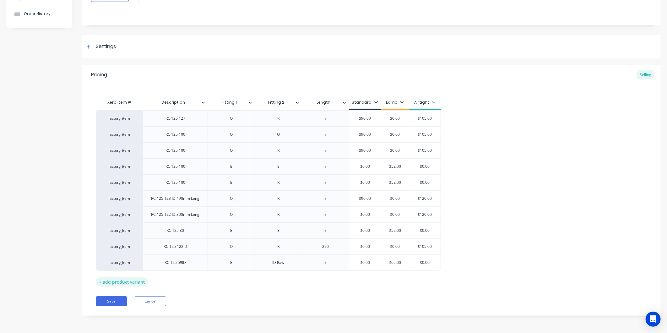
click at [131, 285] on div "+ add product variant" at bounding box center [122, 282] width 52 height 10
type textarea "x"
click at [170, 282] on div at bounding box center [175, 278] width 31 height 8
type textarea "x"
click at [237, 280] on div at bounding box center [231, 278] width 31 height 8
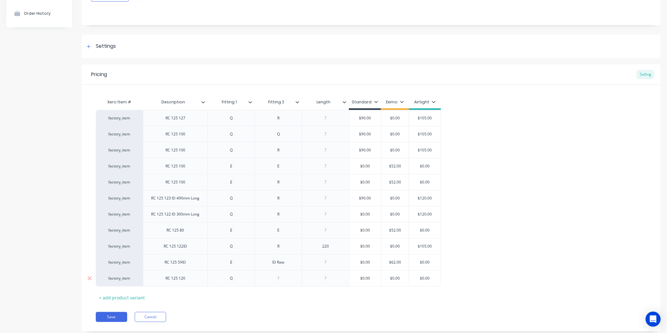
type textarea "x"
click at [285, 281] on div at bounding box center [278, 278] width 31 height 8
click at [334, 278] on div at bounding box center [325, 278] width 31 height 8
type textarea "x"
drag, startPoint x: 331, startPoint y: 101, endPoint x: 309, endPoint y: 105, distance: 21.8
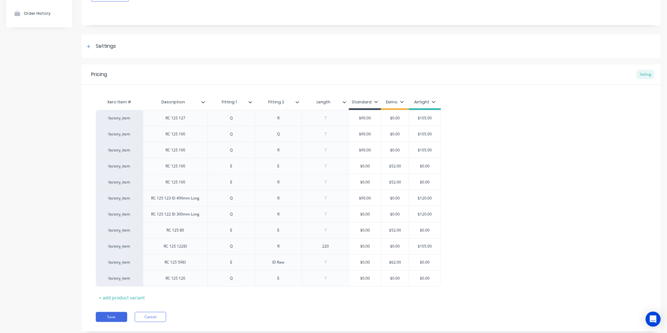
click at [332, 102] on input "Length" at bounding box center [323, 102] width 43 height 6
type input "L"
type input "Notes:"
type textarea "x"
type input "$0.00"
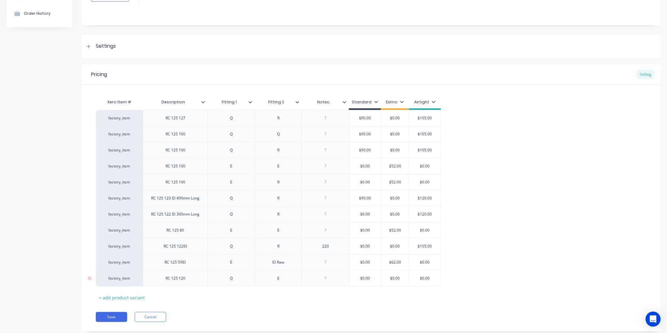
click at [434, 277] on input "$0.00" at bounding box center [424, 279] width 31 height 6
drag, startPoint x: 435, startPoint y: 278, endPoint x: 414, endPoint y: 278, distance: 21.1
click at [414, 278] on input "$0.00" at bounding box center [424, 279] width 31 height 6
type textarea "x"
type input "1"
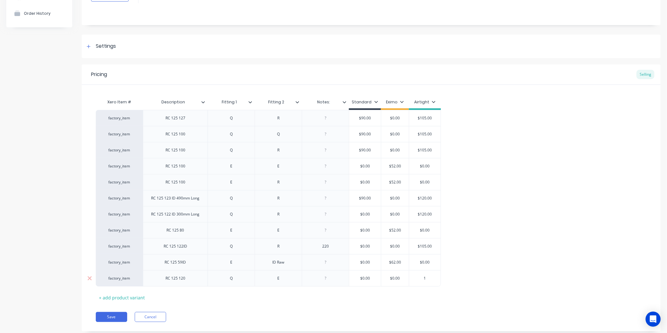
type textarea "x"
type input "12"
type textarea "x"
type input "120"
click at [417, 295] on div "Xero Item # Description Fitting 1 Fitting 2 Notes: Standard Eximo Airtight fact…" at bounding box center [371, 199] width 551 height 207
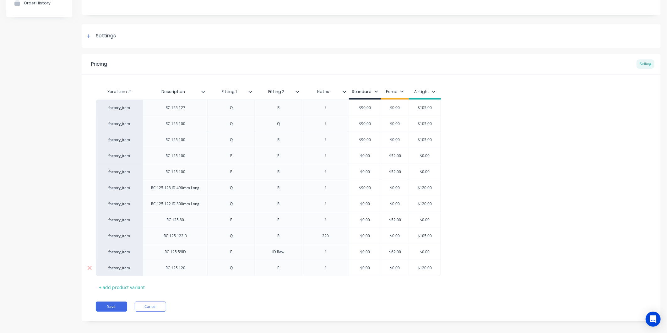
scroll to position [74, 0]
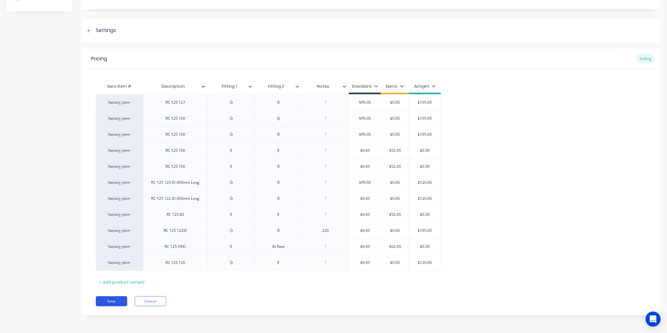
click at [112, 306] on button "Save" at bounding box center [111, 301] width 31 height 10
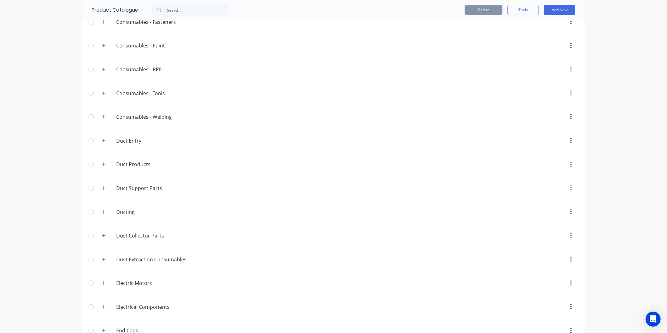
scroll to position [35, 0]
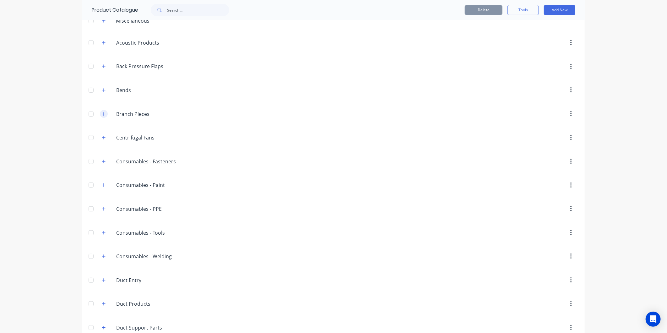
click at [100, 117] on button "button" at bounding box center [104, 114] width 8 height 8
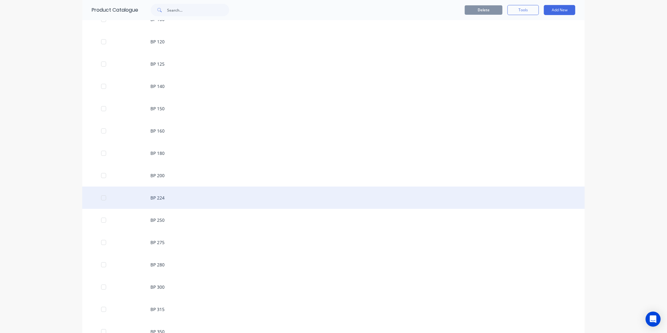
scroll to position [209, 0]
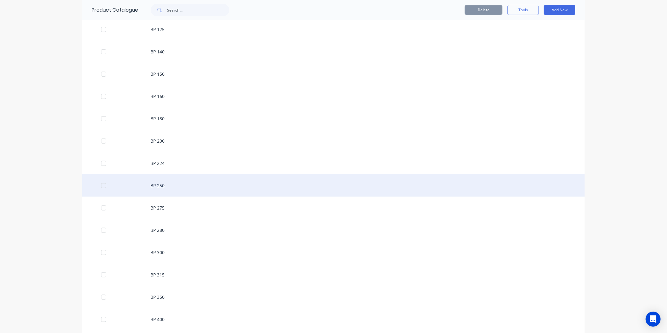
click at [164, 183] on div "BP 250" at bounding box center [333, 185] width 503 height 22
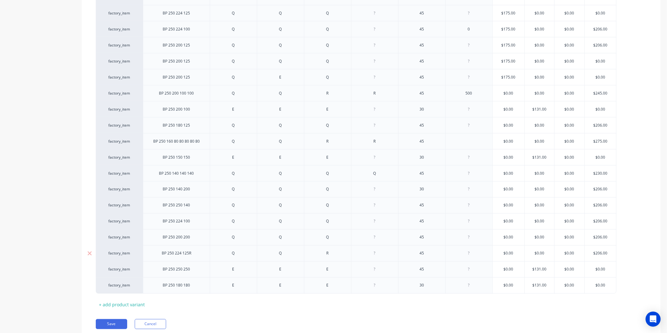
scroll to position [588, 0]
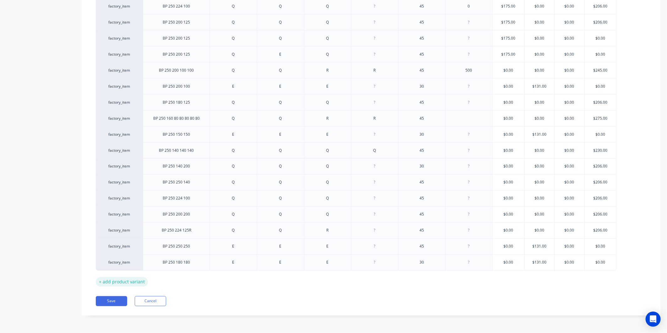
click at [138, 282] on div "+ add product variant" at bounding box center [122, 282] width 52 height 10
type textarea "x"
drag, startPoint x: 174, startPoint y: 277, endPoint x: 180, endPoint y: 281, distance: 6.8
click at [175, 277] on div at bounding box center [176, 277] width 31 height 8
click at [231, 280] on div at bounding box center [233, 277] width 31 height 8
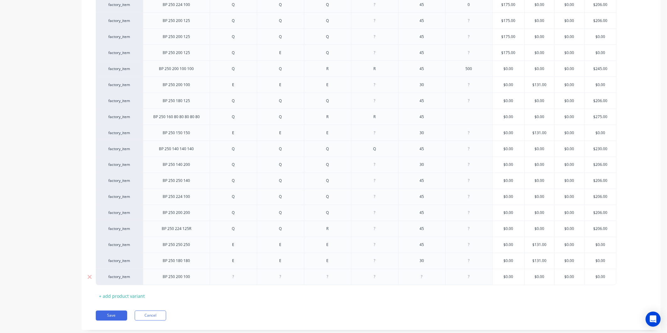
type textarea "x"
click at [280, 280] on div at bounding box center [280, 277] width 31 height 8
type textarea "x"
drag, startPoint x: 271, startPoint y: 281, endPoint x: 288, endPoint y: 281, distance: 17.6
click at [278, 281] on div at bounding box center [280, 277] width 31 height 8
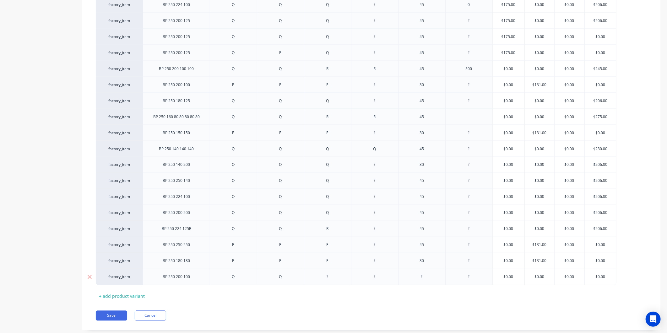
click at [327, 280] on div at bounding box center [327, 277] width 31 height 8
type textarea "x"
click at [429, 278] on div at bounding box center [421, 277] width 31 height 8
type textarea "x"
click at [514, 280] on input "text" at bounding box center [509, 277] width 32 height 6
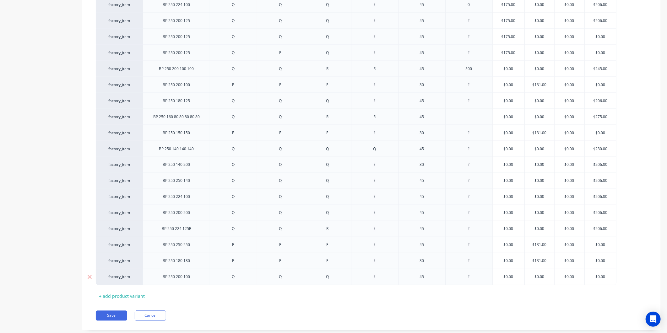
type textarea "x"
type input "$0.00"
drag, startPoint x: 607, startPoint y: 280, endPoint x: 579, endPoint y: 282, distance: 27.7
click at [579, 282] on div "factory_item BP 250 200 100 Q Q Q 45 $0.00 $0.00 $0.00 $0.00 $0.00 $0.00" at bounding box center [356, 277] width 521 height 16
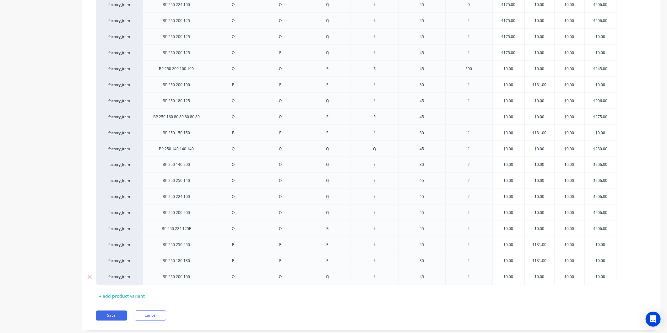
type textarea "x"
type input "2"
type textarea "x"
type input "20"
type textarea "x"
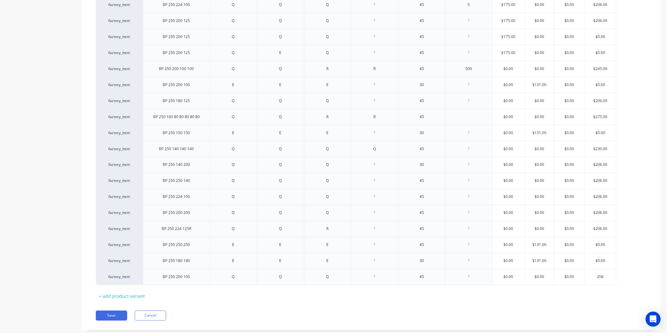
type input "206"
click at [107, 319] on button "Save" at bounding box center [111, 316] width 31 height 10
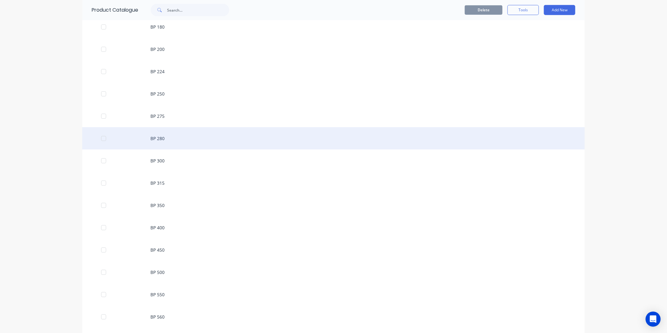
scroll to position [384, 0]
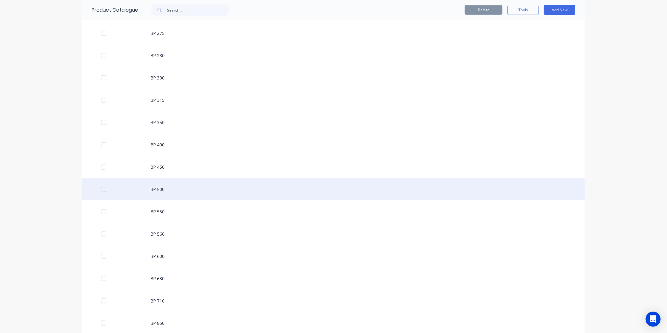
click at [167, 193] on div "BP 500" at bounding box center [333, 189] width 503 height 22
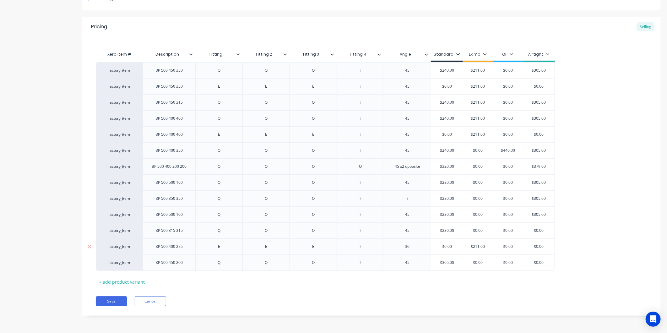
scroll to position [106, 0]
drag, startPoint x: 129, startPoint y: 276, endPoint x: 125, endPoint y: 279, distance: 5.8
click at [128, 276] on div "Xero Item # Description Fitting 1 Fitting 2 Fitting 3 Fitting 4 Angle Standard …" at bounding box center [371, 167] width 551 height 239
click at [125, 279] on div "+ add product variant" at bounding box center [122, 282] width 52 height 10
type textarea "x"
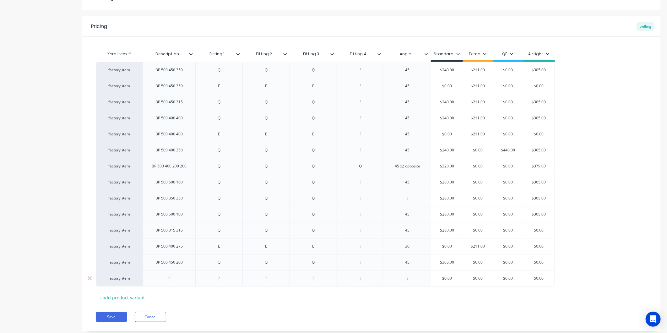
click at [170, 280] on div at bounding box center [169, 278] width 31 height 8
click at [220, 279] on div at bounding box center [219, 278] width 31 height 8
type textarea "x"
click at [275, 281] on div at bounding box center [266, 278] width 31 height 8
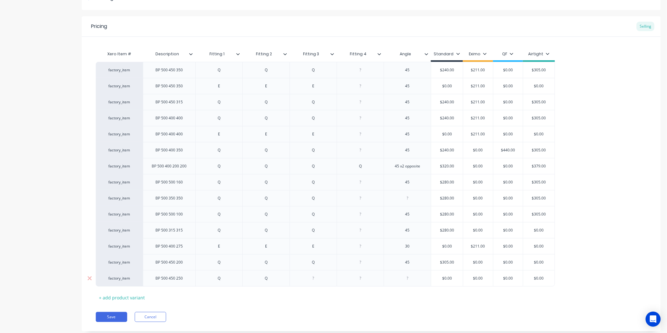
type textarea "x"
click at [322, 281] on div at bounding box center [313, 278] width 31 height 8
click at [412, 281] on div at bounding box center [407, 278] width 31 height 8
type textarea "x"
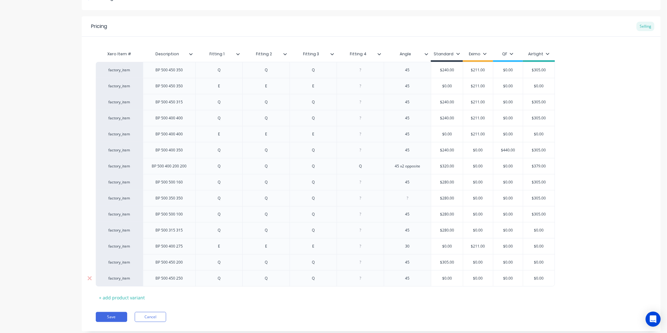
type input "$0.00"
drag, startPoint x: 454, startPoint y: 278, endPoint x: 435, endPoint y: 276, distance: 18.7
click at [435, 276] on input "$0.00" at bounding box center [447, 279] width 32 height 6
type textarea "x"
type input "3"
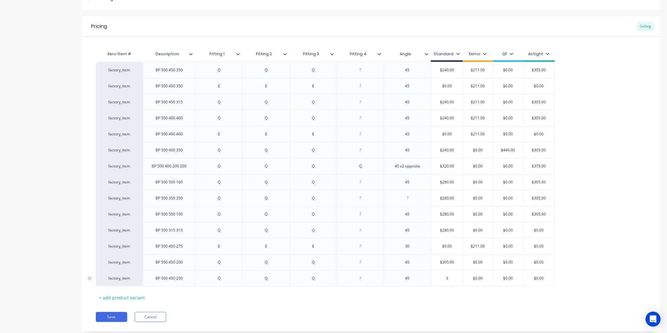
type textarea "x"
type input "30"
type textarea "x"
type input "$305.00"
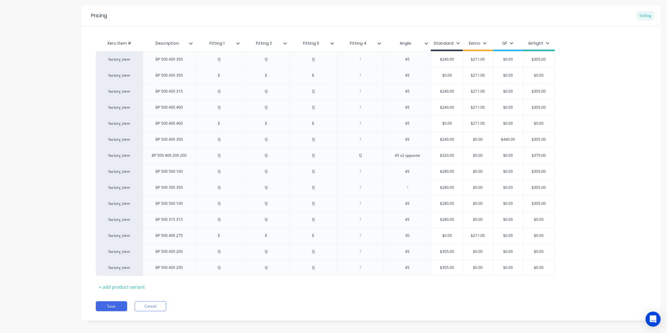
scroll to position [123, 0]
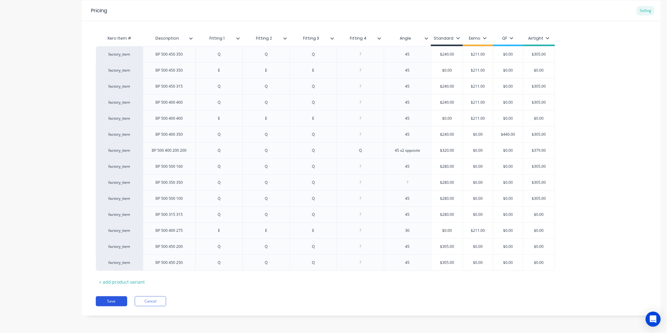
click at [117, 300] on button "Save" at bounding box center [111, 301] width 31 height 10
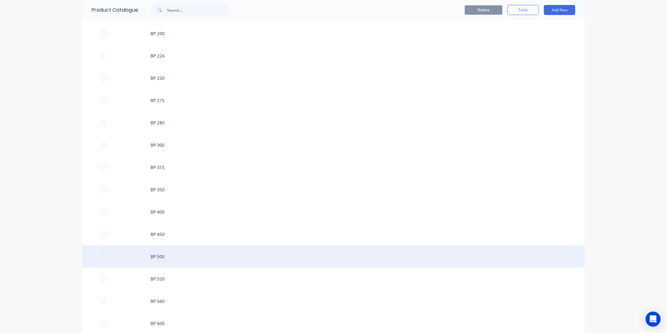
scroll to position [384, 0]
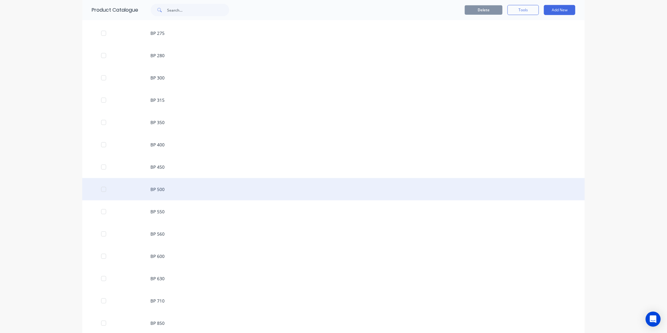
click at [168, 192] on div "BP 500" at bounding box center [333, 189] width 503 height 22
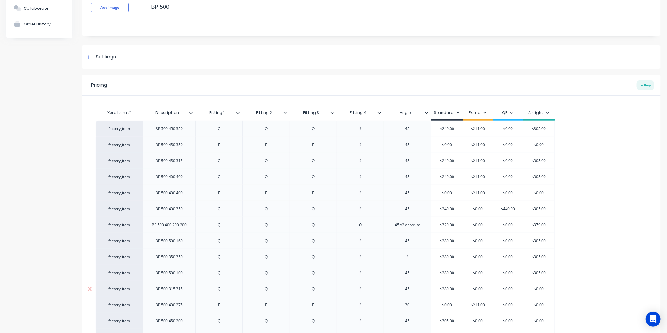
type textarea "x"
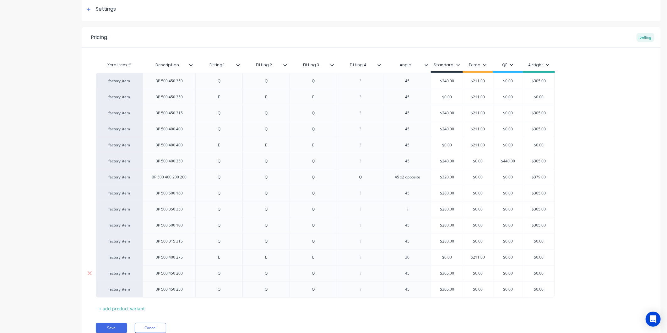
scroll to position [123, 0]
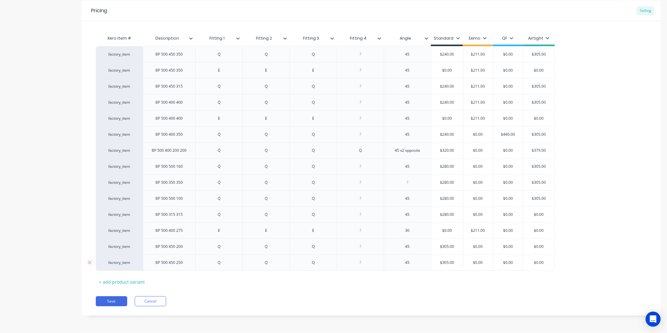
type input "$0.00"
drag, startPoint x: 548, startPoint y: 264, endPoint x: 530, endPoint y: 263, distance: 17.6
click at [530, 263] on input "$0.00" at bounding box center [539, 263] width 31 height 6
type textarea "x"
type input "3"
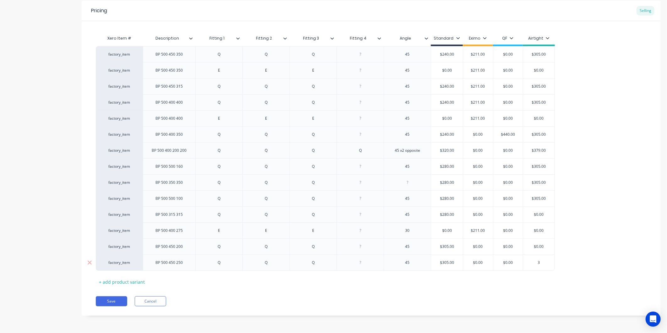
type textarea "x"
type input "30"
type textarea "x"
type input "305"
click at [114, 299] on button "Save" at bounding box center [111, 301] width 31 height 10
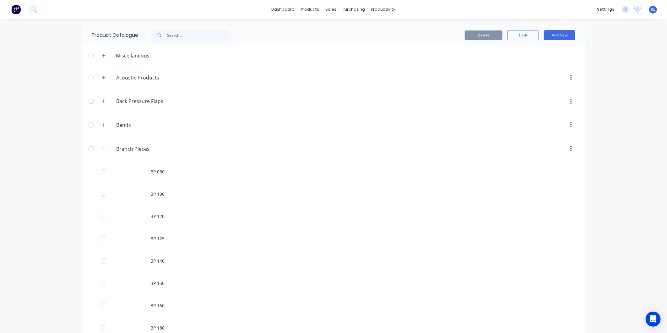
scroll to position [140, 0]
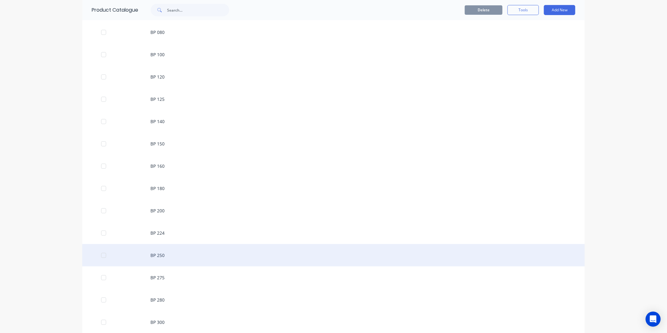
click at [177, 259] on div "BP 250" at bounding box center [333, 255] width 503 height 22
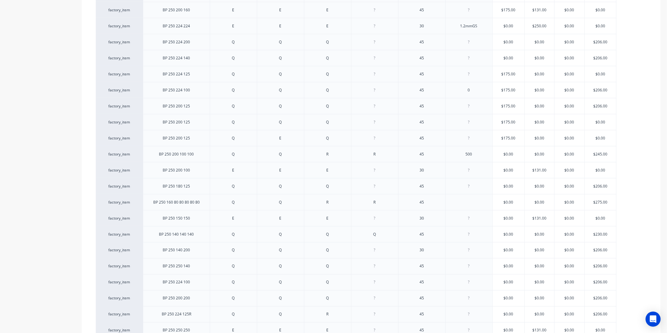
scroll to position [604, 0]
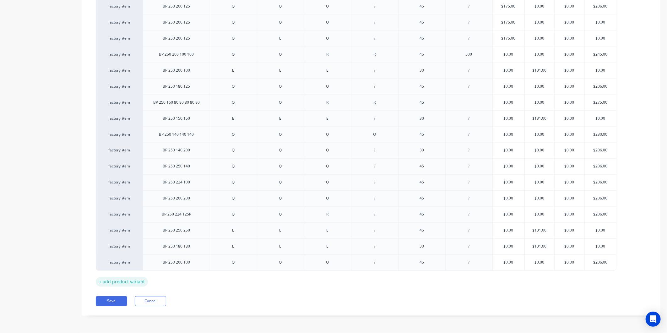
click at [123, 280] on div "+ add product variant" at bounding box center [122, 282] width 52 height 10
type textarea "x"
drag, startPoint x: 123, startPoint y: 280, endPoint x: 178, endPoint y: 281, distance: 55.9
click at [177, 281] on div at bounding box center [176, 277] width 31 height 8
click at [179, 281] on div at bounding box center [176, 277] width 31 height 8
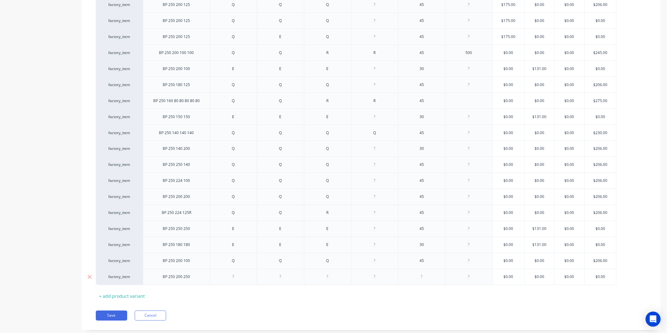
click at [242, 280] on div at bounding box center [233, 277] width 31 height 8
type textarea "x"
click at [282, 274] on div at bounding box center [280, 277] width 47 height 16
drag, startPoint x: 269, startPoint y: 282, endPoint x: 292, endPoint y: 281, distance: 23.3
click at [282, 281] on div at bounding box center [280, 277] width 31 height 8
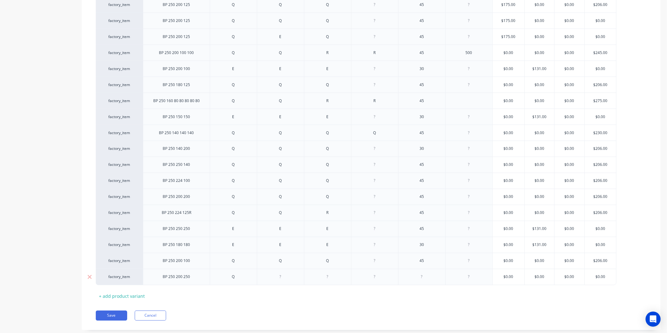
type textarea "x"
click at [321, 277] on div at bounding box center [327, 277] width 31 height 8
type textarea "x"
click at [426, 281] on div at bounding box center [421, 277] width 31 height 8
type textarea "x"
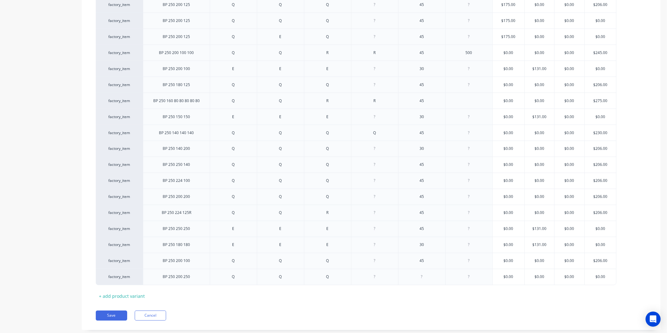
drag, startPoint x: 426, startPoint y: 283, endPoint x: 476, endPoint y: 290, distance: 50.4
click at [426, 283] on div at bounding box center [421, 277] width 47 height 16
type textarea "x"
type input "$0.00"
drag, startPoint x: 611, startPoint y: 277, endPoint x: 567, endPoint y: 282, distance: 43.9
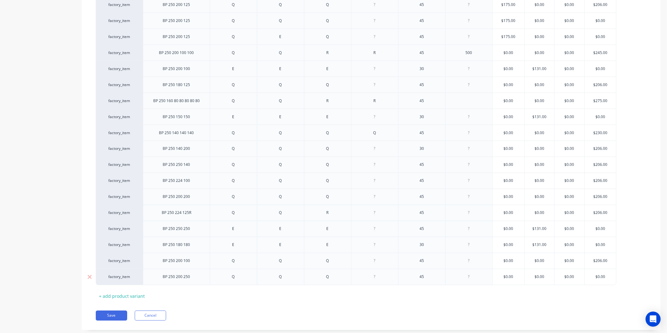
click at [565, 281] on div "factory_item BP 250 200 250 Q Q Q 45 $0.00 $0.00 $0.00 $0.00 $0.00" at bounding box center [356, 277] width 521 height 16
type textarea "x"
type input "2"
type textarea "x"
type input "20"
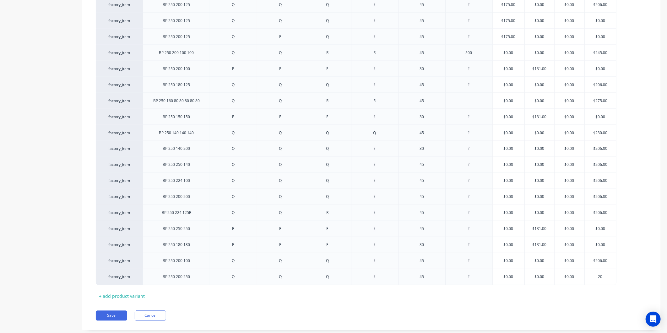
type textarea "x"
type input "206"
click at [580, 321] on div "Save Cancel" at bounding box center [378, 316] width 565 height 10
drag, startPoint x: 106, startPoint y: 317, endPoint x: 111, endPoint y: 318, distance: 4.5
click at [111, 318] on button "Save" at bounding box center [111, 316] width 31 height 10
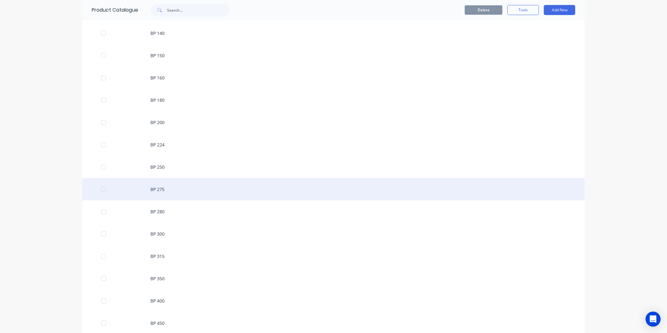
scroll to position [314, 0]
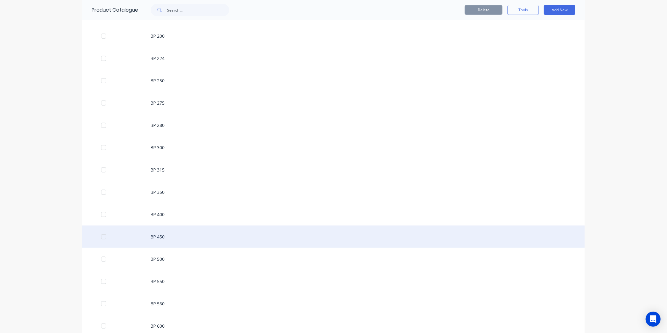
click at [170, 233] on div "BP 450" at bounding box center [333, 237] width 503 height 22
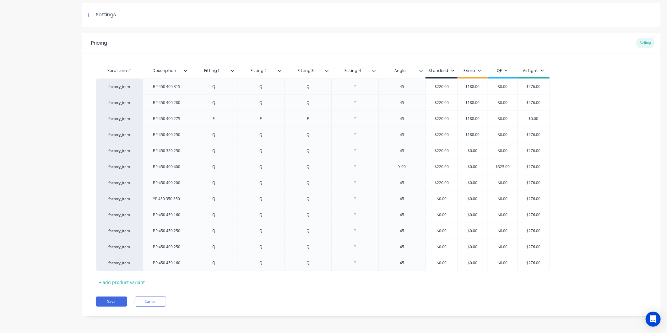
scroll to position [90, 0]
click at [135, 284] on div "+ add product variant" at bounding box center [122, 282] width 52 height 10
type textarea "x"
drag, startPoint x: 135, startPoint y: 284, endPoint x: 179, endPoint y: 288, distance: 44.2
click at [170, 277] on div at bounding box center [166, 278] width 31 height 8
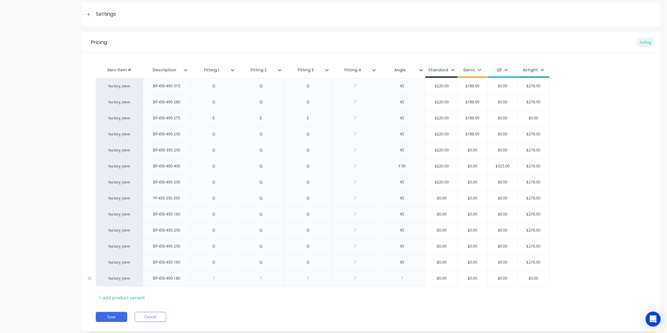
type textarea "x"
drag, startPoint x: 217, startPoint y: 278, endPoint x: 254, endPoint y: 284, distance: 36.6
click at [219, 279] on div at bounding box center [213, 278] width 31 height 8
type textarea "x"
click at [266, 277] on div at bounding box center [260, 278] width 31 height 8
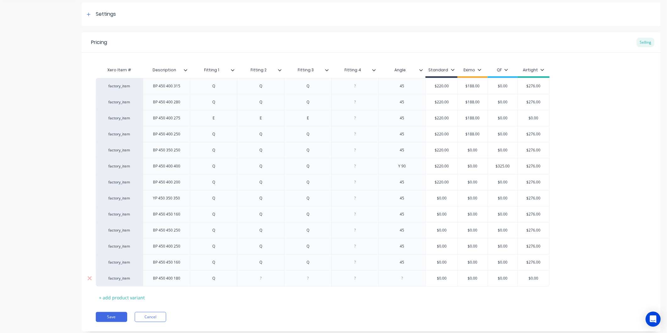
type textarea "x"
click at [311, 280] on div at bounding box center [308, 278] width 31 height 8
type textarea "x"
click at [406, 278] on div at bounding box center [402, 278] width 31 height 8
type textarea "x"
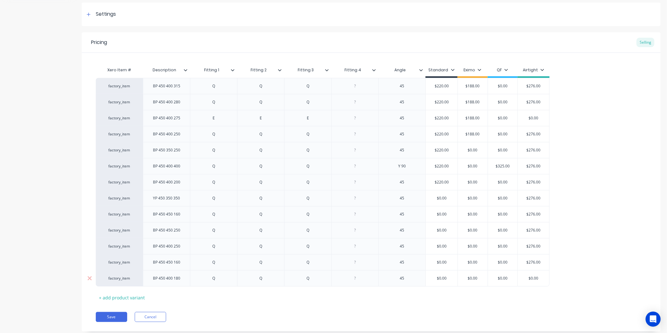
type input "$0.00"
drag, startPoint x: 547, startPoint y: 280, endPoint x: 526, endPoint y: 274, distance: 21.9
click at [526, 274] on div "$0.00 $0.00" at bounding box center [533, 279] width 31 height 16
type textarea "x"
type input "2"
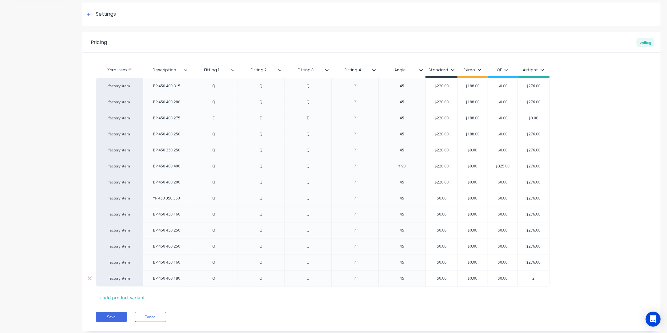
type textarea "x"
type input "27"
type textarea "x"
type input "276"
click at [523, 294] on div "Xero Item # Description Fitting 1 Fitting 2 Fitting 3 Fitting 4 Angle Standard …" at bounding box center [371, 183] width 551 height 239
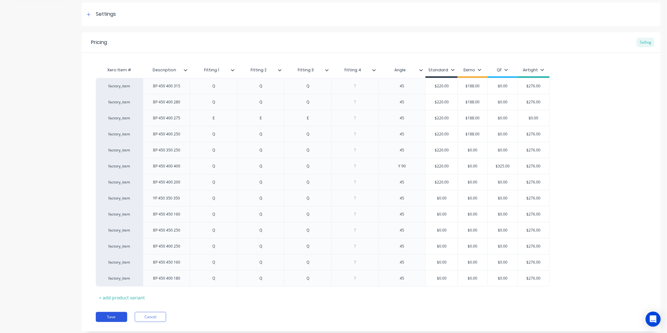
click at [113, 319] on button "Save" at bounding box center [111, 317] width 31 height 10
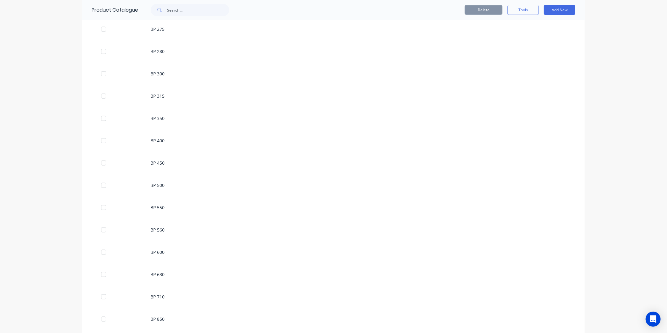
scroll to position [244, 0]
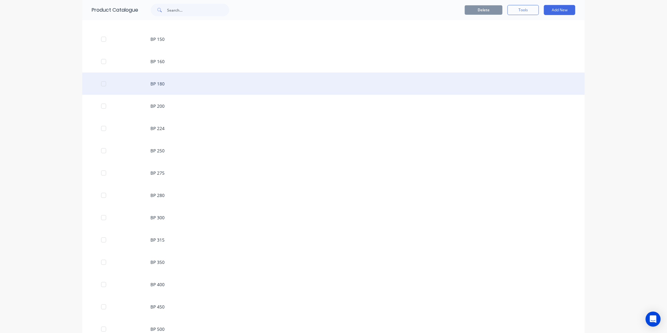
click at [166, 84] on div "BP 180" at bounding box center [333, 84] width 503 height 22
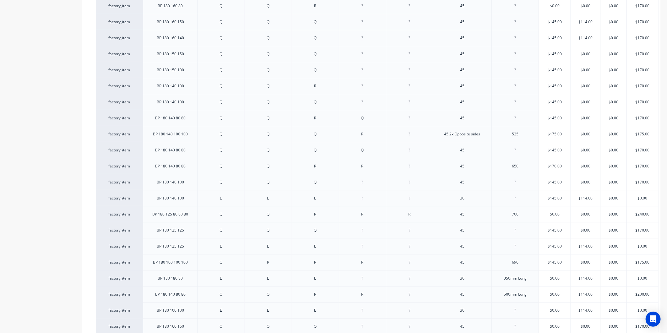
scroll to position [256, 0]
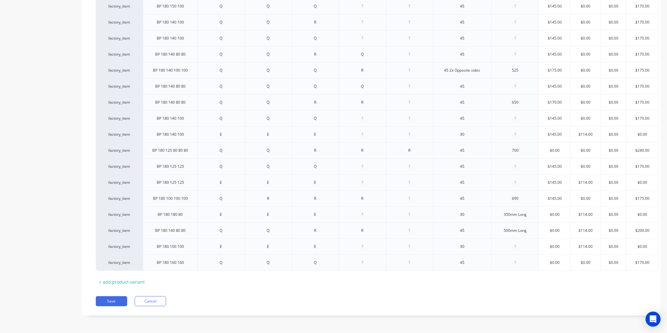
click at [120, 271] on div "Xero Item # Description Fitting 1 Fitting 2 Fitting 3 Fitting 4 Fitting 5 Angle…" at bounding box center [371, 95] width 551 height 383
click at [120, 277] on div "+ add product variant" at bounding box center [122, 282] width 52 height 10
type textarea "x"
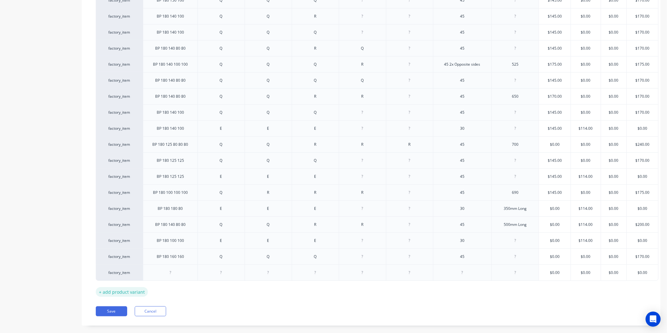
click at [166, 274] on div at bounding box center [170, 273] width 31 height 8
click at [226, 278] on div at bounding box center [221, 273] width 47 height 16
type textarea "x"
drag, startPoint x: 276, startPoint y: 277, endPoint x: 284, endPoint y: 277, distance: 7.9
click at [278, 278] on div "factory_item BP 180 180 100 Q Q Q 45 $145.00 $0.00 $0.00 $170.00 factory_item B…" at bounding box center [371, 96] width 551 height 369
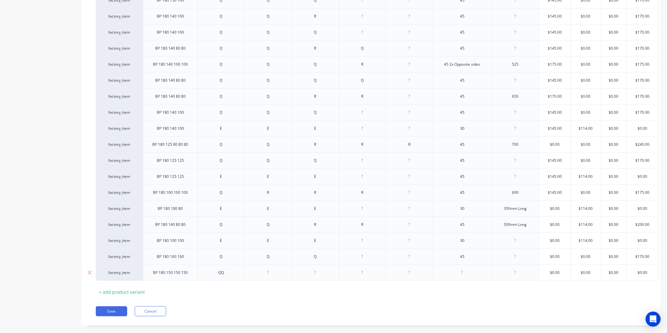
type textarea "x"
drag, startPoint x: 266, startPoint y: 274, endPoint x: 277, endPoint y: 274, distance: 10.7
click at [268, 274] on div at bounding box center [268, 273] width 31 height 8
type textarea "x"
click at [318, 275] on div at bounding box center [315, 273] width 31 height 8
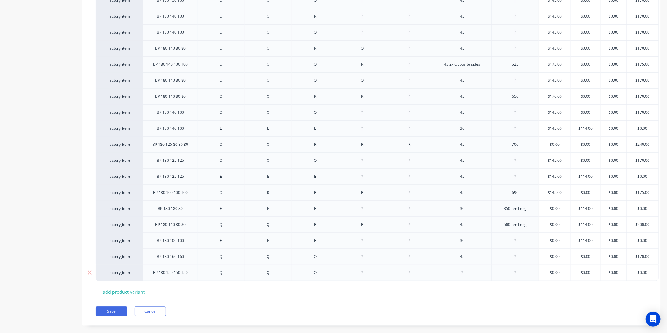
click at [366, 273] on div at bounding box center [362, 273] width 31 height 8
type textarea "x"
click at [462, 271] on div at bounding box center [462, 273] width 31 height 8
type textarea "x"
click at [481, 287] on div "Xero Item # Description Fitting 1 Fitting 2 Fitting 3 Fitting 4 Fitting 5 Angle…" at bounding box center [371, 97] width 551 height 399
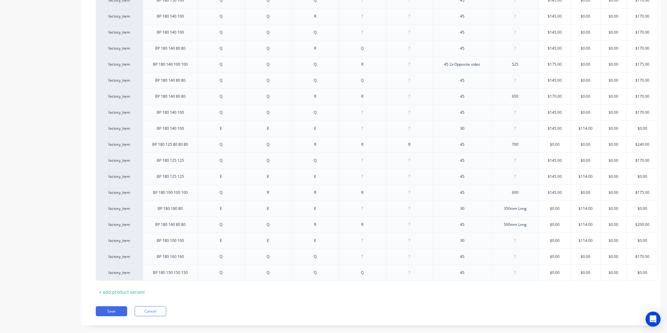
type textarea "x"
click at [480, 297] on div "Xero Item # Description Fitting 1 Fitting 2 Fitting 3 Fitting 4 Fitting 5 Angle…" at bounding box center [371, 97] width 551 height 399
type input "$0.00"
drag, startPoint x: 637, startPoint y: 272, endPoint x: 633, endPoint y: 272, distance: 4.4
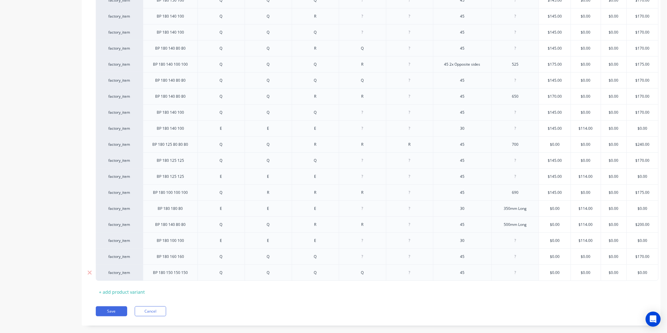
click at [633, 272] on input "$0.00" at bounding box center [642, 273] width 31 height 6
type textarea "x"
type input "2"
type textarea "x"
type input "20"
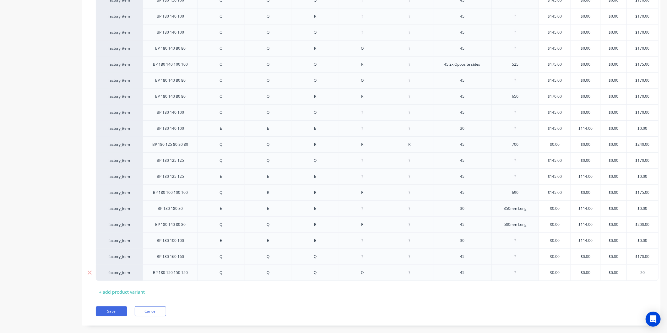
type textarea "x"
type input "200"
type textarea "x"
type input "2000"
type textarea "x"
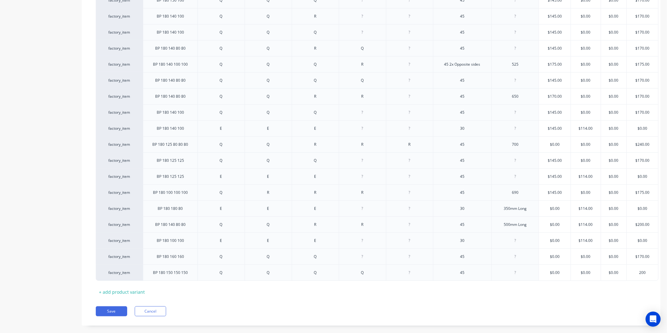
type input "200"
click at [577, 288] on div "Xero Item # Description Fitting 1 Fitting 2 Fitting 3 Fitting 4 Fitting 5 Angle…" at bounding box center [371, 97] width 551 height 399
drag, startPoint x: 105, startPoint y: 316, endPoint x: 112, endPoint y: 319, distance: 7.8
click at [108, 316] on button "Save" at bounding box center [111, 311] width 31 height 10
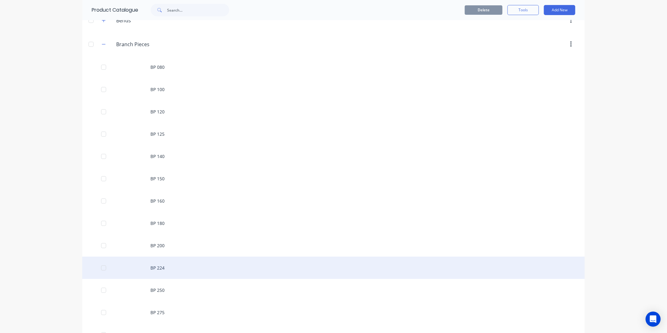
scroll to position [209, 0]
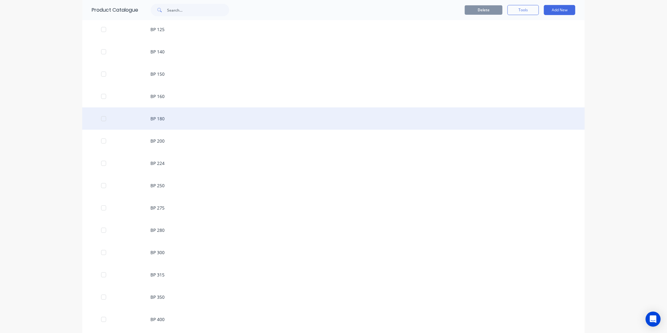
click at [171, 119] on div "BP 180" at bounding box center [333, 118] width 503 height 22
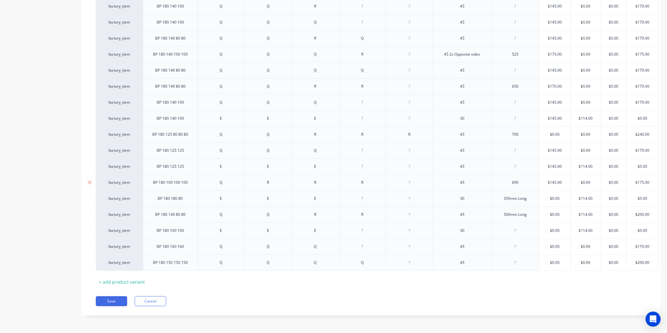
scroll to position [272, 0]
click at [118, 303] on button "Save" at bounding box center [111, 301] width 31 height 10
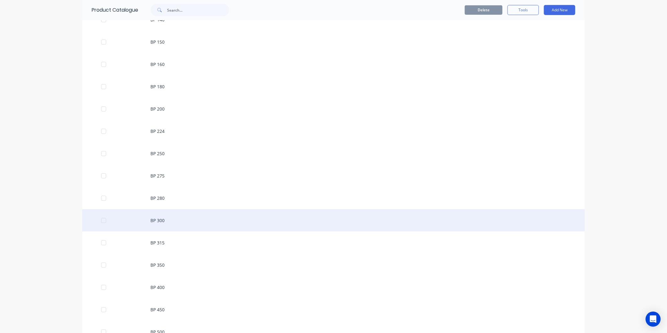
scroll to position [279, 0]
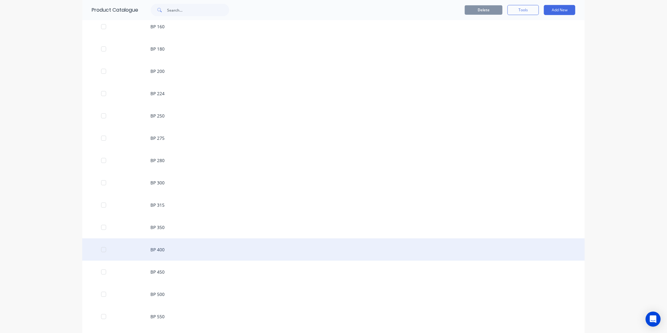
click at [164, 250] on div "BP 400" at bounding box center [333, 250] width 503 height 22
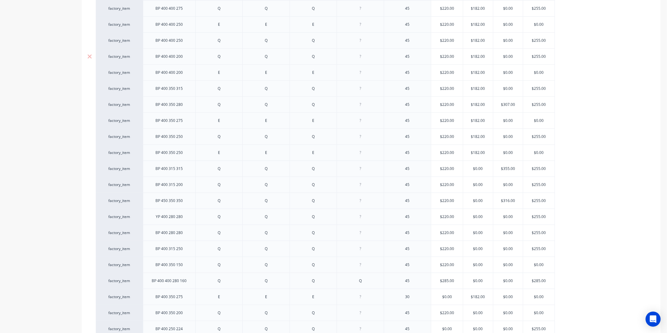
scroll to position [251, 0]
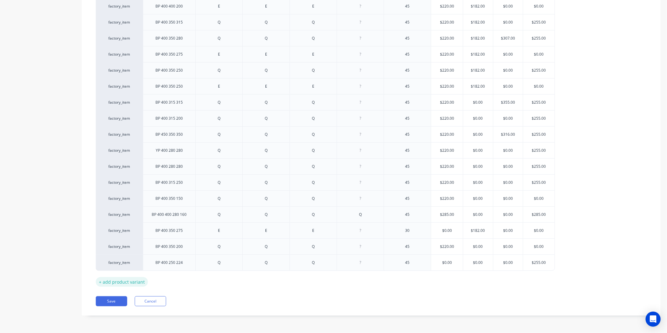
click at [123, 282] on div "+ add product variant" at bounding box center [122, 282] width 52 height 10
type textarea "x"
click at [167, 280] on div at bounding box center [169, 278] width 31 height 8
type textarea "x"
click at [219, 282] on div at bounding box center [219, 278] width 31 height 8
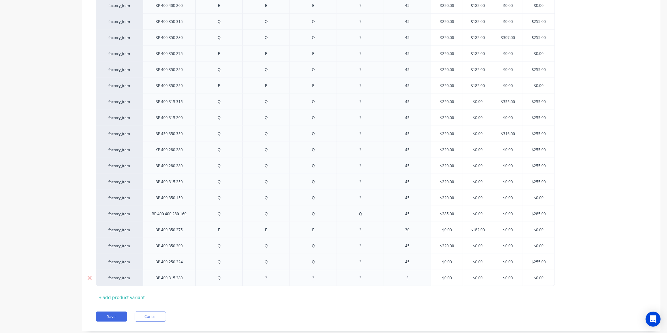
type textarea "x"
click at [275, 276] on div at bounding box center [266, 278] width 31 height 8
type textarea "x"
drag, startPoint x: 318, startPoint y: 277, endPoint x: 321, endPoint y: 279, distance: 3.7
click at [318, 277] on div at bounding box center [313, 278] width 31 height 8
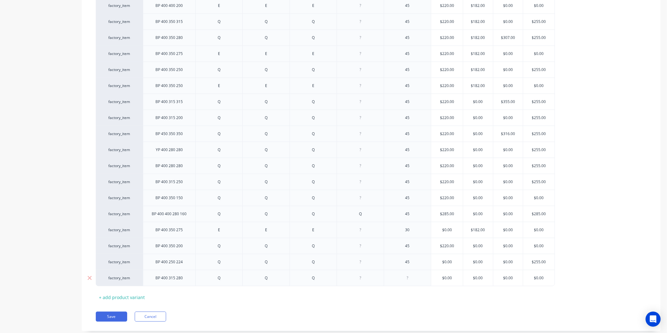
type textarea "x"
drag, startPoint x: 411, startPoint y: 275, endPoint x: 416, endPoint y: 278, distance: 6.0
click at [411, 275] on div at bounding box center [407, 278] width 31 height 8
click at [456, 277] on input "text" at bounding box center [447, 278] width 32 height 6
type textarea "x"
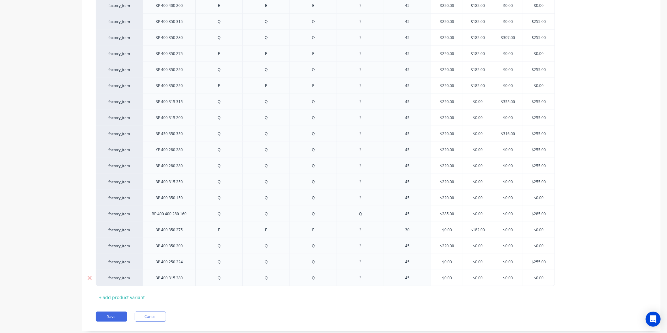
type input "$0.00"
drag, startPoint x: 546, startPoint y: 275, endPoint x: 527, endPoint y: 277, distance: 18.6
click at [527, 277] on input "$0.00" at bounding box center [539, 278] width 31 height 6
type textarea "x"
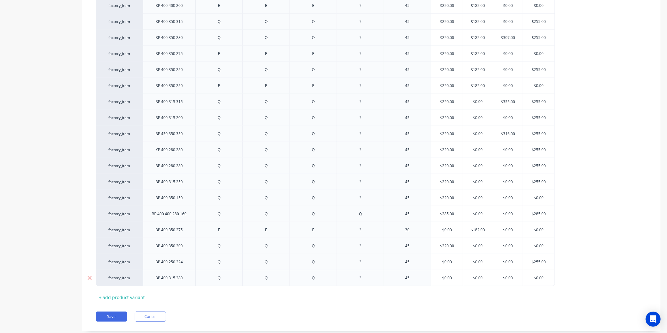
type input "2"
type textarea "x"
type input "25"
type textarea "x"
type input "255"
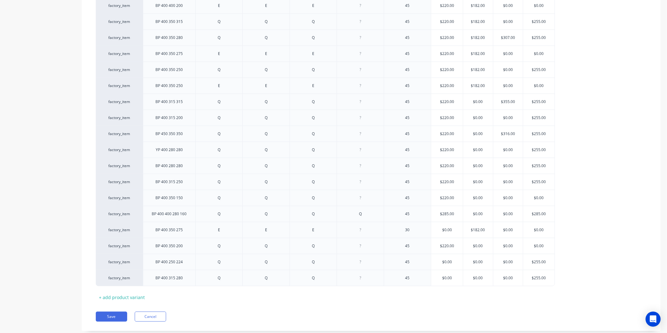
click at [540, 297] on div "Xero Item # Description Fitting 1 Fitting 2 Fitting 3 Fitting 4 Angle Standard …" at bounding box center [371, 102] width 551 height 399
click at [98, 312] on button "Save" at bounding box center [111, 317] width 31 height 10
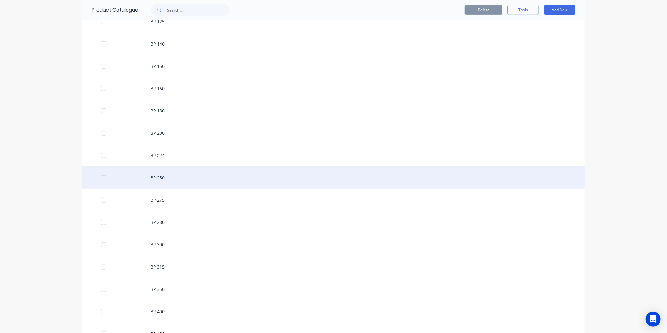
scroll to position [279, 0]
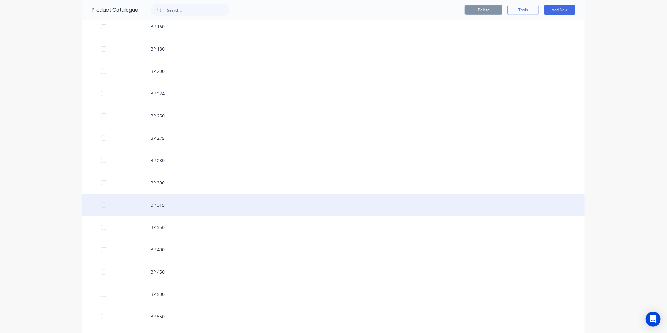
click at [165, 210] on div "BP 315" at bounding box center [333, 205] width 503 height 22
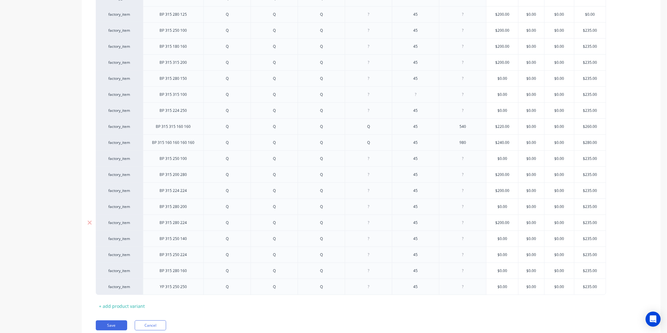
scroll to position [379, 0]
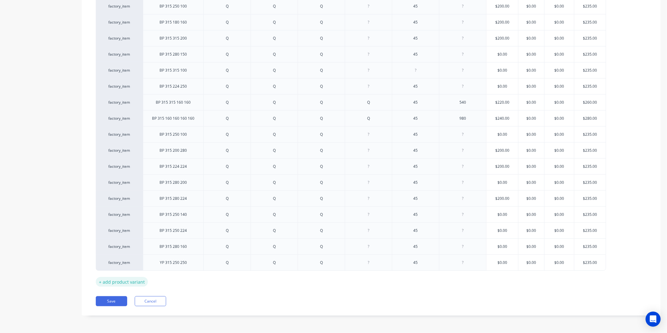
click at [117, 284] on div "+ add product variant" at bounding box center [122, 282] width 52 height 10
type textarea "x"
click at [184, 281] on div at bounding box center [173, 278] width 31 height 8
click at [232, 277] on div at bounding box center [227, 278] width 31 height 8
type textarea "x"
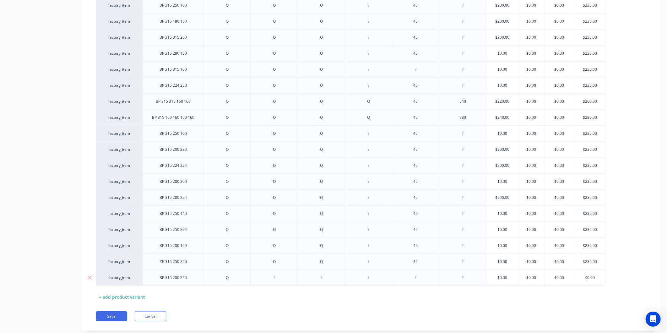
click at [284, 280] on div at bounding box center [274, 278] width 31 height 8
type textarea "x"
click at [327, 280] on div at bounding box center [321, 278] width 31 height 8
type textarea "x"
click at [418, 281] on div at bounding box center [415, 278] width 31 height 8
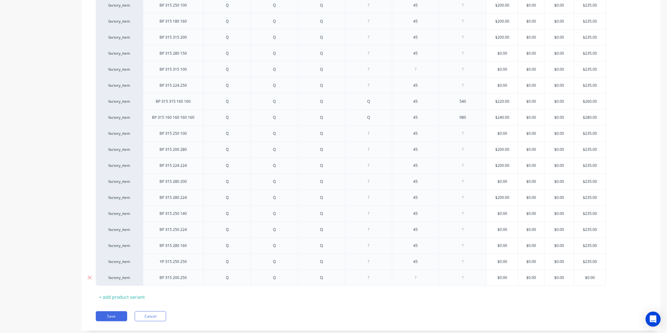
type textarea "x"
type input "$0.00"
click at [569, 282] on div "factory_item BP 315 200 250 Q Q Q 45 $0.00 $0.00 $0.00 $0.00 $0.00" at bounding box center [351, 278] width 511 height 16
type textarea "x"
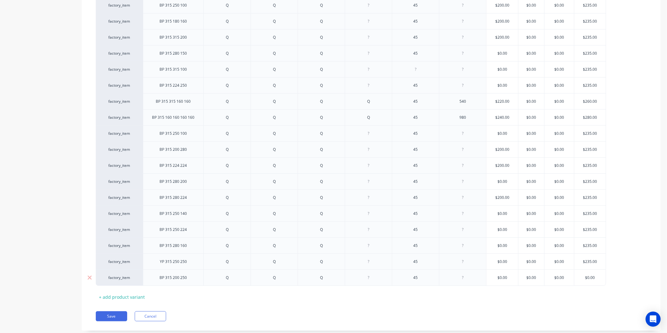
type input "2"
type textarea "x"
type input "23"
type textarea "x"
type input "235"
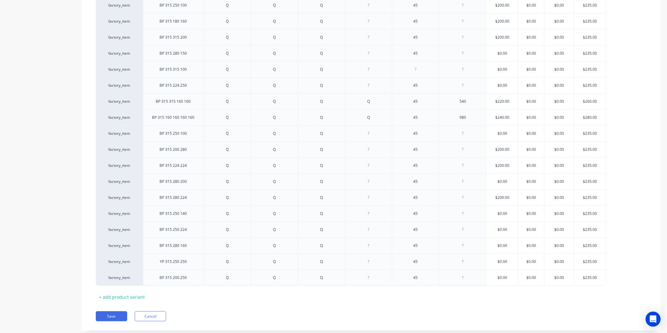
click at [572, 299] on div "Xero Item # Description Fitting 1 Fitting 2 Fitting 3 Fitting 4 Angle Length St…" at bounding box center [371, 38] width 551 height 527
click at [117, 315] on button "Save" at bounding box center [111, 316] width 31 height 10
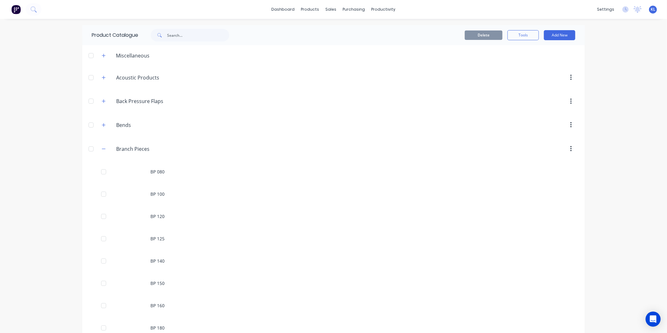
click at [105, 150] on span at bounding box center [104, 149] width 8 height 8
click at [102, 150] on icon "button" at bounding box center [104, 149] width 4 height 4
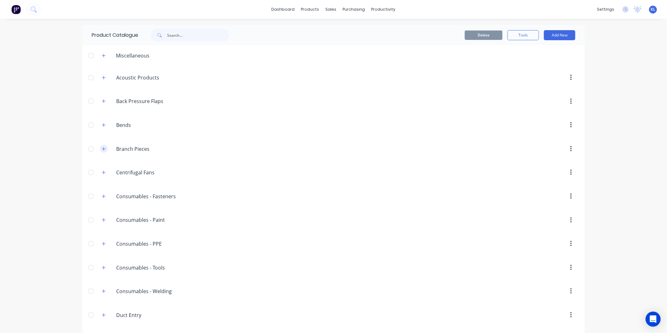
click at [102, 148] on icon "button" at bounding box center [104, 149] width 4 height 4
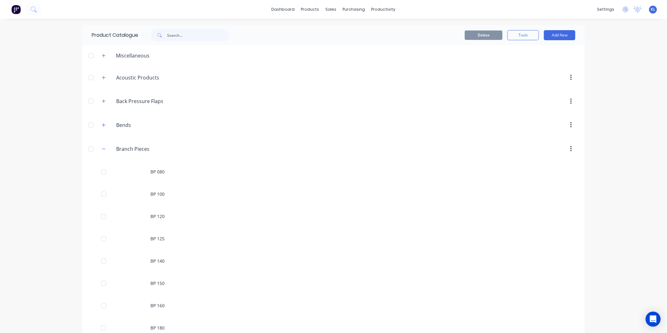
scroll to position [174, 0]
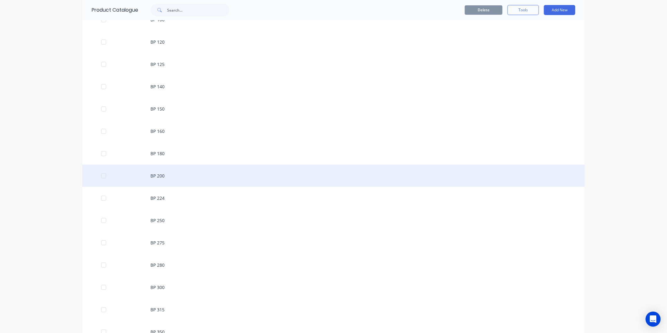
click at [168, 180] on div "BP 200" at bounding box center [333, 176] width 503 height 22
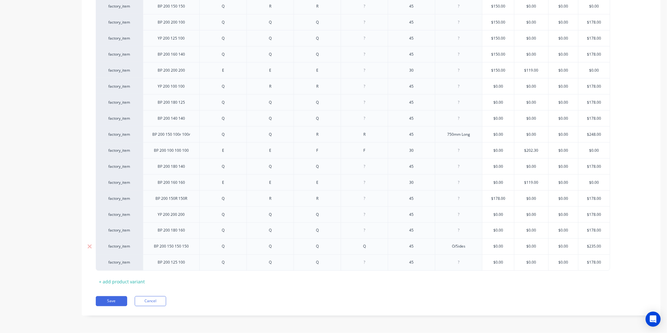
scroll to position [524, 0]
click at [122, 278] on div "+ add product variant" at bounding box center [122, 282] width 52 height 10
type textarea "x"
click at [176, 278] on div at bounding box center [171, 277] width 31 height 8
click at [229, 275] on div at bounding box center [223, 277] width 31 height 8
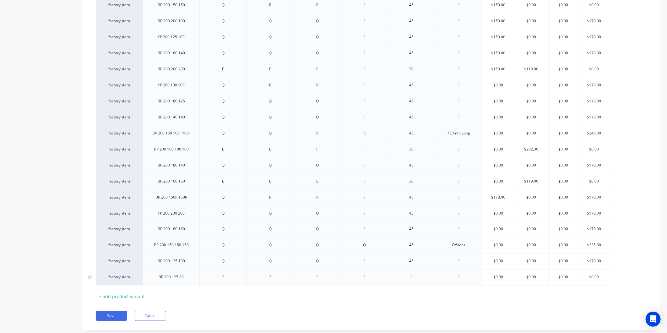
type textarea "x"
click at [277, 281] on div at bounding box center [270, 277] width 31 height 8
type textarea "x"
click at [313, 280] on div at bounding box center [317, 277] width 31 height 8
type textarea "x"
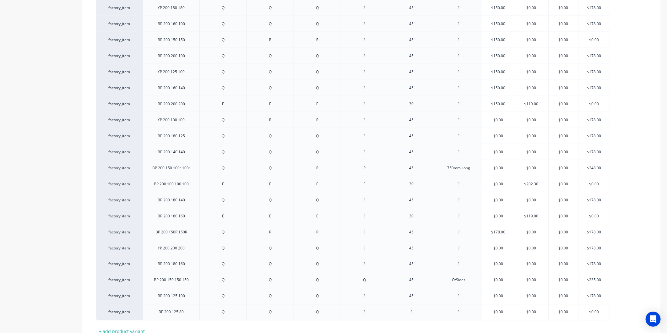
scroll to position [540, 0]
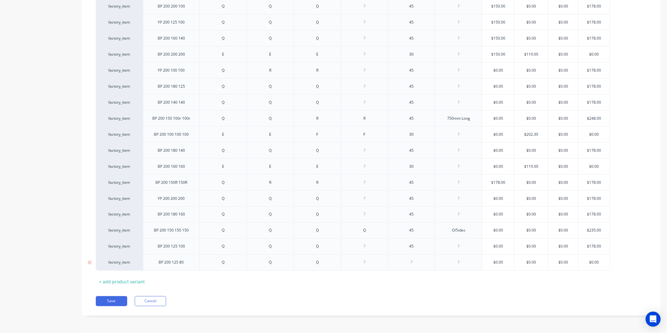
click at [513, 263] on input "text" at bounding box center [499, 263] width 32 height 6
type textarea "x"
type input "$0.00"
drag, startPoint x: 603, startPoint y: 260, endPoint x: 568, endPoint y: 259, distance: 35.2
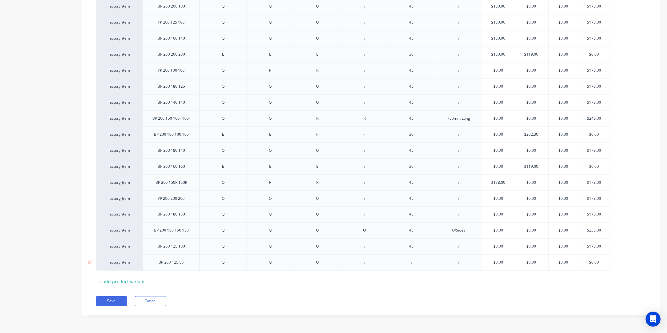
click at [568, 259] on div "factory_item BP 200 125 80 Q Q Q $0.00 $0.00 $0.00 $0.00 $0.00 $0.00" at bounding box center [353, 263] width 515 height 16
type textarea "x"
type input "1"
type textarea "x"
type input "17"
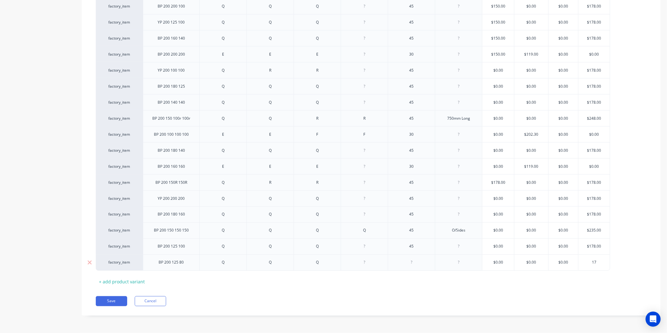
type textarea "x"
type input "178"
click at [108, 303] on button "Save" at bounding box center [111, 301] width 31 height 10
type textarea "x"
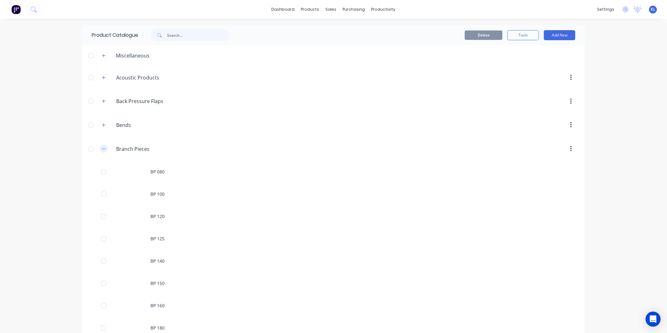
click at [103, 147] on icon "button" at bounding box center [104, 149] width 4 height 4
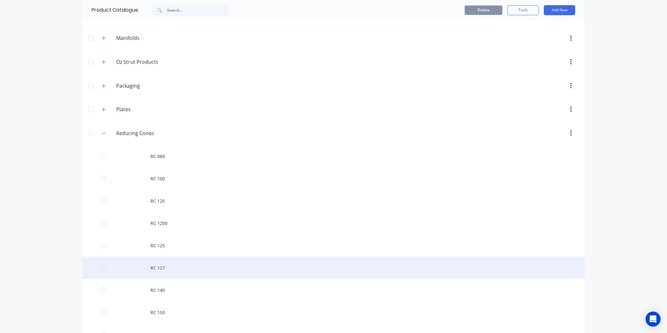
scroll to position [873, 0]
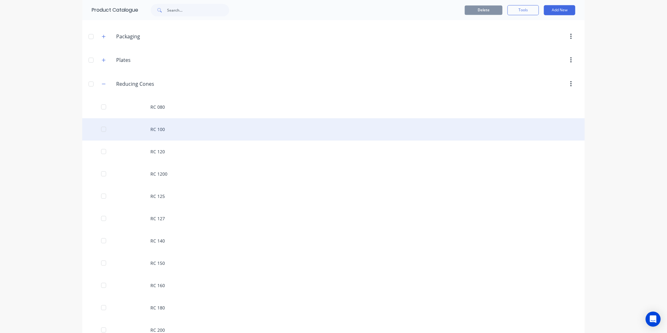
click at [170, 133] on div "RC 100" at bounding box center [333, 129] width 503 height 22
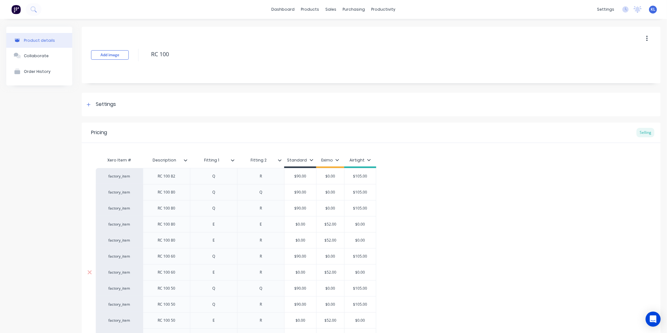
scroll to position [123, 0]
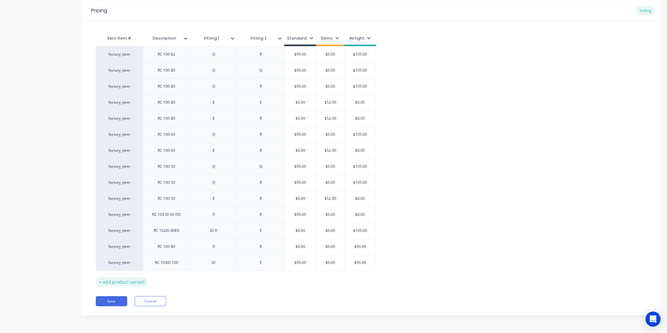
click at [136, 281] on div "+ add product variant" at bounding box center [122, 282] width 52 height 10
type textarea "x"
click at [170, 279] on div at bounding box center [166, 278] width 31 height 8
type textarea "x"
click at [224, 277] on div at bounding box center [213, 278] width 31 height 8
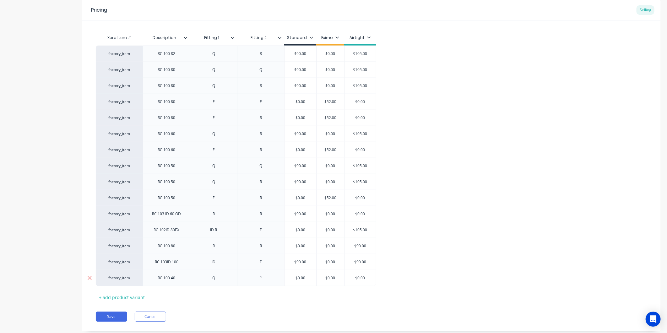
type textarea "x"
click at [255, 279] on div at bounding box center [260, 278] width 31 height 8
type textarea "x"
type input "$0.00"
drag, startPoint x: 368, startPoint y: 281, endPoint x: 350, endPoint y: 277, distance: 18.2
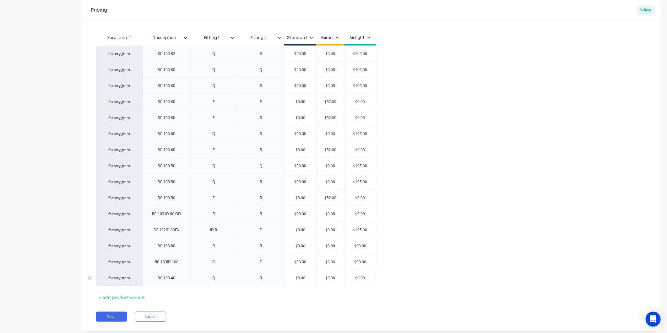
click at [350, 277] on input "$0.00" at bounding box center [360, 278] width 31 height 6
type textarea "x"
type input "9"
type textarea "x"
type input "90"
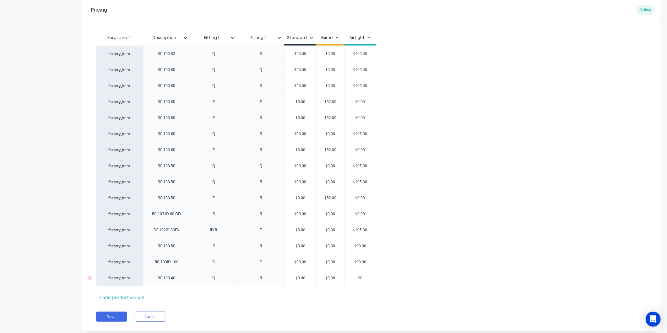
drag, startPoint x: 367, startPoint y: 280, endPoint x: 350, endPoint y: 279, distance: 17.0
click at [350, 279] on input "90" at bounding box center [360, 278] width 31 height 6
type textarea "x"
type input "1"
type textarea "x"
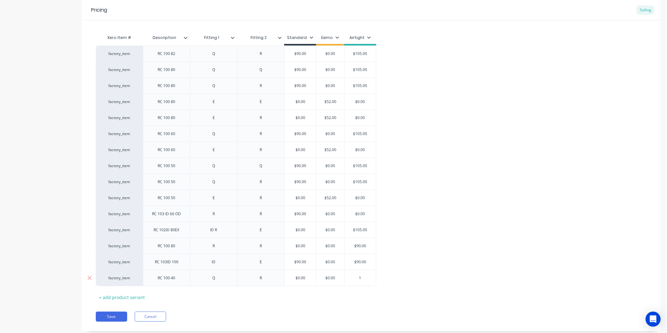
type input "10"
type textarea "x"
type input "105"
click at [431, 259] on div "factory_item RC 100 82 Q R $90.00 $0.00 $105.00 factory_item RC 100 80 Q Q $90.…" at bounding box center [371, 166] width 551 height 241
click at [123, 319] on button "Save" at bounding box center [111, 317] width 31 height 10
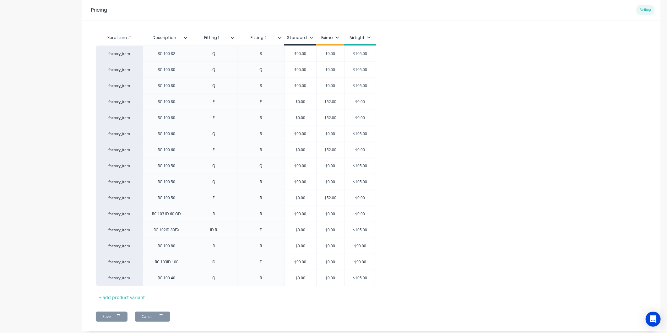
type textarea "x"
